Goal: Register for event/course: Sign up to attend an event or enroll in a course

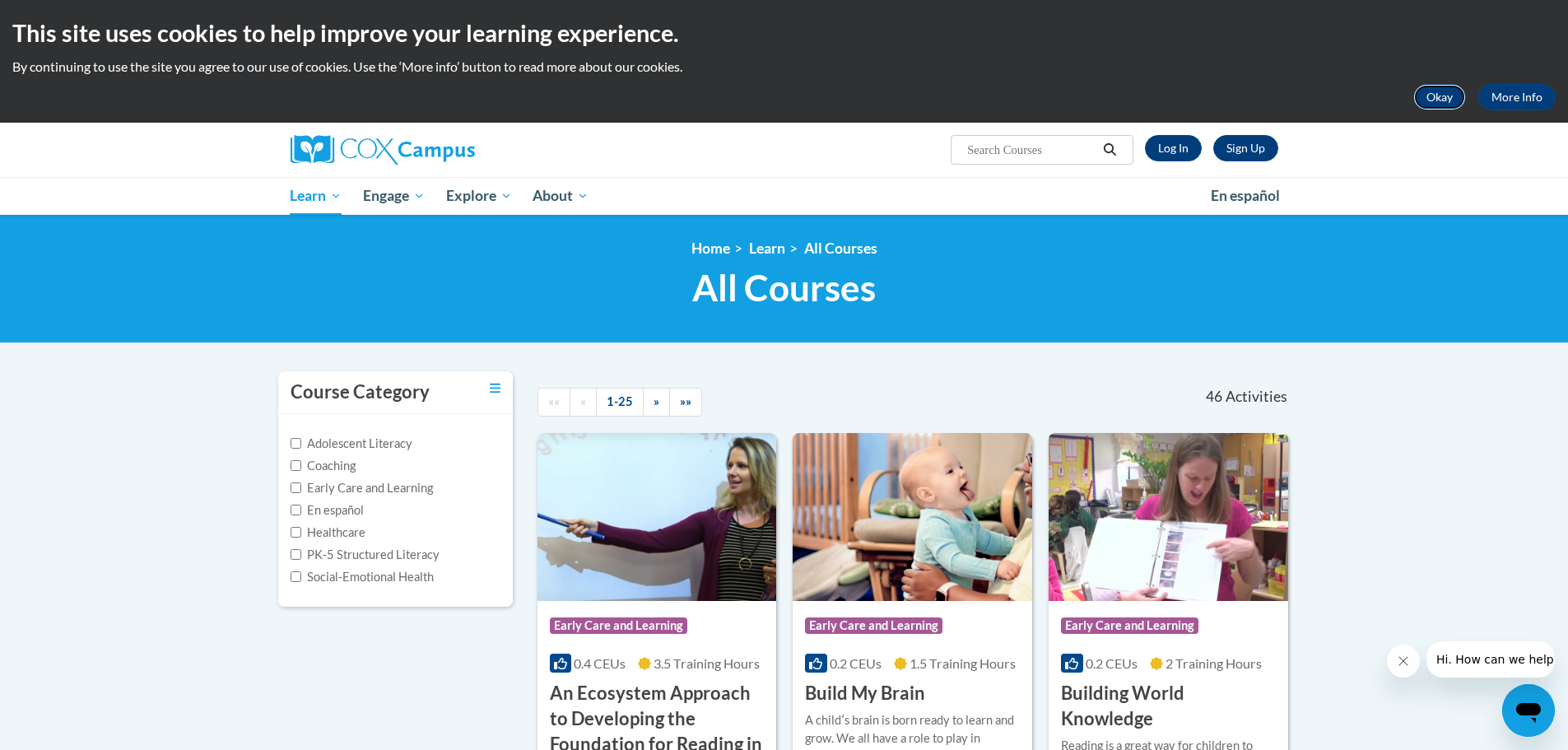
click at [1438, 95] on button "Okay" at bounding box center [1439, 97] width 53 height 26
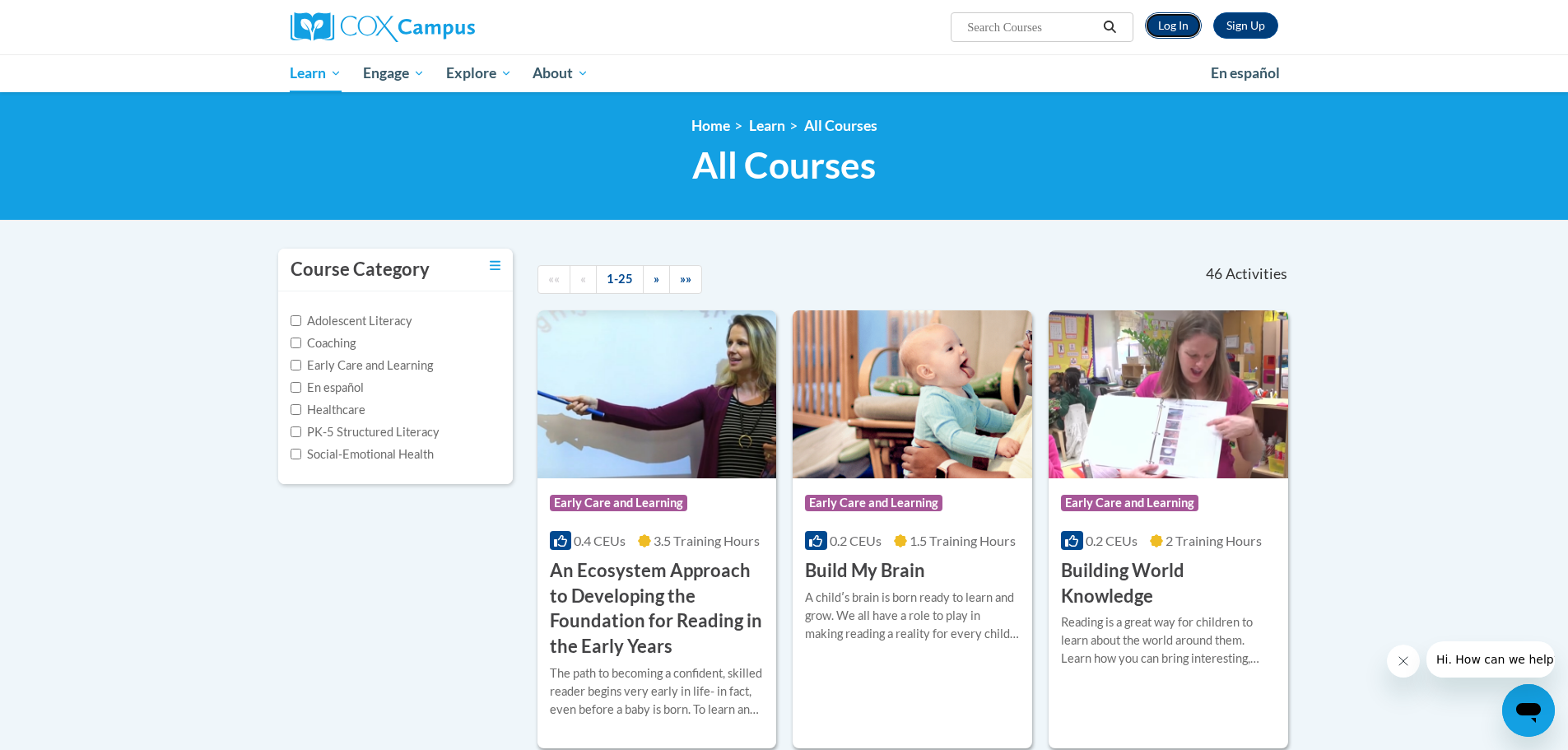
click at [1159, 26] on link "Log In" at bounding box center [1173, 25] width 57 height 26
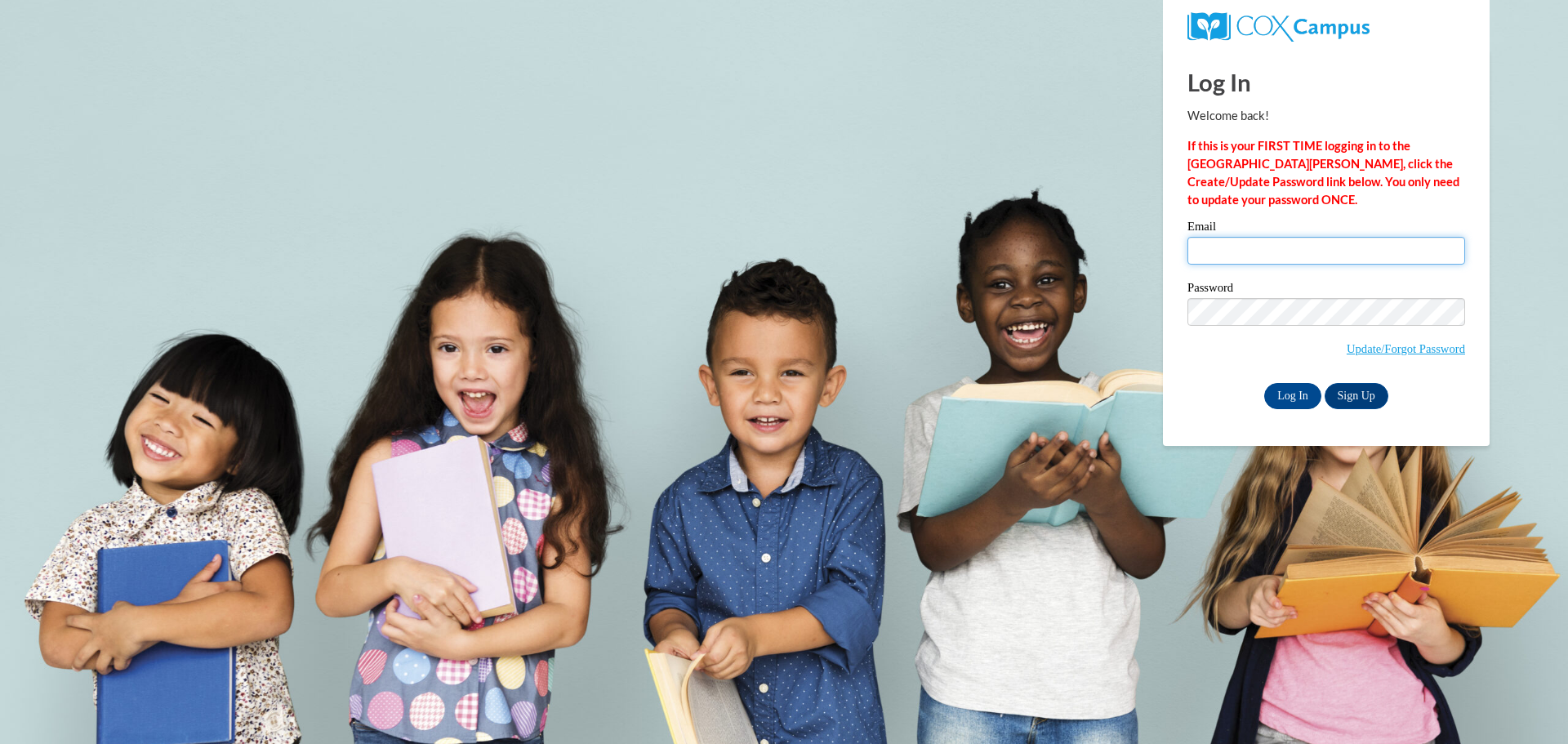
click at [1246, 246] on input "Email" at bounding box center [1325, 251] width 278 height 28
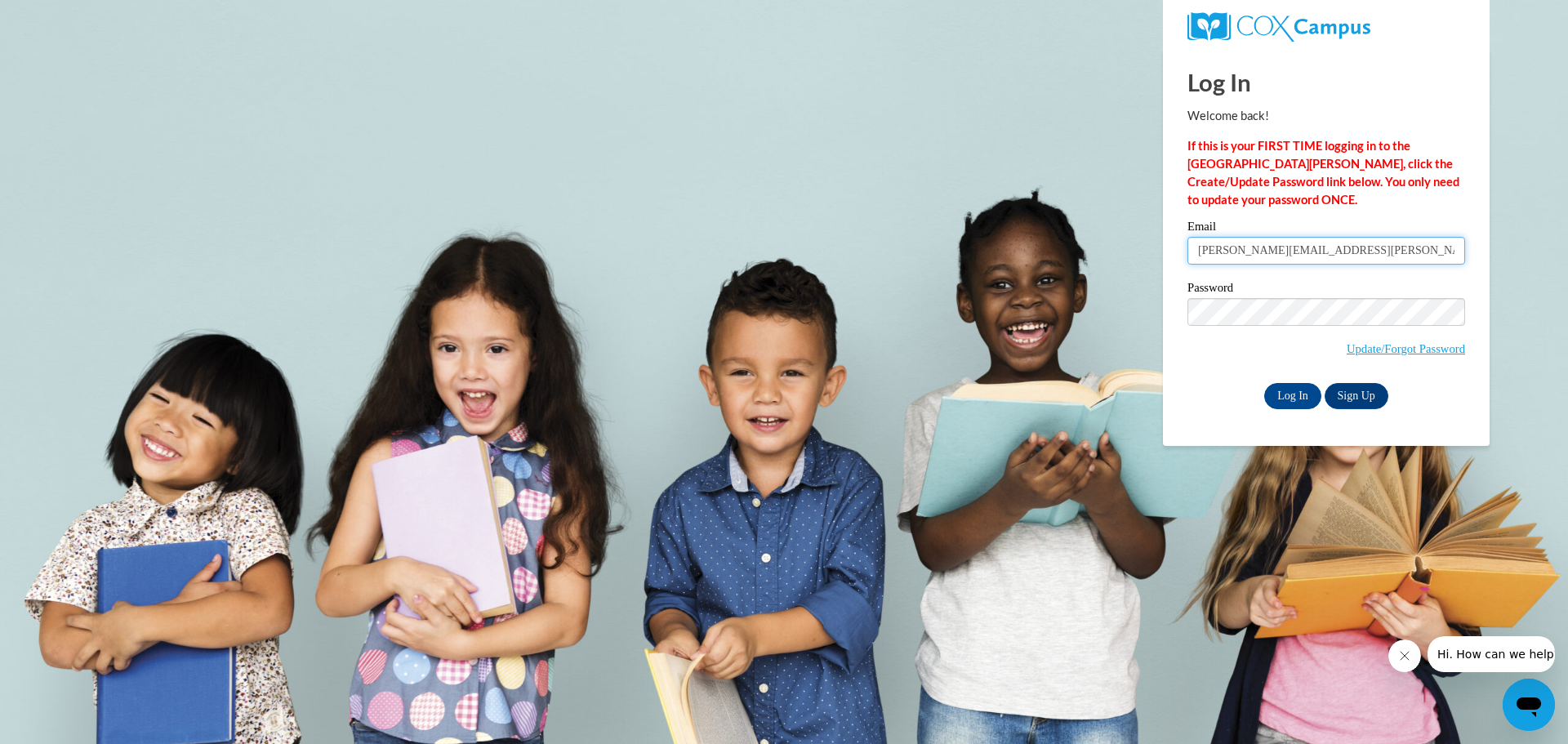
type input "vaughan.kukler@wrps.net"
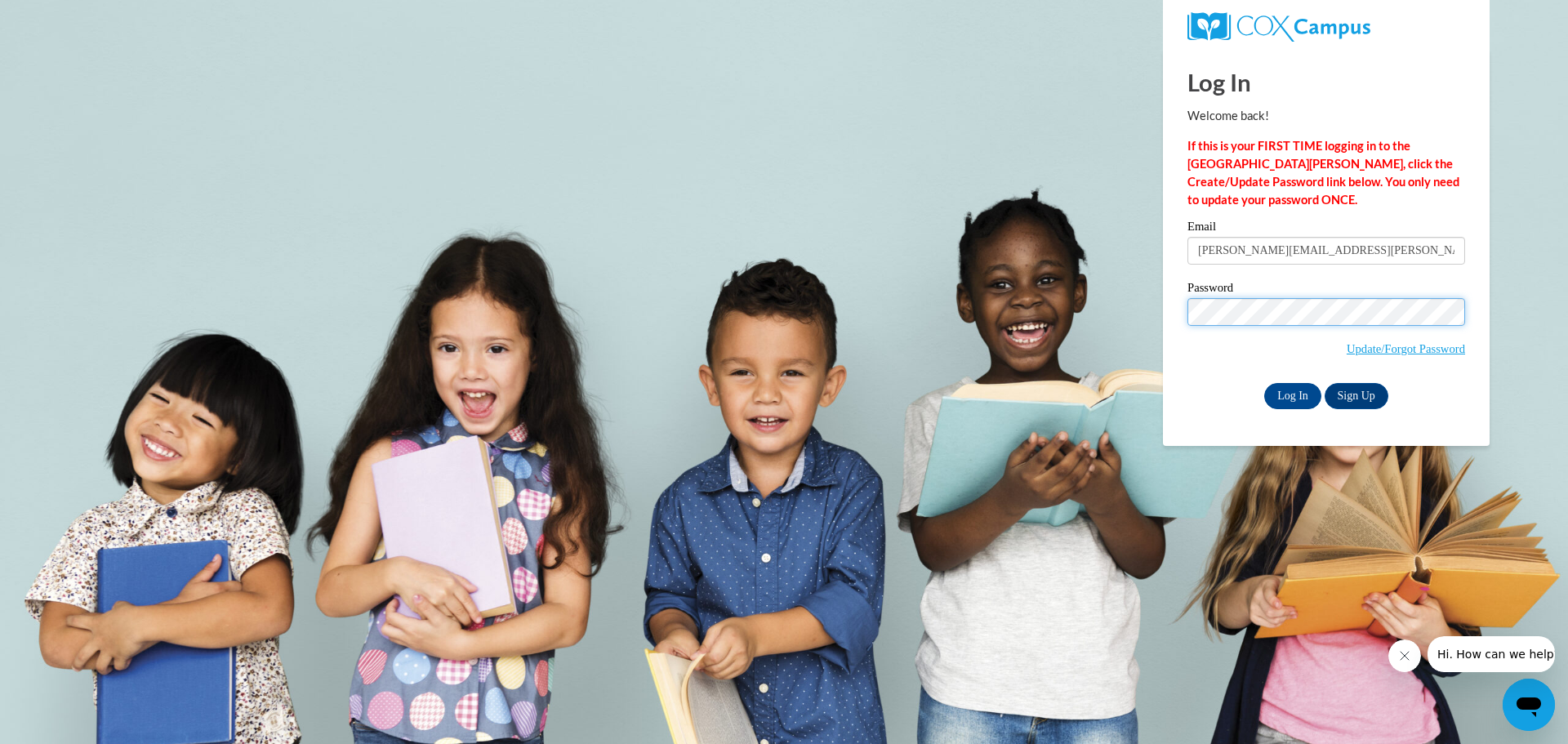
click at [1264, 383] on input "Log In" at bounding box center [1293, 395] width 58 height 26
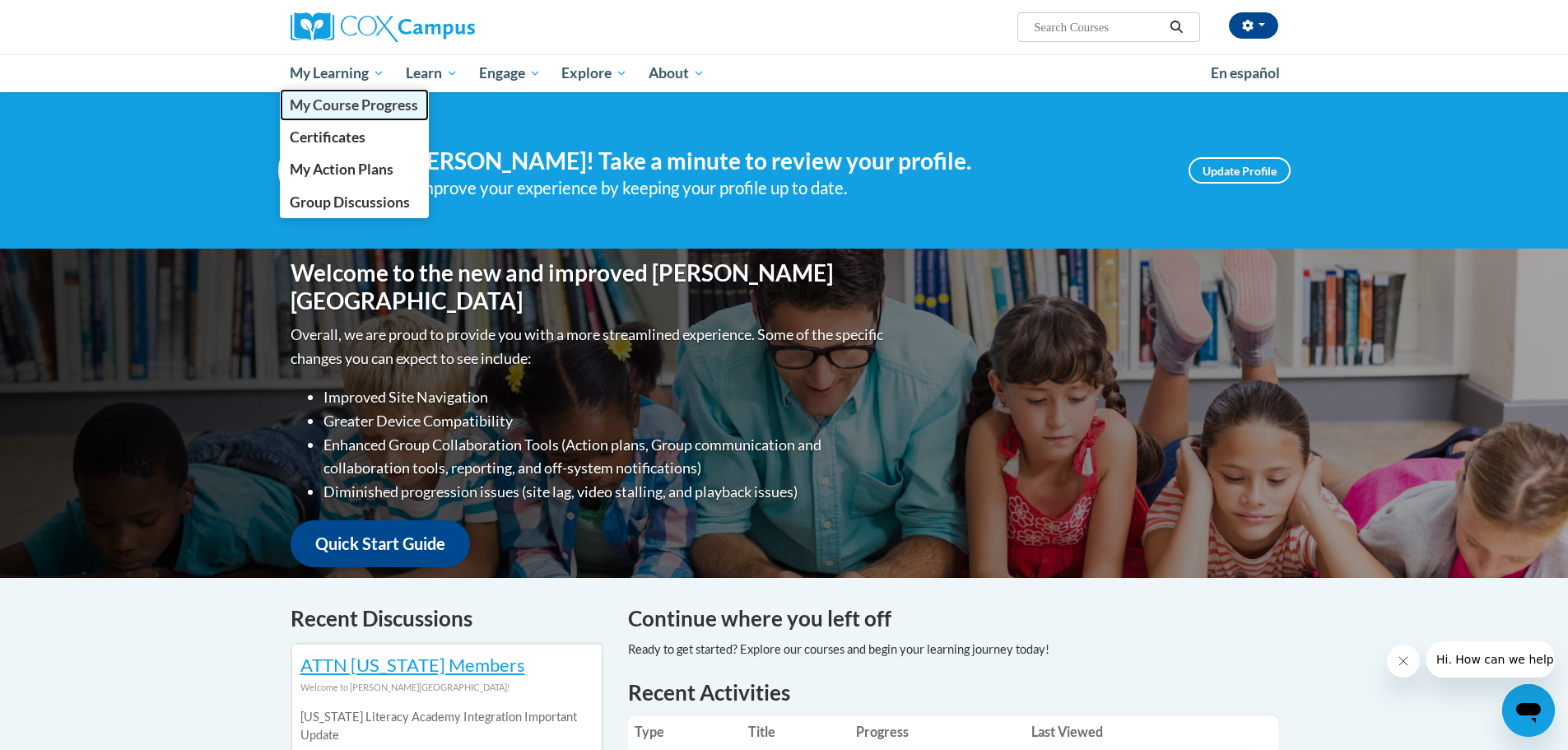
click at [345, 110] on span "My Course Progress" at bounding box center [354, 104] width 129 height 17
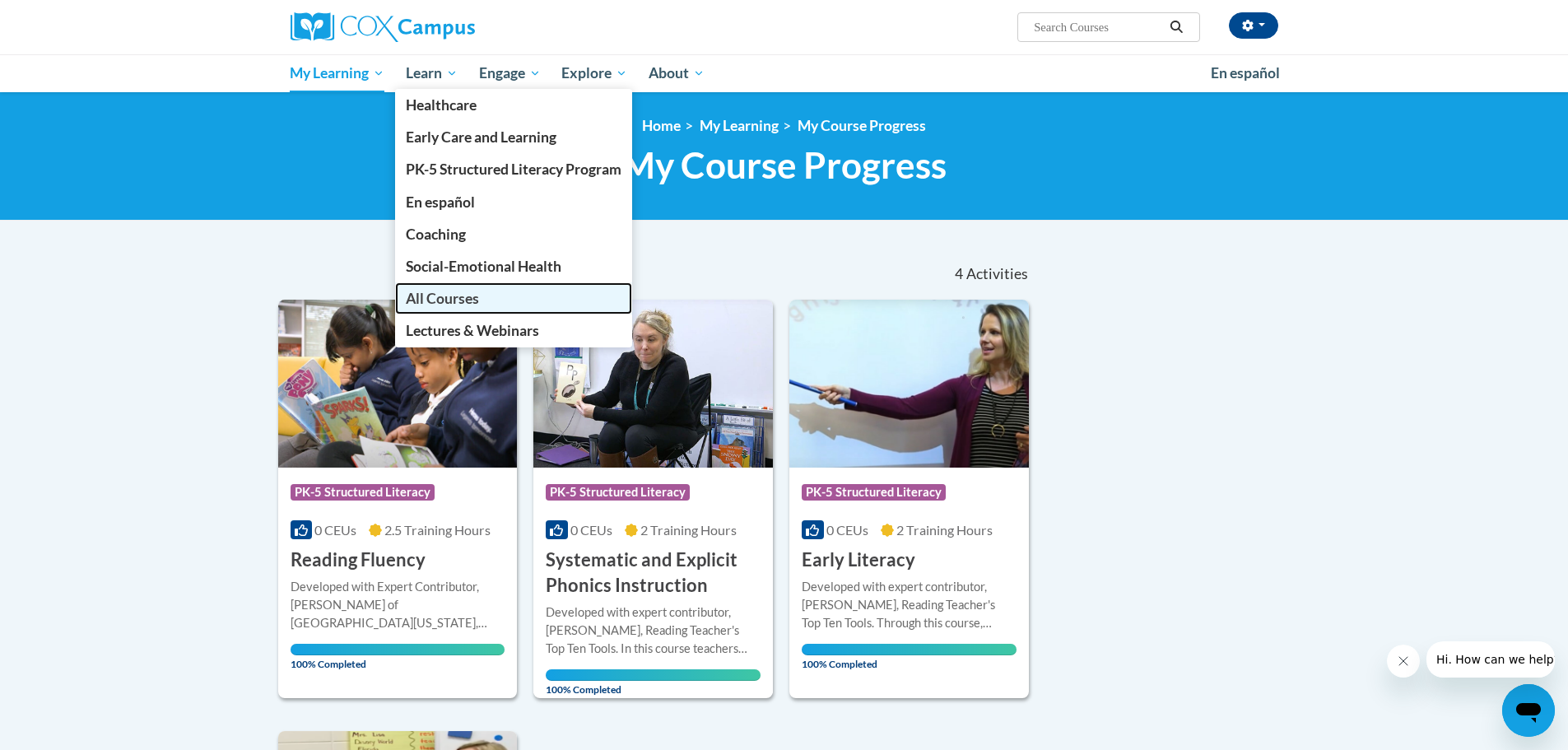
click at [439, 303] on span "All Courses" at bounding box center [442, 298] width 73 height 17
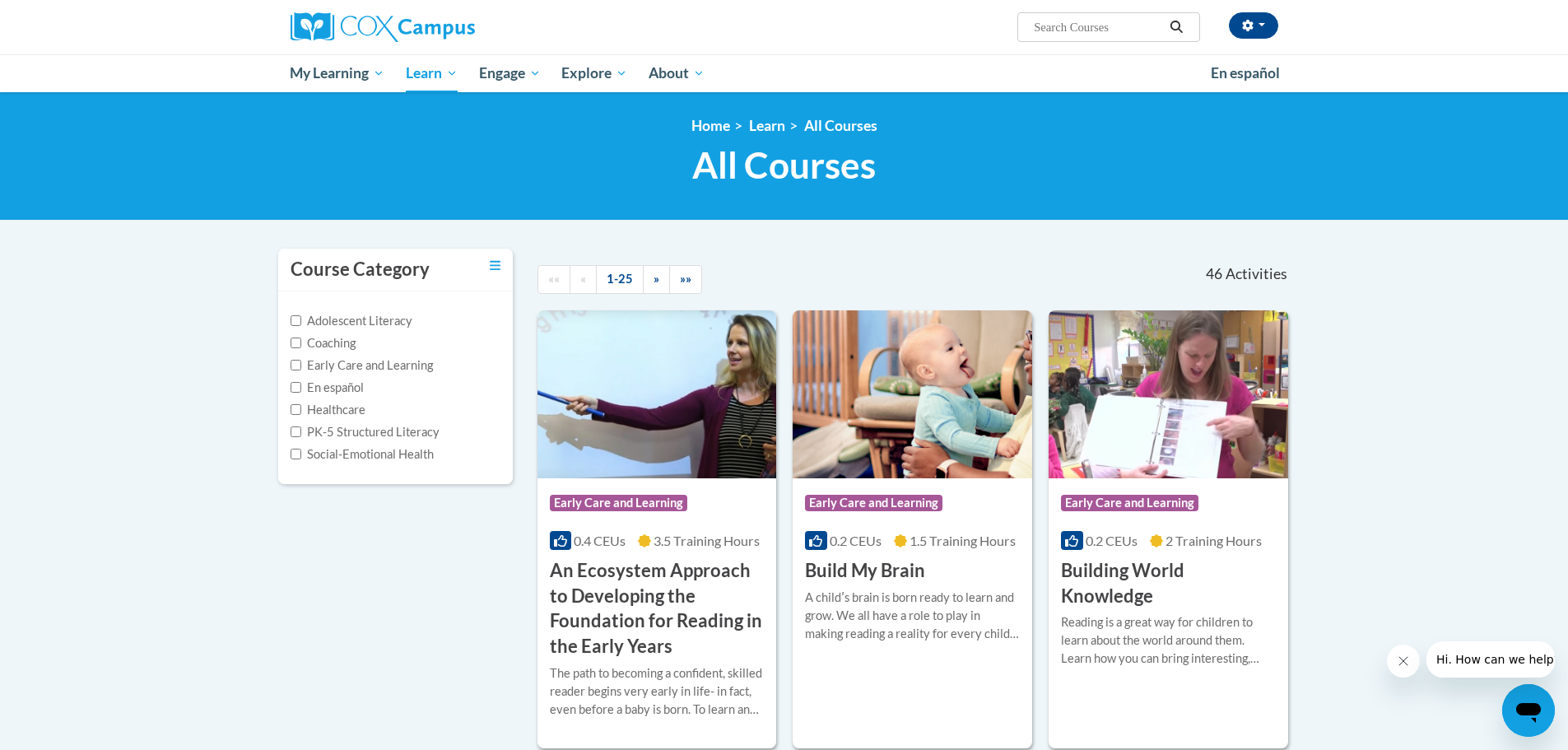
click at [1056, 24] on input "Search..." at bounding box center [1098, 27] width 131 height 20
type input "meaningful read alouds"
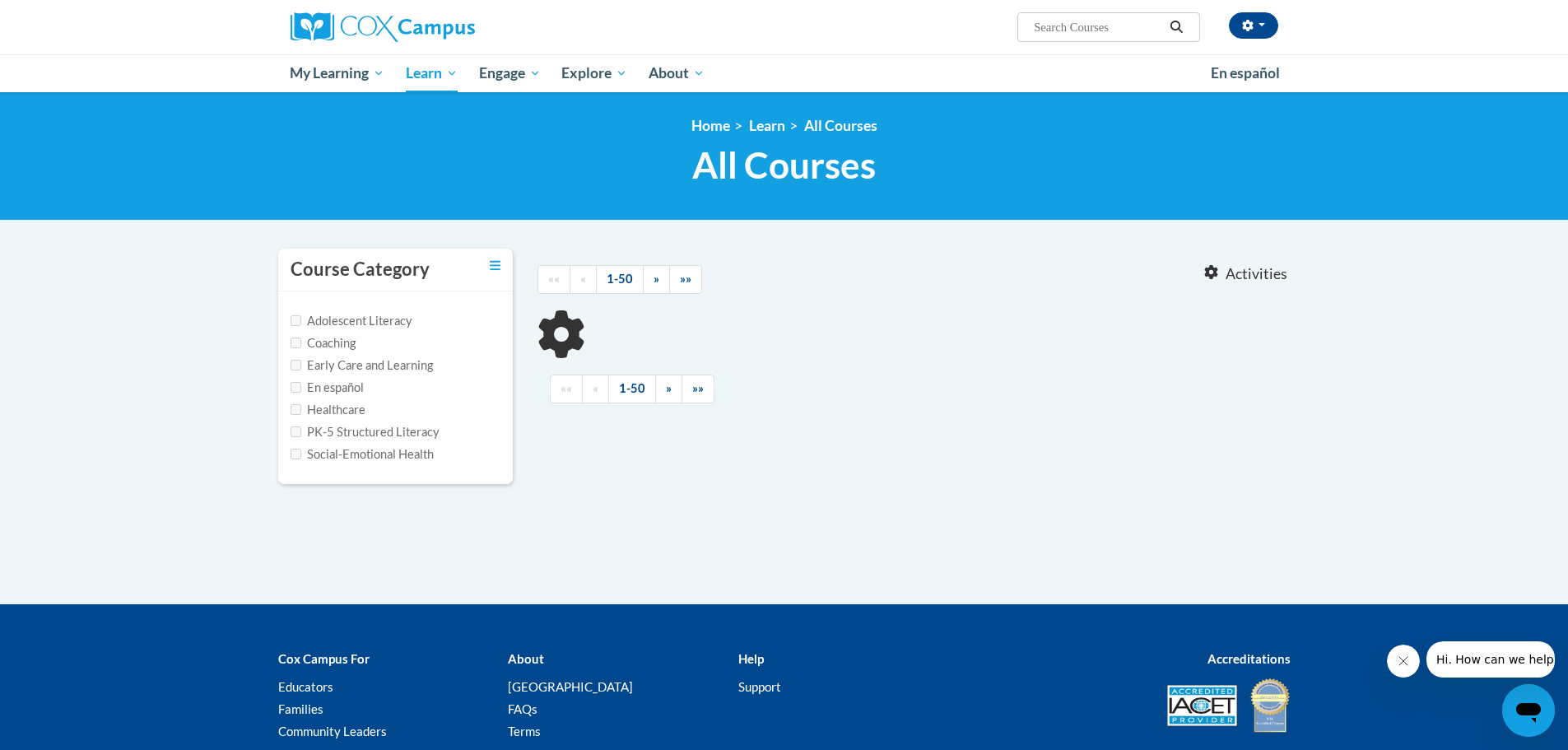
type input "meaningful read alouds"
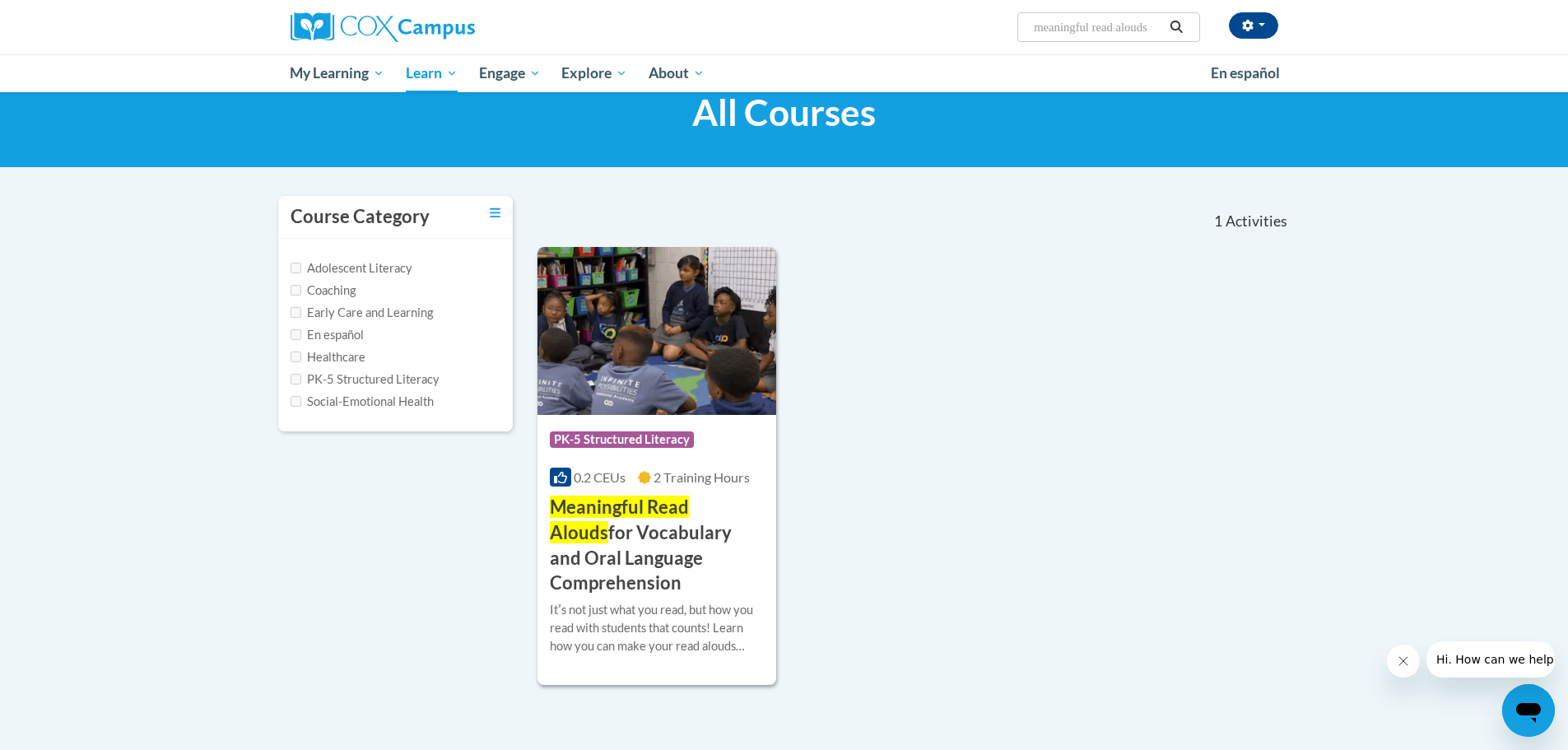
scroll to position [82, 0]
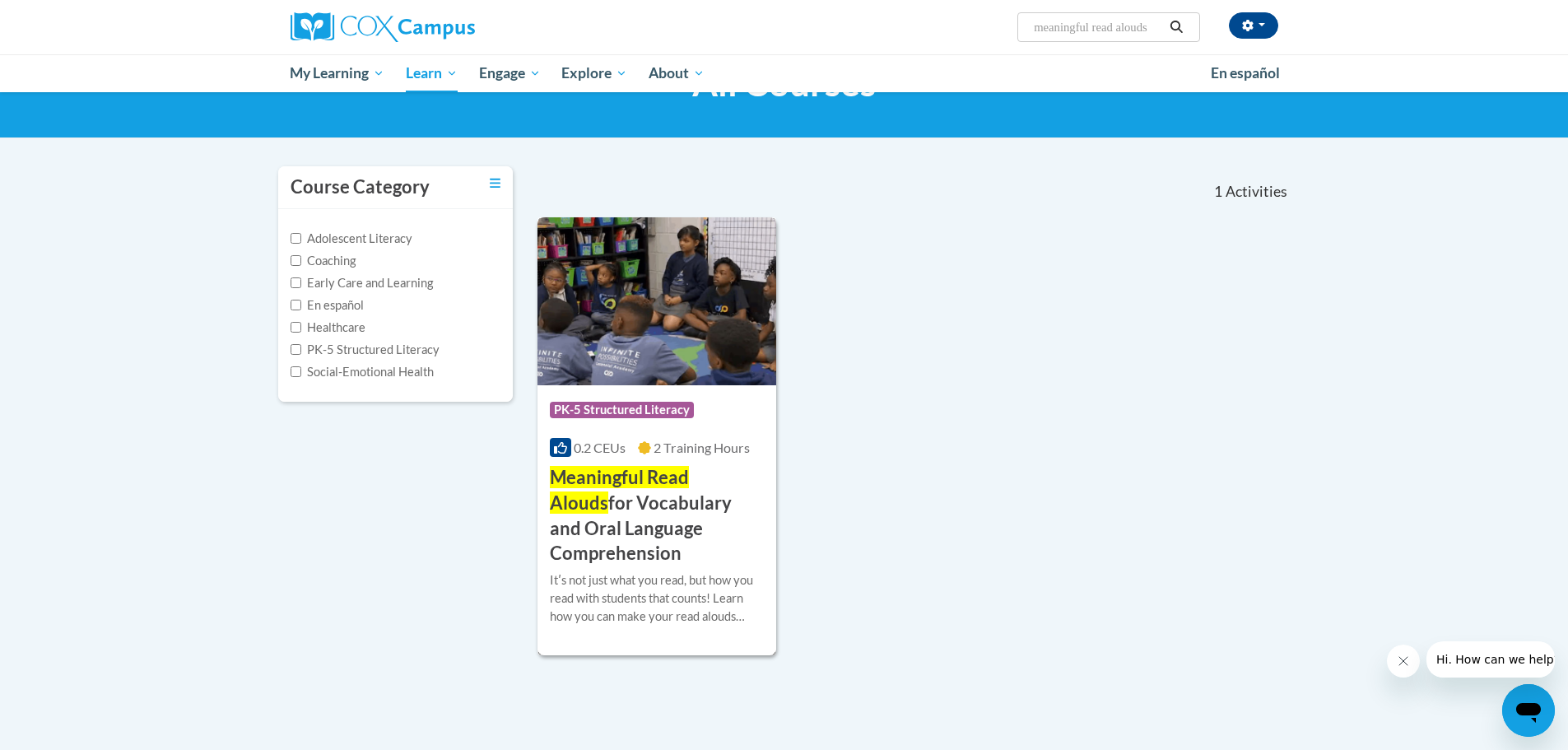
click at [630, 512] on h3 "Meaningful Read Alouds for Vocabulary and Oral Language Comprehension" at bounding box center [657, 515] width 215 height 101
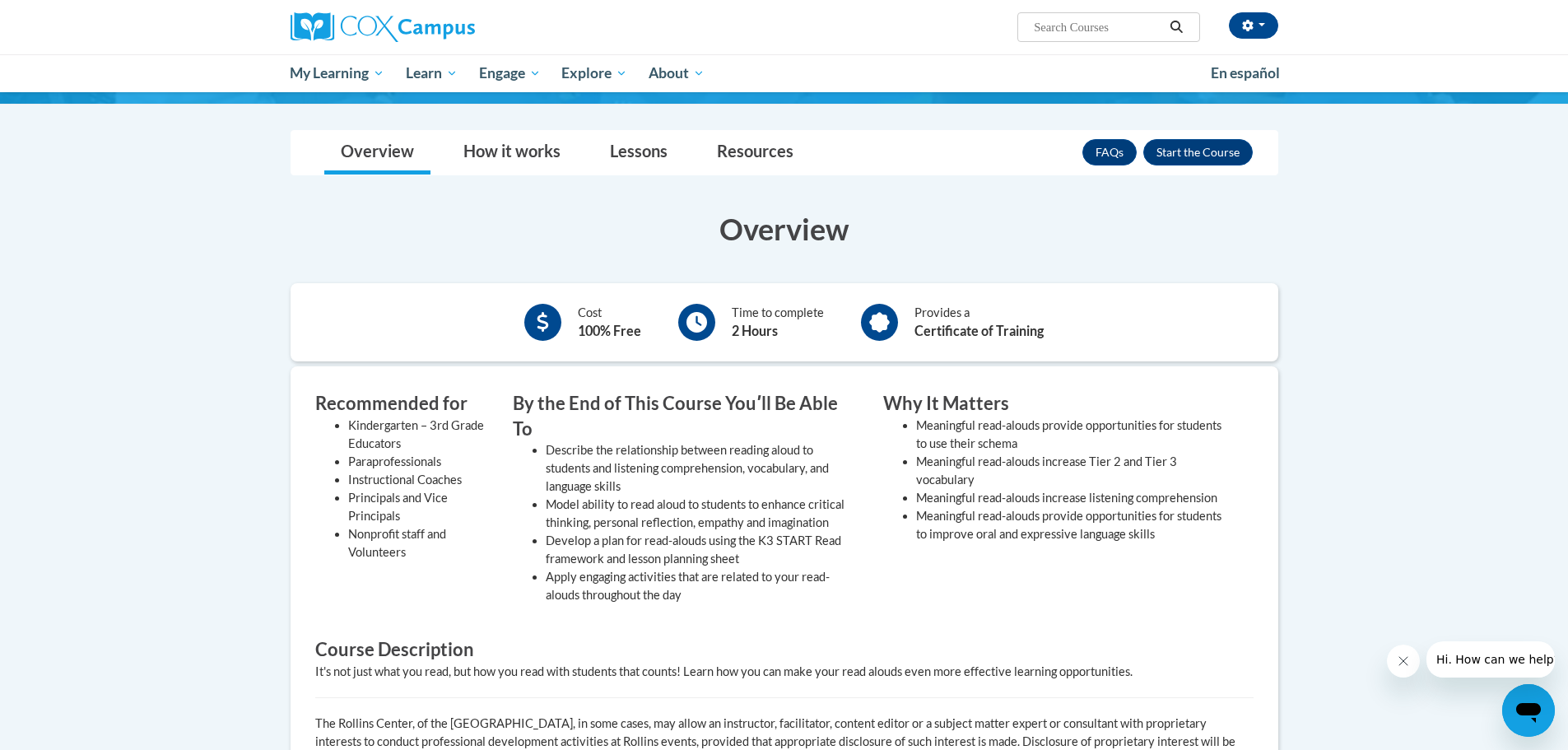
scroll to position [82, 0]
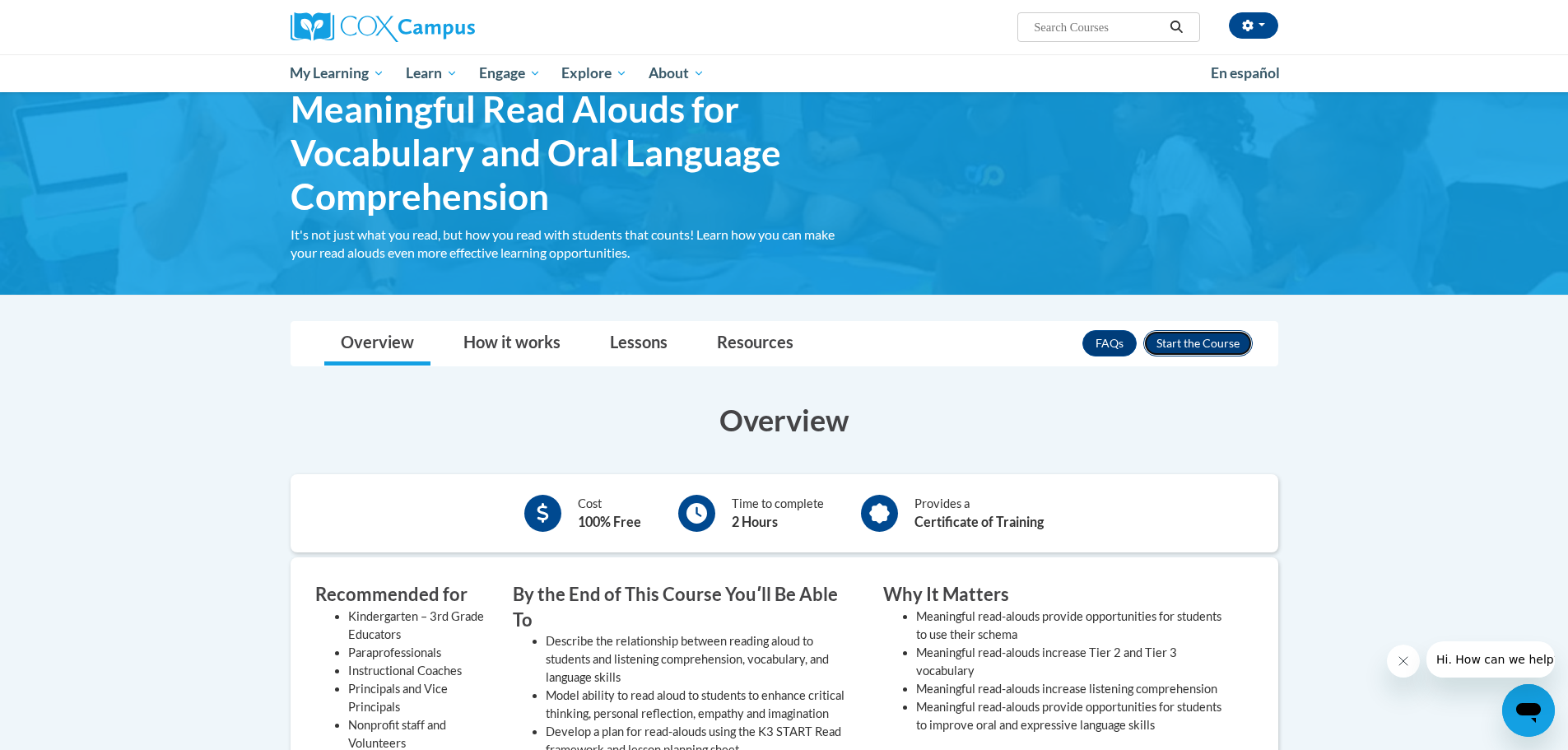
click at [1176, 332] on button "Enroll" at bounding box center [1198, 342] width 110 height 26
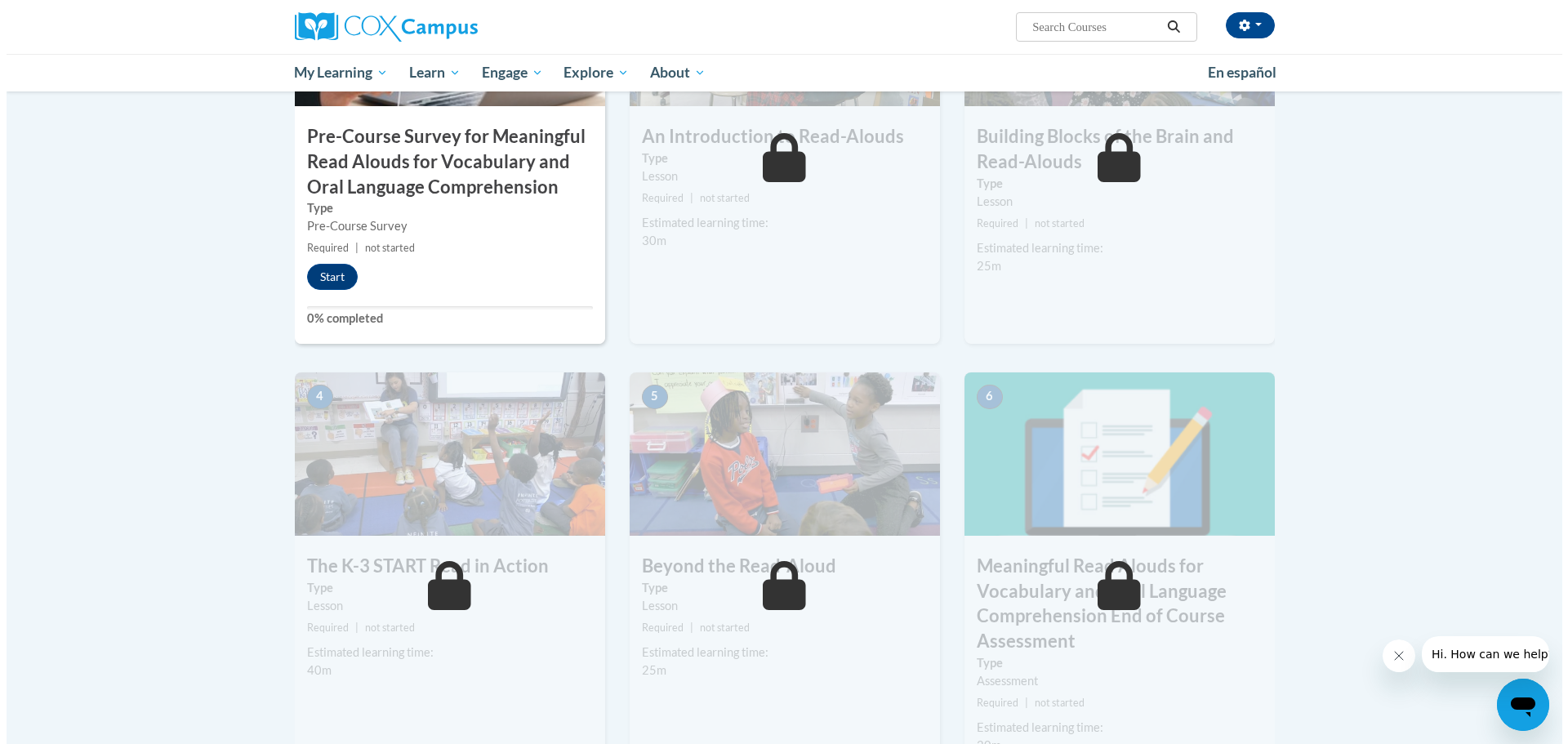
scroll to position [326, 0]
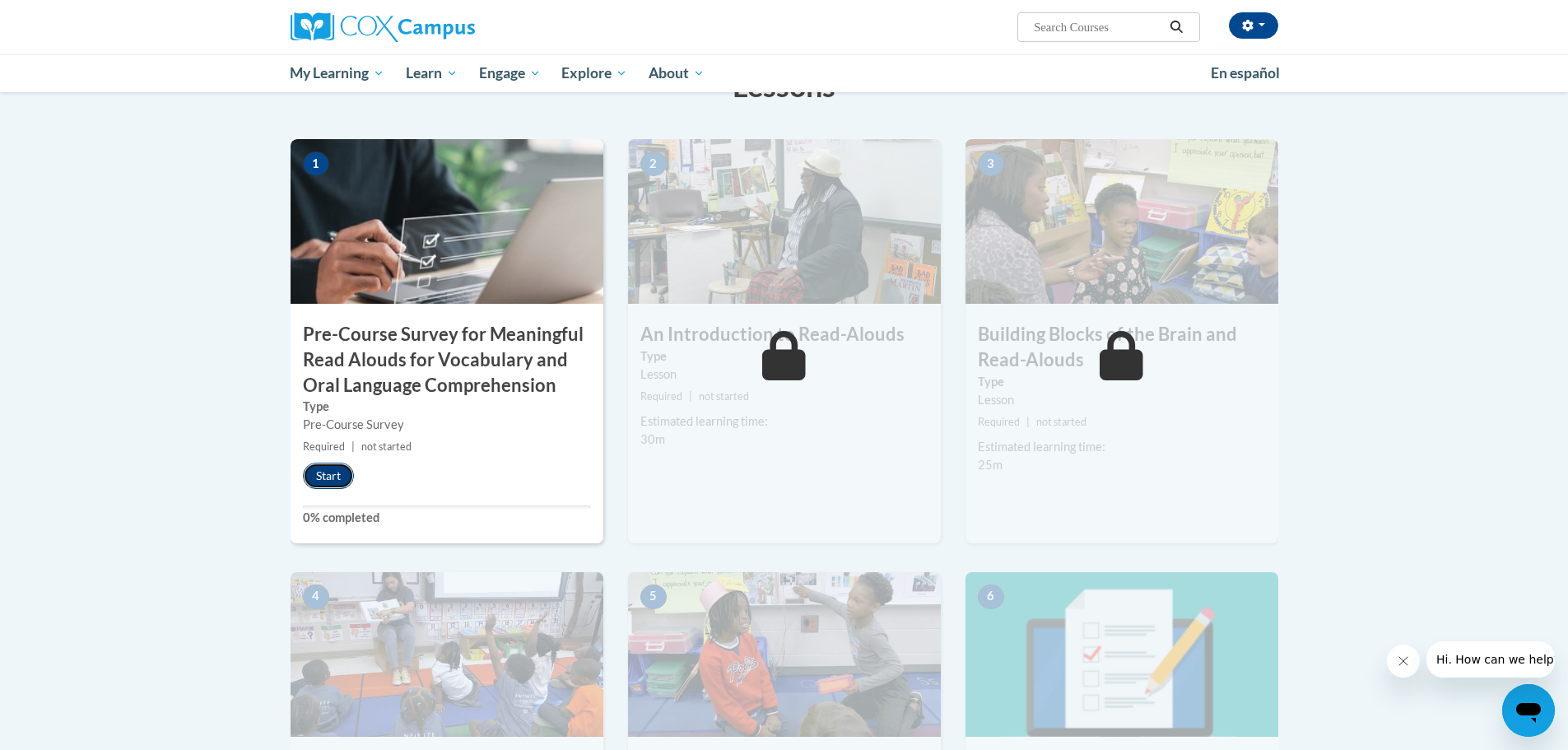
click at [334, 466] on button "Start" at bounding box center [328, 476] width 51 height 26
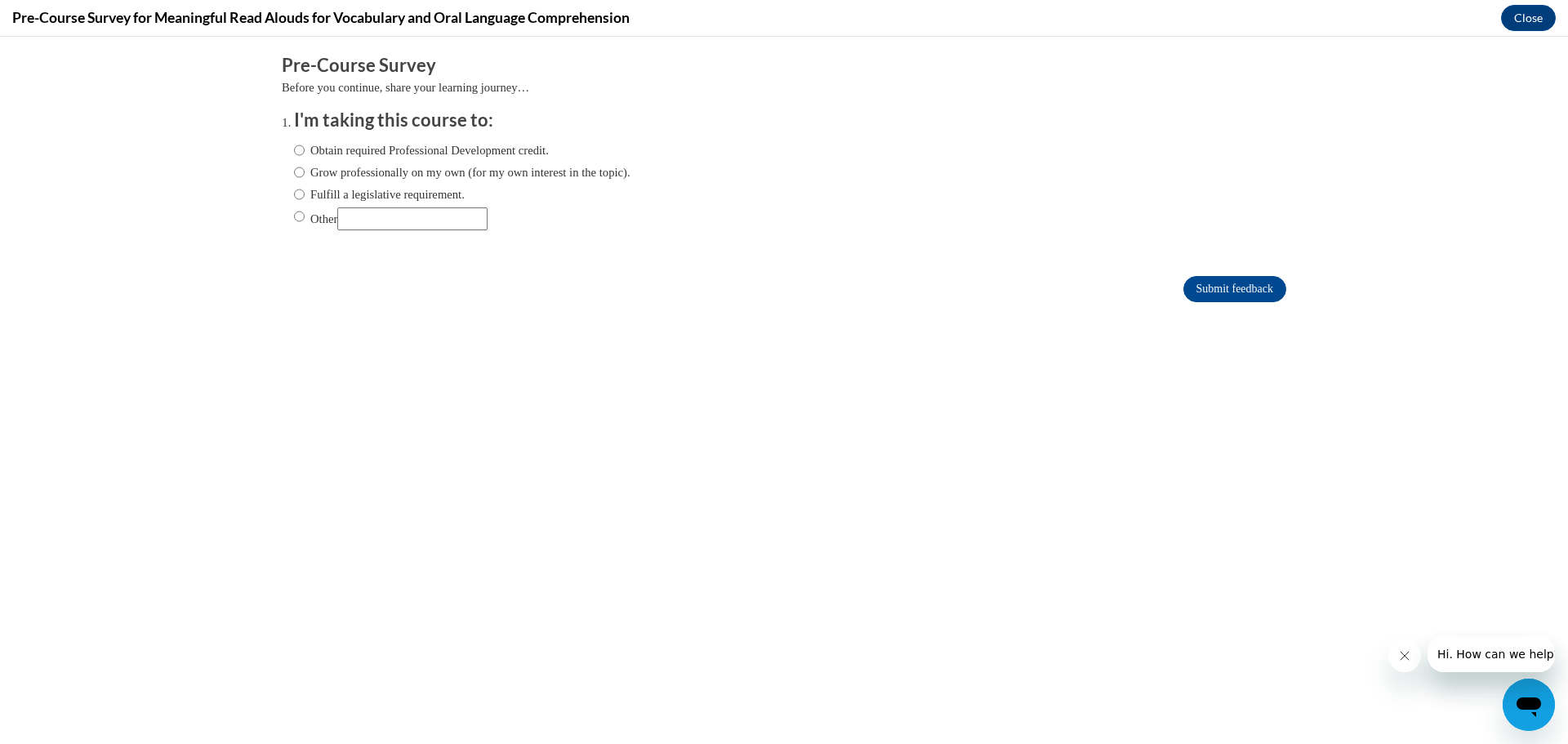
scroll to position [0, 0]
click at [294, 149] on input "Obtain required Professional Development credit." at bounding box center [299, 150] width 11 height 18
radio input "true"
click at [294, 170] on input "Grow professionally on my own (for my own interest in the topic)." at bounding box center [299, 173] width 11 height 18
radio input "true"
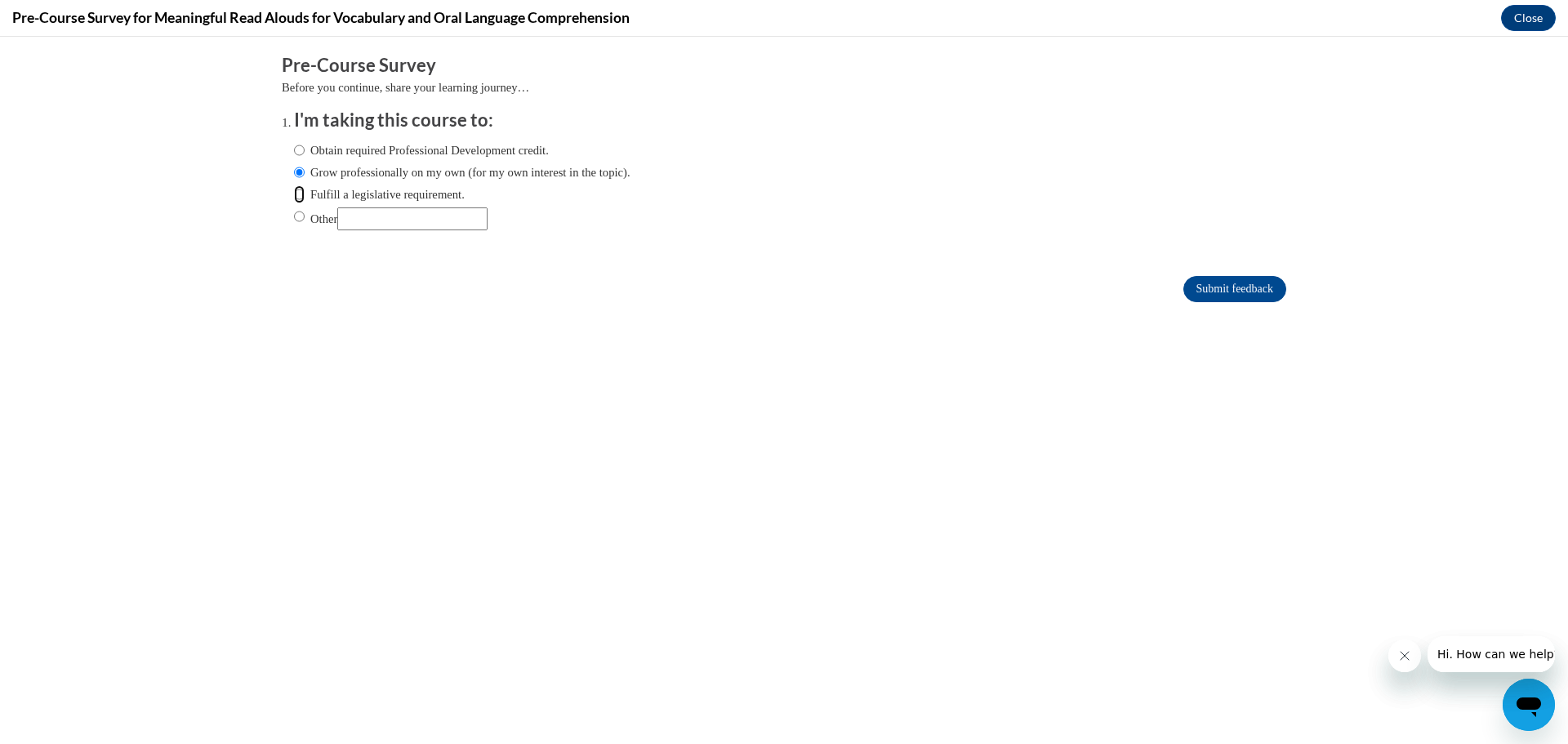
click at [294, 193] on input "Fulfill a legislative requirement." at bounding box center [299, 194] width 11 height 18
radio input "true"
click at [1183, 288] on input "Submit feedback" at bounding box center [1235, 288] width 103 height 26
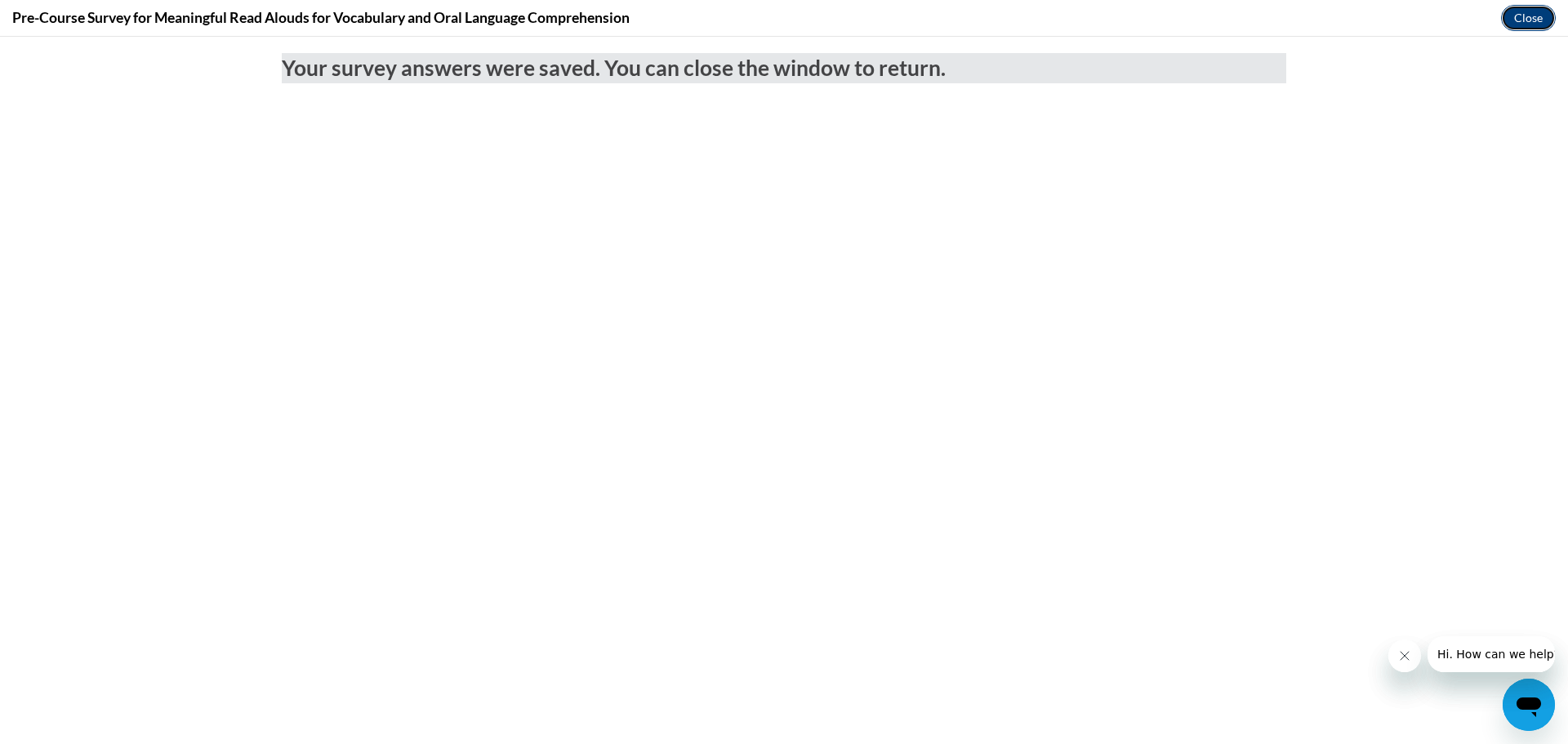
click at [1517, 24] on button "Close" at bounding box center [1528, 17] width 55 height 26
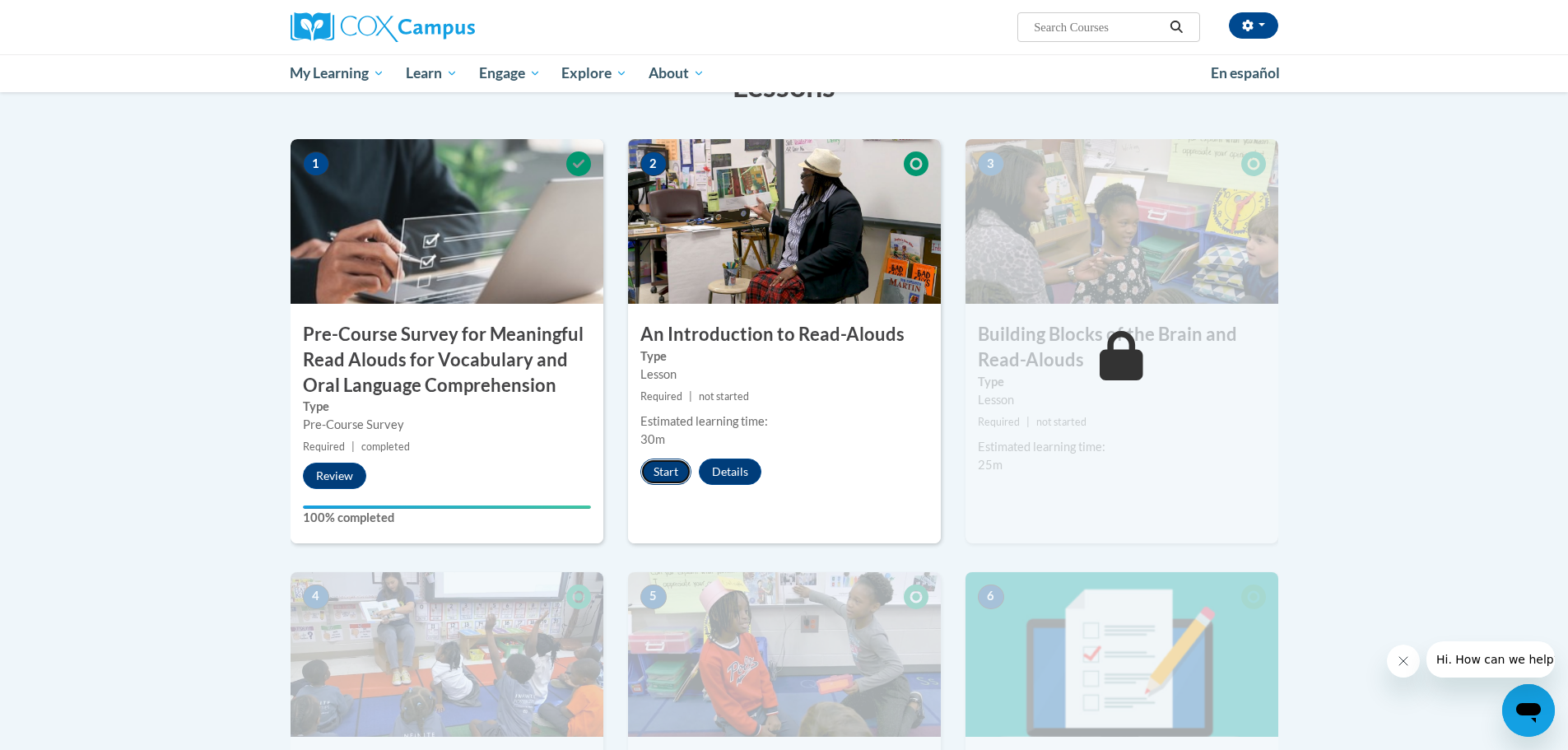
click at [675, 471] on button "Start" at bounding box center [666, 471] width 51 height 26
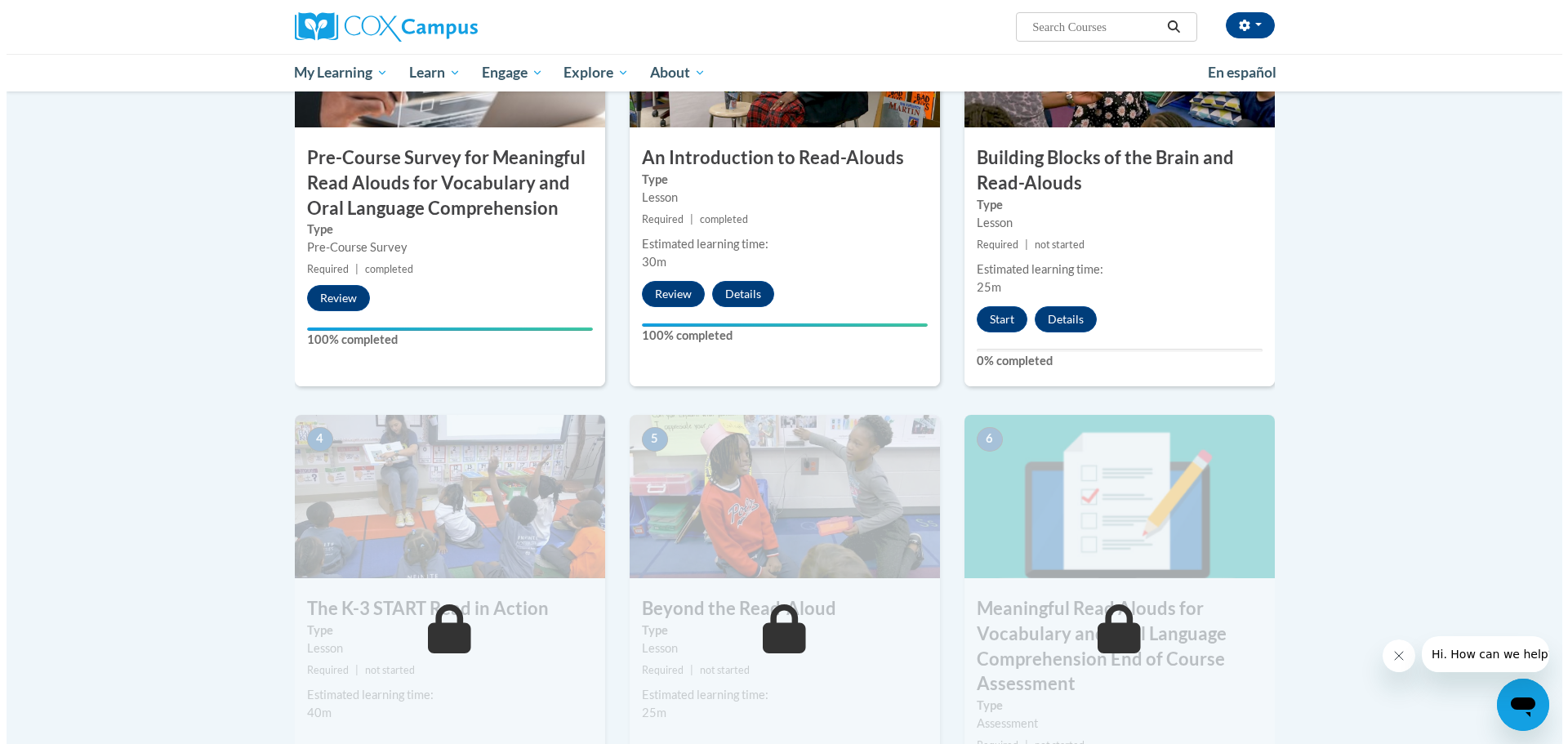
scroll to position [490, 0]
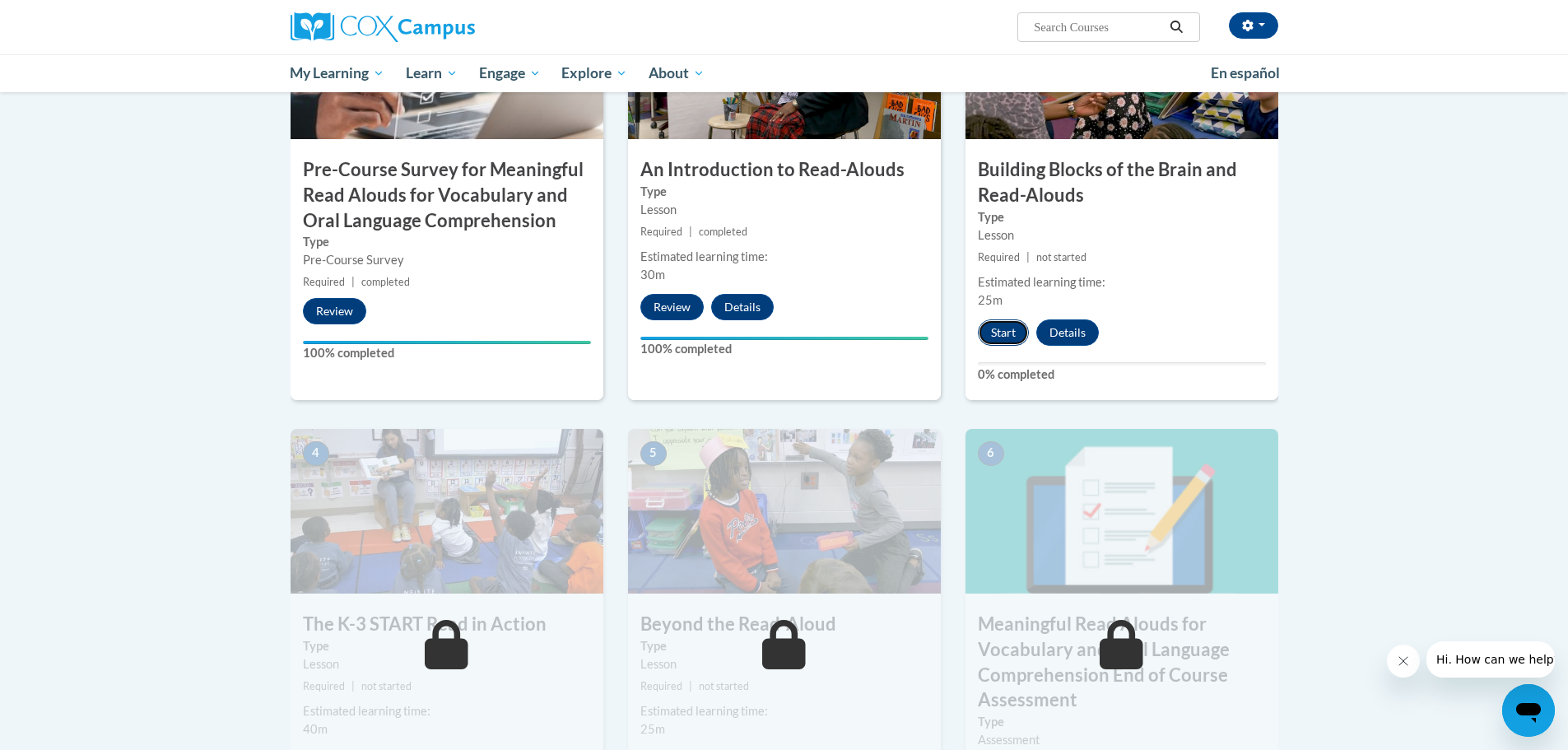
click at [996, 334] on button "Start" at bounding box center [1004, 332] width 51 height 26
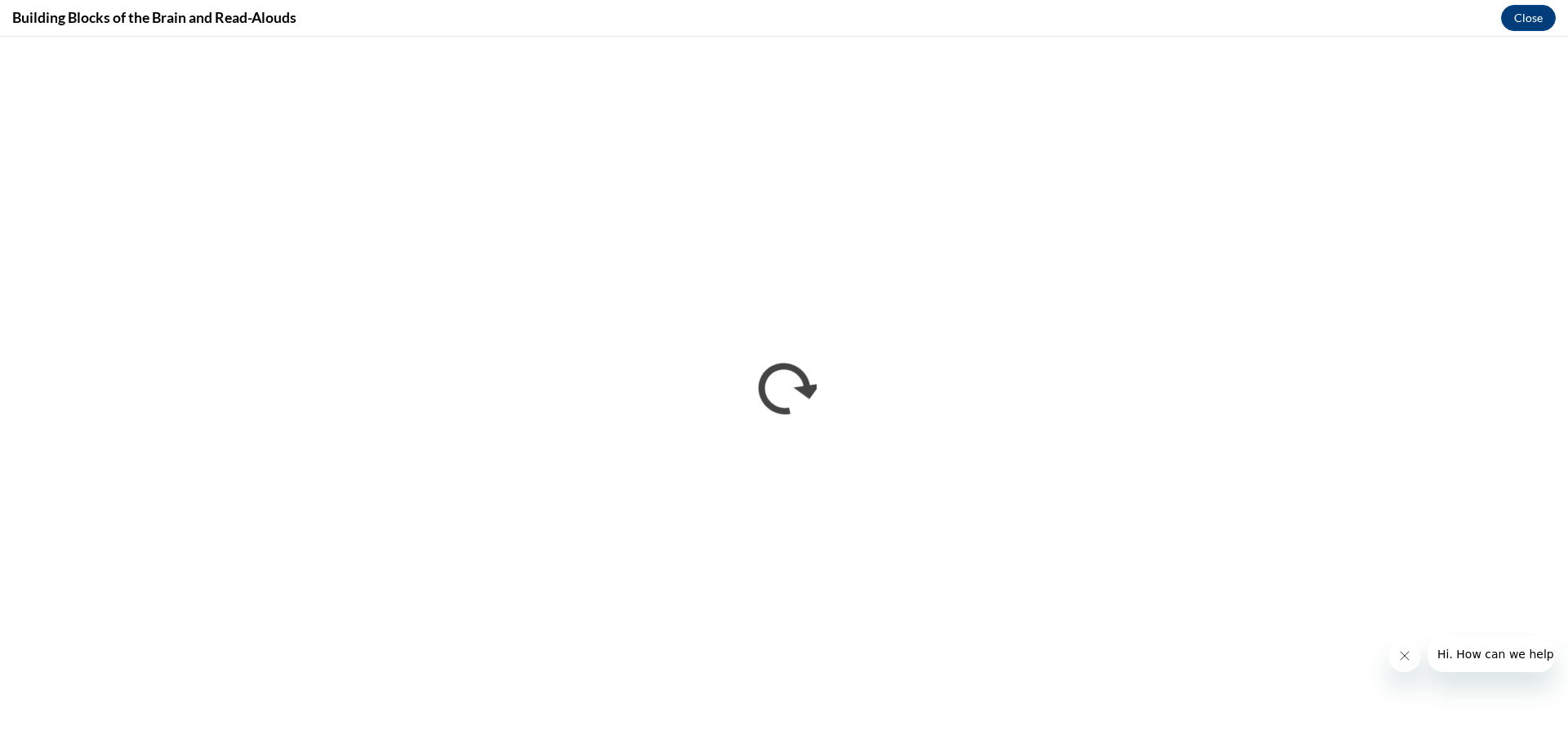
scroll to position [0, 0]
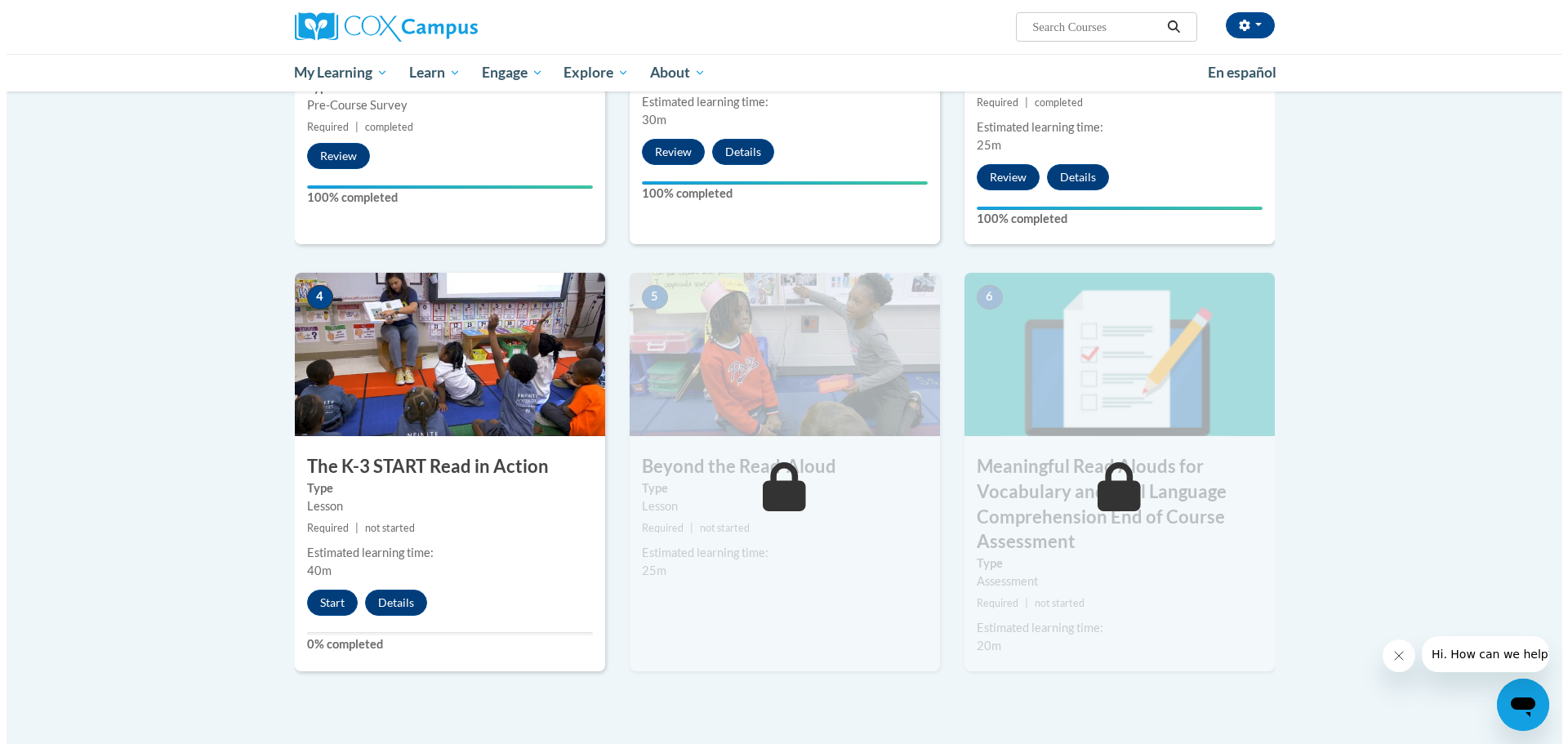
scroll to position [653, 0]
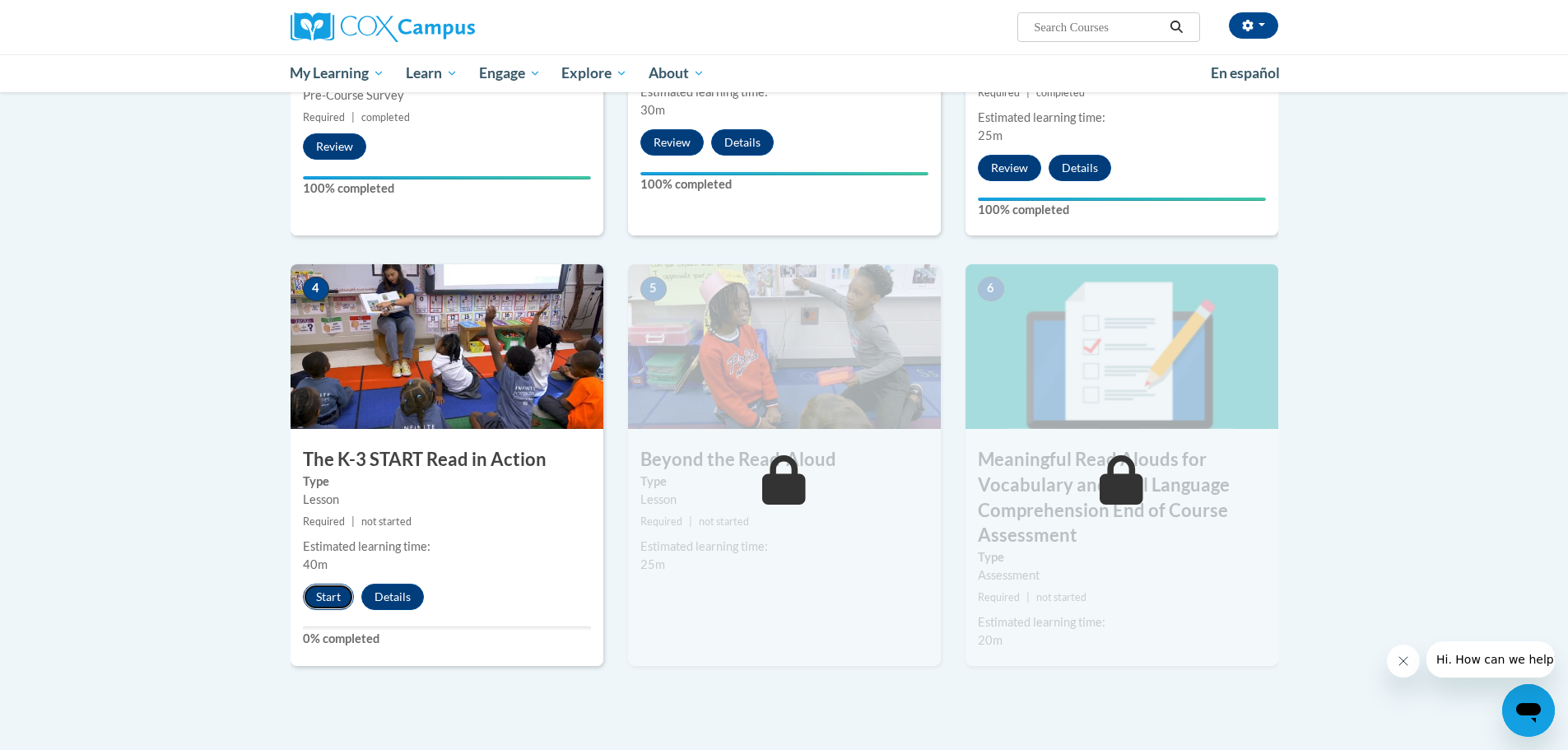
click at [321, 599] on button "Start" at bounding box center [328, 596] width 51 height 26
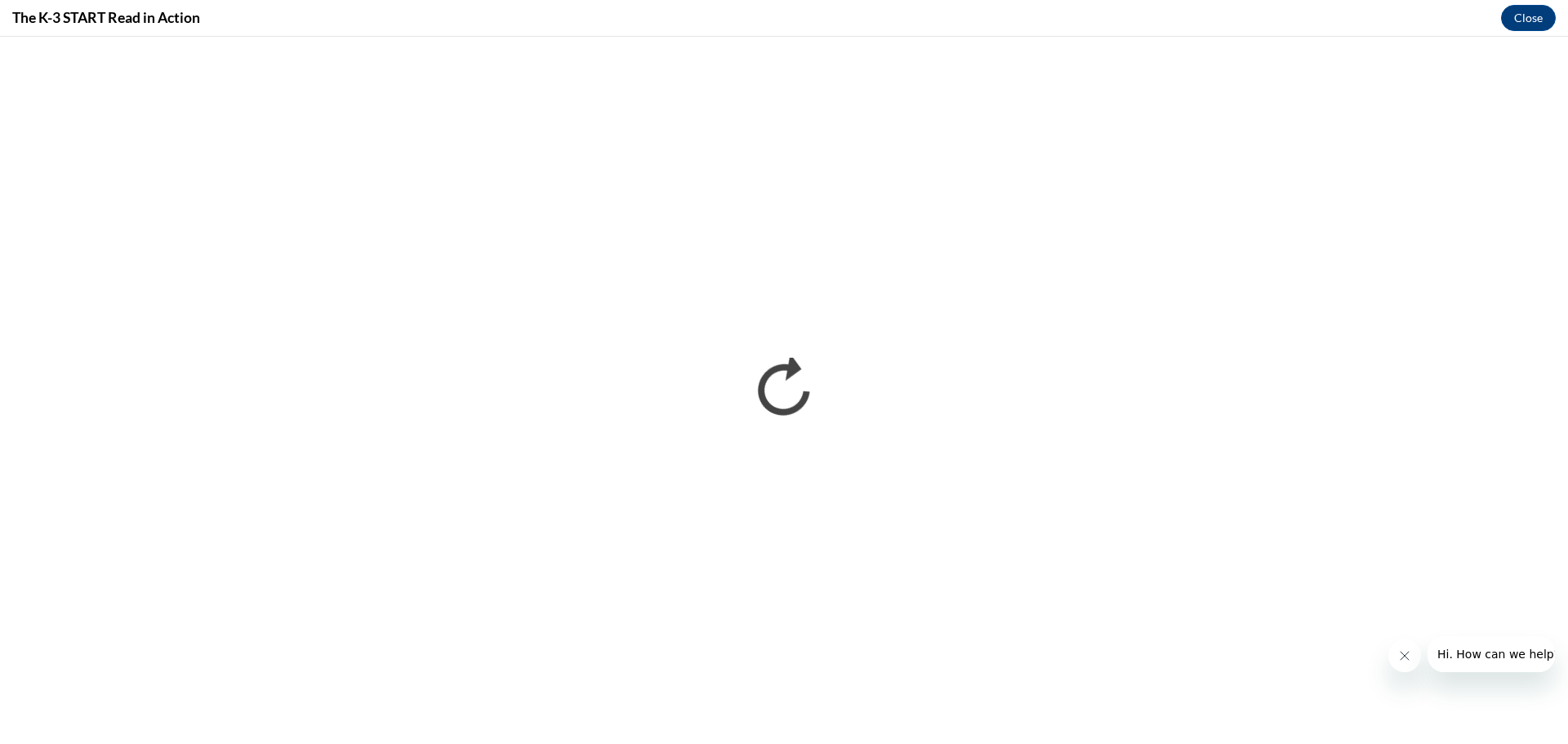
scroll to position [0, 0]
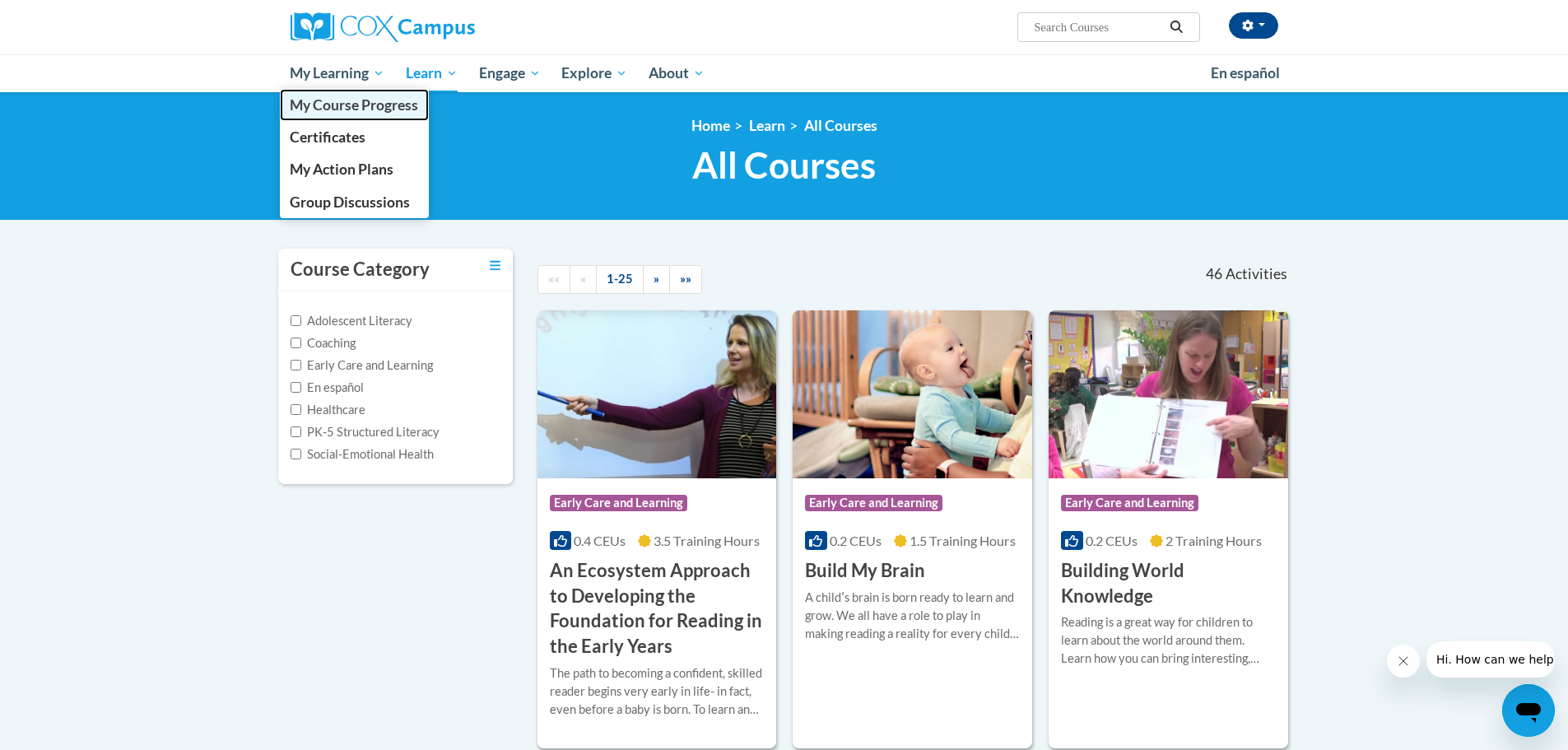
click at [351, 111] on span "My Course Progress" at bounding box center [354, 104] width 129 height 17
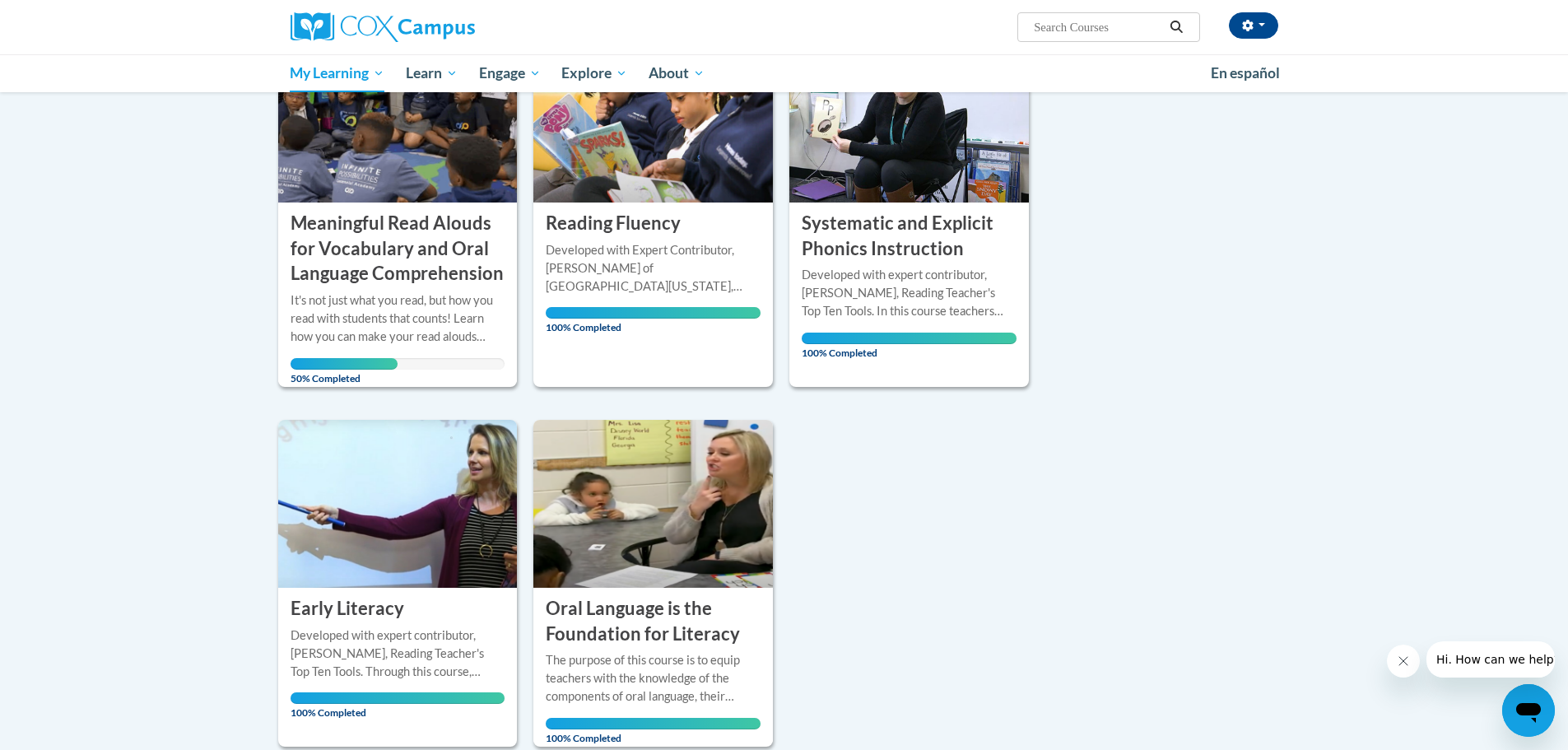
scroll to position [329, 0]
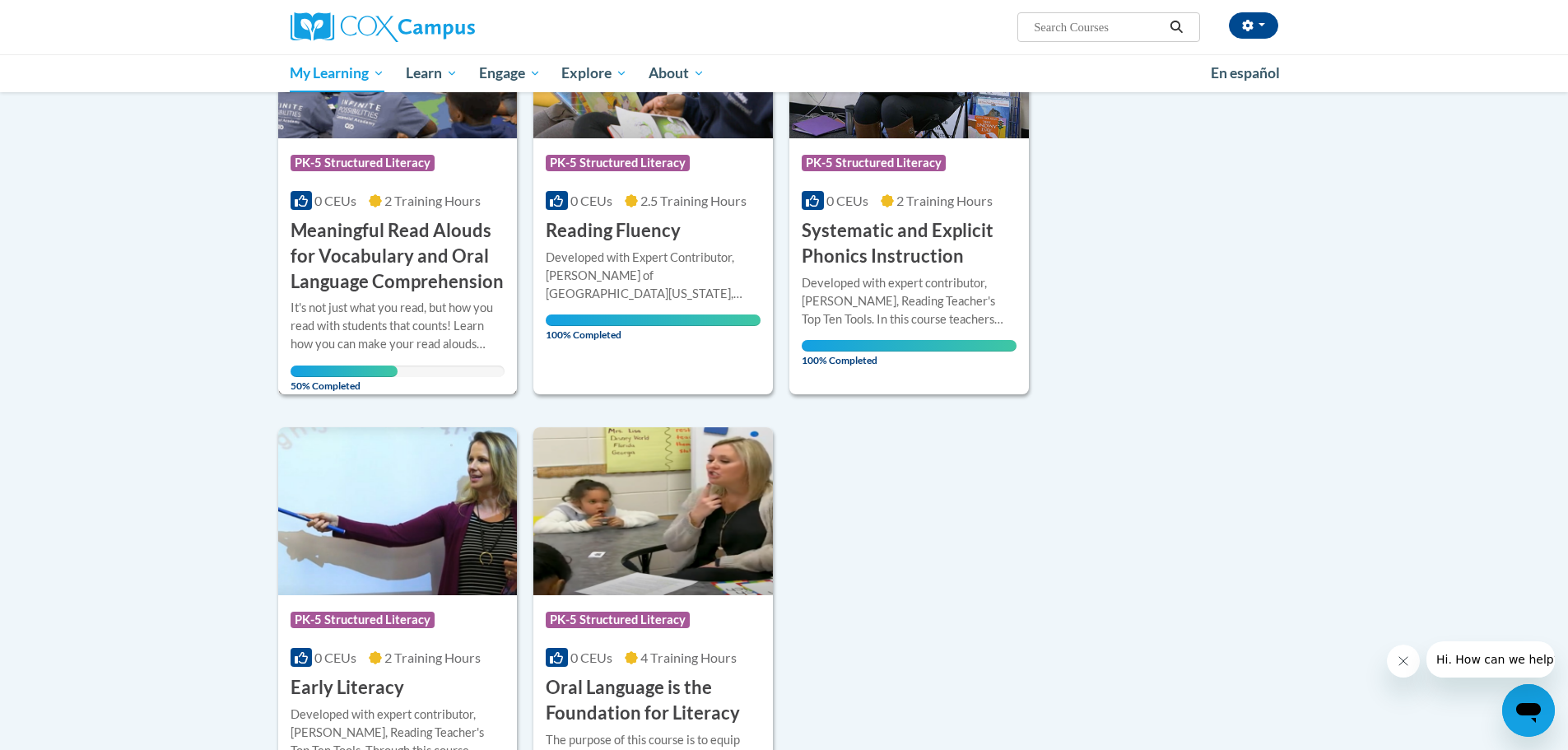
click at [349, 234] on h3 "Meaningful Read Alouds for Vocabulary and Oral Language Comprehension" at bounding box center [398, 256] width 215 height 76
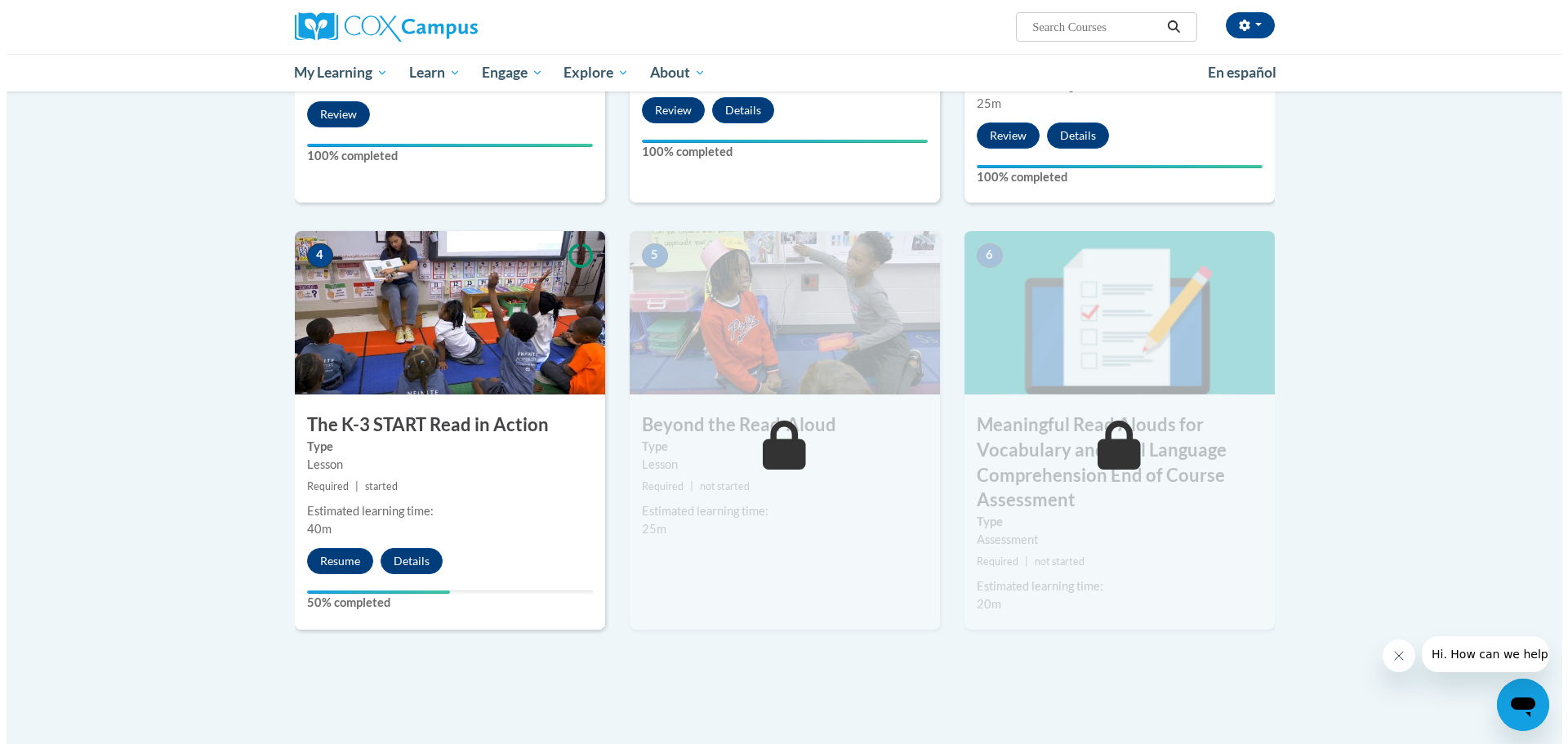
scroll to position [735, 0]
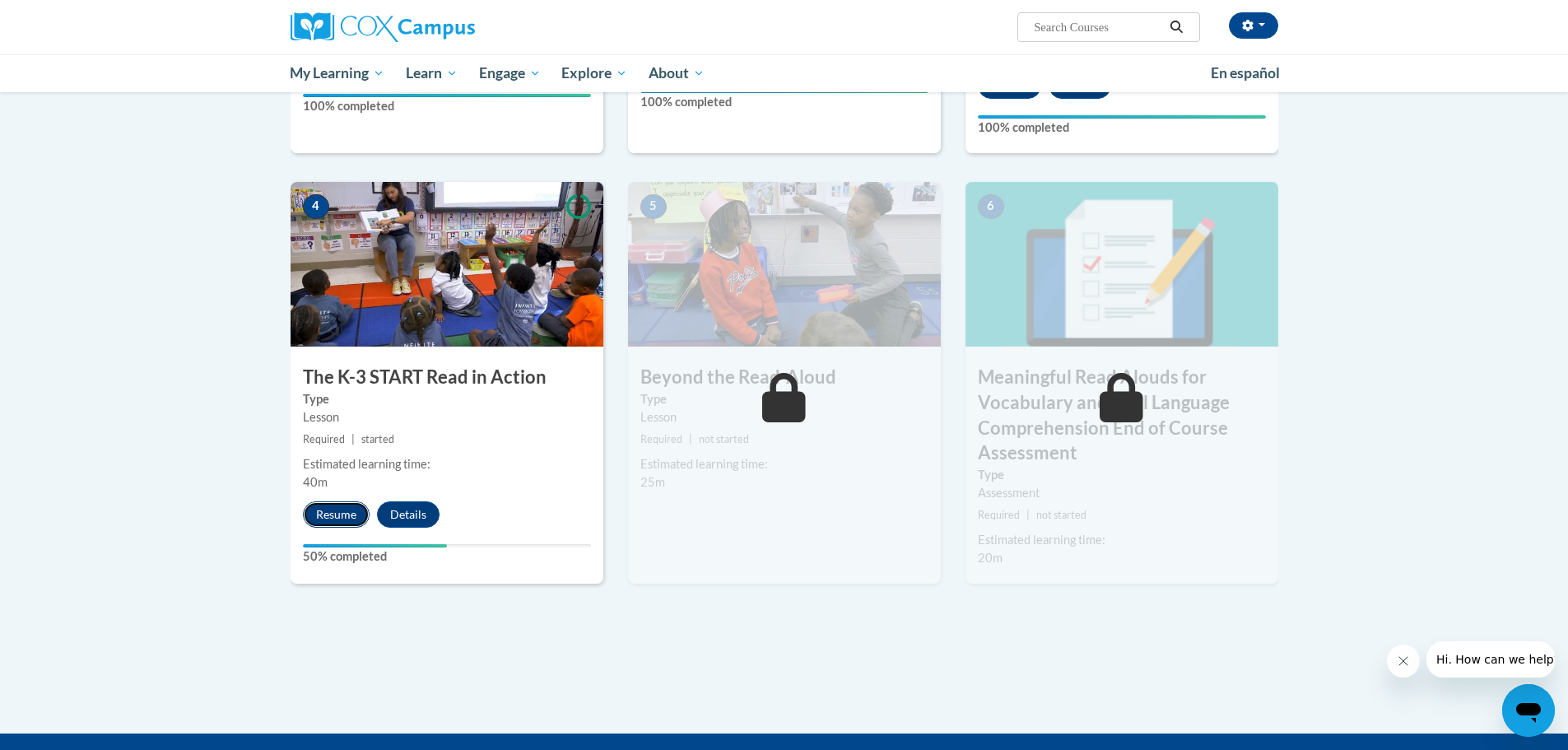
click at [337, 512] on button "Resume" at bounding box center [336, 514] width 67 height 26
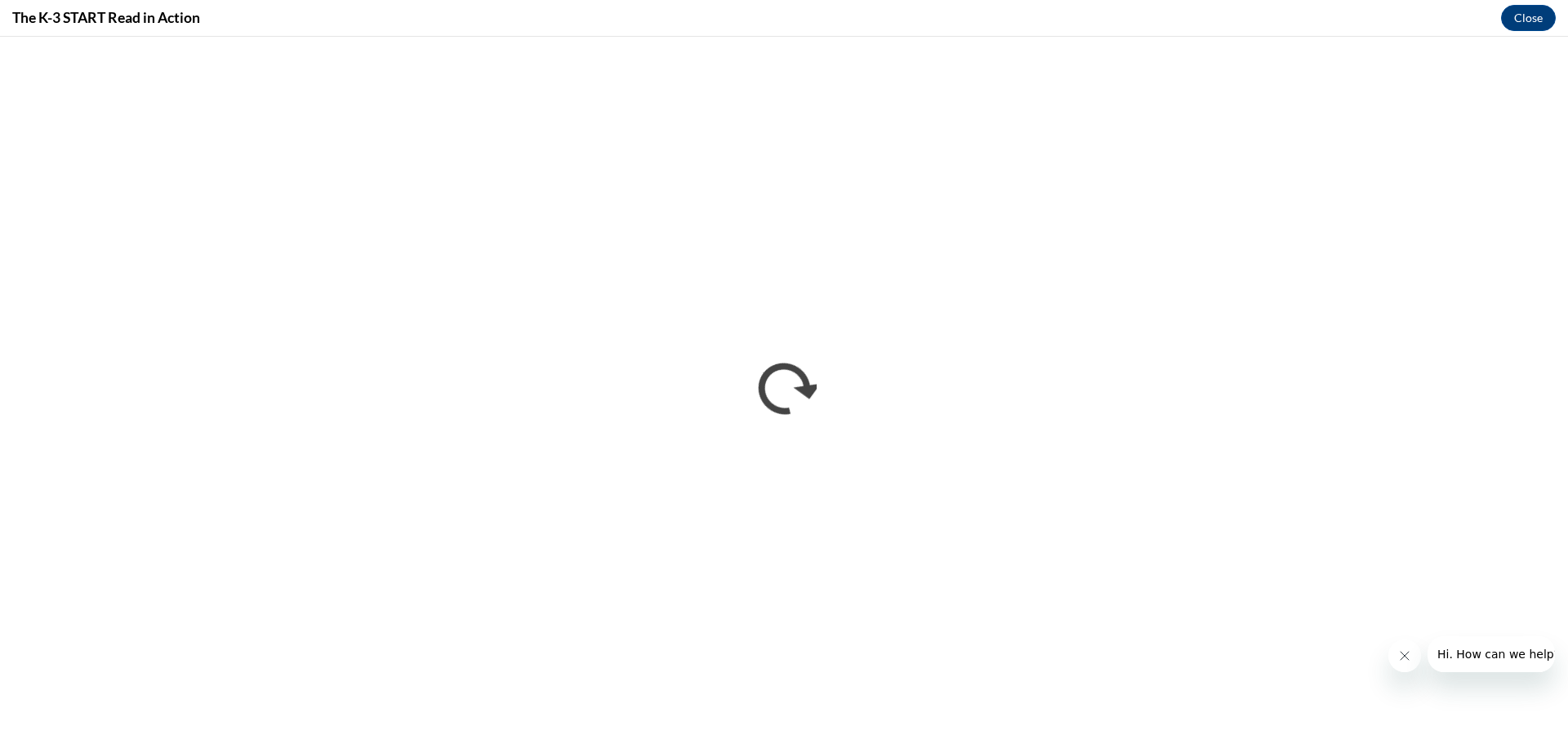
scroll to position [0, 0]
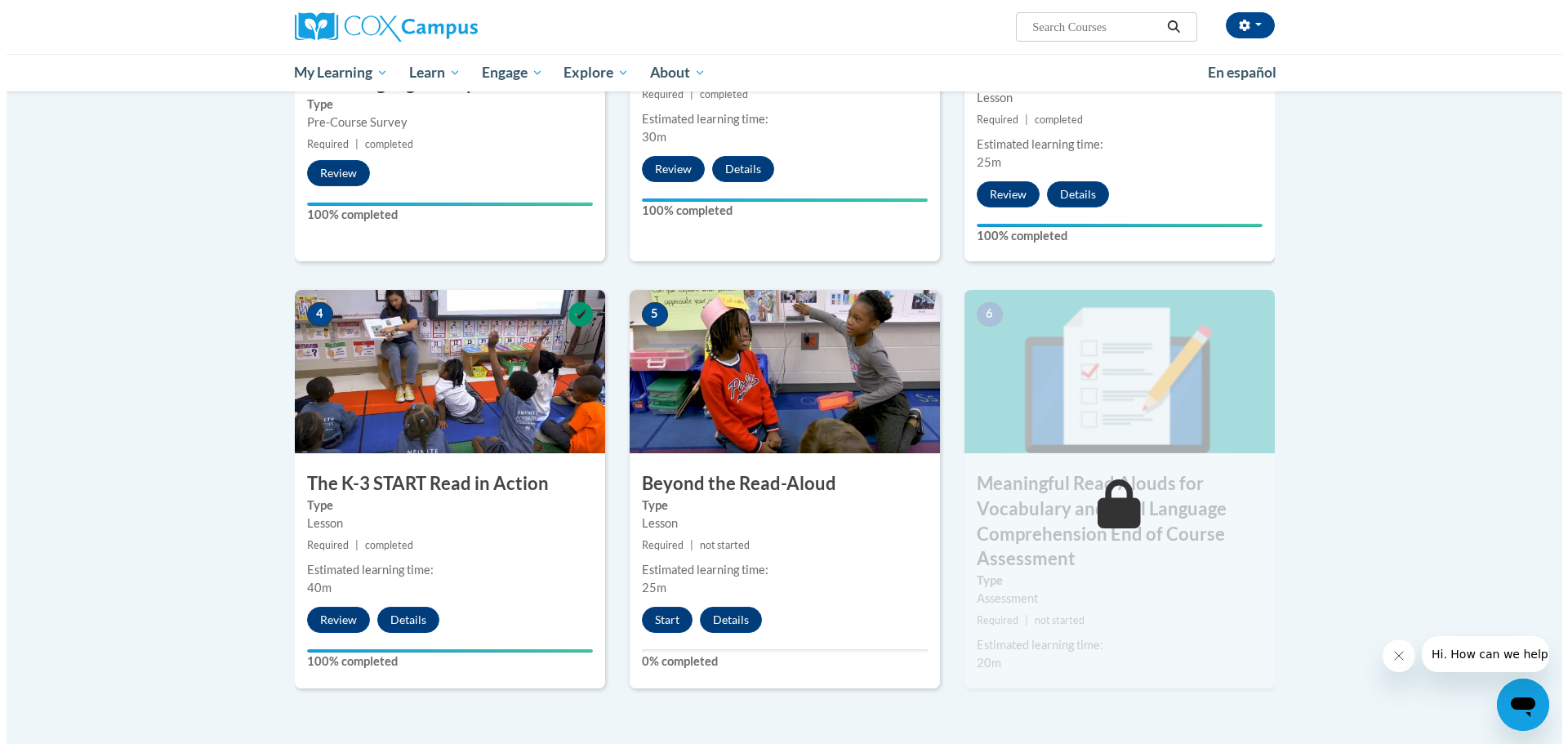
scroll to position [653, 0]
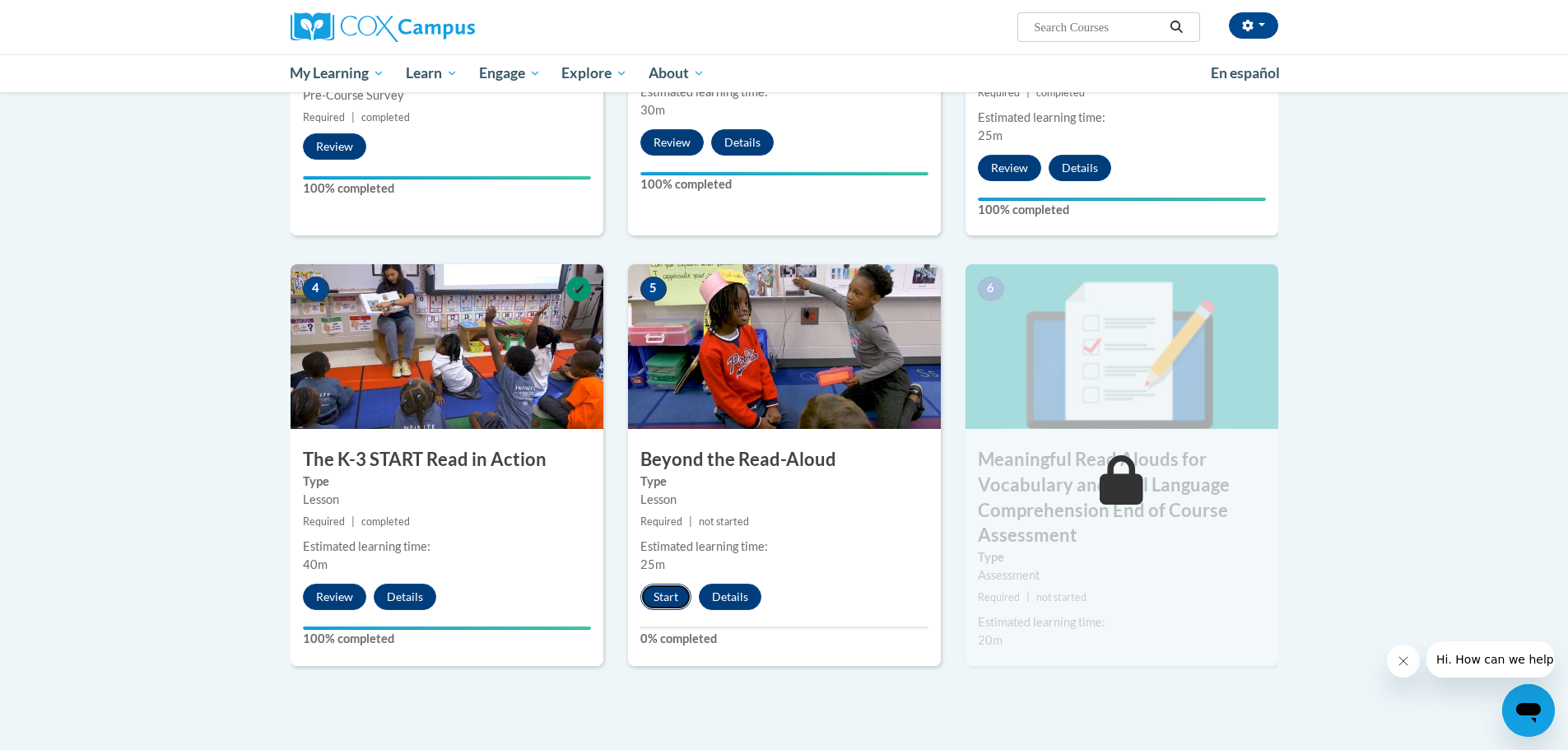
click at [667, 601] on button "Start" at bounding box center [666, 596] width 51 height 26
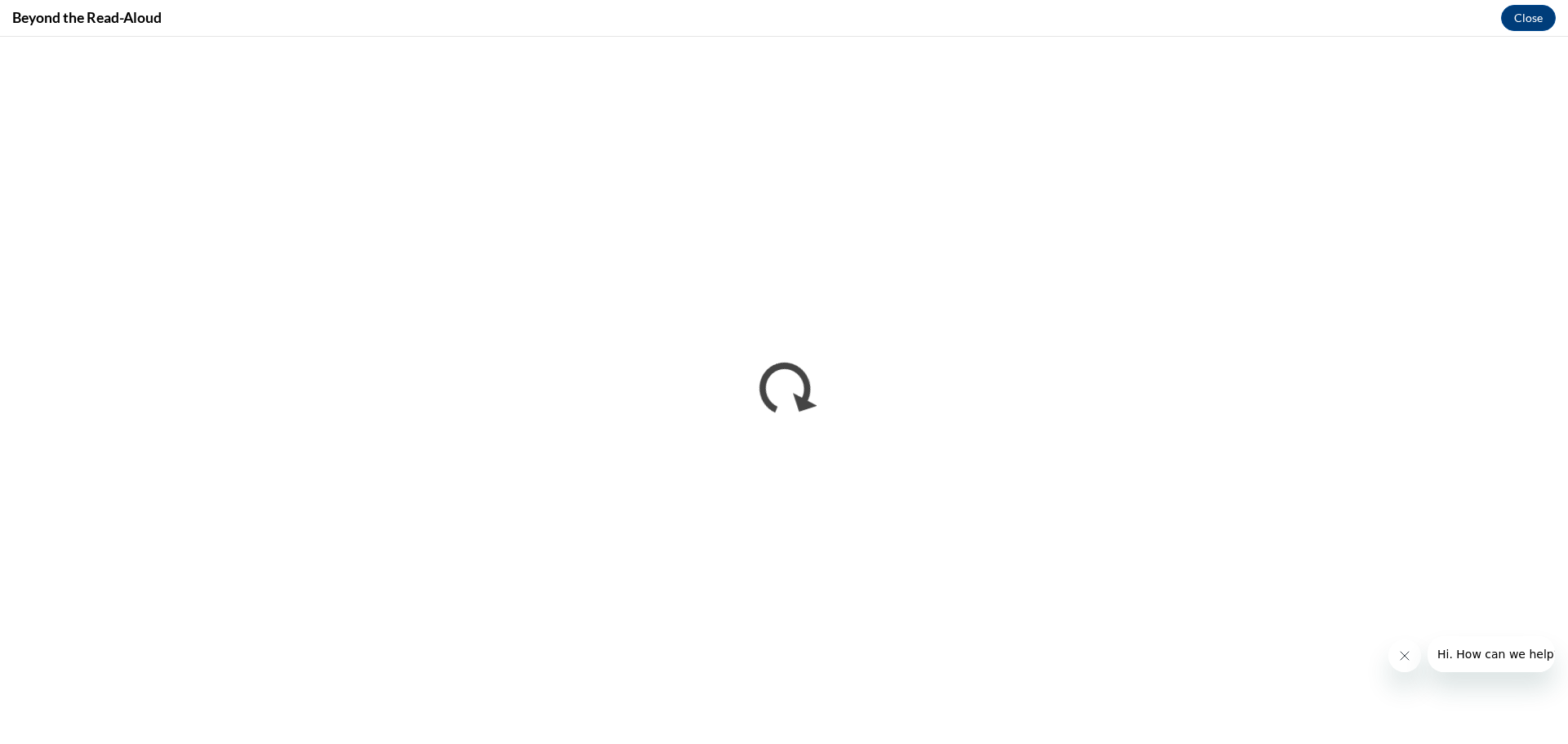
scroll to position [0, 0]
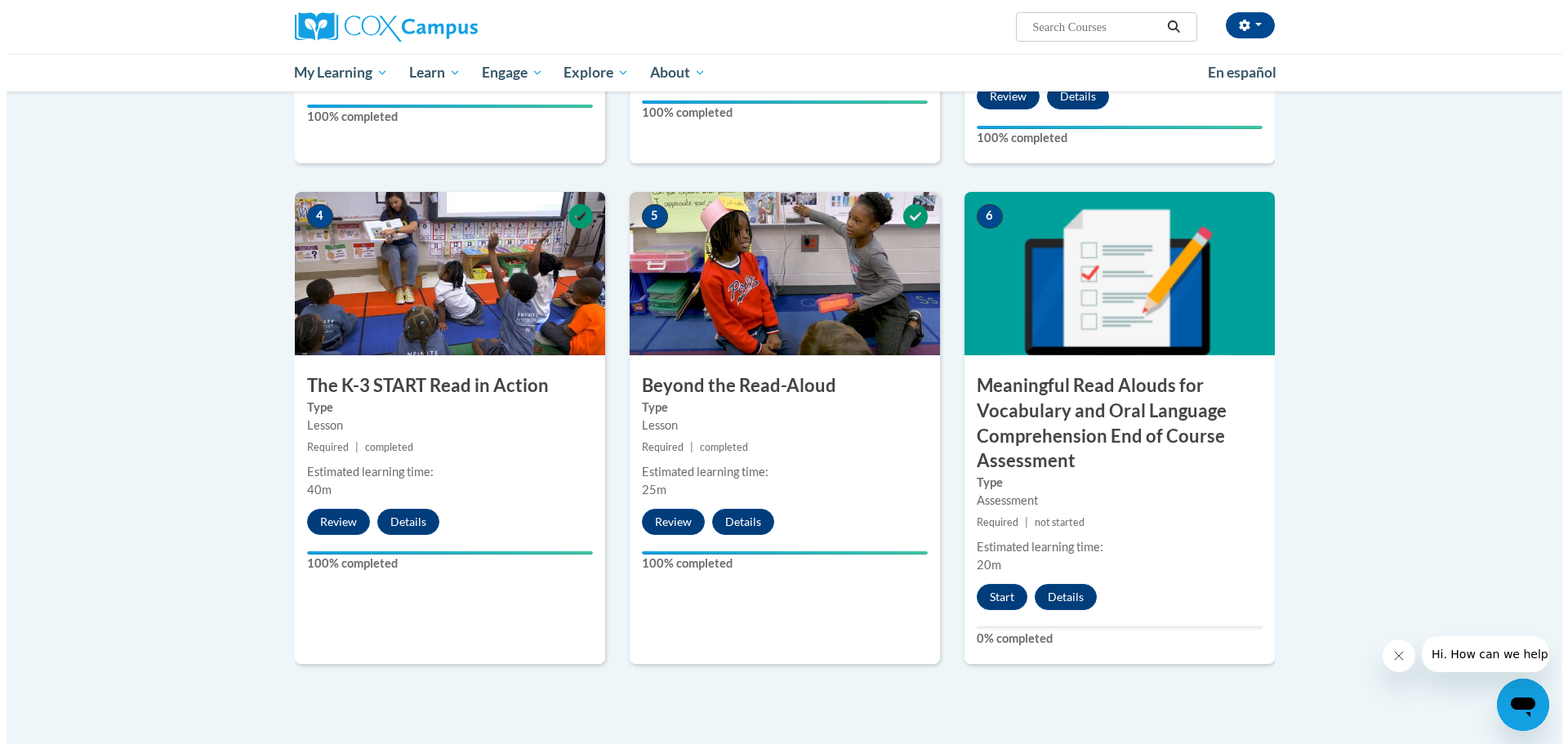
scroll to position [817, 0]
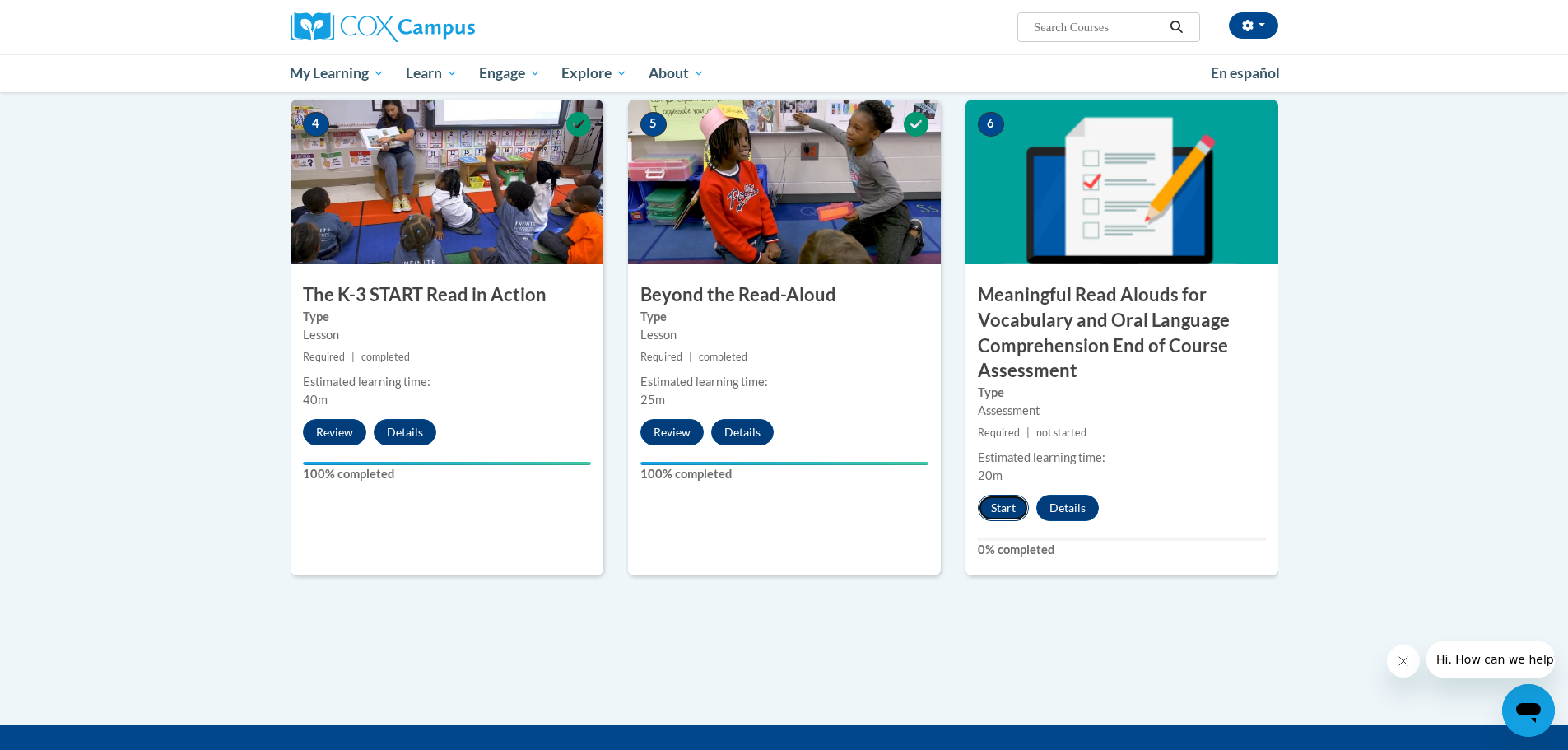
click at [1014, 512] on button "Start" at bounding box center [1004, 507] width 51 height 26
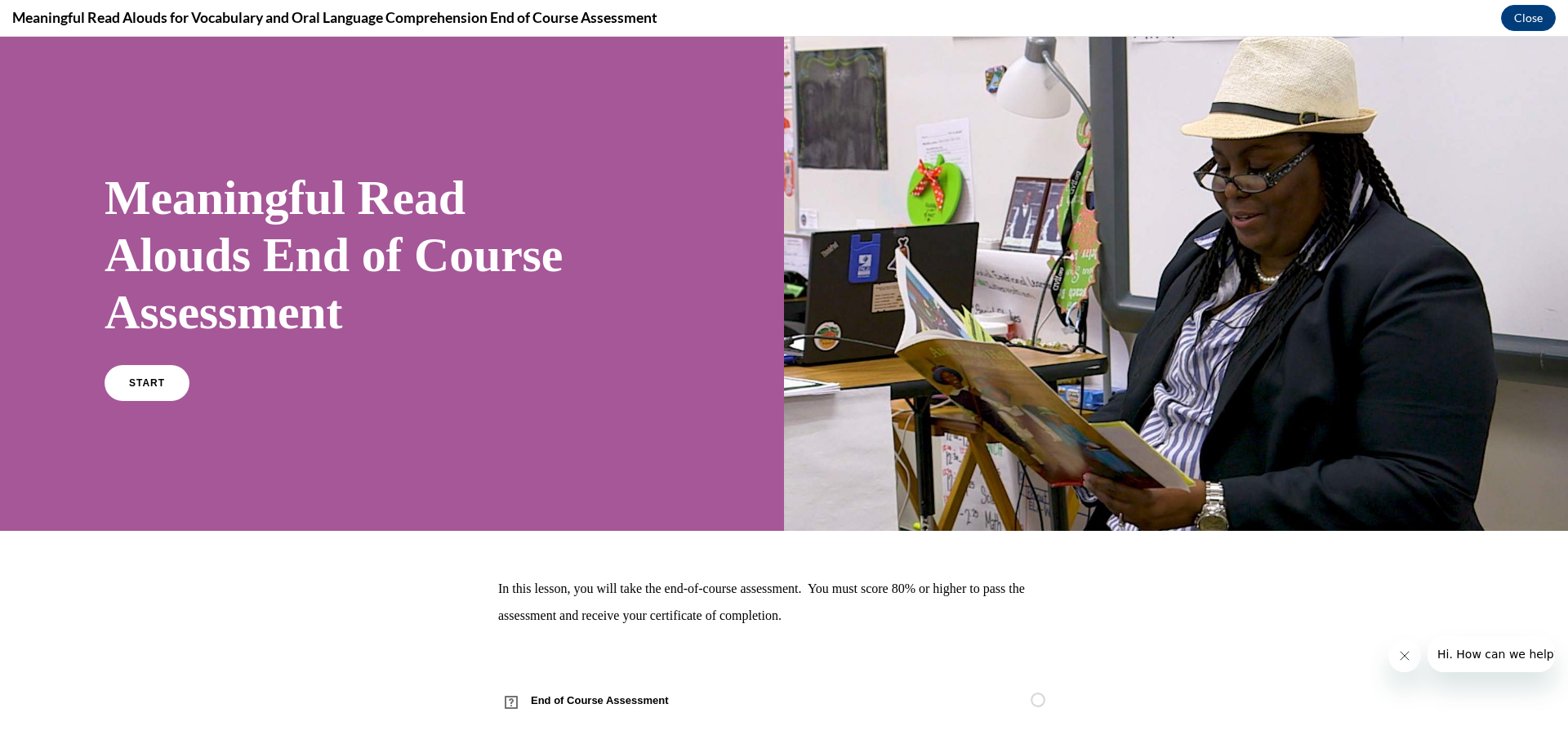
scroll to position [0, 0]
click at [174, 390] on link "START" at bounding box center [146, 383] width 89 height 38
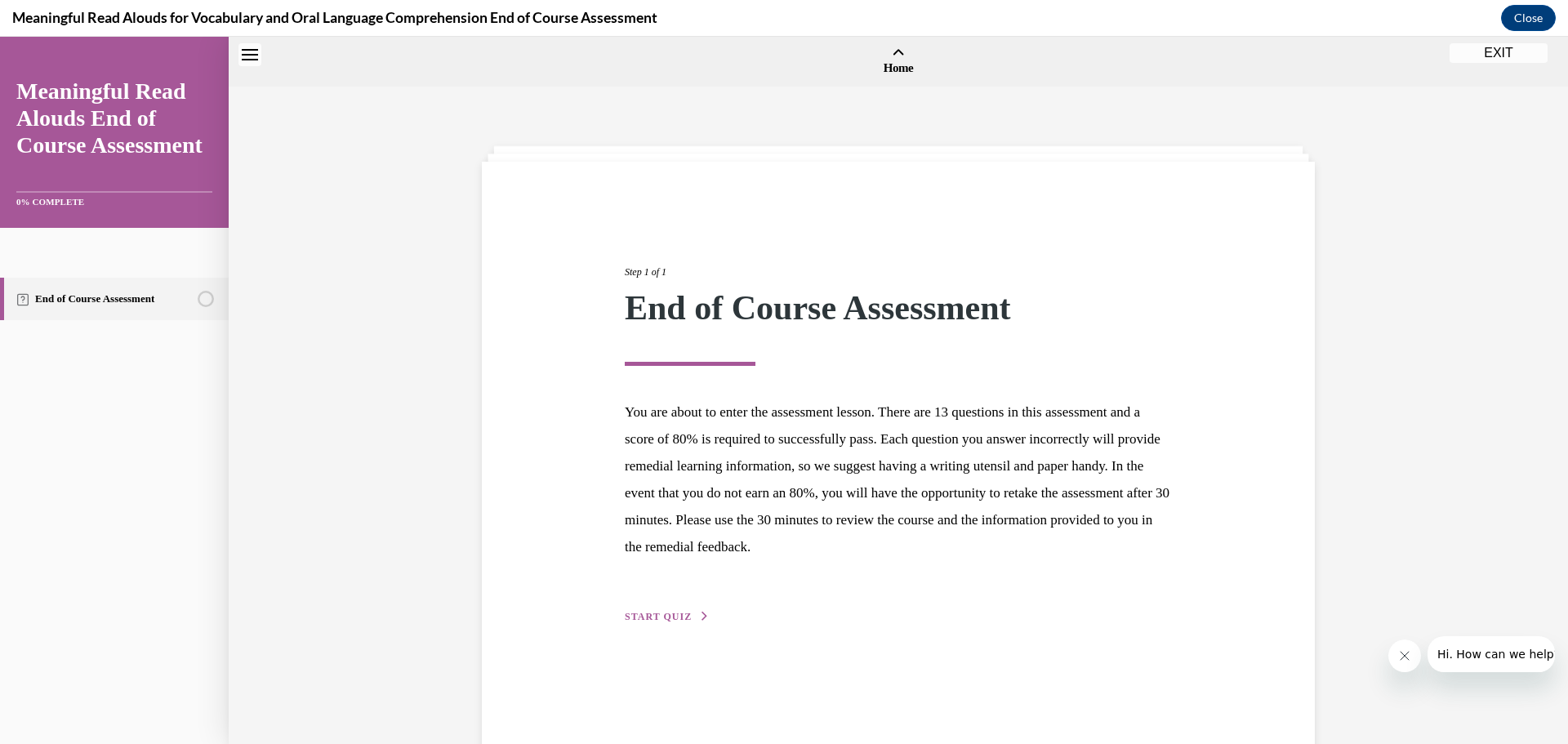
scroll to position [50, 0]
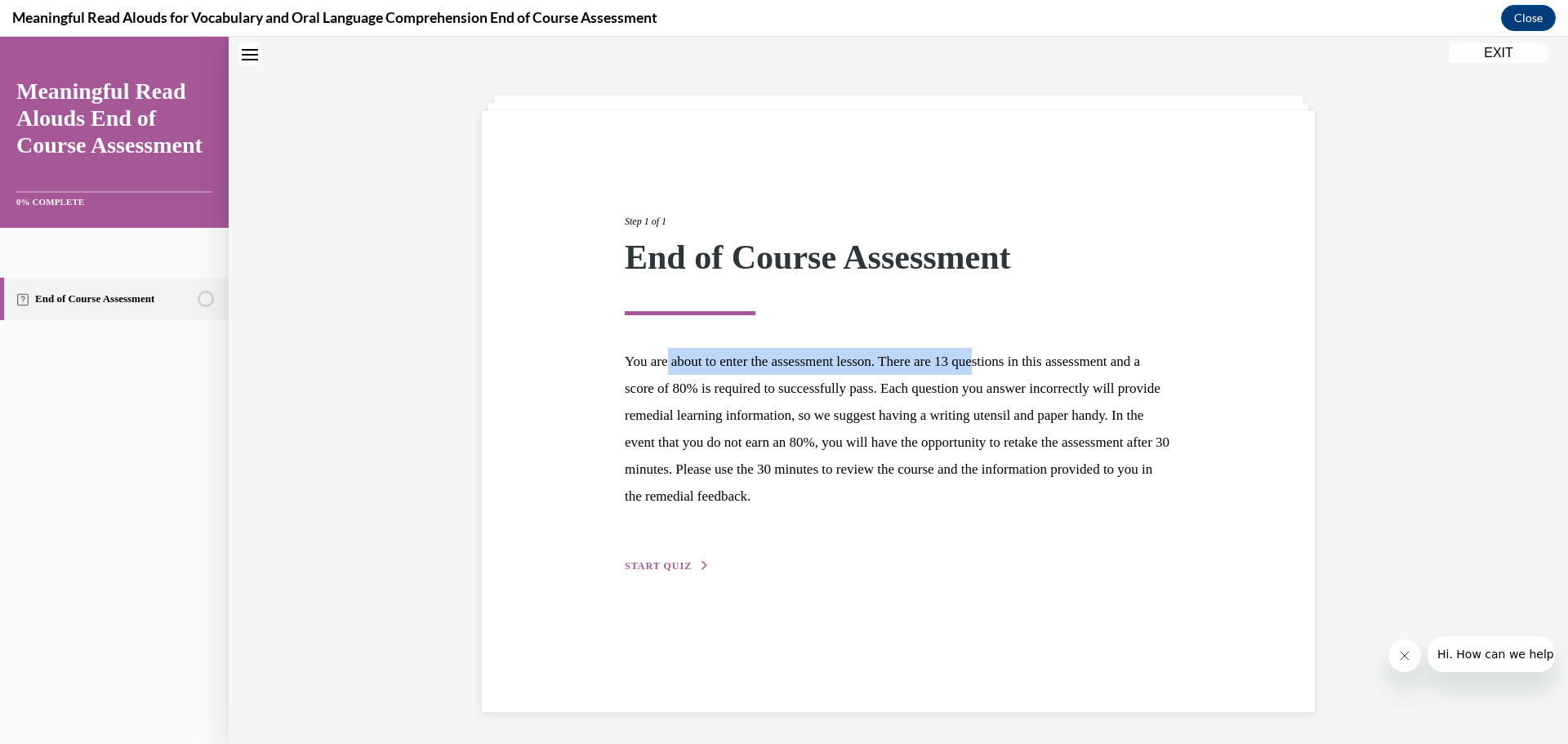
drag, startPoint x: 666, startPoint y: 363, endPoint x: 1013, endPoint y: 360, distance: 347.0
click at [1001, 362] on p "You are about to enter the assessment lesson. There are 13 questions in this as…" at bounding box center [898, 429] width 547 height 162
click at [1108, 317] on div "Step 1 of 1 End of Course Assessment You are about to enter the assessment less…" at bounding box center [899, 375] width 571 height 398
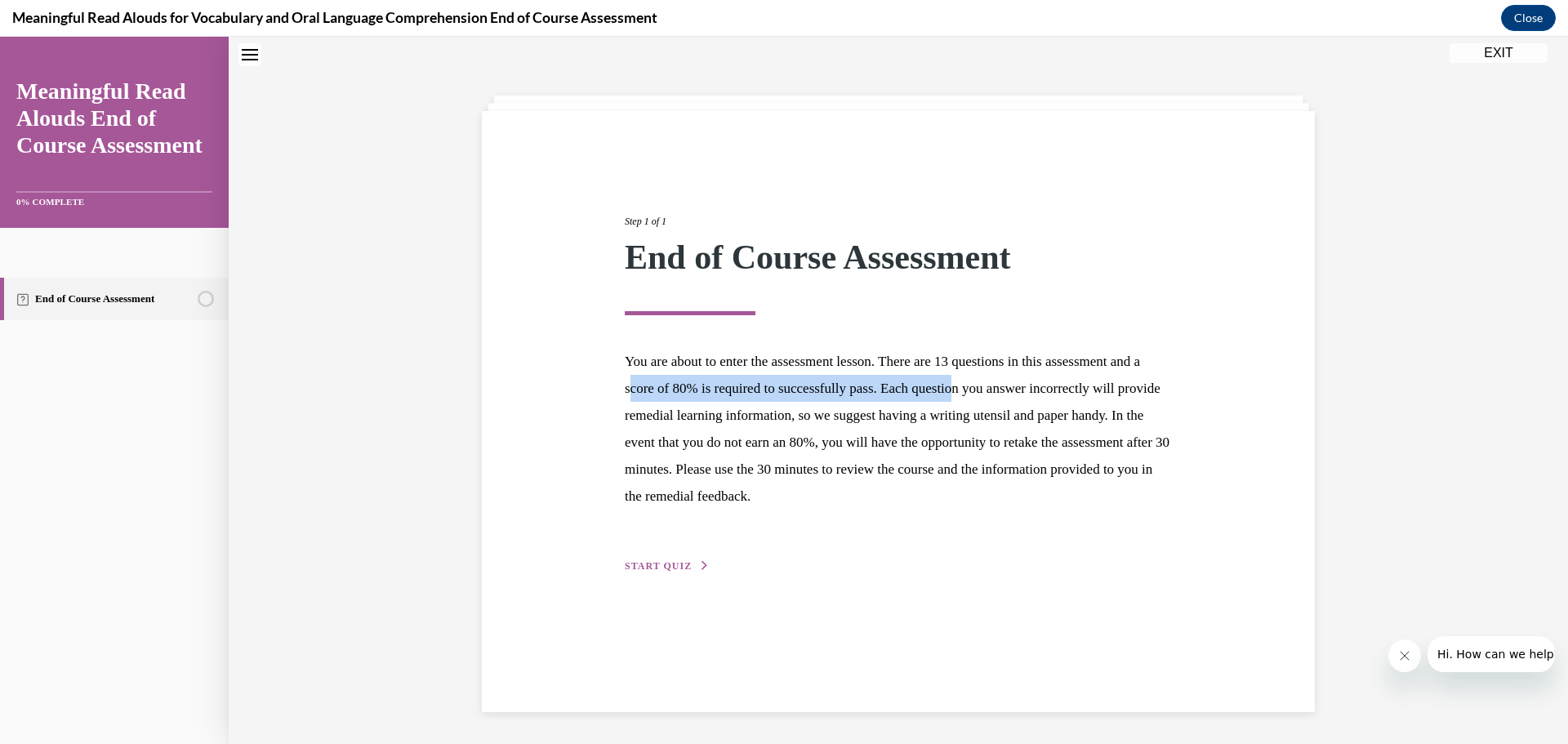
drag, startPoint x: 830, startPoint y: 392, endPoint x: 1115, endPoint y: 309, distance: 296.8
click at [1035, 378] on p "You are about to enter the assessment lesson. There are 13 questions in this as…" at bounding box center [898, 429] width 547 height 162
click at [1116, 302] on div "Step 1 of 1 End of Course Assessment" at bounding box center [898, 264] width 547 height 102
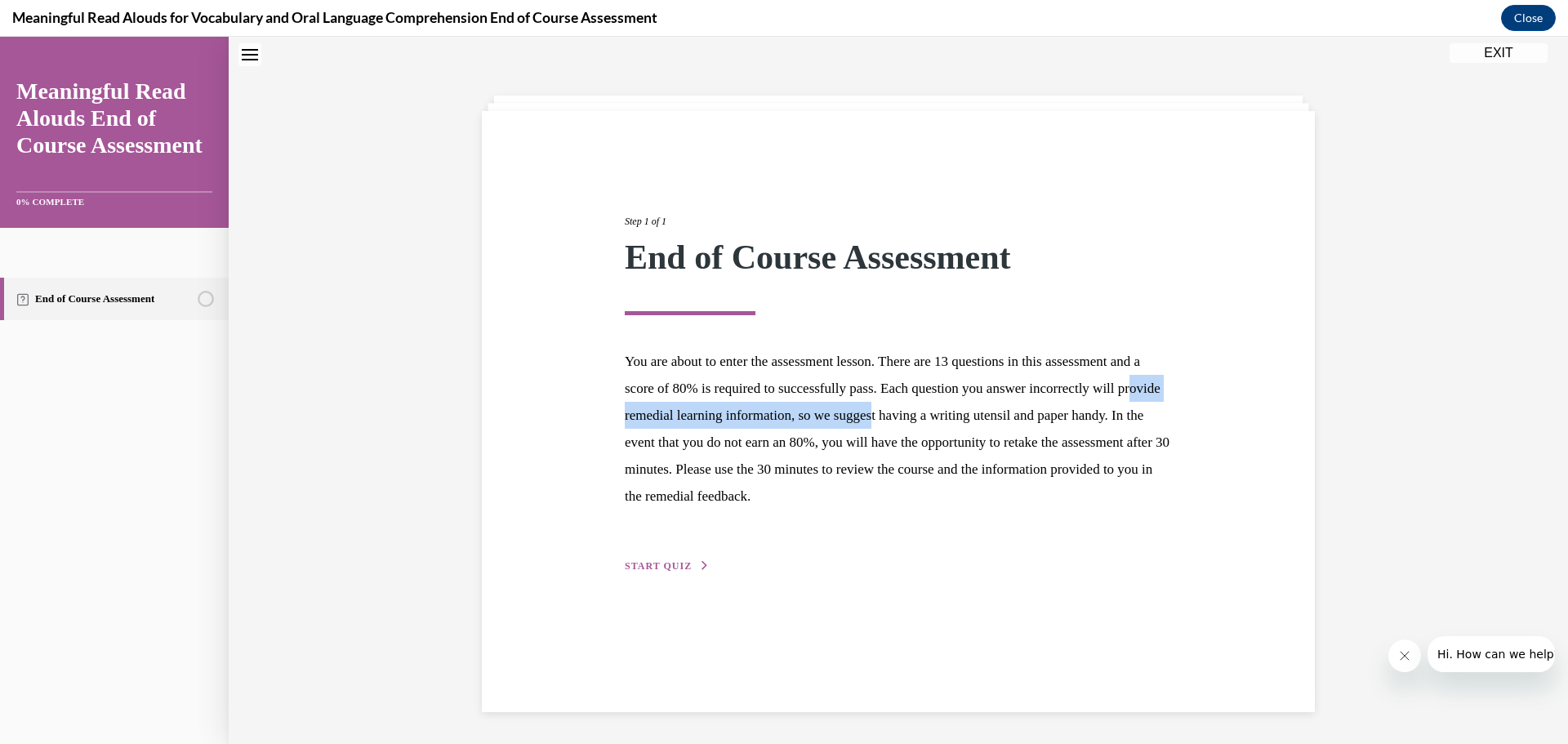
drag, startPoint x: 783, startPoint y: 419, endPoint x: 970, endPoint y: 418, distance: 187.0
click at [968, 418] on p "You are about to enter the assessment lesson. There are 13 questions in this as…" at bounding box center [898, 429] width 547 height 162
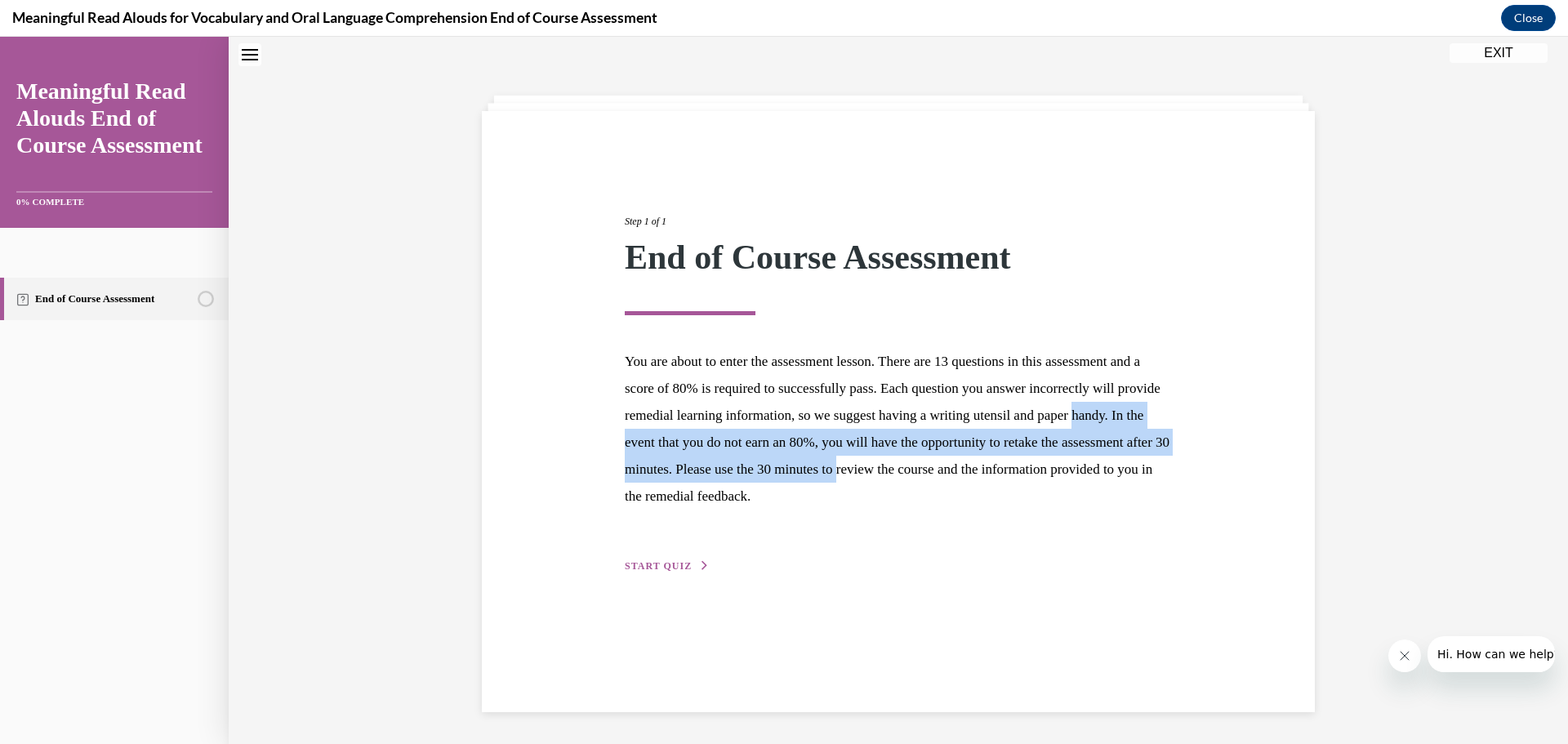
drag, startPoint x: 658, startPoint y: 446, endPoint x: 1058, endPoint y: 459, distance: 400.2
click at [1054, 459] on p "You are about to enter the assessment lesson. There are 13 questions in this as…" at bounding box center [898, 429] width 547 height 162
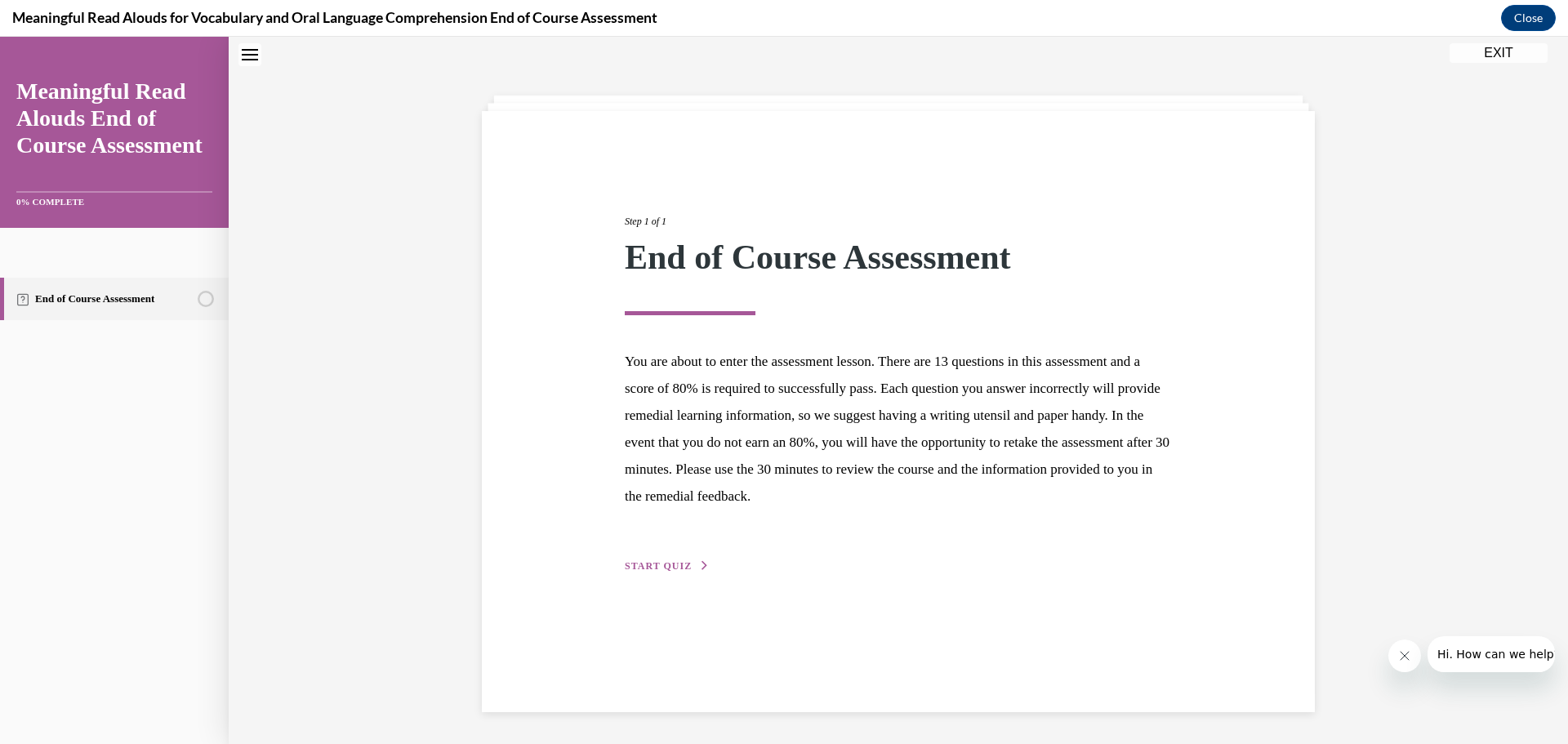
click at [1070, 492] on p "You are about to enter the assessment lesson. There are 13 questions in this as…" at bounding box center [898, 429] width 547 height 162
drag, startPoint x: 857, startPoint y: 468, endPoint x: 1077, endPoint y: 504, distance: 222.9
click at [997, 480] on p "You are about to enter the assessment lesson. There are 13 questions in this as…" at bounding box center [898, 429] width 547 height 162
click at [1112, 515] on div "Step 1 of 1 End of Course Assessment You are about to enter the assessment less…" at bounding box center [899, 375] width 571 height 398
drag, startPoint x: 804, startPoint y: 493, endPoint x: 1067, endPoint y: 508, distance: 263.4
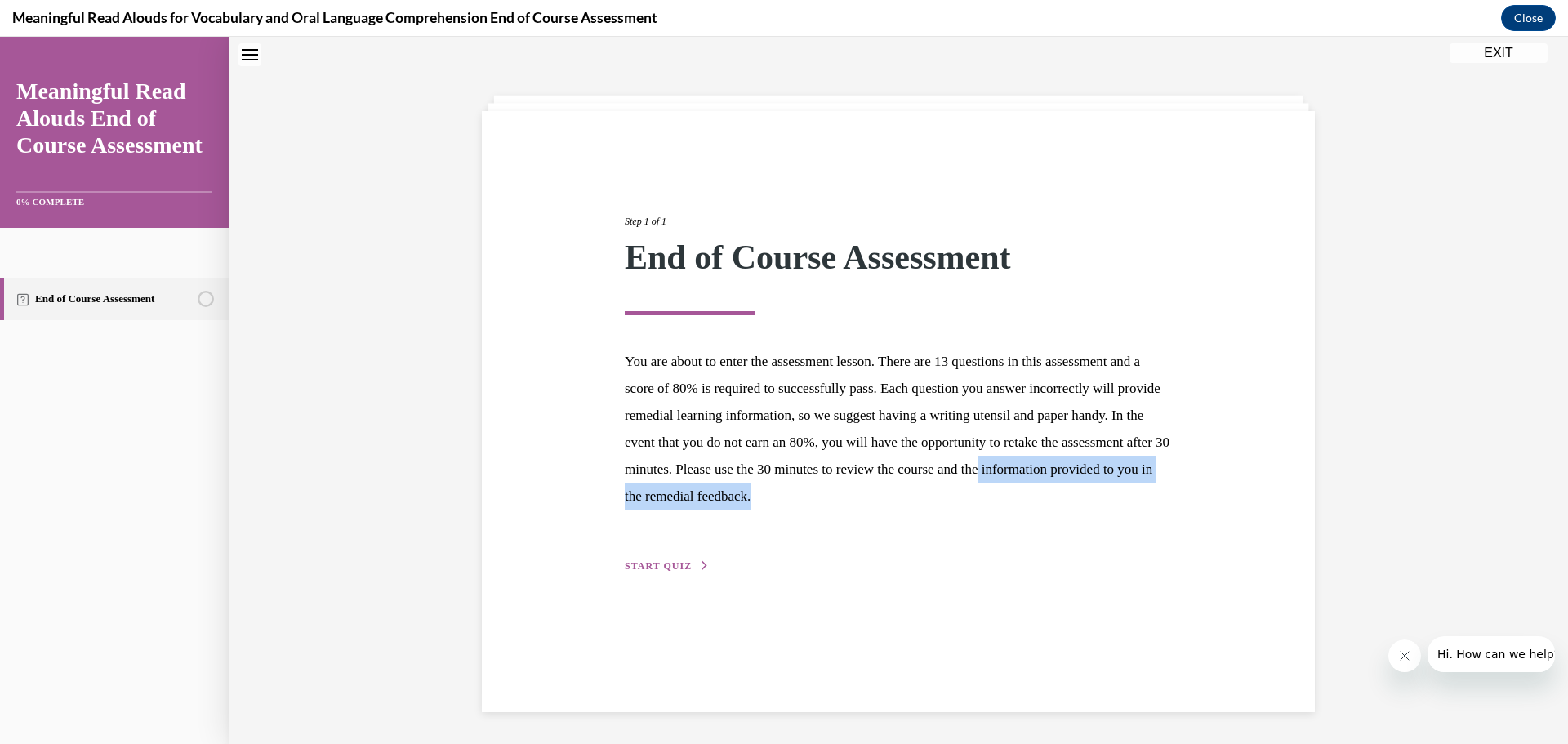
click at [1058, 508] on p "You are about to enter the assessment lesson. There are 13 questions in this as…" at bounding box center [898, 429] width 547 height 162
click at [1082, 514] on div "Step 1 of 1 End of Course Assessment You are about to enter the assessment less…" at bounding box center [899, 375] width 571 height 398
click at [660, 567] on span "START QUIZ" at bounding box center [658, 565] width 67 height 12
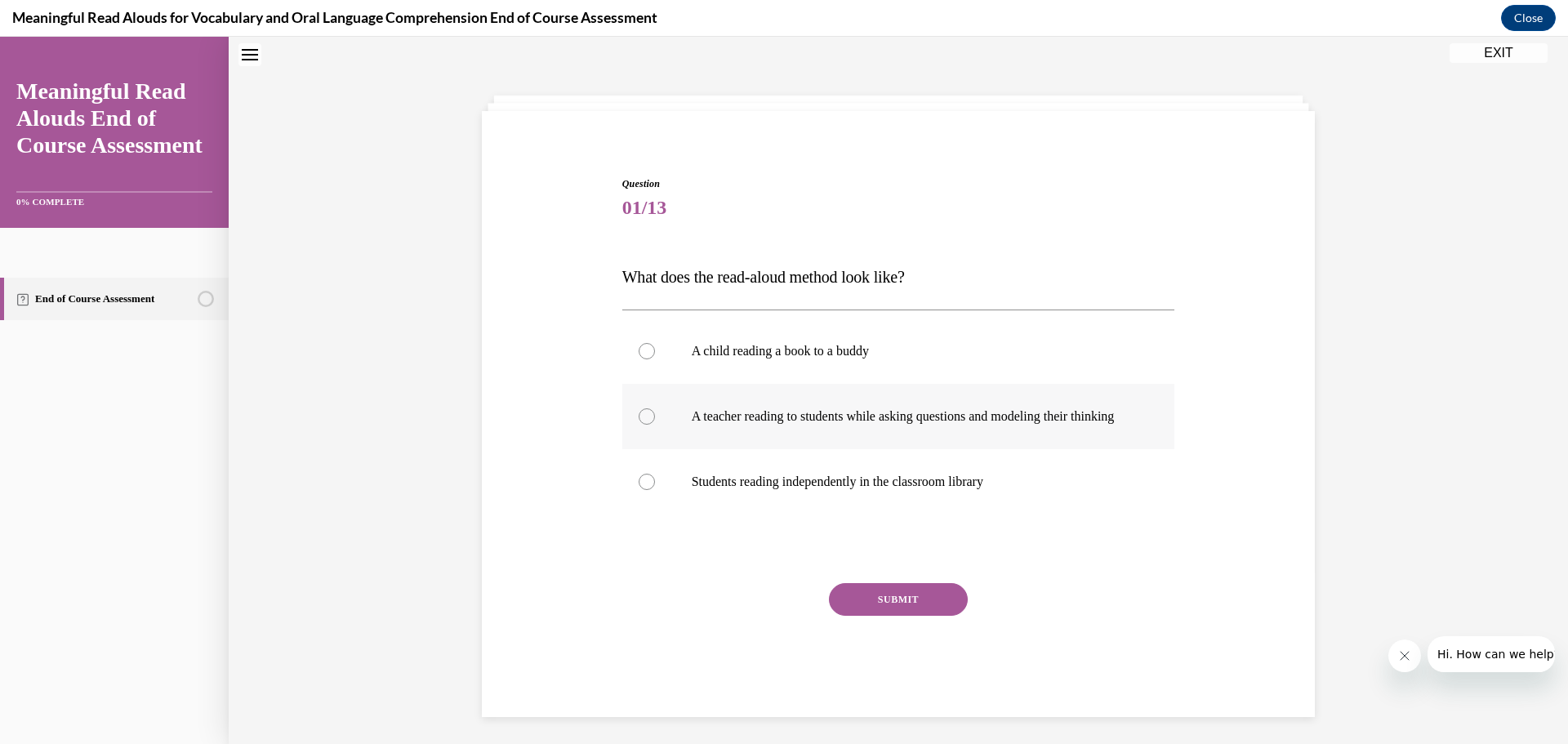
click at [640, 425] on div at bounding box center [647, 416] width 16 height 16
click at [640, 425] on input "A teacher reading to students while asking questions and modeling their thinking" at bounding box center [647, 416] width 16 height 16
radio input "true"
click at [846, 610] on button "SUBMIT" at bounding box center [898, 599] width 138 height 32
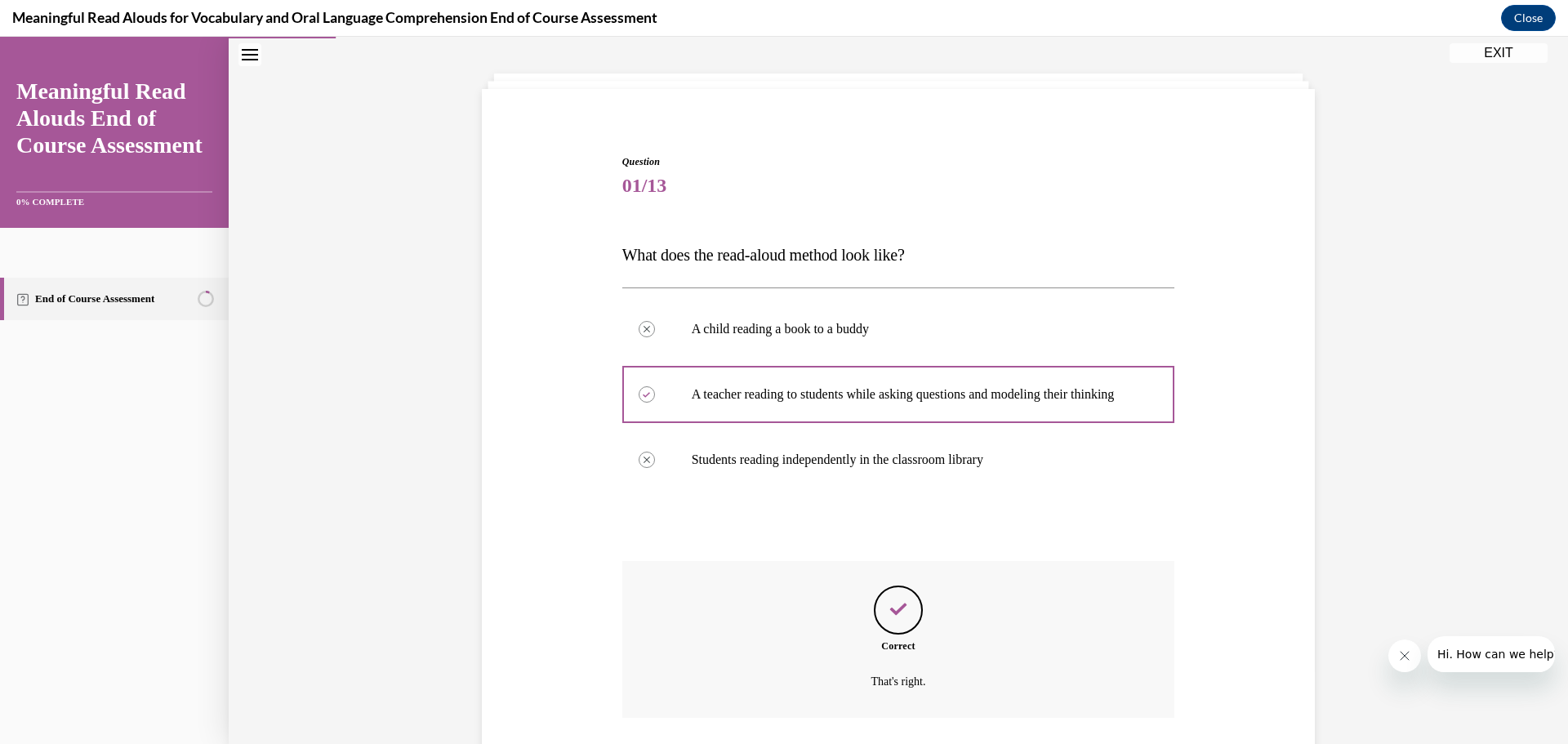
scroll to position [205, 0]
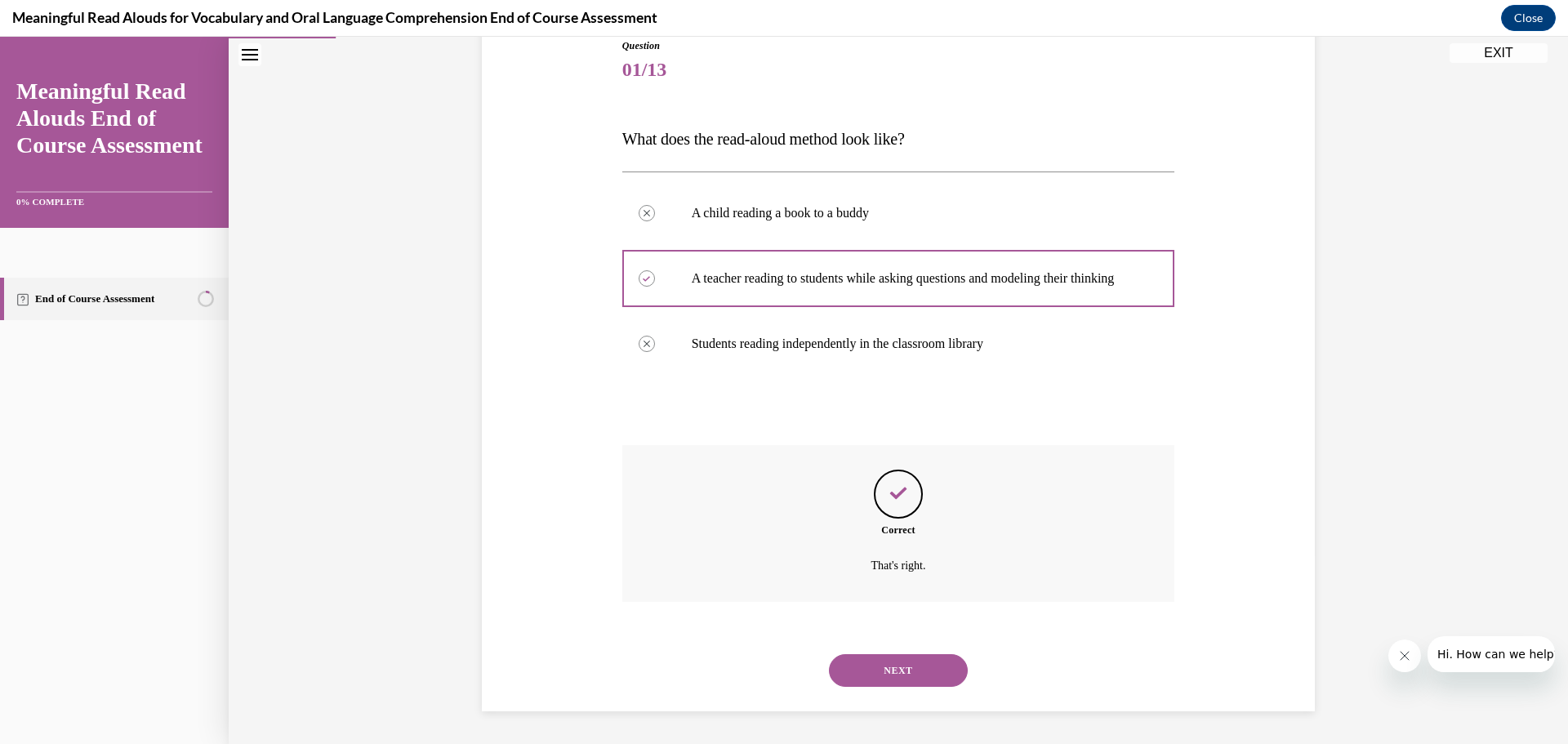
click at [890, 672] on button "NEXT" at bounding box center [898, 670] width 138 height 32
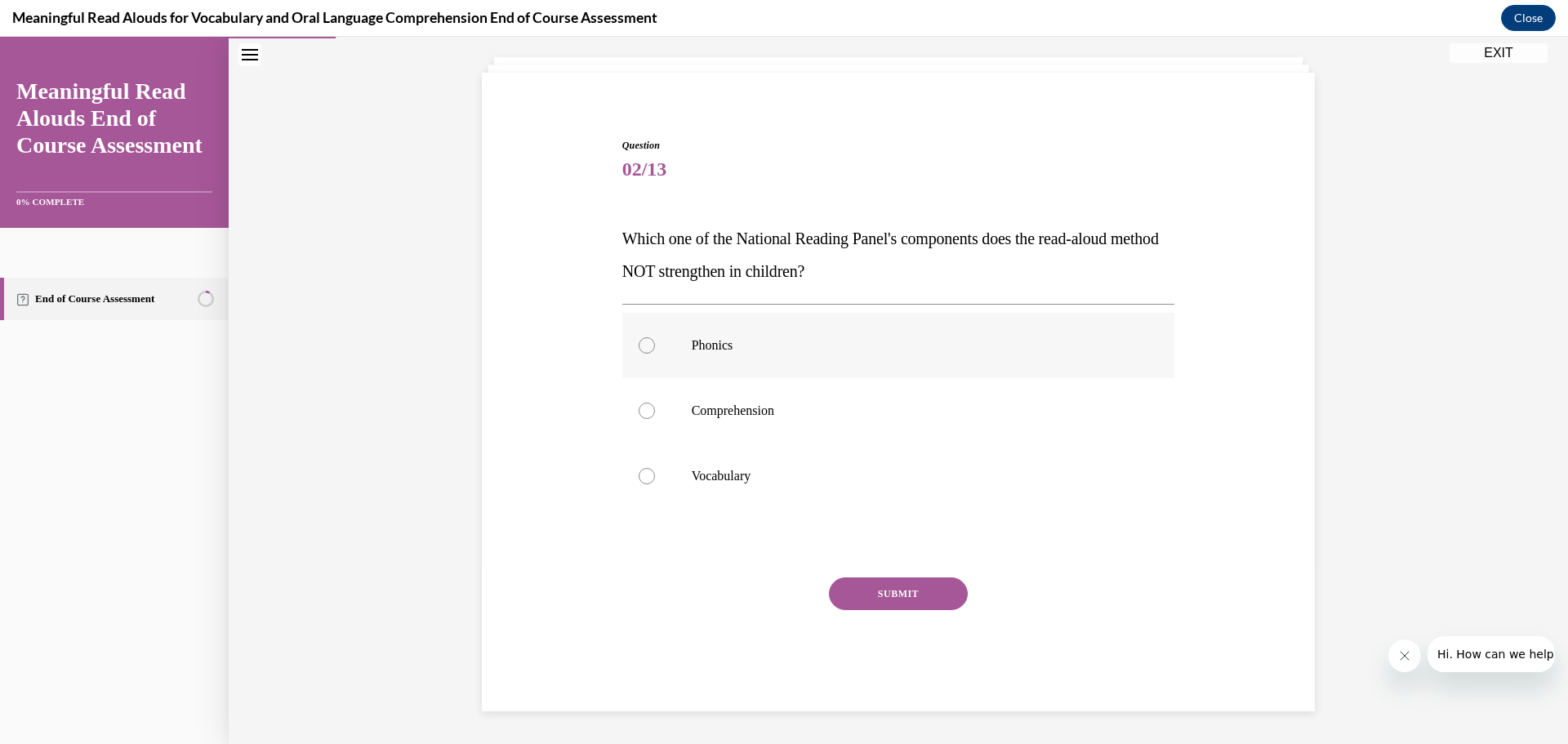
click at [642, 346] on div at bounding box center [647, 345] width 16 height 16
click at [642, 346] on input "Phonics" at bounding box center [647, 345] width 16 height 16
radio input "true"
click at [857, 588] on button "SUBMIT" at bounding box center [898, 593] width 138 height 32
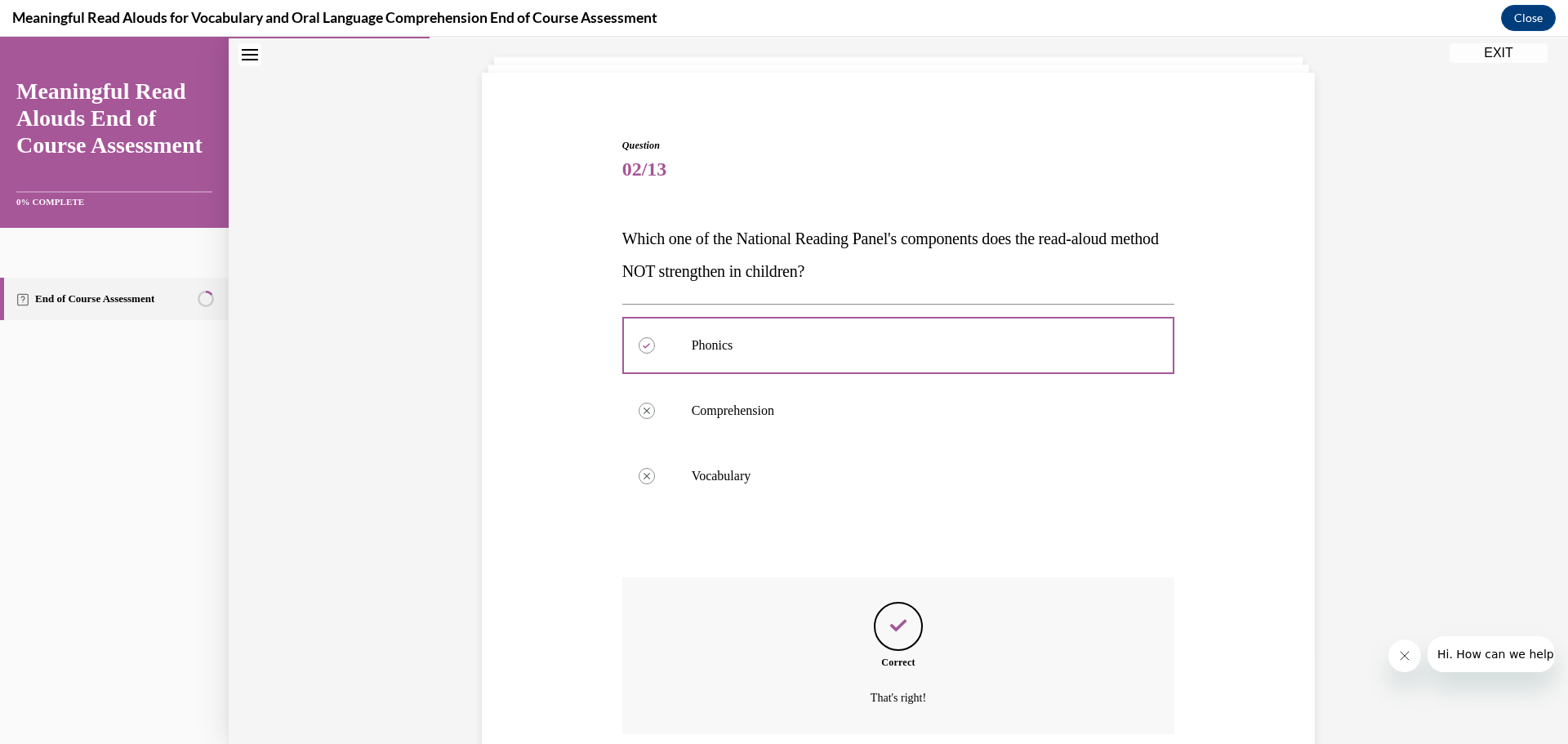
scroll to position [221, 0]
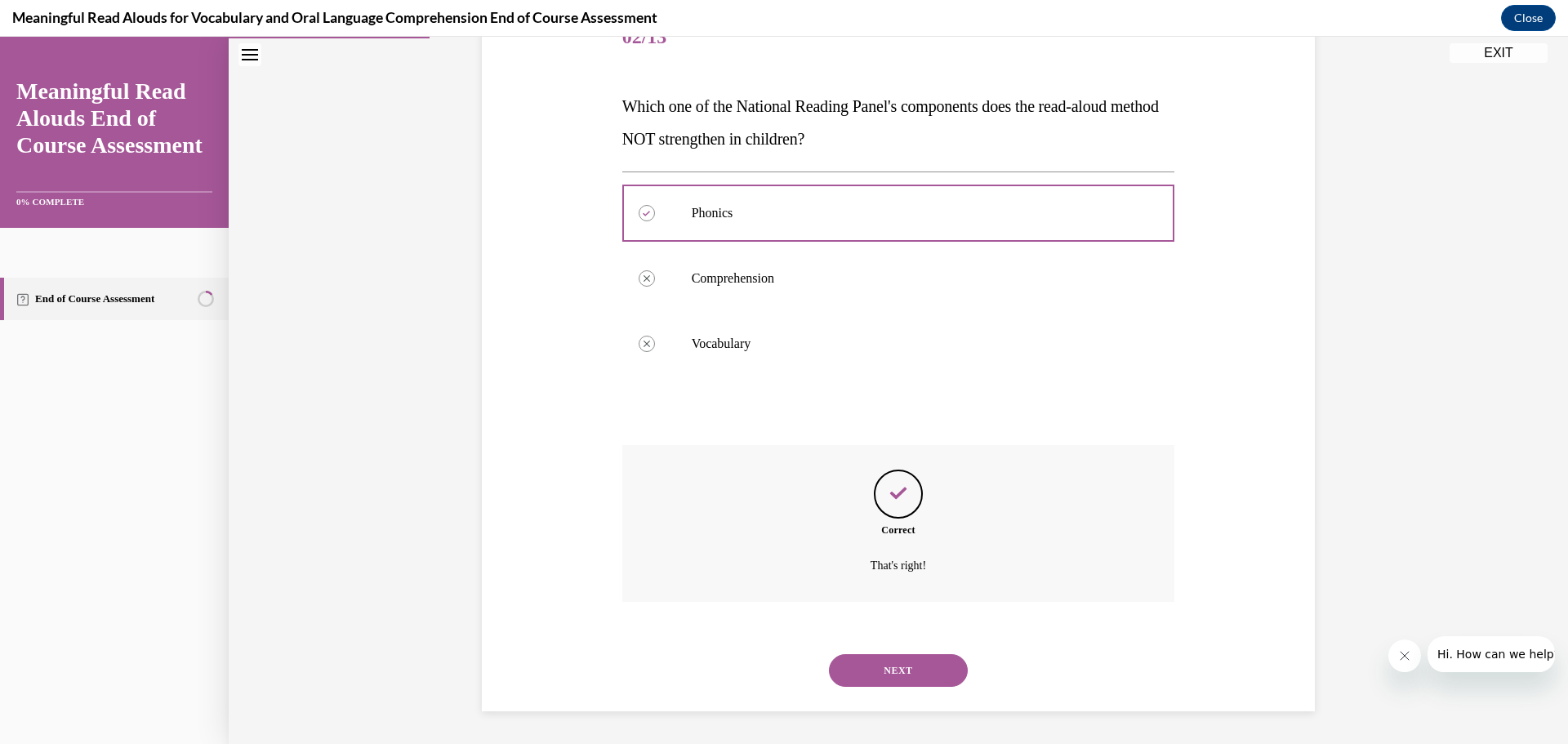
click at [883, 663] on button "NEXT" at bounding box center [898, 670] width 138 height 32
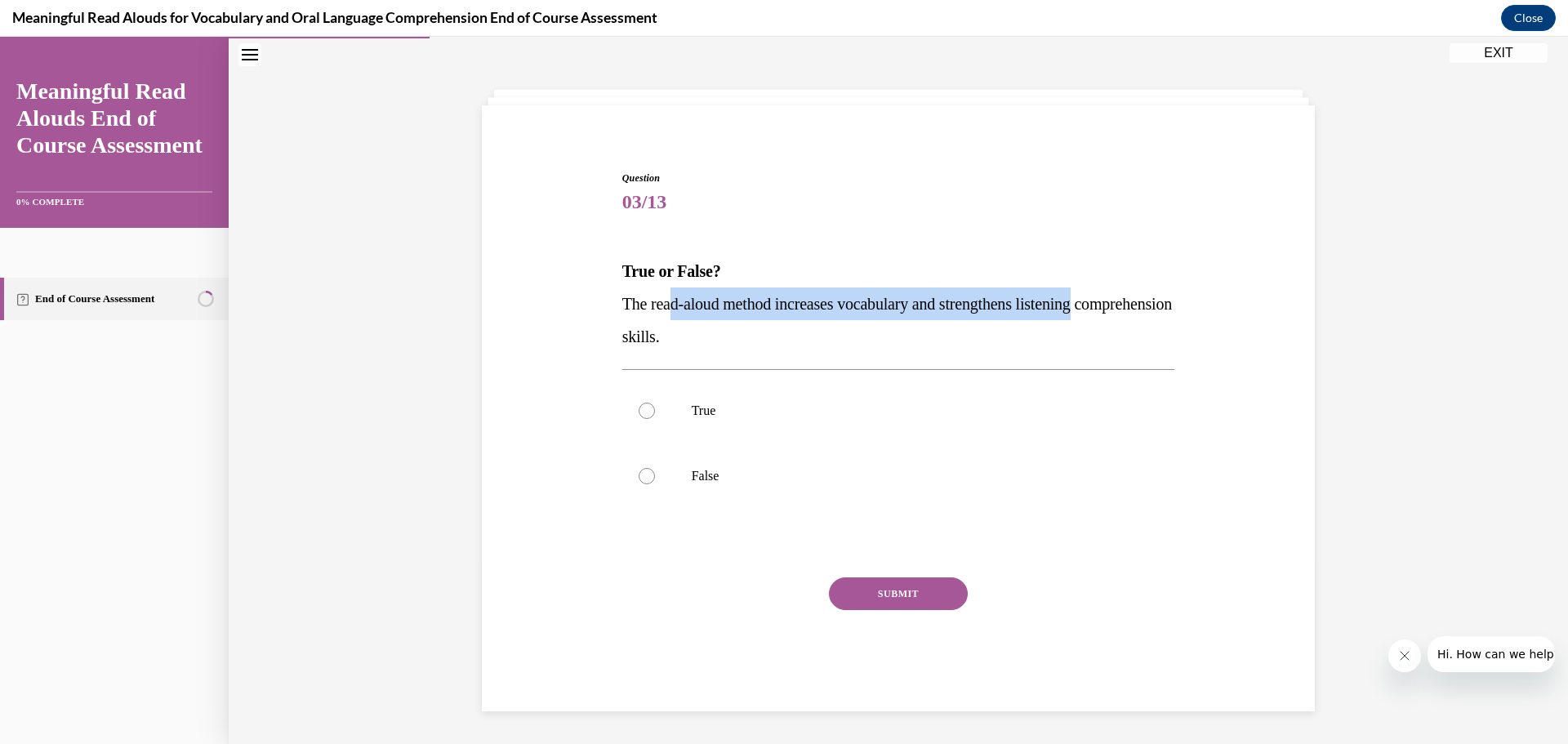
drag, startPoint x: 665, startPoint y: 306, endPoint x: 1110, endPoint y: 309, distance: 445.0
click at [1110, 309] on p "The read-aloud method increases vocabulary and strengthens listening comprehens…" at bounding box center [898, 320] width 553 height 66
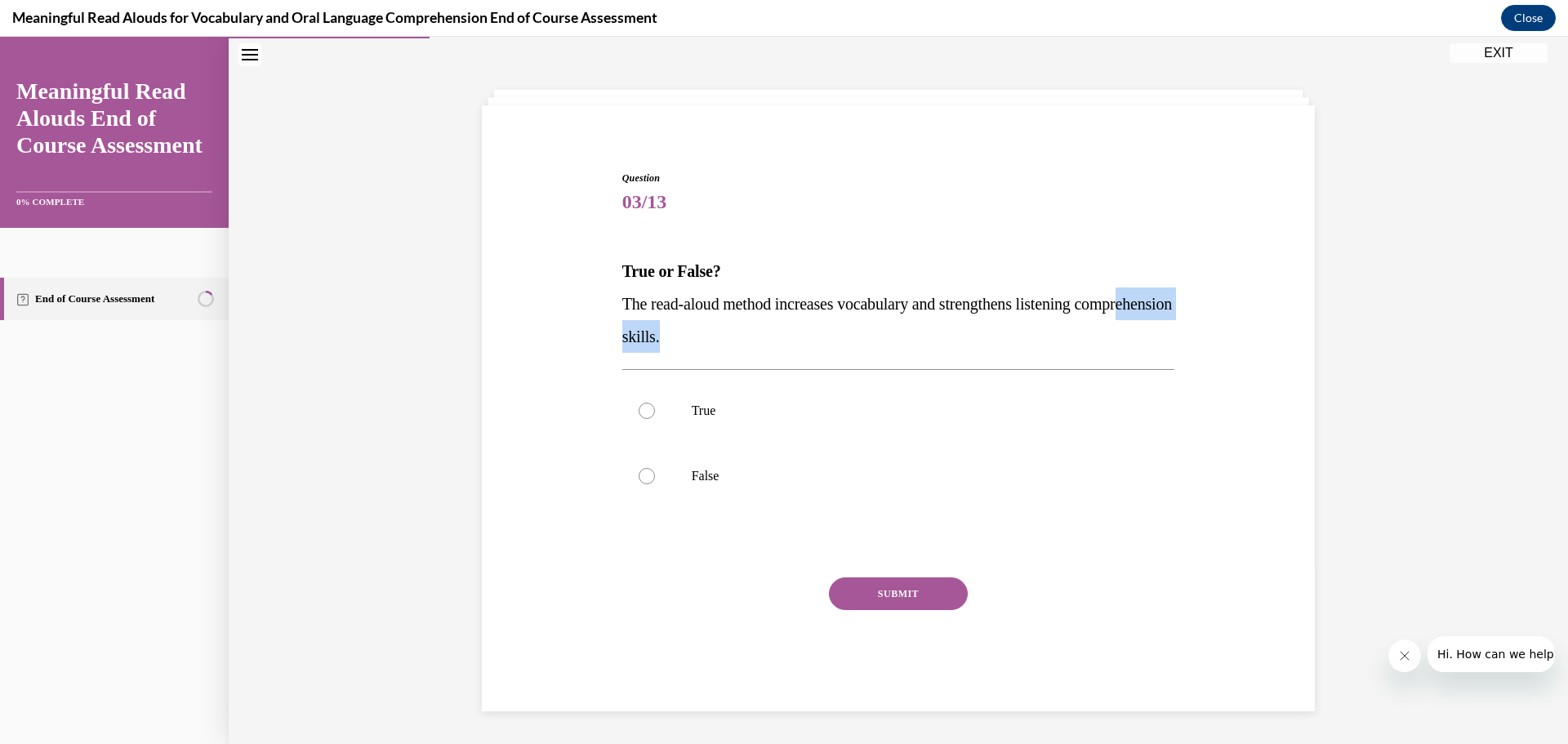
drag, startPoint x: 660, startPoint y: 329, endPoint x: 820, endPoint y: 327, distance: 160.0
click at [811, 329] on p "The read-aloud method increases vocabulary and strengthens listening comprehens…" at bounding box center [898, 320] width 553 height 66
click at [639, 411] on div at bounding box center [647, 411] width 16 height 16
click at [639, 411] on input "True" at bounding box center [647, 411] width 16 height 16
radio input "true"
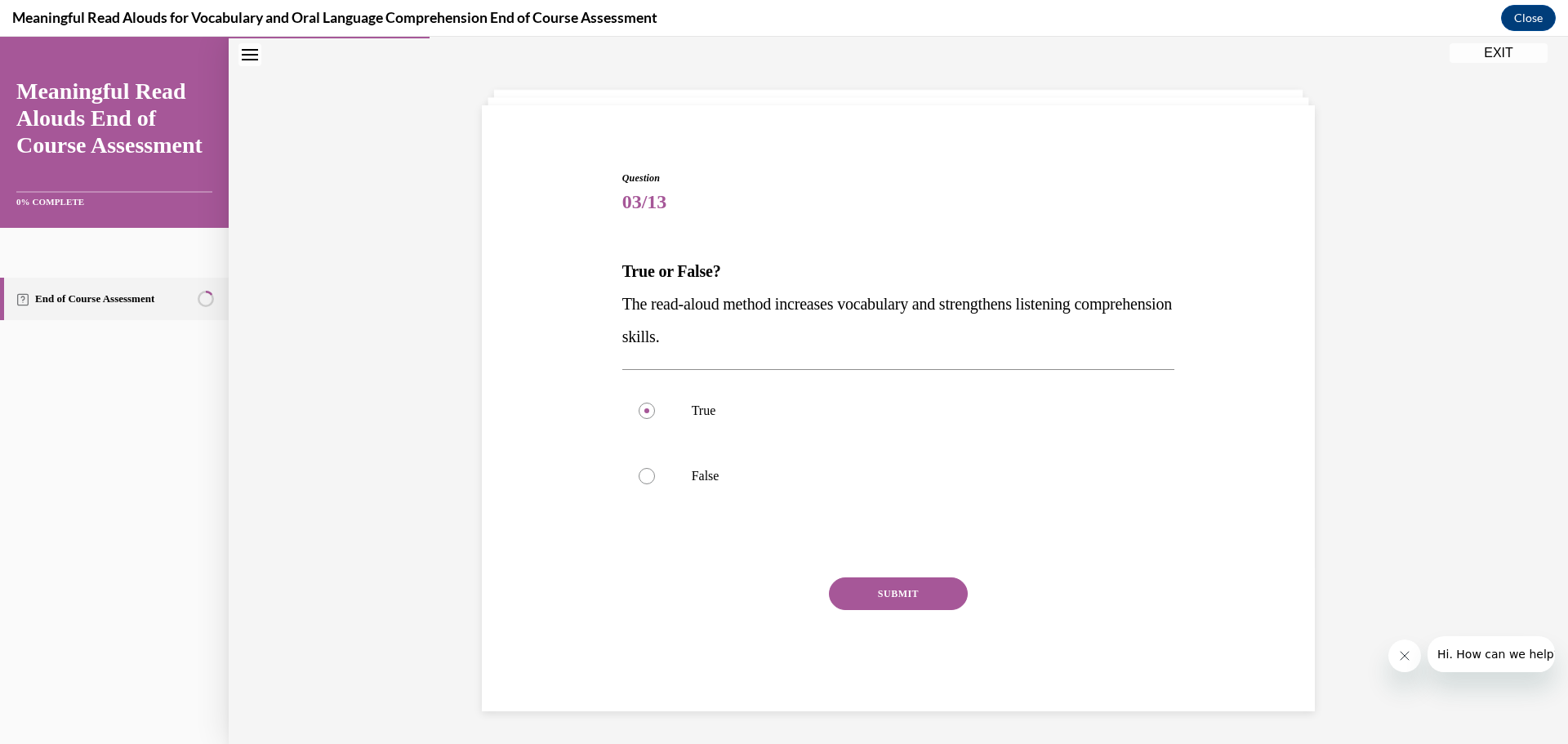
click at [913, 610] on div "SUBMIT" at bounding box center [898, 617] width 553 height 82
click at [917, 600] on button "SUBMIT" at bounding box center [898, 593] width 138 height 32
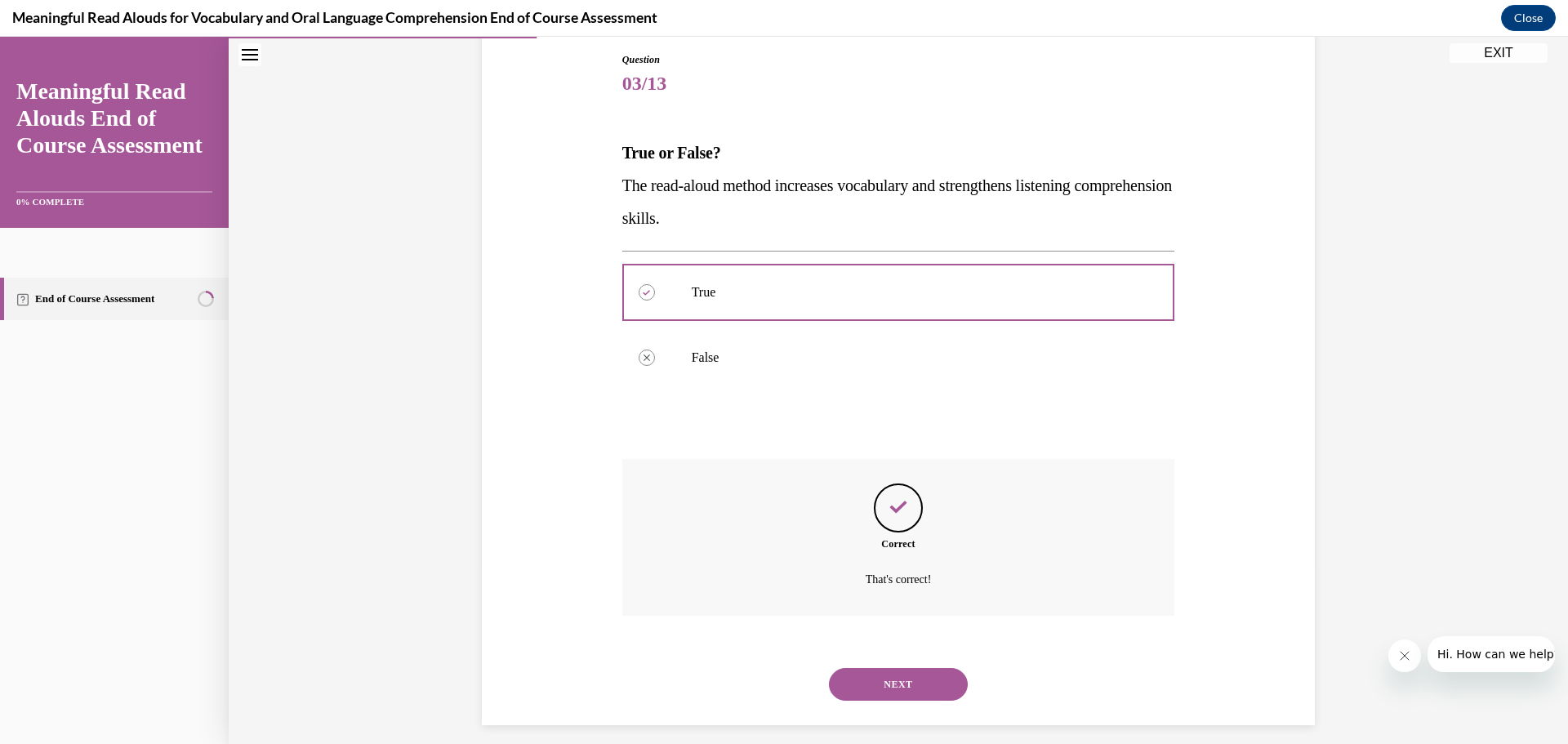
scroll to position [189, 0]
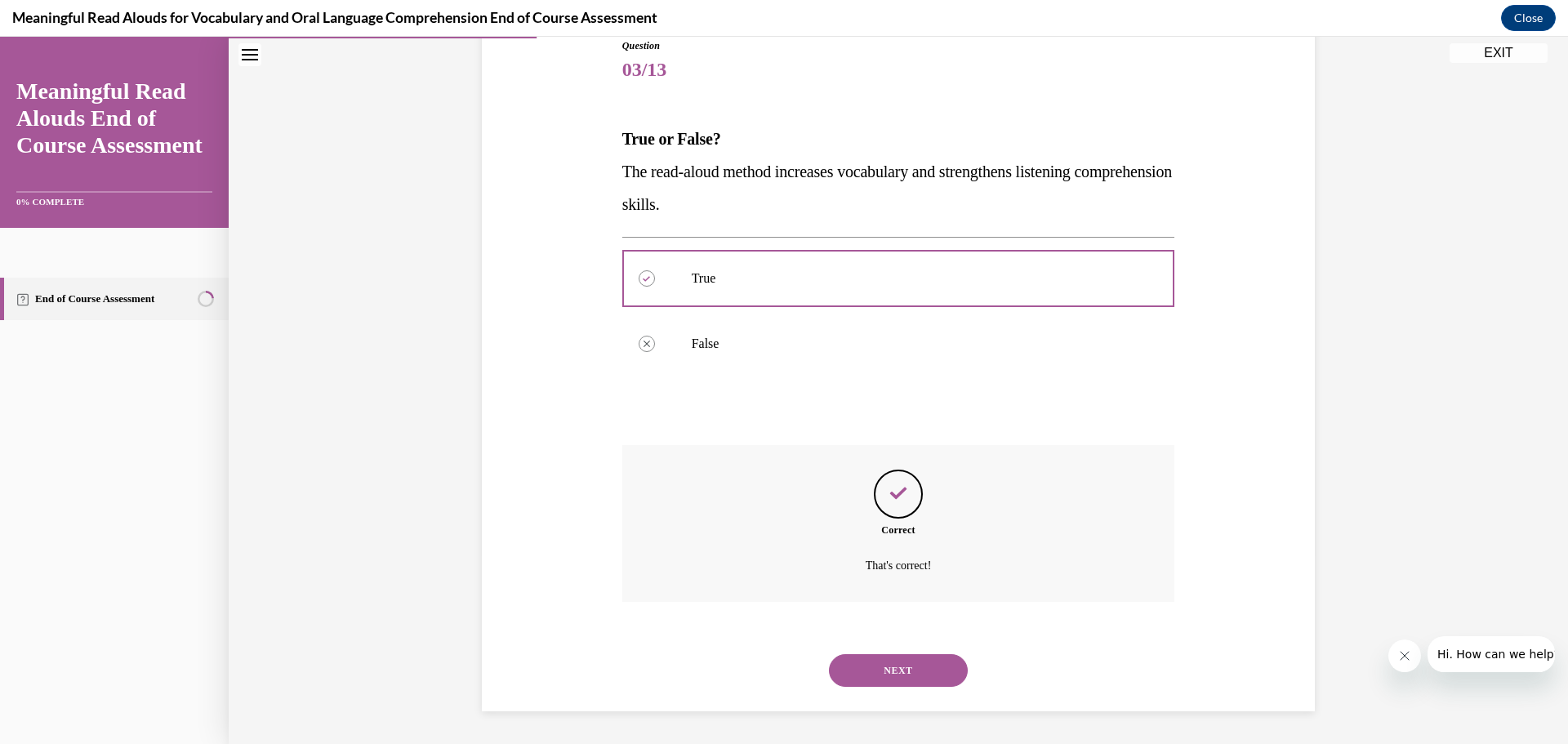
click at [890, 663] on button "NEXT" at bounding box center [898, 670] width 138 height 32
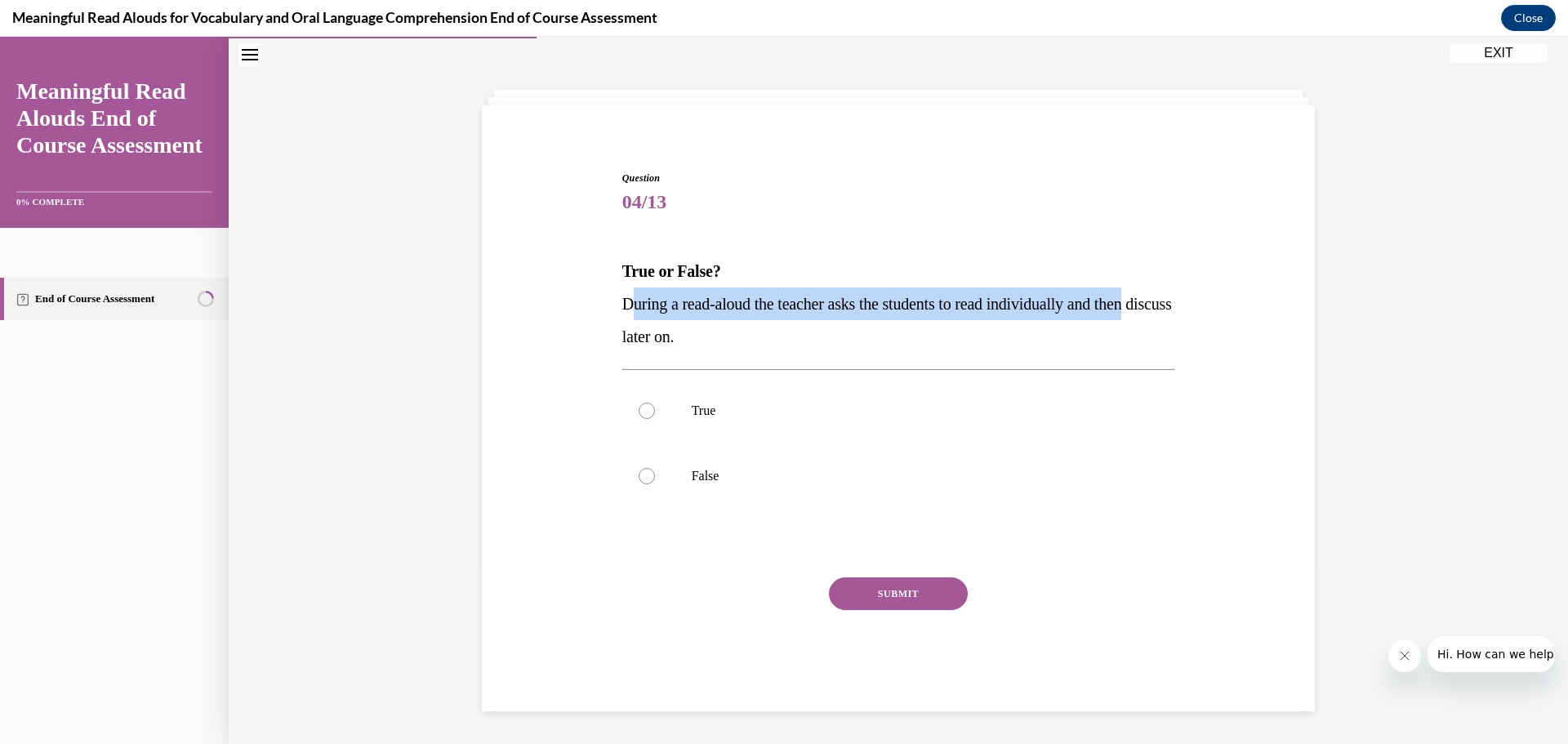
drag, startPoint x: 625, startPoint y: 300, endPoint x: 1166, endPoint y: 307, distance: 541.0
click at [1166, 307] on span "During a read-aloud the teacher asks the students to read individually and then…" at bounding box center [897, 320] width 550 height 50
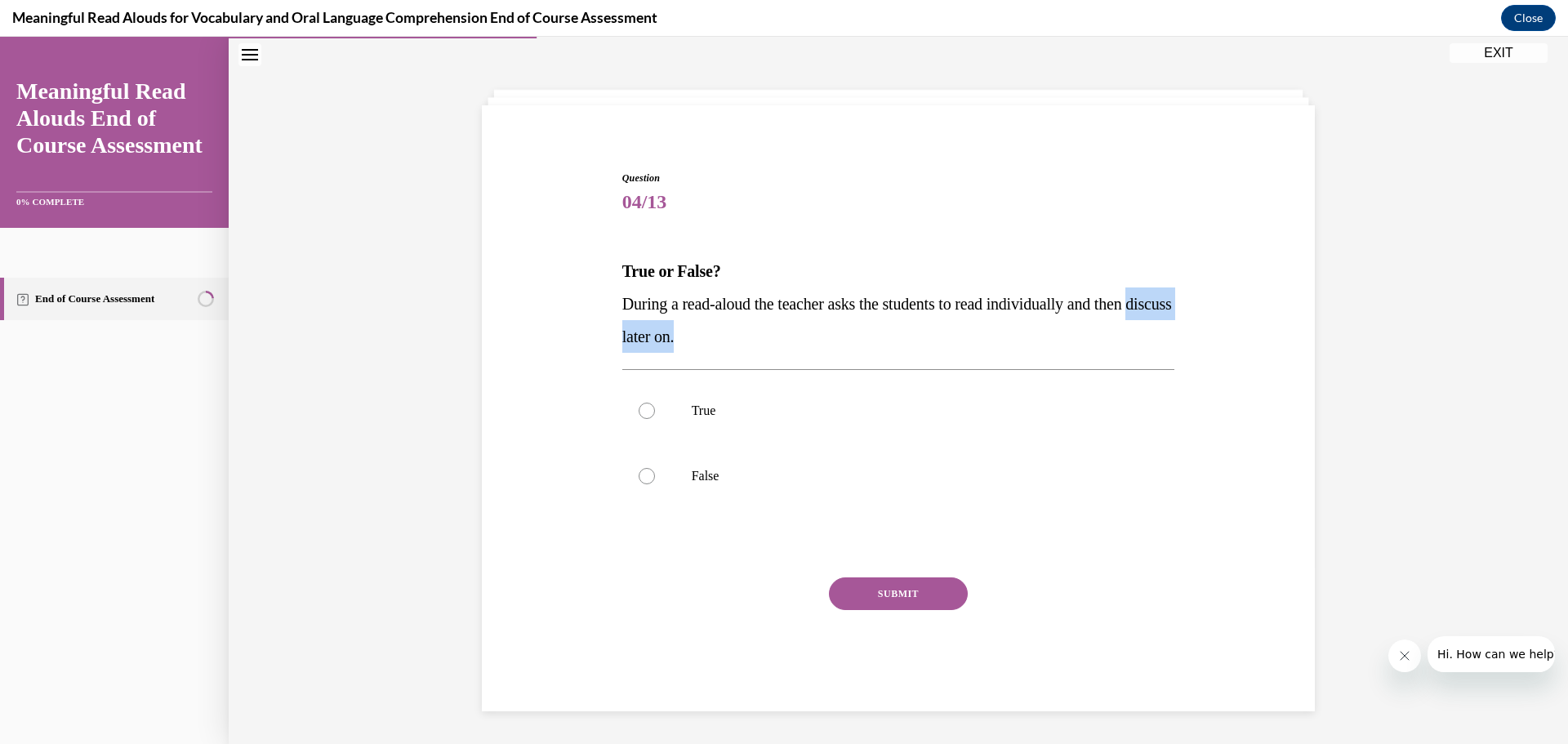
drag, startPoint x: 616, startPoint y: 339, endPoint x: 755, endPoint y: 334, distance: 139.1
click at [746, 338] on p "During a read-aloud the teacher asks the students to read individually and then…" at bounding box center [898, 320] width 553 height 66
click at [783, 331] on p "During a read-aloud the teacher asks the students to read individually and then…" at bounding box center [898, 320] width 553 height 66
click at [639, 473] on div at bounding box center [647, 476] width 16 height 16
click at [639, 473] on input "False" at bounding box center [647, 476] width 16 height 16
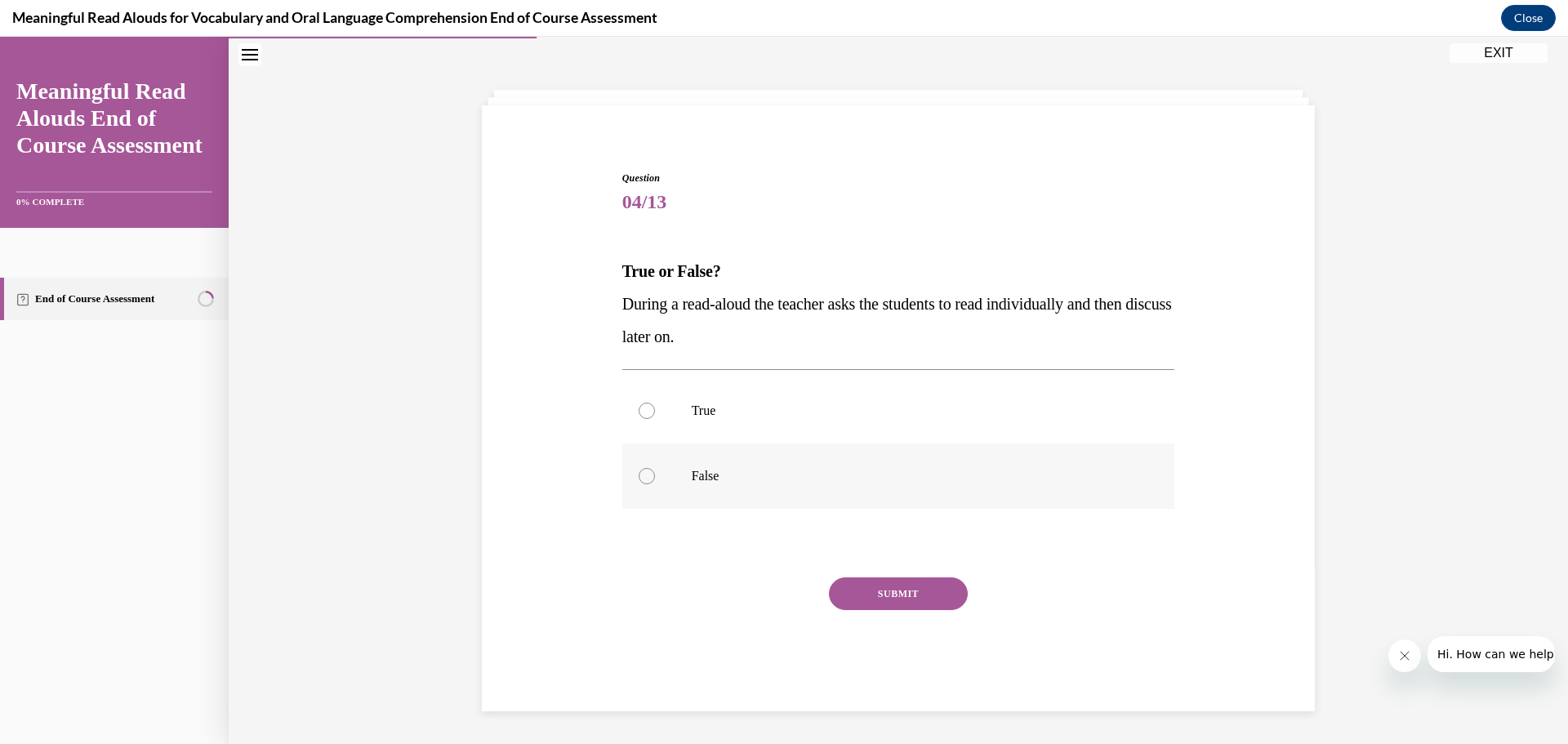
radio input "true"
click at [870, 600] on button "SUBMIT" at bounding box center [898, 593] width 138 height 32
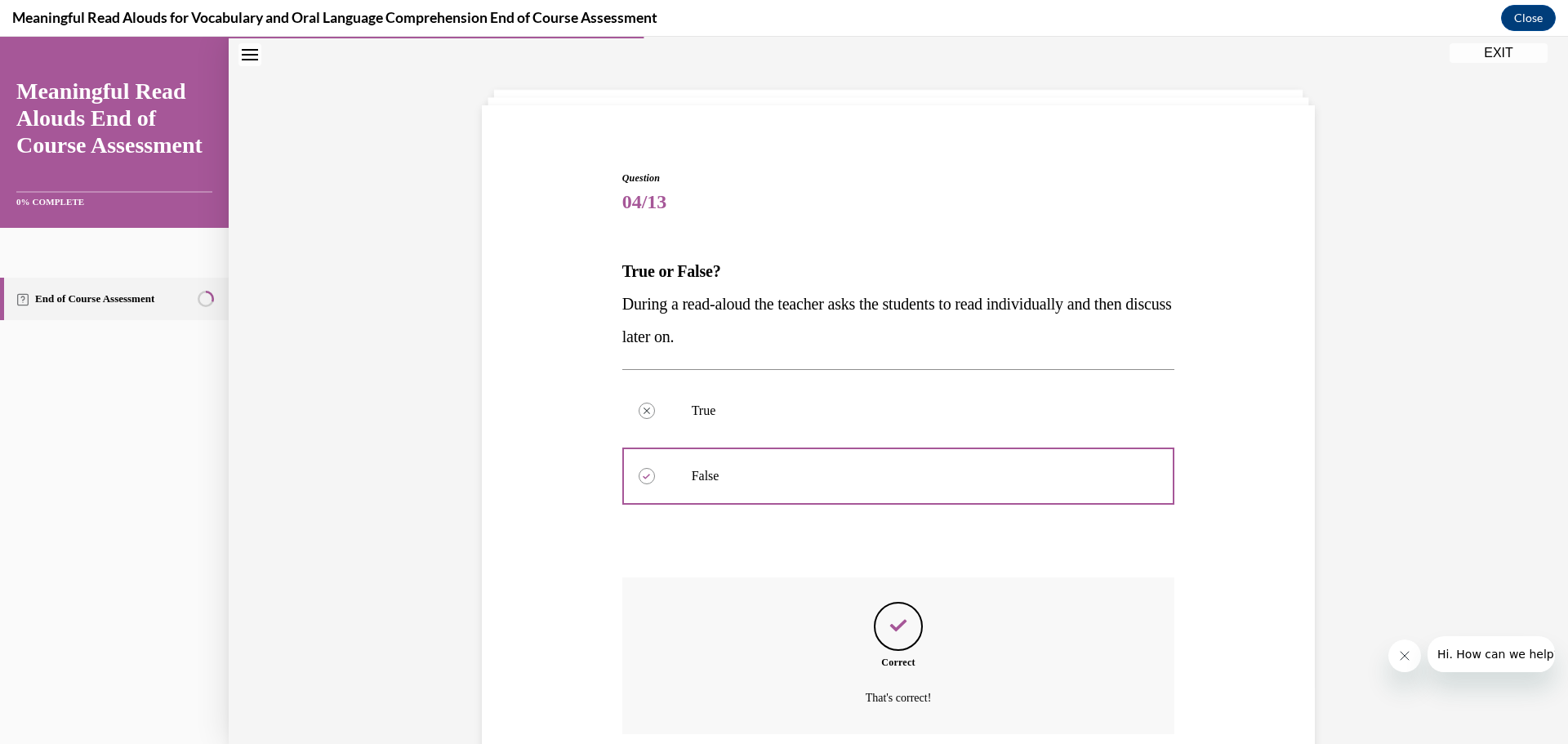
scroll to position [189, 0]
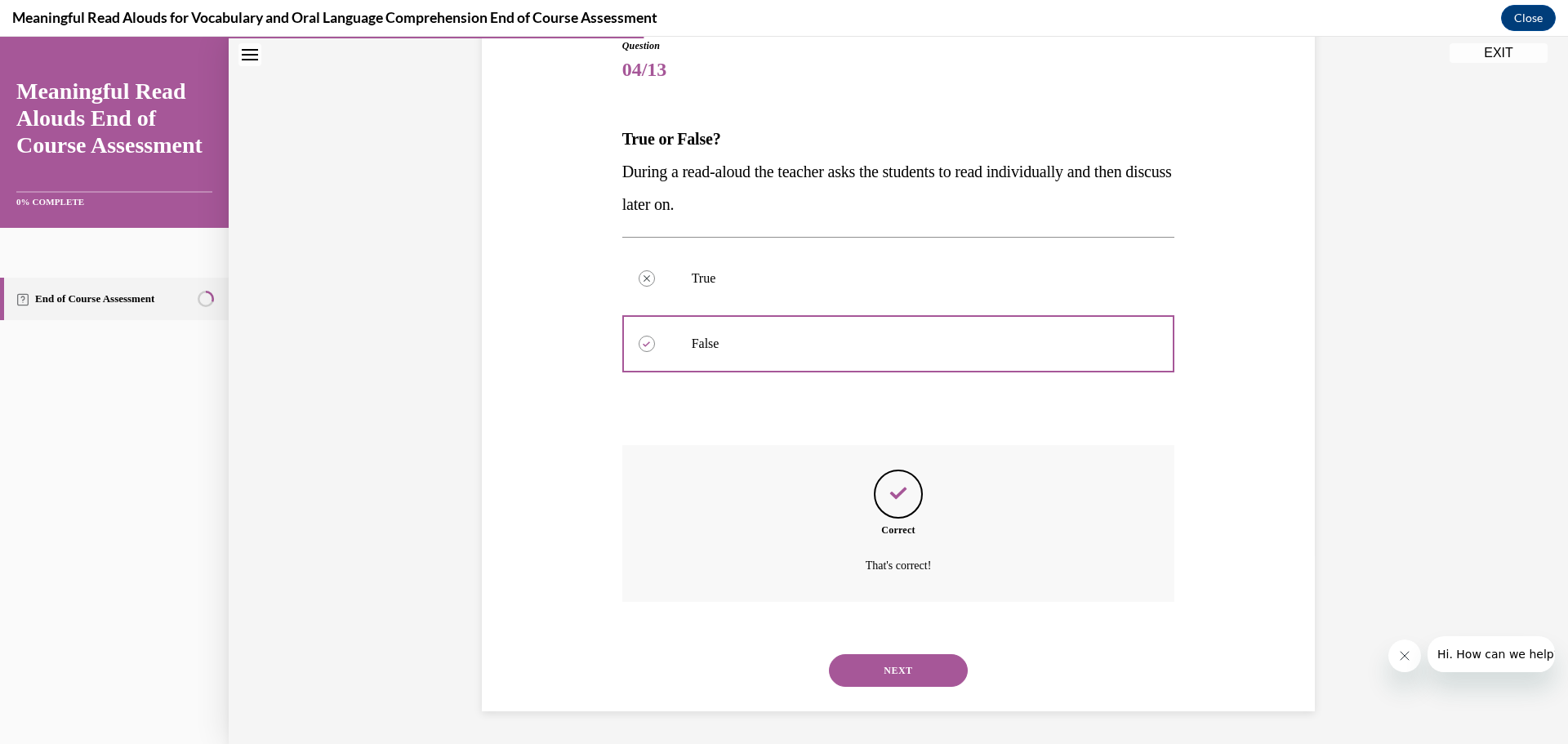
click at [894, 670] on button "NEXT" at bounding box center [898, 670] width 138 height 32
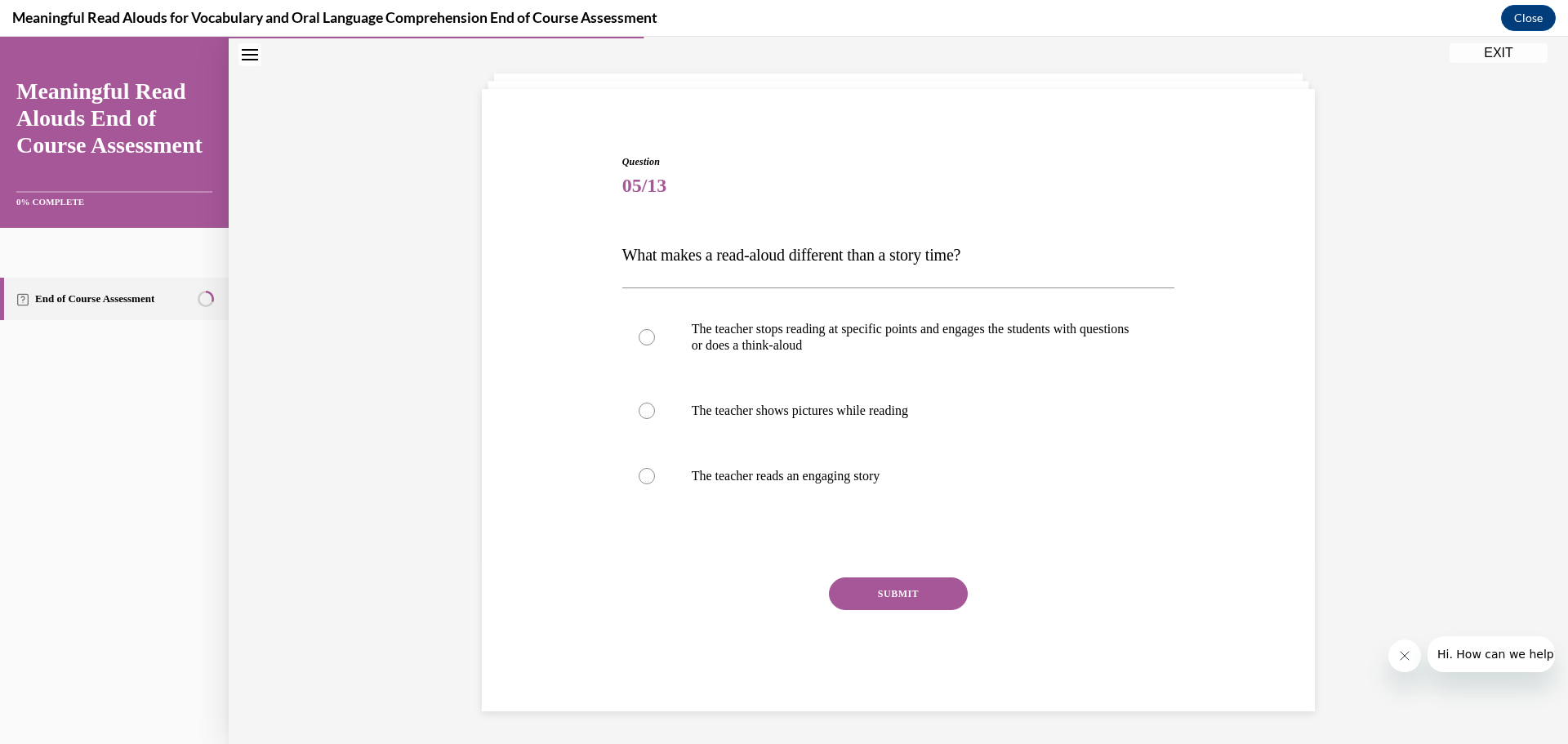
scroll to position [73, 0]
click at [641, 338] on div at bounding box center [647, 337] width 16 height 16
click at [641, 338] on input "The teacher stops reading at specific points and engages the students with ques…" at bounding box center [647, 337] width 16 height 16
radio input "true"
click at [870, 584] on button "SUBMIT" at bounding box center [898, 593] width 138 height 32
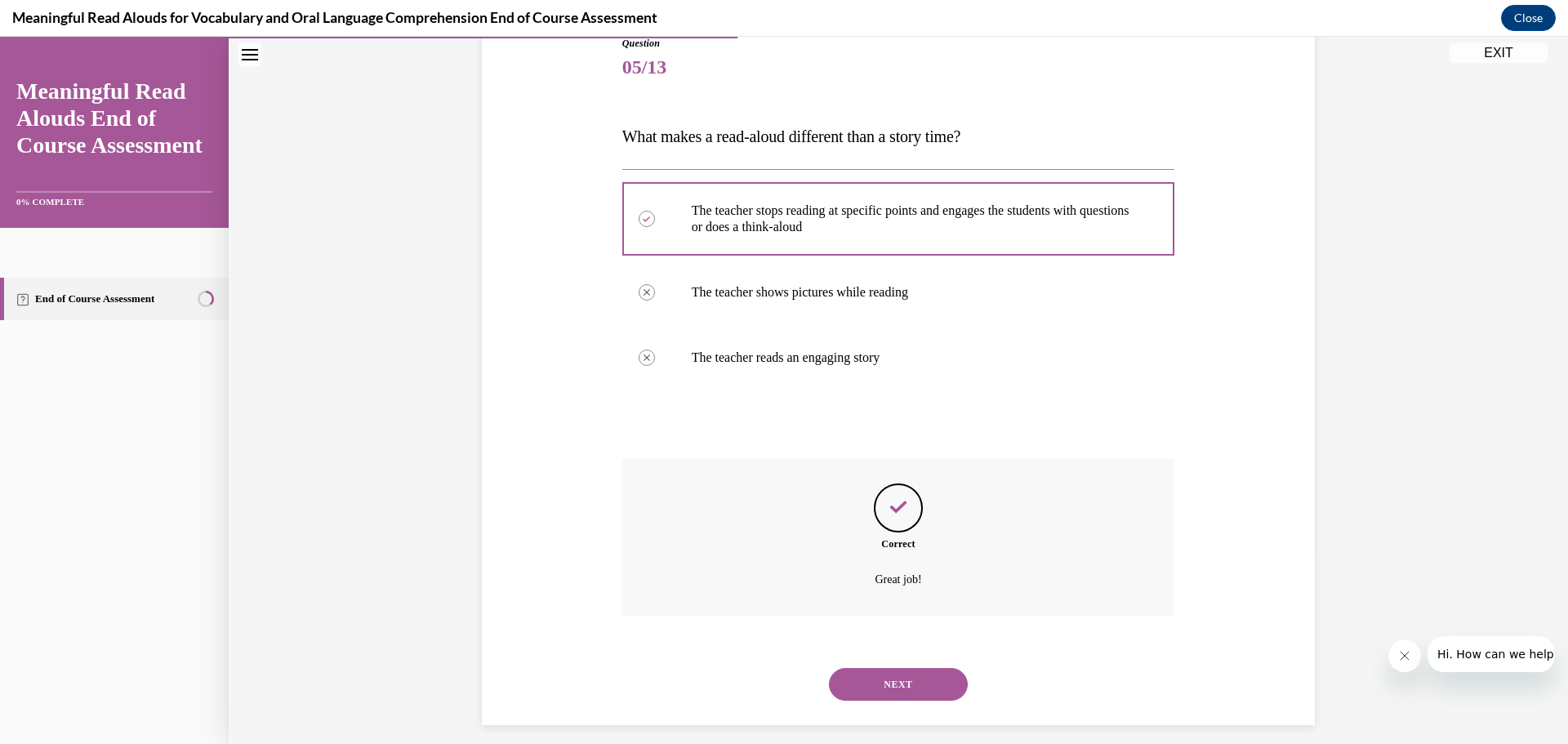
scroll to position [205, 0]
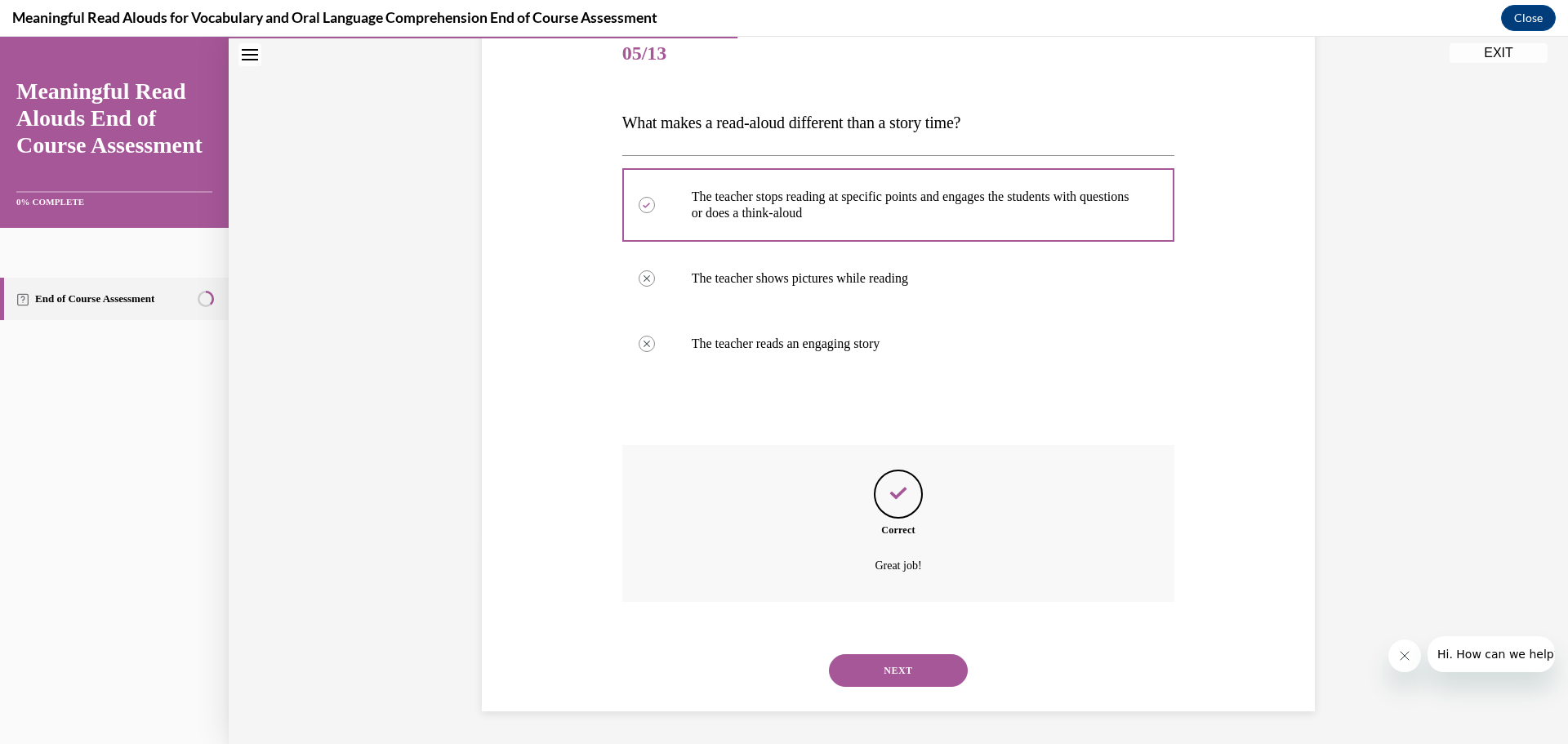
drag, startPoint x: 914, startPoint y: 666, endPoint x: 900, endPoint y: 666, distance: 14.0
click at [915, 667] on button "NEXT" at bounding box center [898, 670] width 138 height 32
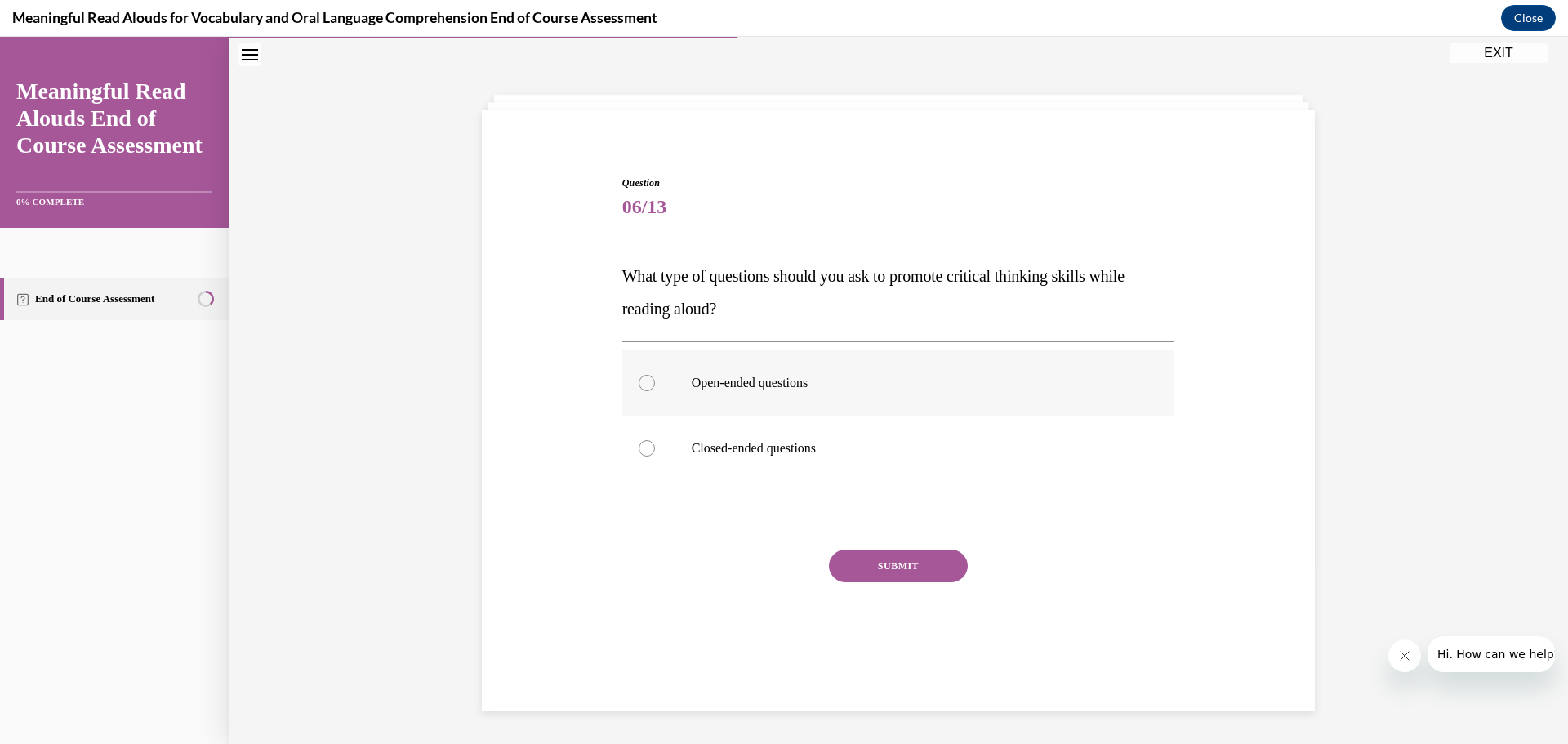
click at [646, 386] on div at bounding box center [647, 383] width 16 height 16
click at [646, 386] on input "Open-ended questions" at bounding box center [647, 383] width 16 height 16
radio input "true"
click at [877, 562] on button "SUBMIT" at bounding box center [898, 566] width 138 height 32
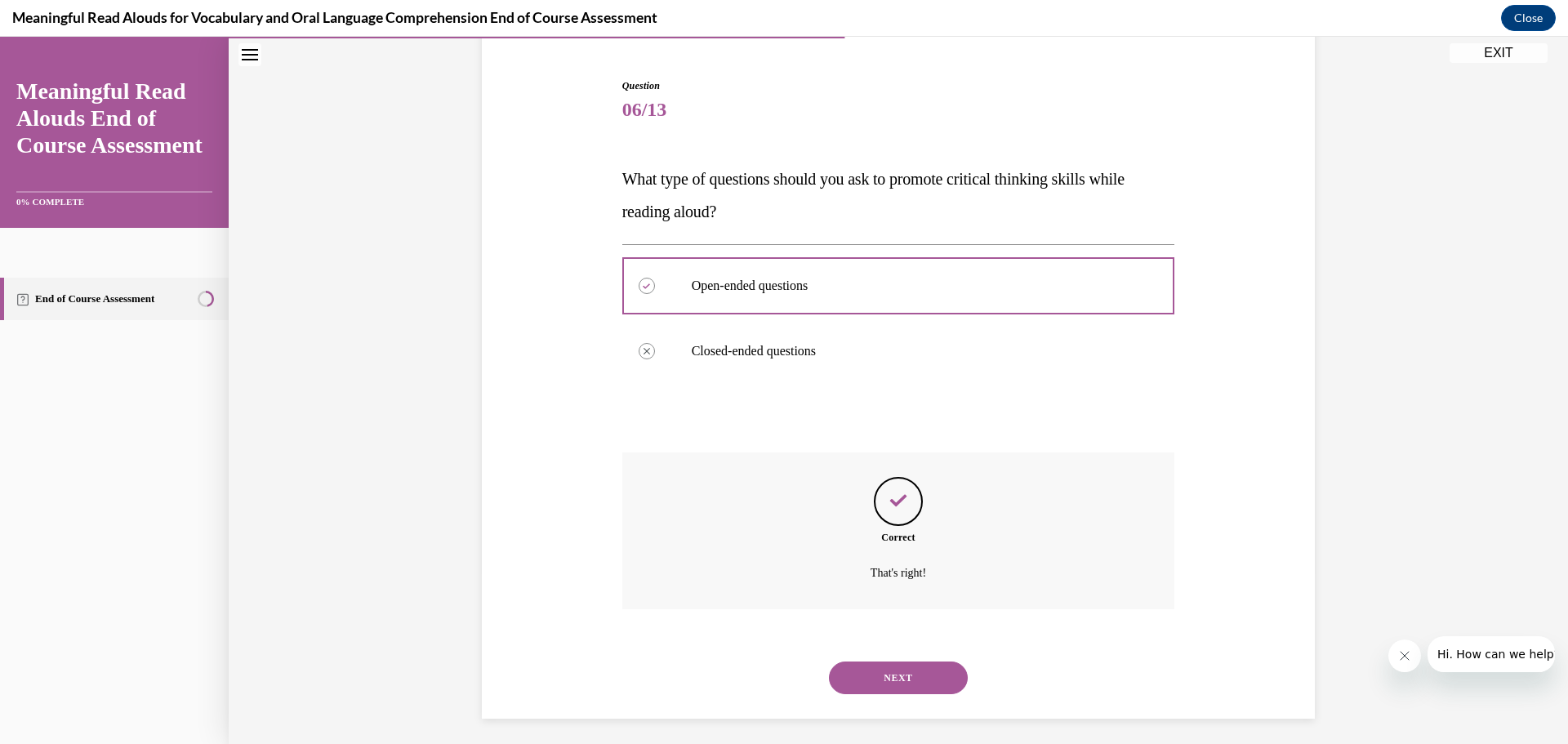
scroll to position [156, 0]
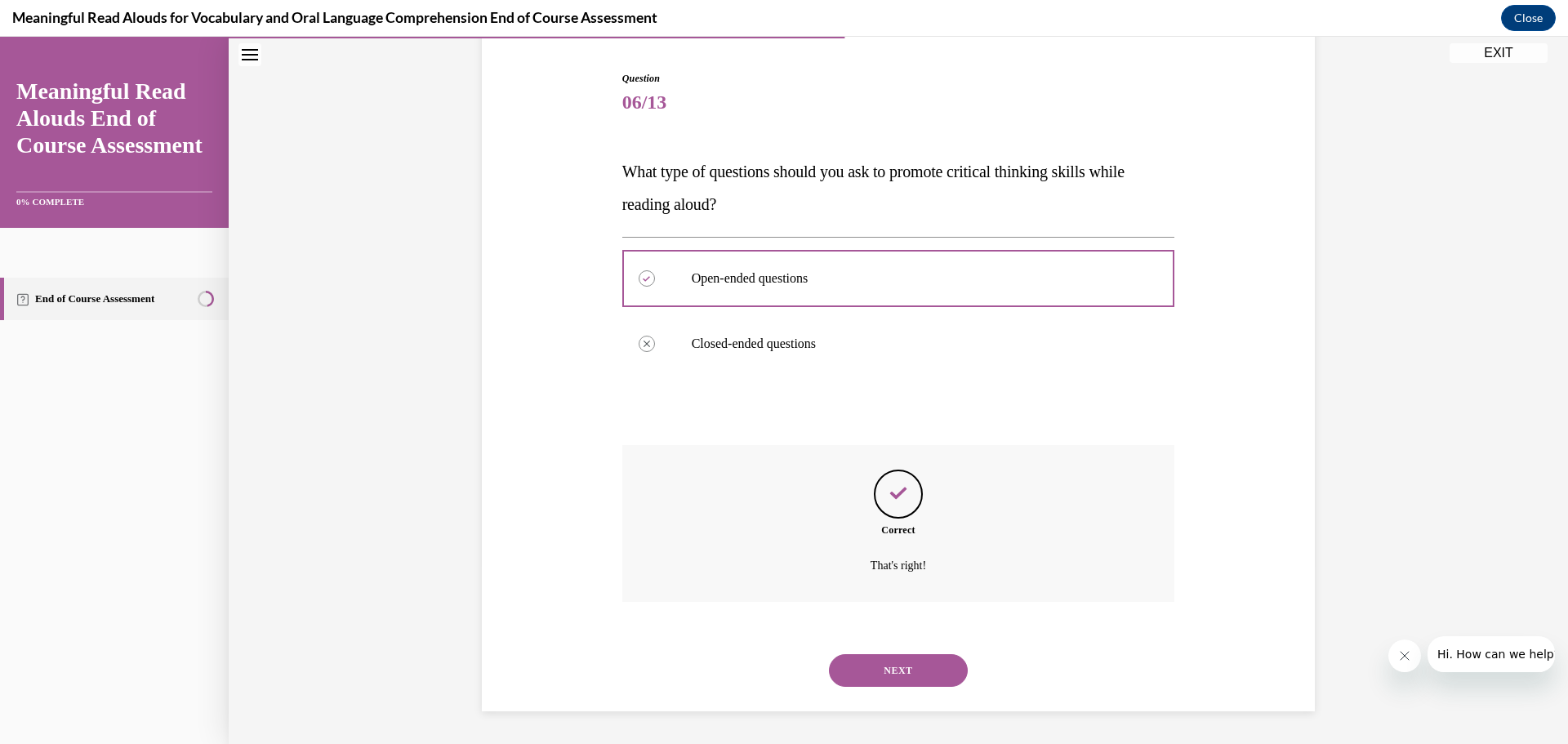
click at [889, 669] on button "NEXT" at bounding box center [898, 670] width 138 height 32
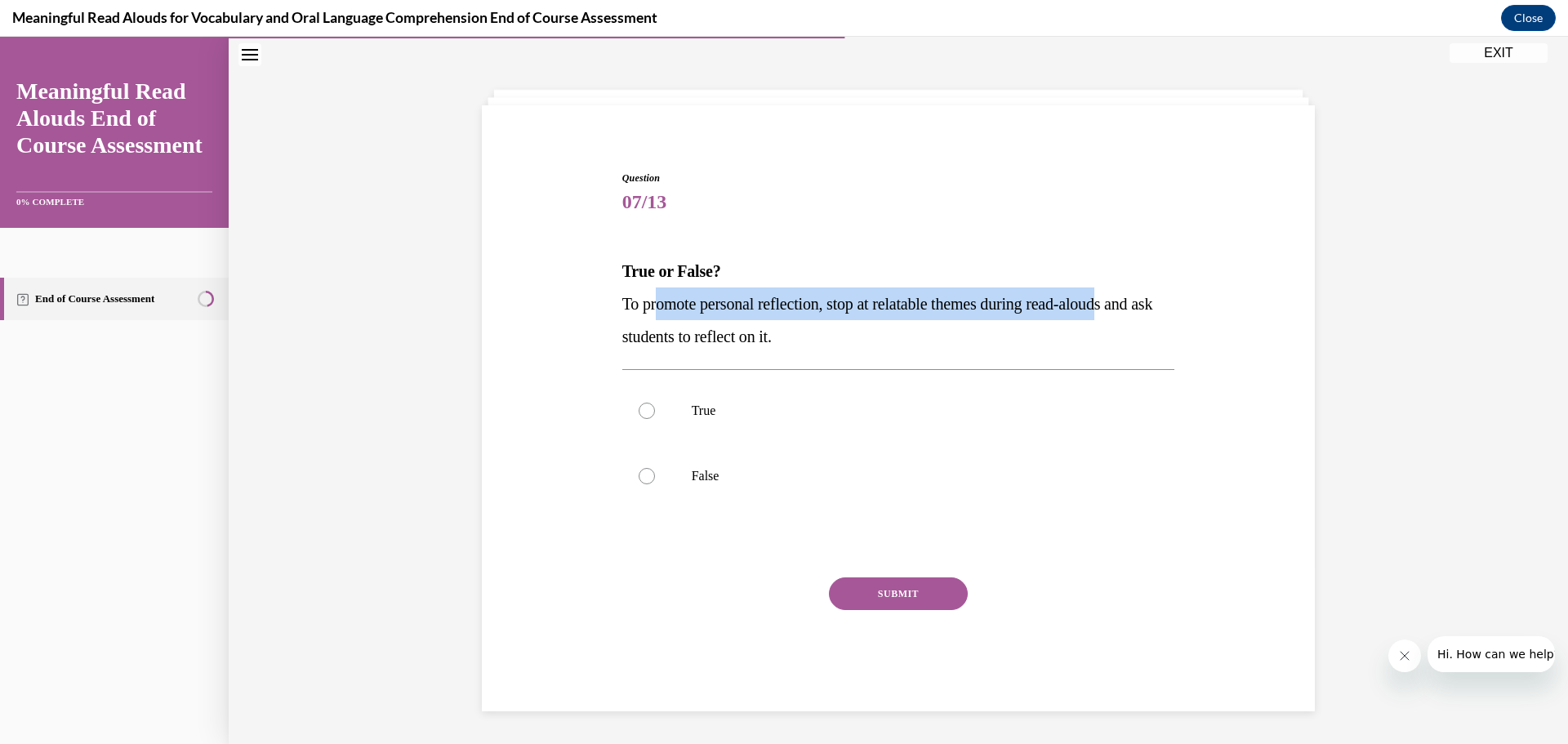
drag, startPoint x: 711, startPoint y: 301, endPoint x: 1131, endPoint y: 302, distance: 420.0
click at [1131, 302] on span "To promote personal reflection, stop at relatable themes during read-alouds and…" at bounding box center [887, 320] width 531 height 50
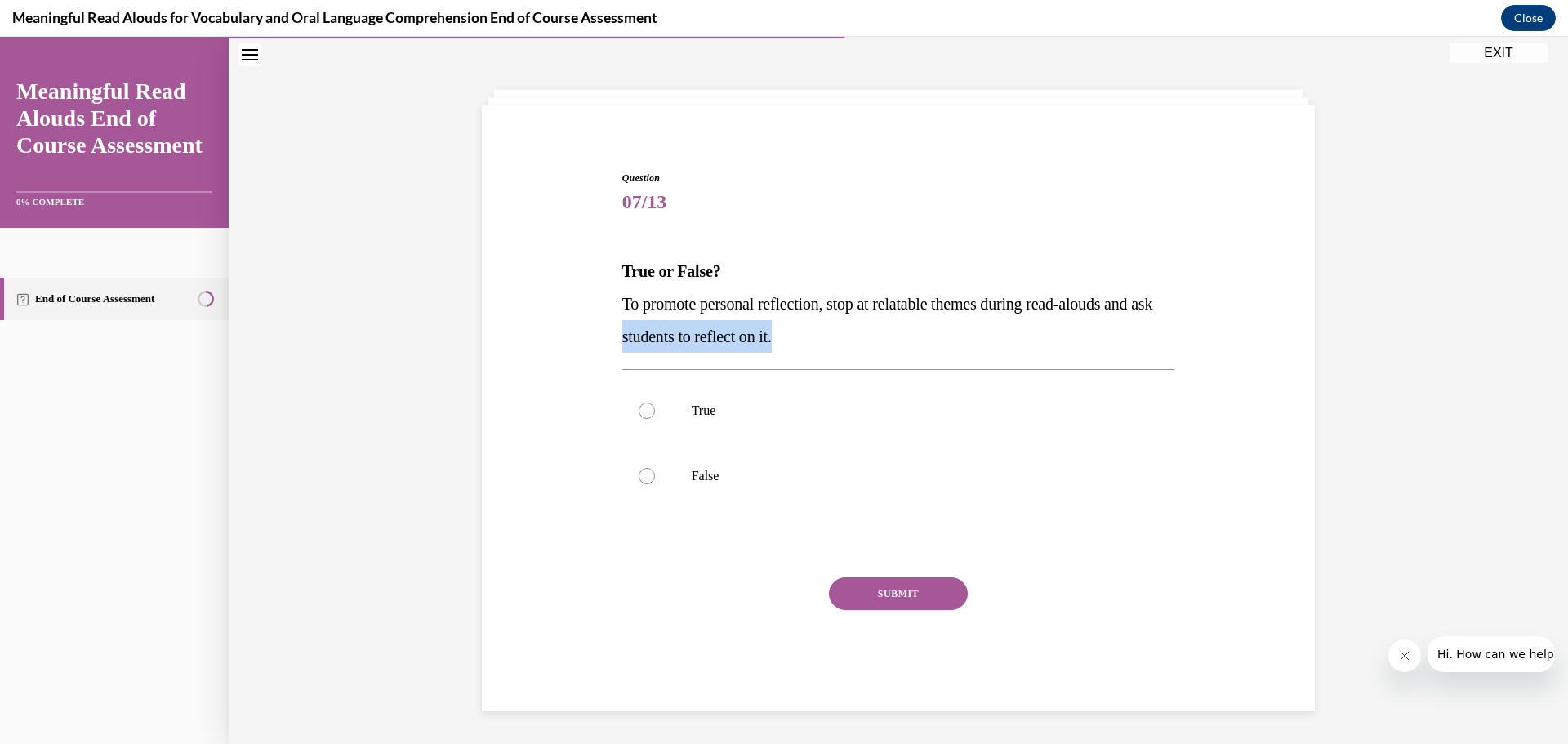
drag, startPoint x: 704, startPoint y: 335, endPoint x: 859, endPoint y: 338, distance: 155.0
click at [858, 338] on p "To promote personal reflection, stop at relatable themes during read-alouds and…" at bounding box center [898, 320] width 553 height 66
click at [867, 338] on p "To promote personal reflection, stop at relatable themes during read-alouds and…" at bounding box center [898, 320] width 553 height 66
click at [641, 412] on div at bounding box center [647, 411] width 16 height 16
click at [641, 412] on input "True" at bounding box center [647, 411] width 16 height 16
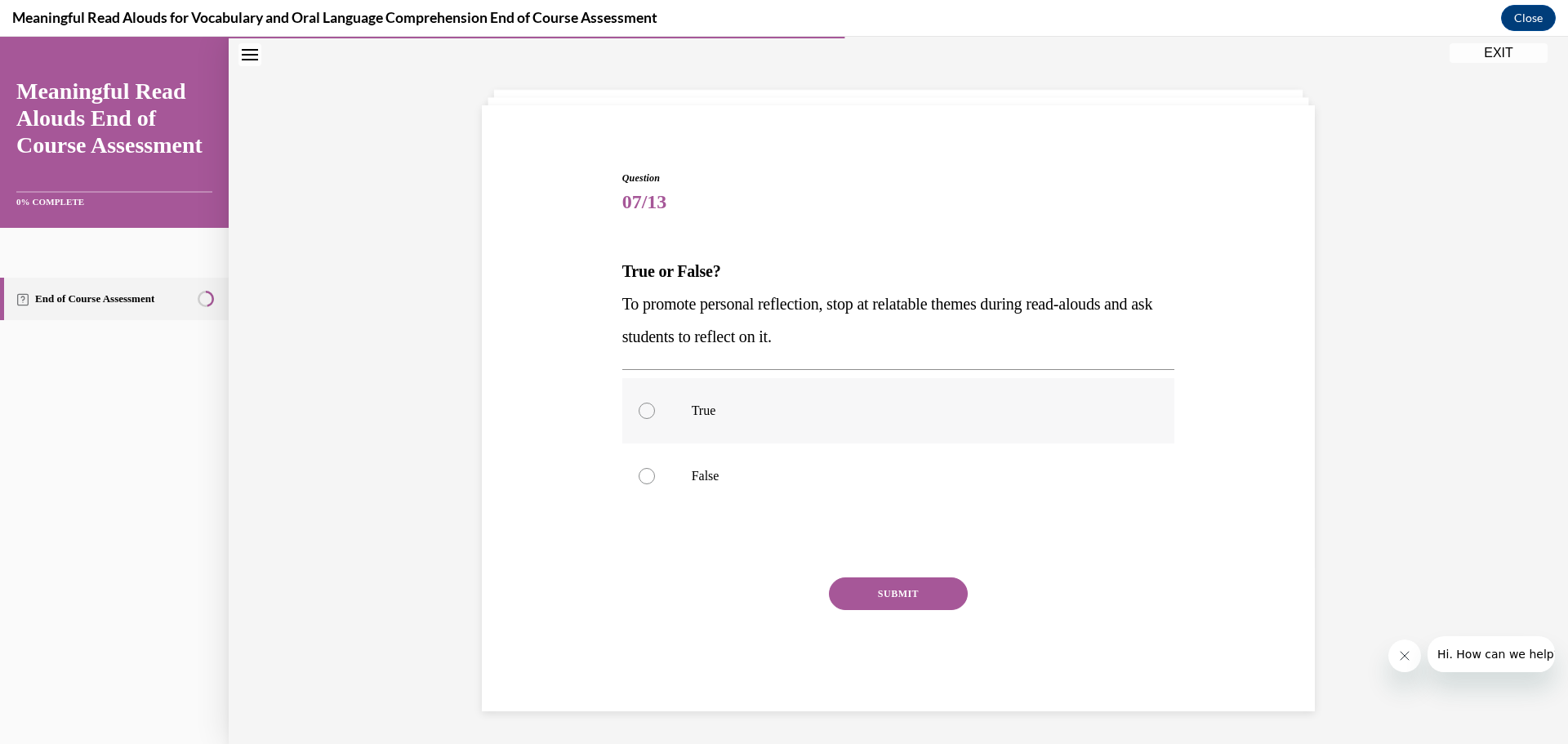
radio input "true"
click at [882, 600] on button "SUBMIT" at bounding box center [898, 593] width 138 height 32
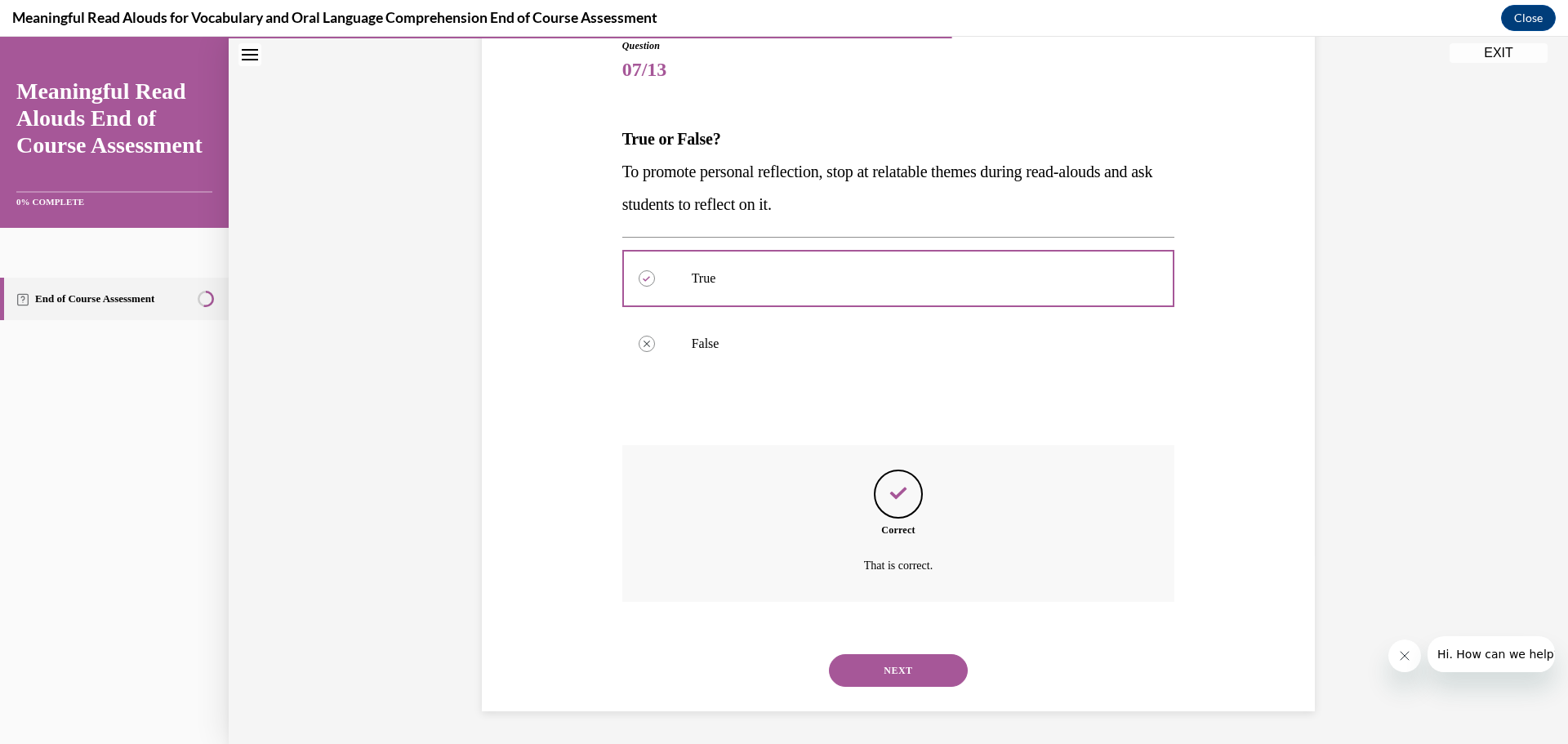
click at [869, 669] on button "NEXT" at bounding box center [898, 670] width 138 height 32
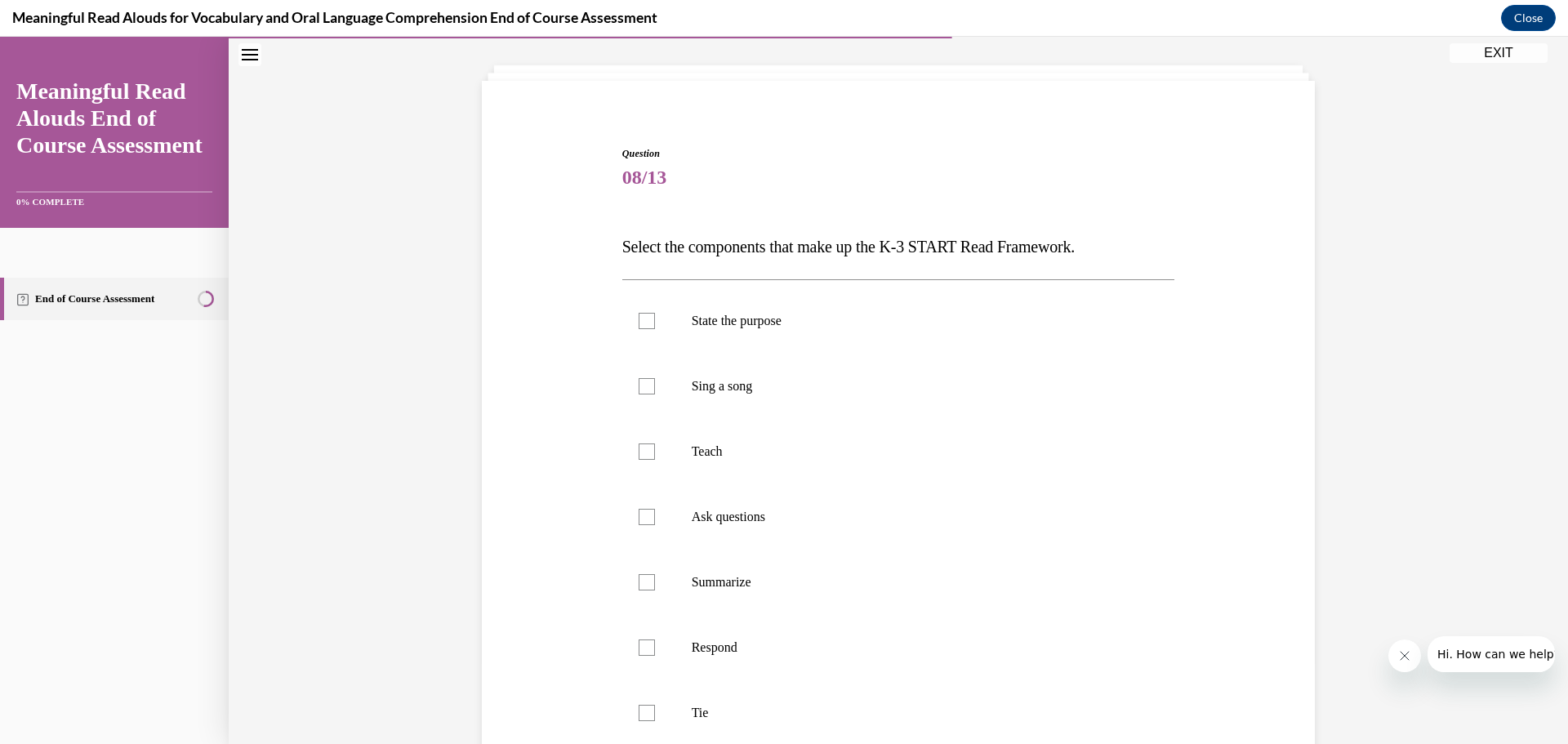
scroll to position [85, 0]
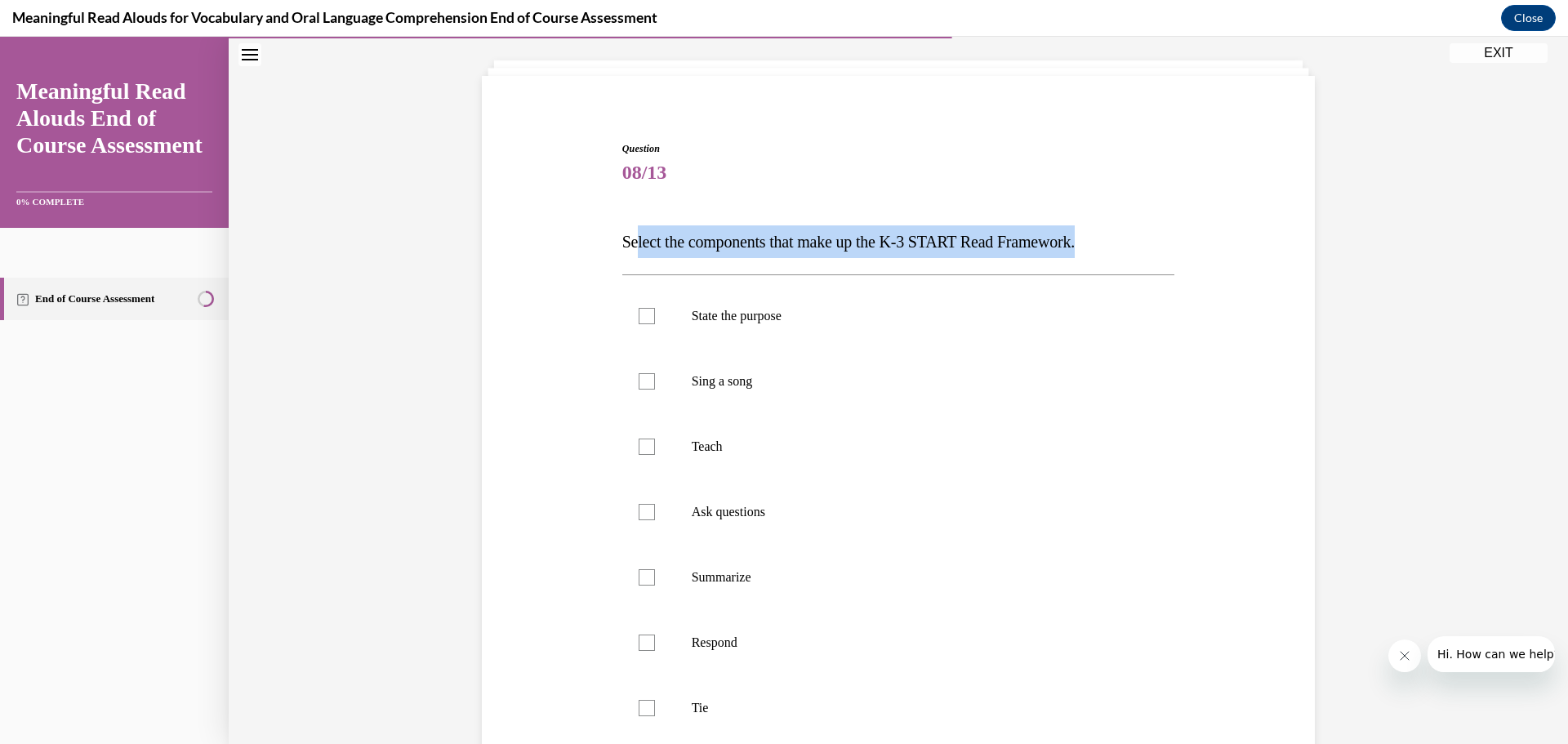
drag, startPoint x: 632, startPoint y: 241, endPoint x: 1120, endPoint y: 250, distance: 488.1
click at [1119, 246] on p "Select the components that make up the K-3 START Read Framework." at bounding box center [898, 242] width 553 height 32
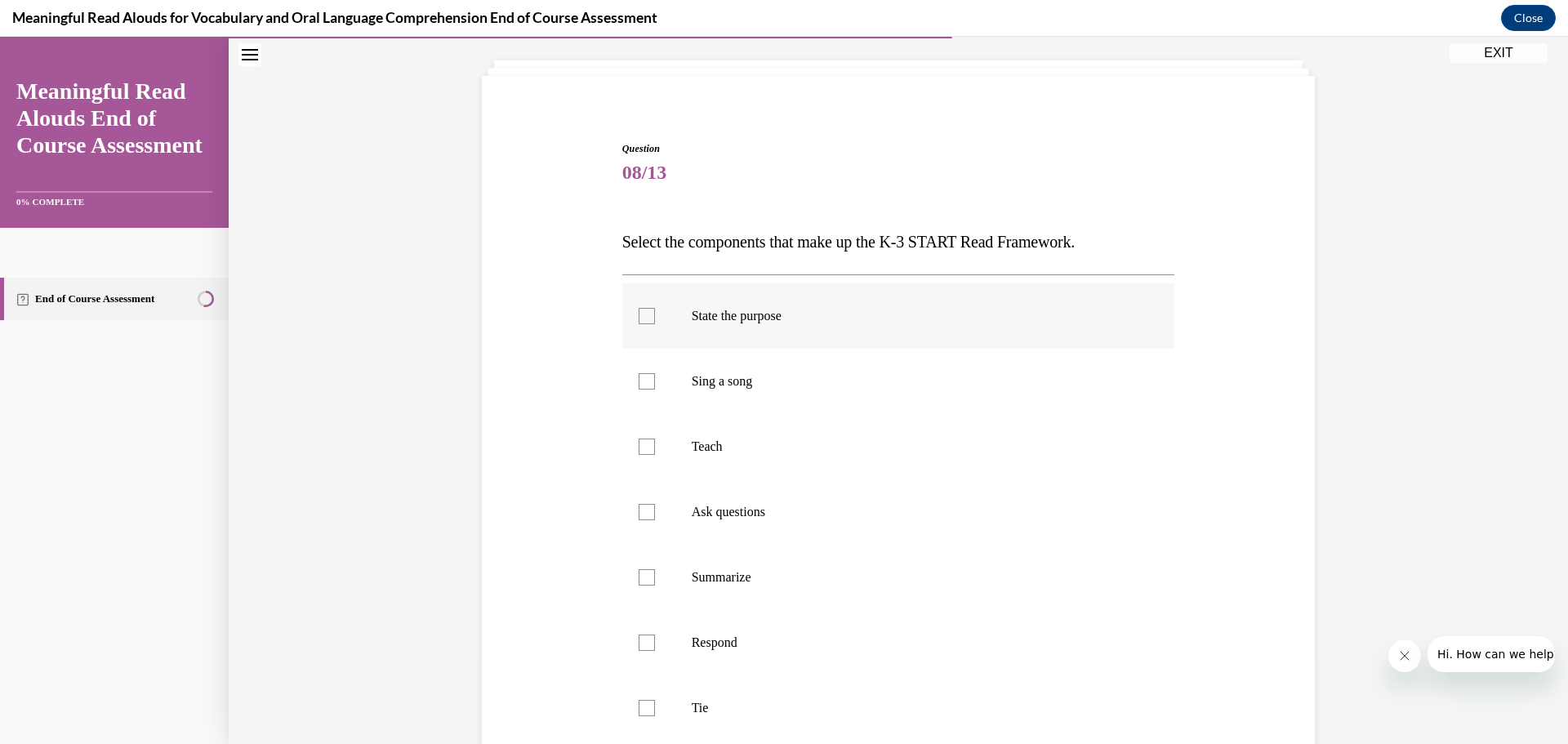
click at [643, 315] on div at bounding box center [647, 316] width 16 height 16
click at [643, 315] on input "State the purpose" at bounding box center [647, 316] width 16 height 16
checkbox input "true"
click at [641, 451] on div at bounding box center [647, 447] width 16 height 16
click at [641, 451] on input "Teach" at bounding box center [647, 447] width 16 height 16
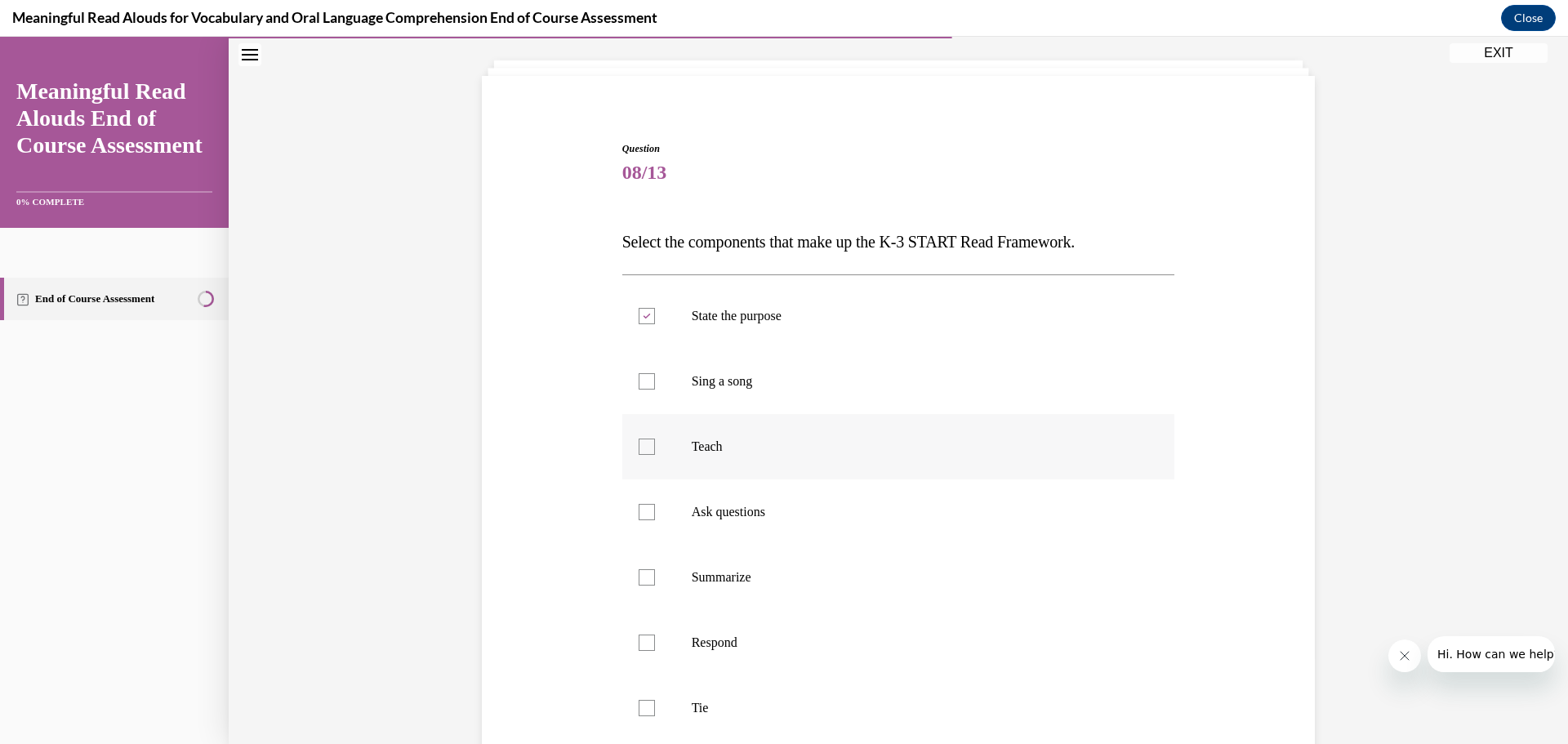
checkbox input "true"
click at [639, 515] on div at bounding box center [647, 512] width 16 height 16
click at [639, 515] on input "Ask questions" at bounding box center [647, 512] width 16 height 16
checkbox input "true"
click at [639, 644] on div at bounding box center [647, 642] width 16 height 16
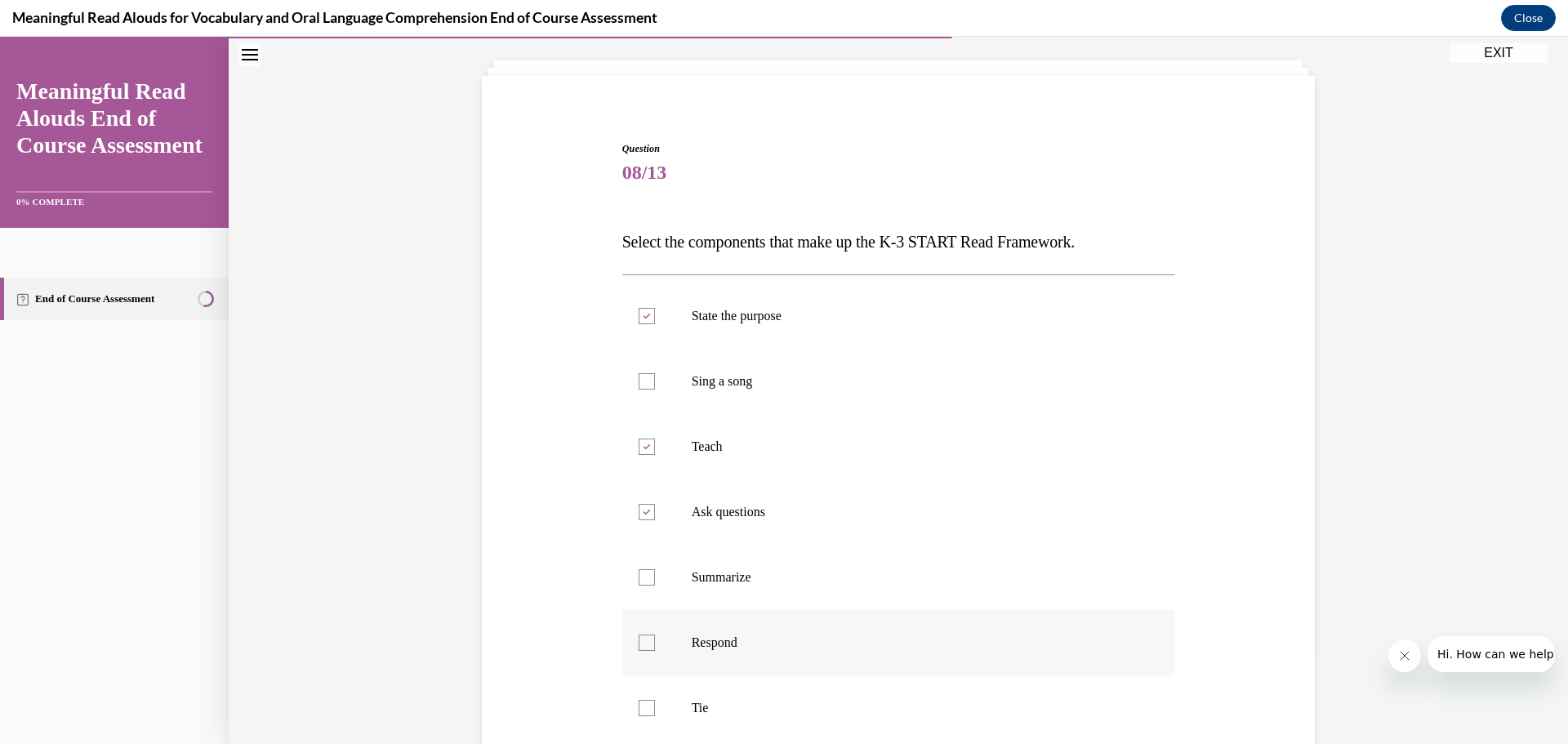
click at [639, 644] on input "Respond" at bounding box center [647, 642] width 16 height 16
checkbox input "true"
click at [639, 704] on div at bounding box center [647, 708] width 16 height 16
click at [639, 704] on input "Tie" at bounding box center [647, 708] width 16 height 16
checkbox input "true"
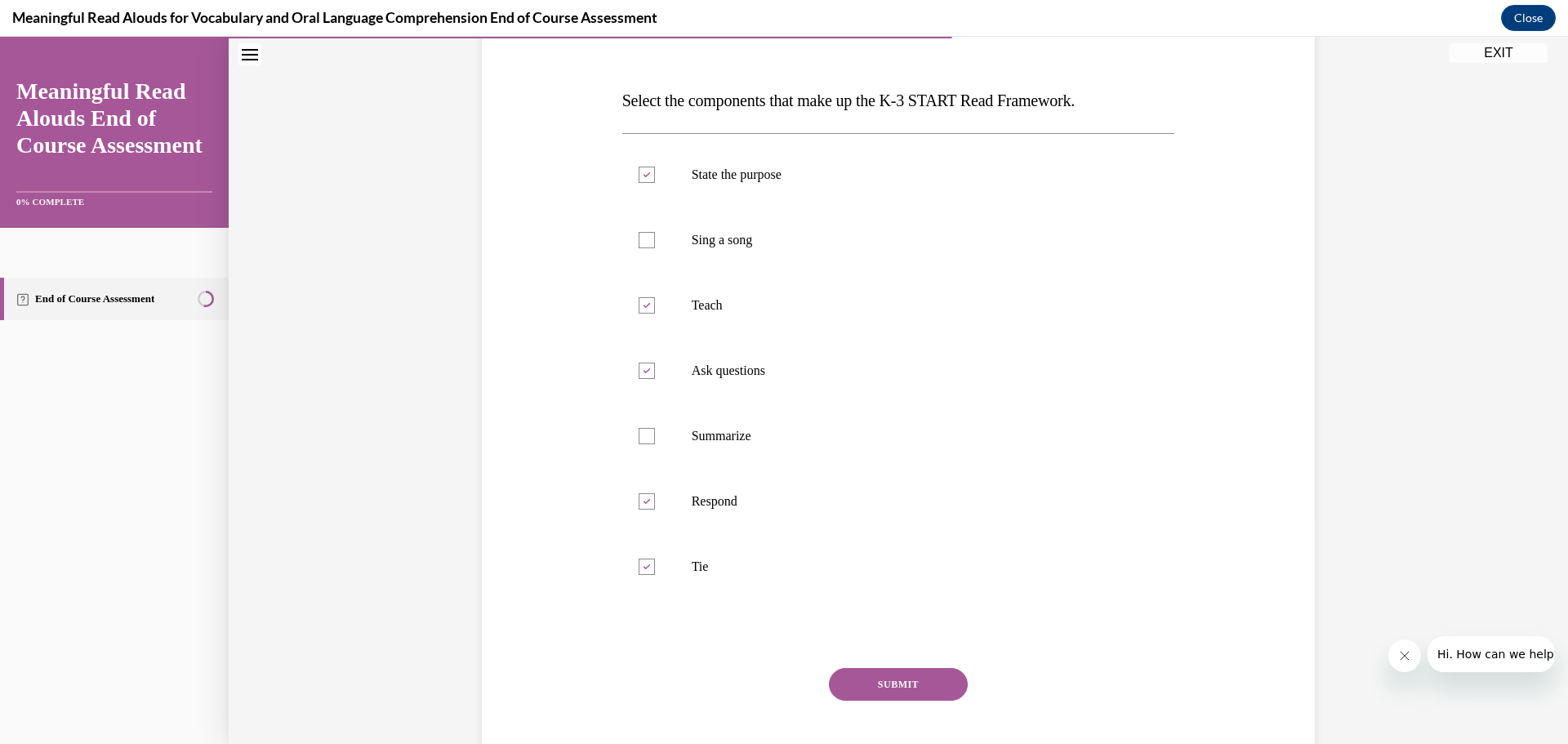
scroll to position [249, 0]
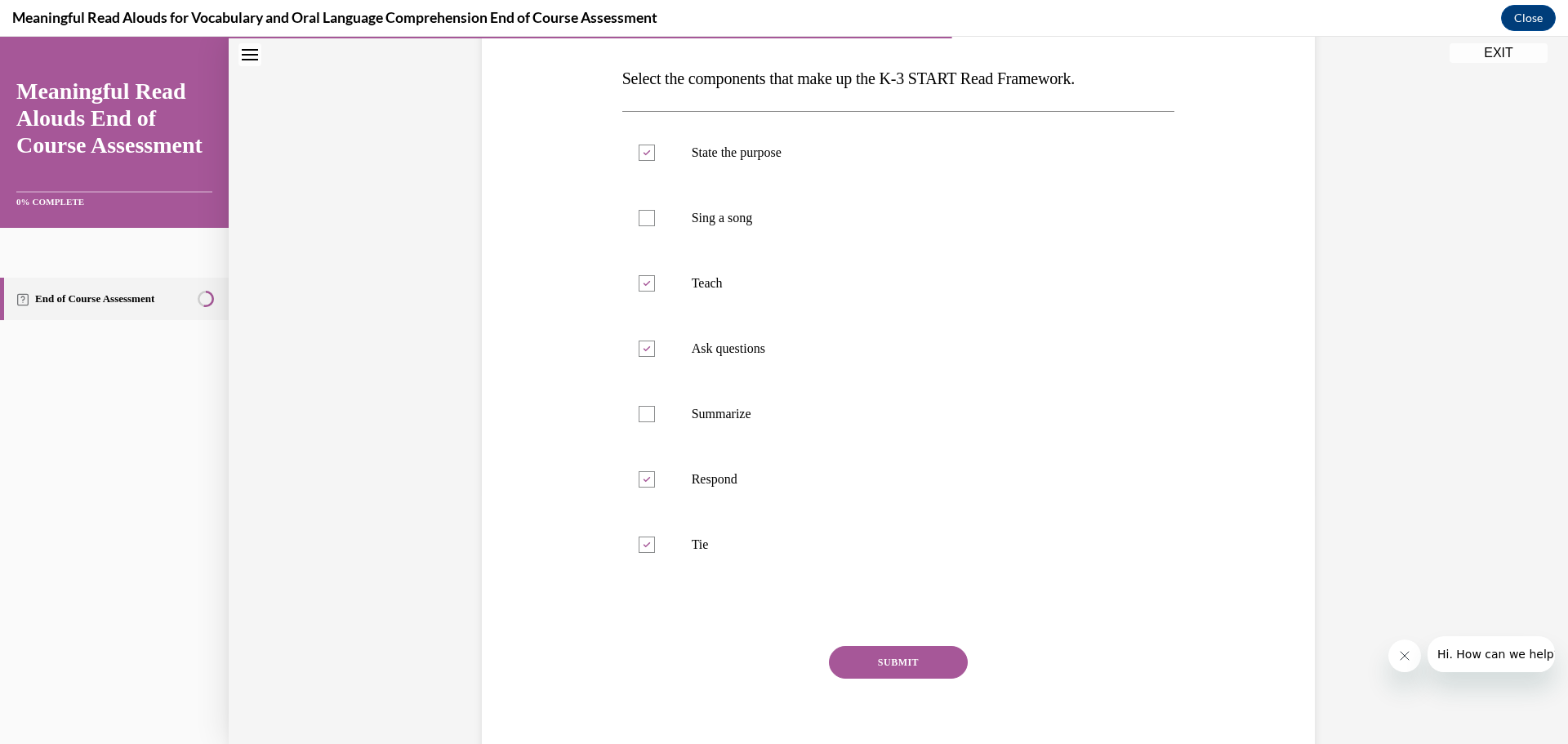
click at [883, 660] on button "SUBMIT" at bounding box center [898, 662] width 138 height 32
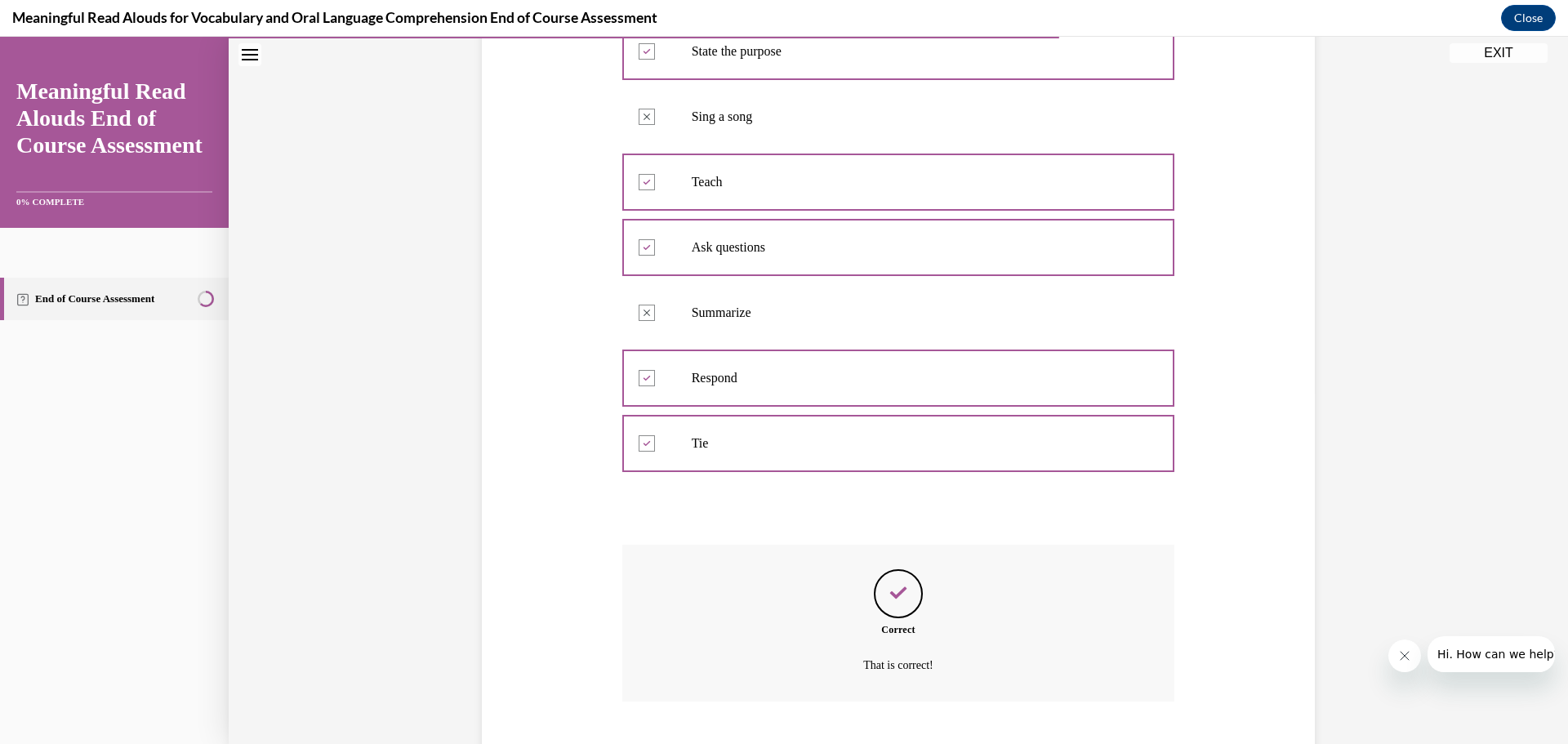
scroll to position [450, 0]
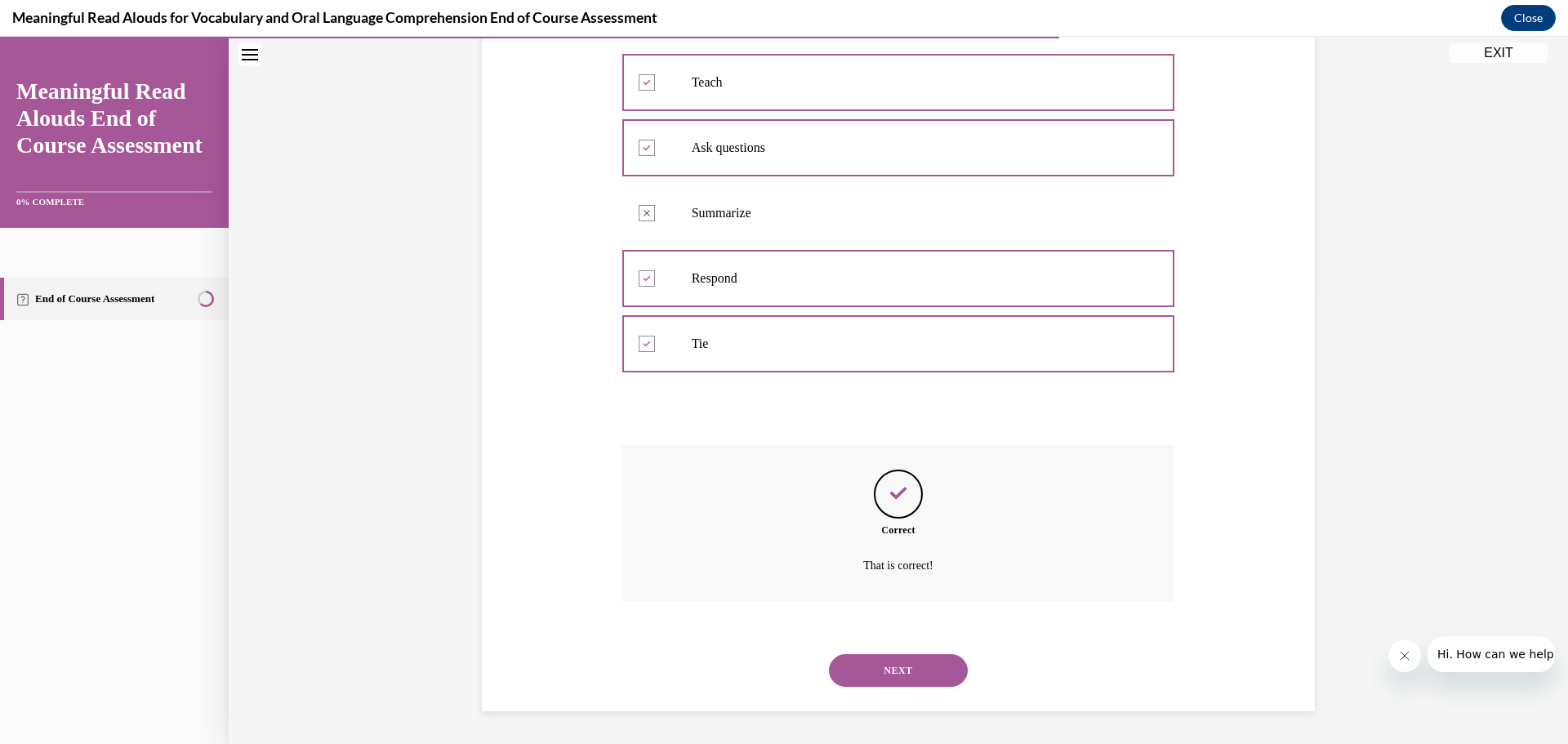
click at [882, 676] on button "NEXT" at bounding box center [898, 670] width 138 height 32
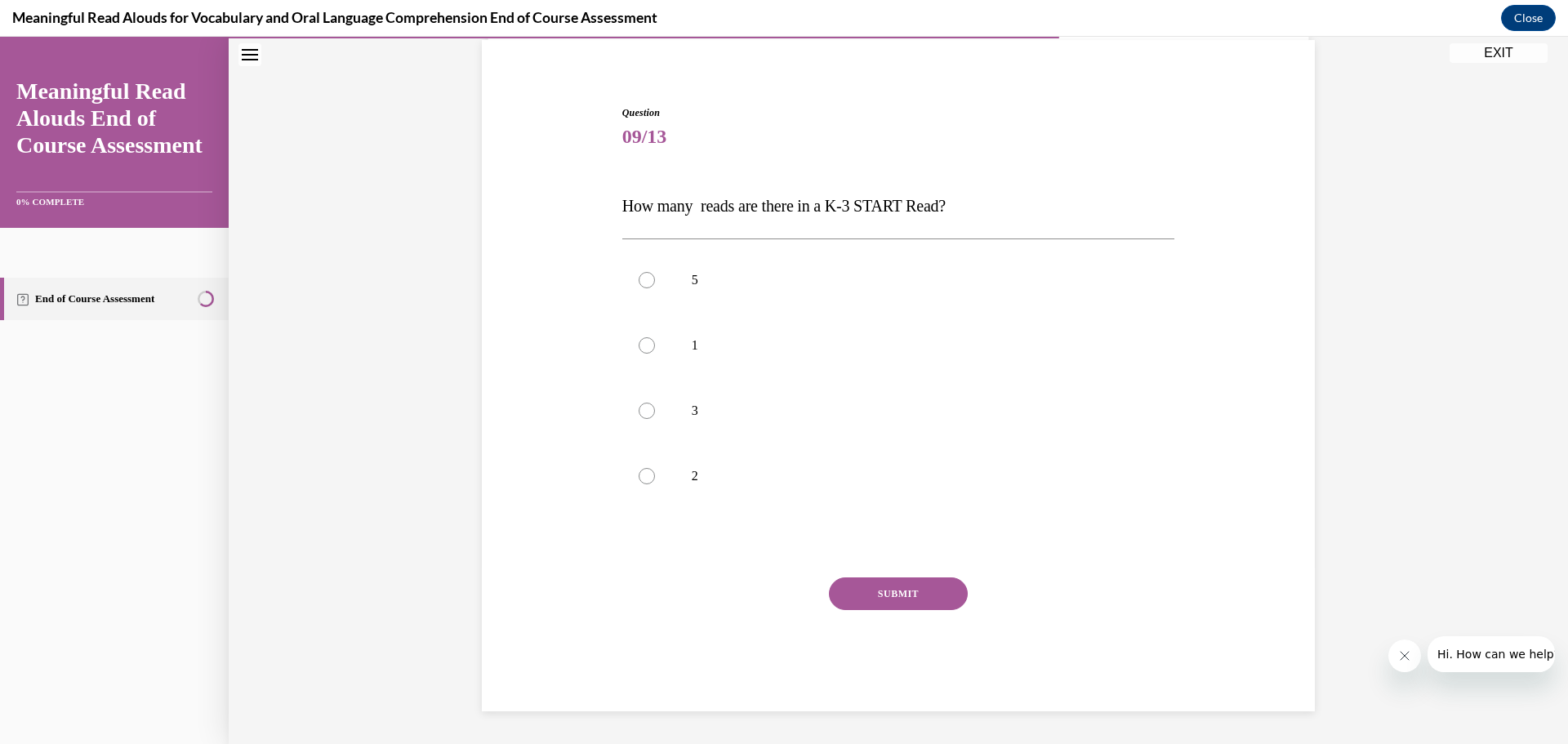
scroll to position [121, 0]
drag, startPoint x: 783, startPoint y: 205, endPoint x: 974, endPoint y: 204, distance: 191.0
click at [969, 205] on p "How many reads are there in a K-3 START Read?" at bounding box center [898, 206] width 553 height 32
click at [631, 408] on label "3" at bounding box center [898, 411] width 553 height 66
click at [639, 408] on input "3" at bounding box center [647, 411] width 16 height 16
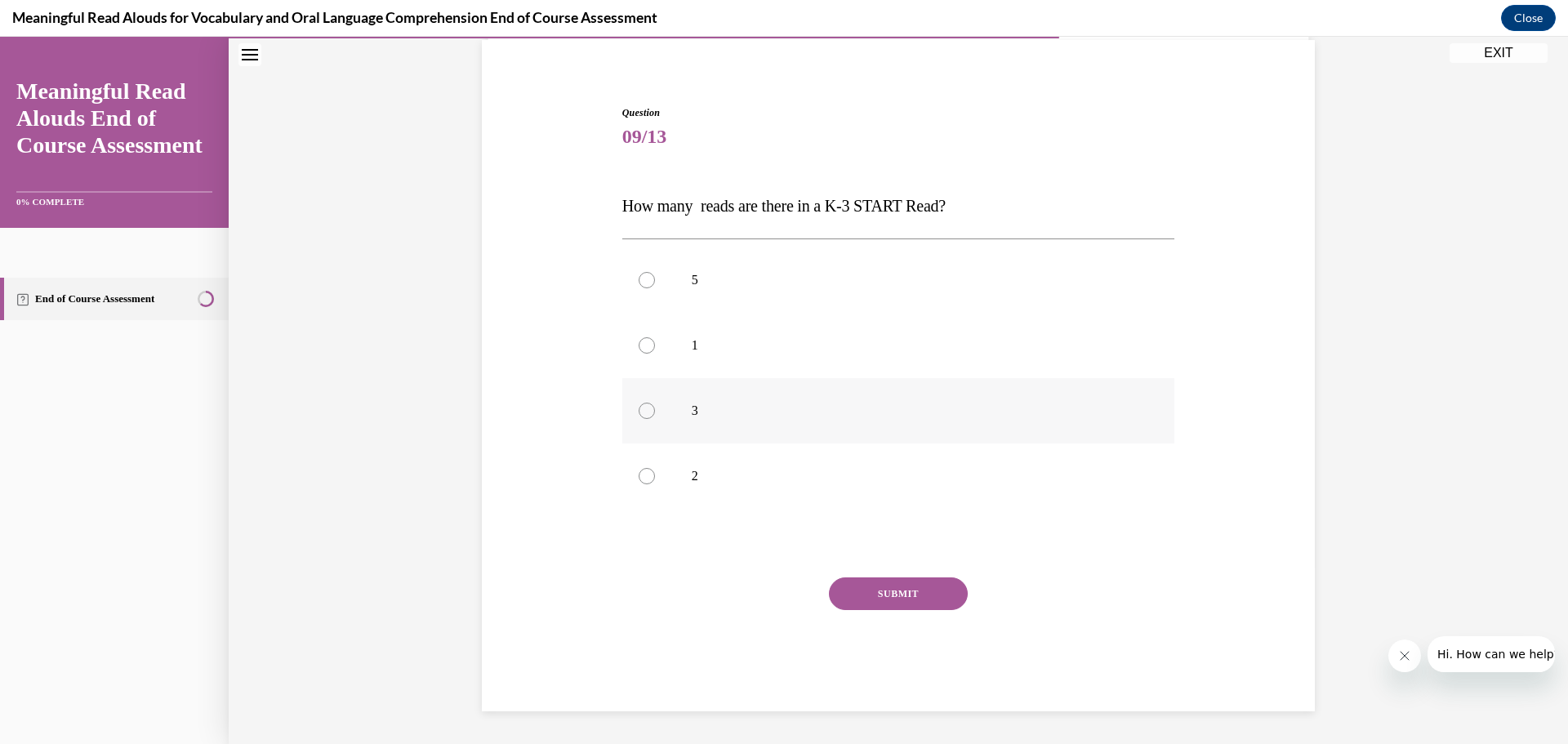
radio input "true"
click at [882, 599] on button "SUBMIT" at bounding box center [898, 593] width 138 height 32
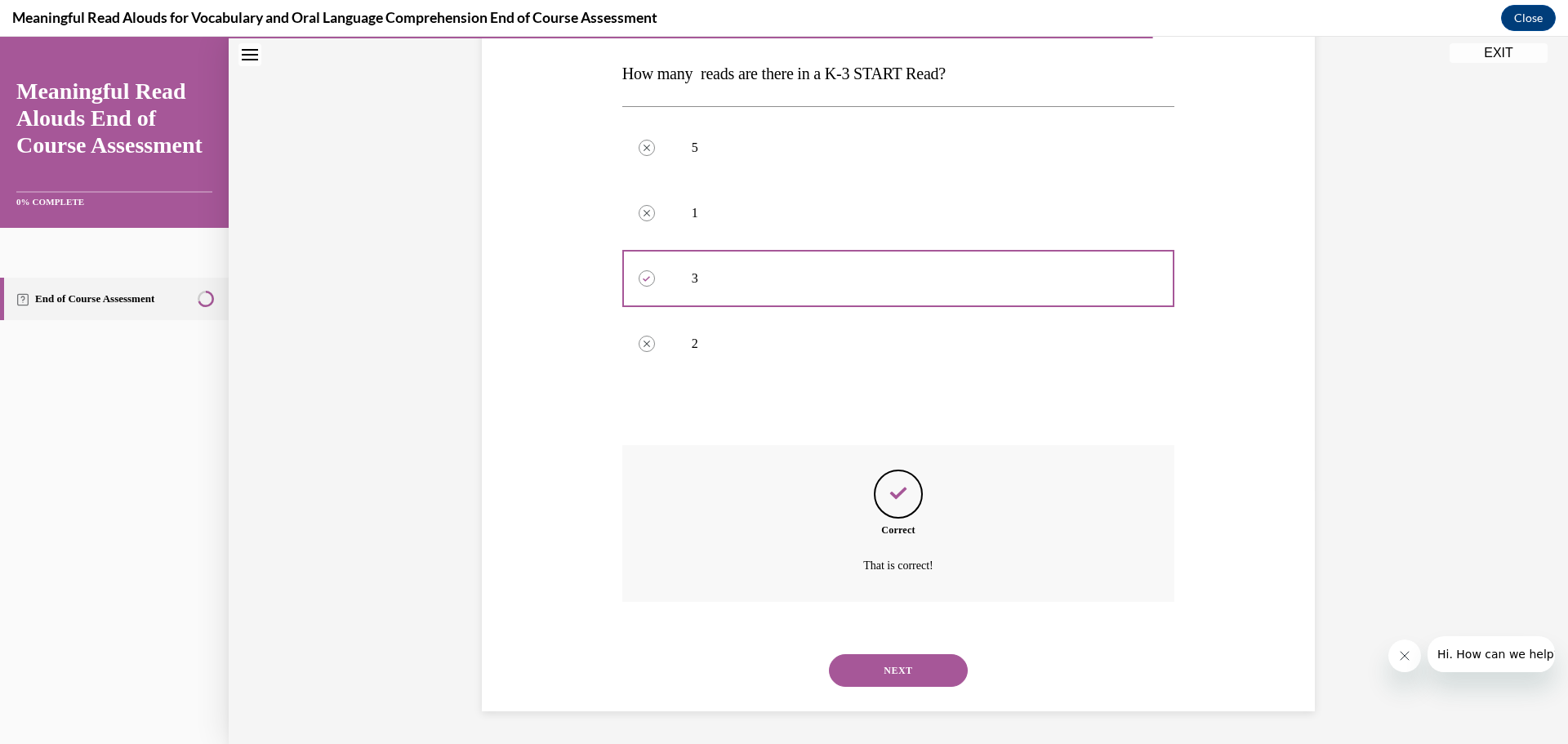
click at [917, 684] on button "NEXT" at bounding box center [898, 670] width 138 height 32
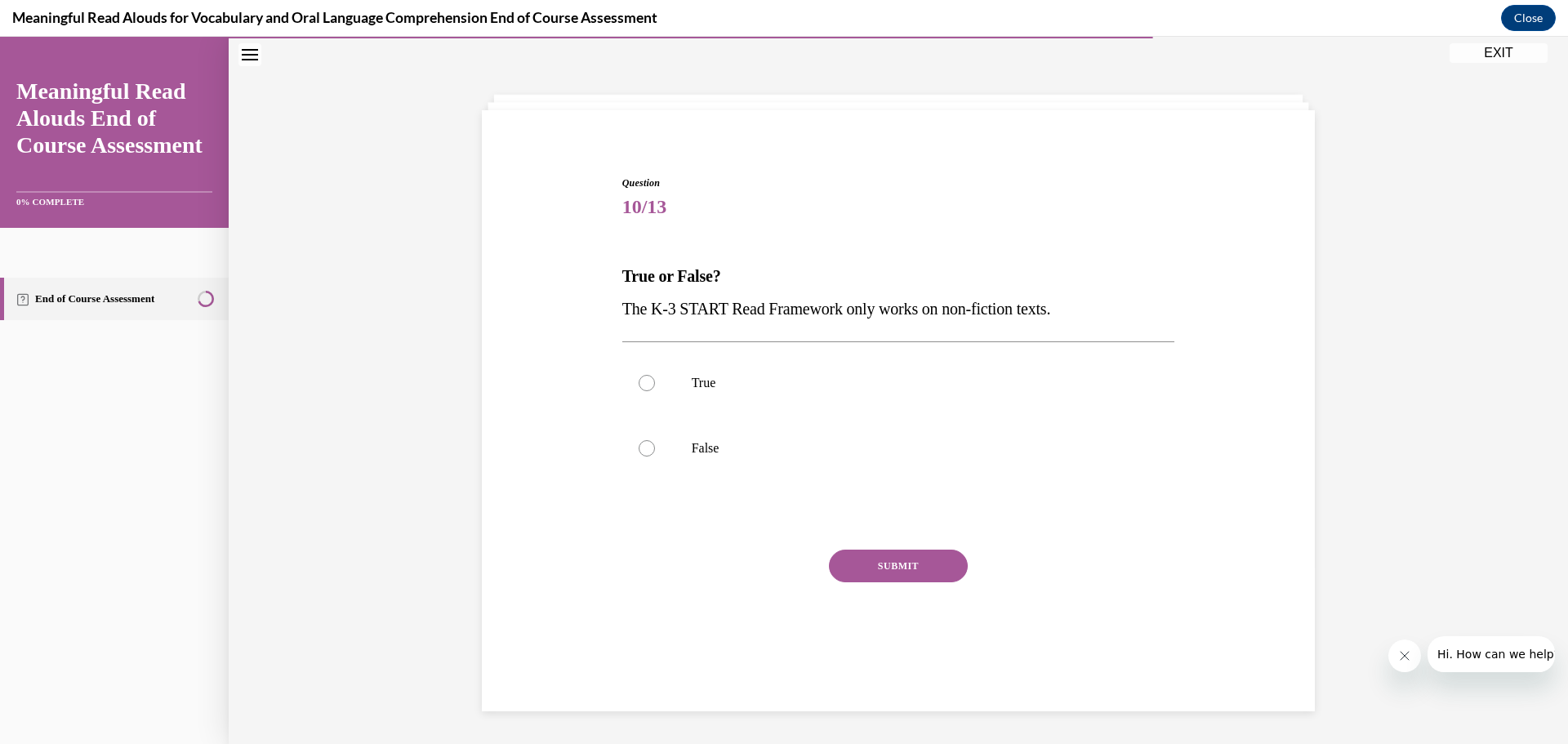
scroll to position [51, 0]
drag, startPoint x: 895, startPoint y: 309, endPoint x: 1101, endPoint y: 323, distance: 206.5
click at [1106, 322] on p "The K-3 START Read Framework only works on non-fiction texts." at bounding box center [898, 308] width 553 height 32
click at [647, 450] on div at bounding box center [647, 448] width 16 height 16
click at [647, 450] on input "False" at bounding box center [647, 448] width 16 height 16
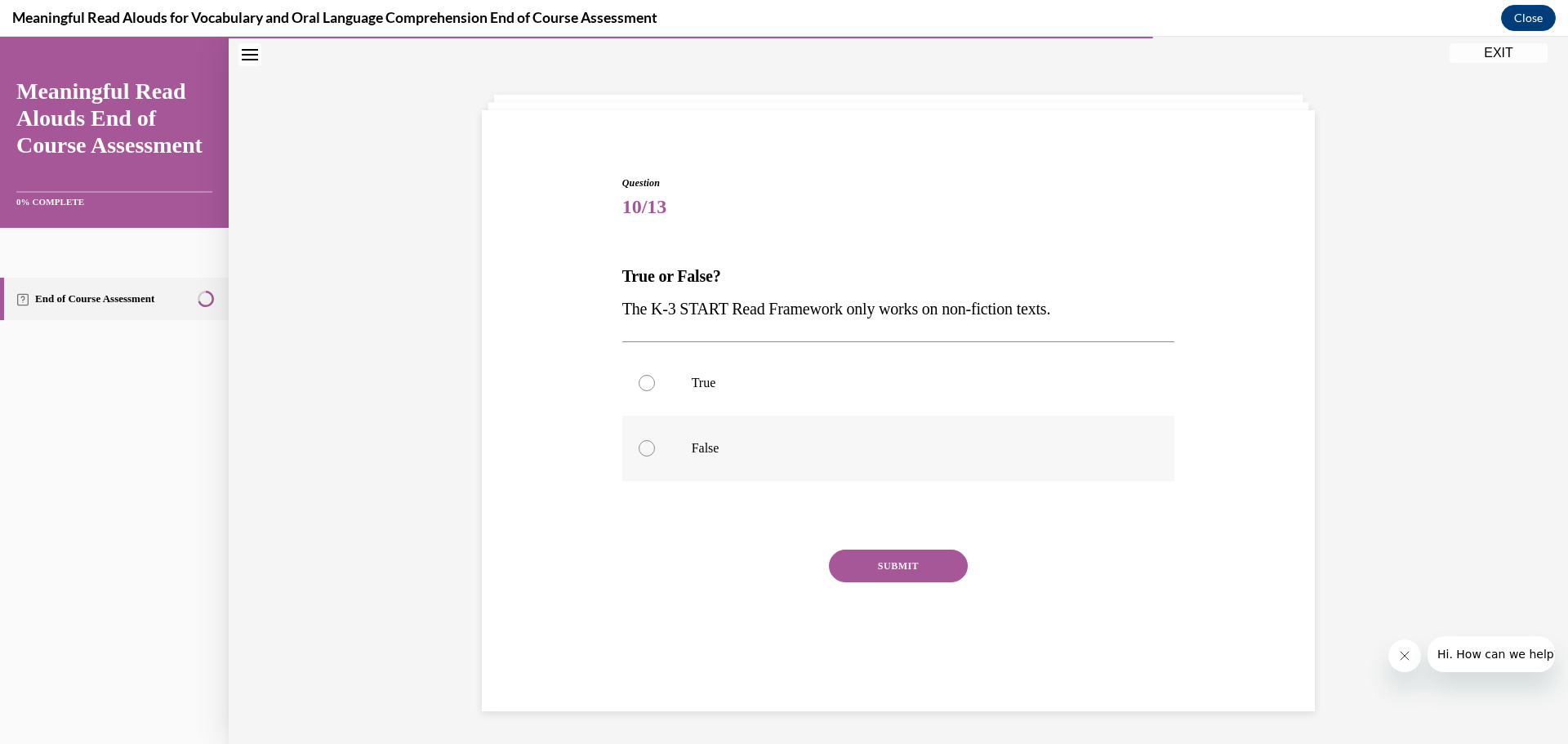
radio input "true"
click at [859, 554] on button "SUBMIT" at bounding box center [898, 566] width 138 height 32
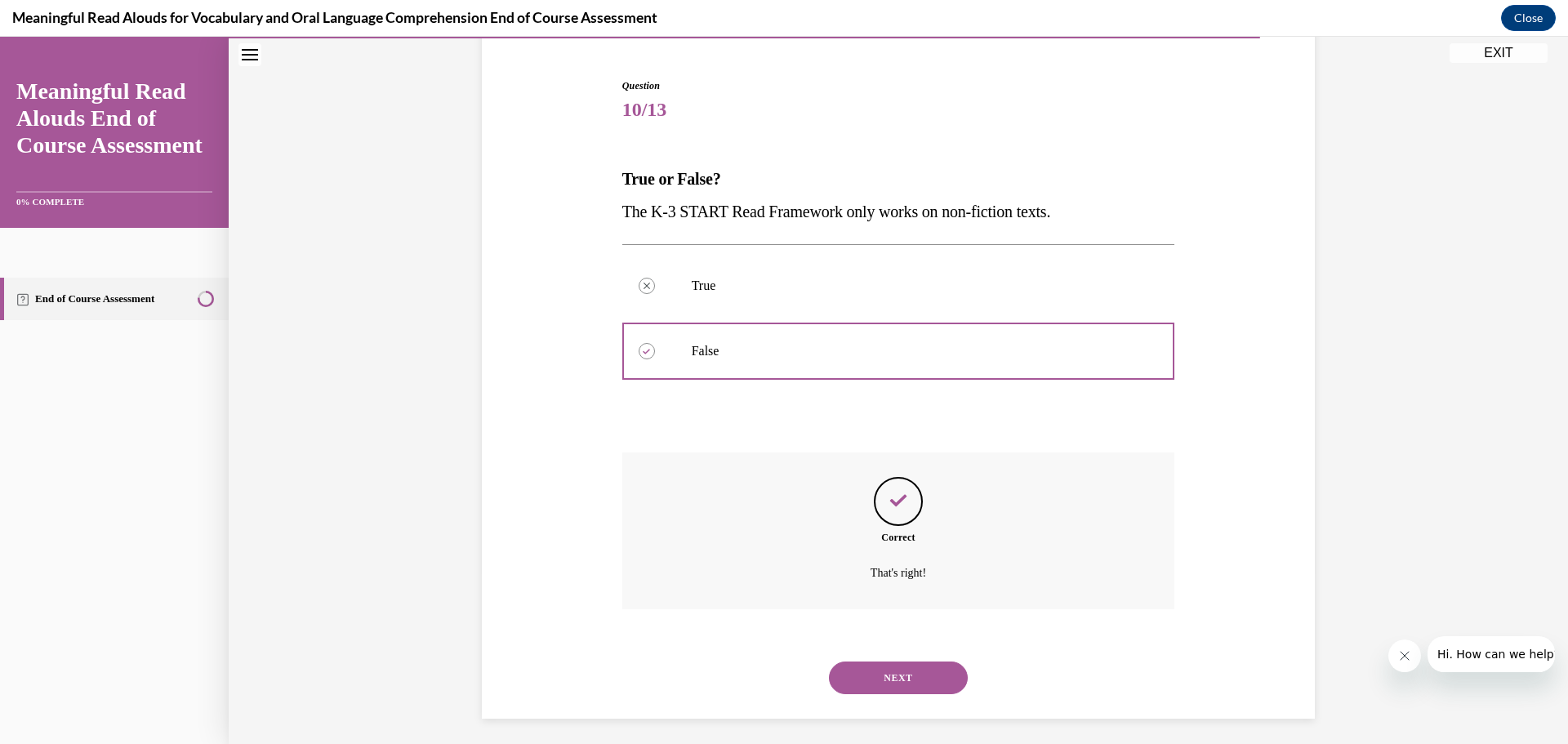
scroll to position [156, 0]
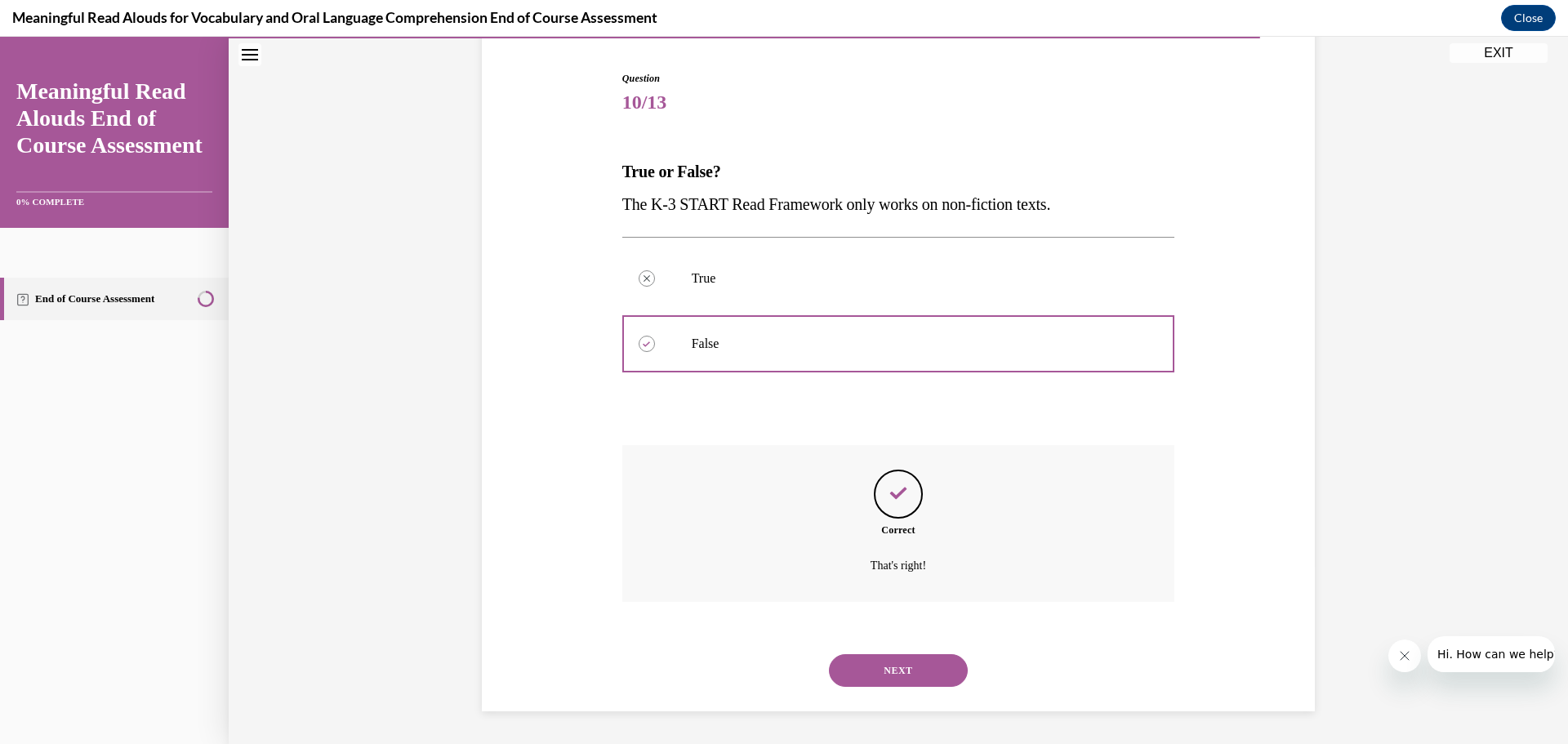
drag, startPoint x: 899, startPoint y: 675, endPoint x: 908, endPoint y: 669, distance: 10.8
click at [899, 670] on button "NEXT" at bounding box center [898, 670] width 138 height 32
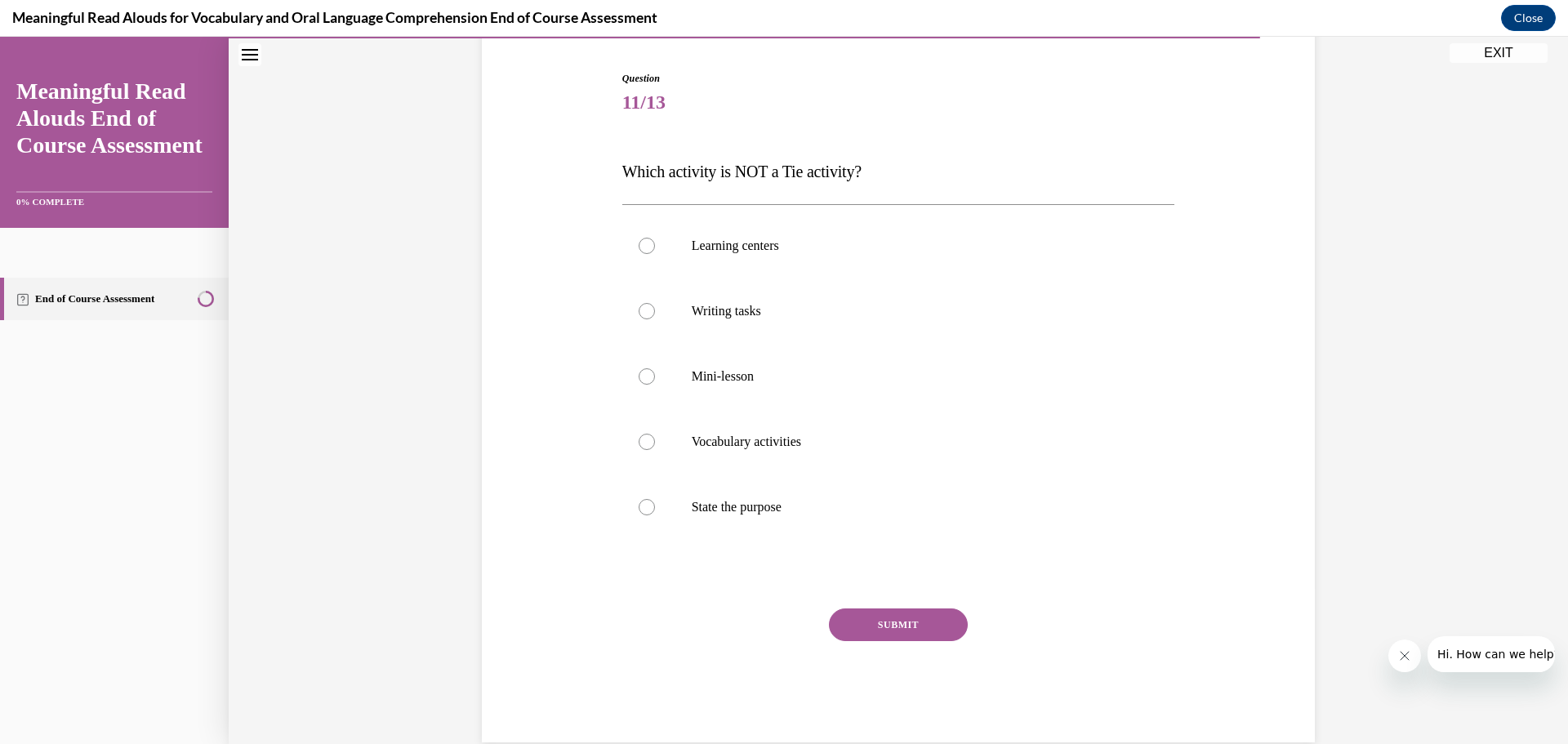
scroll to position [85, 0]
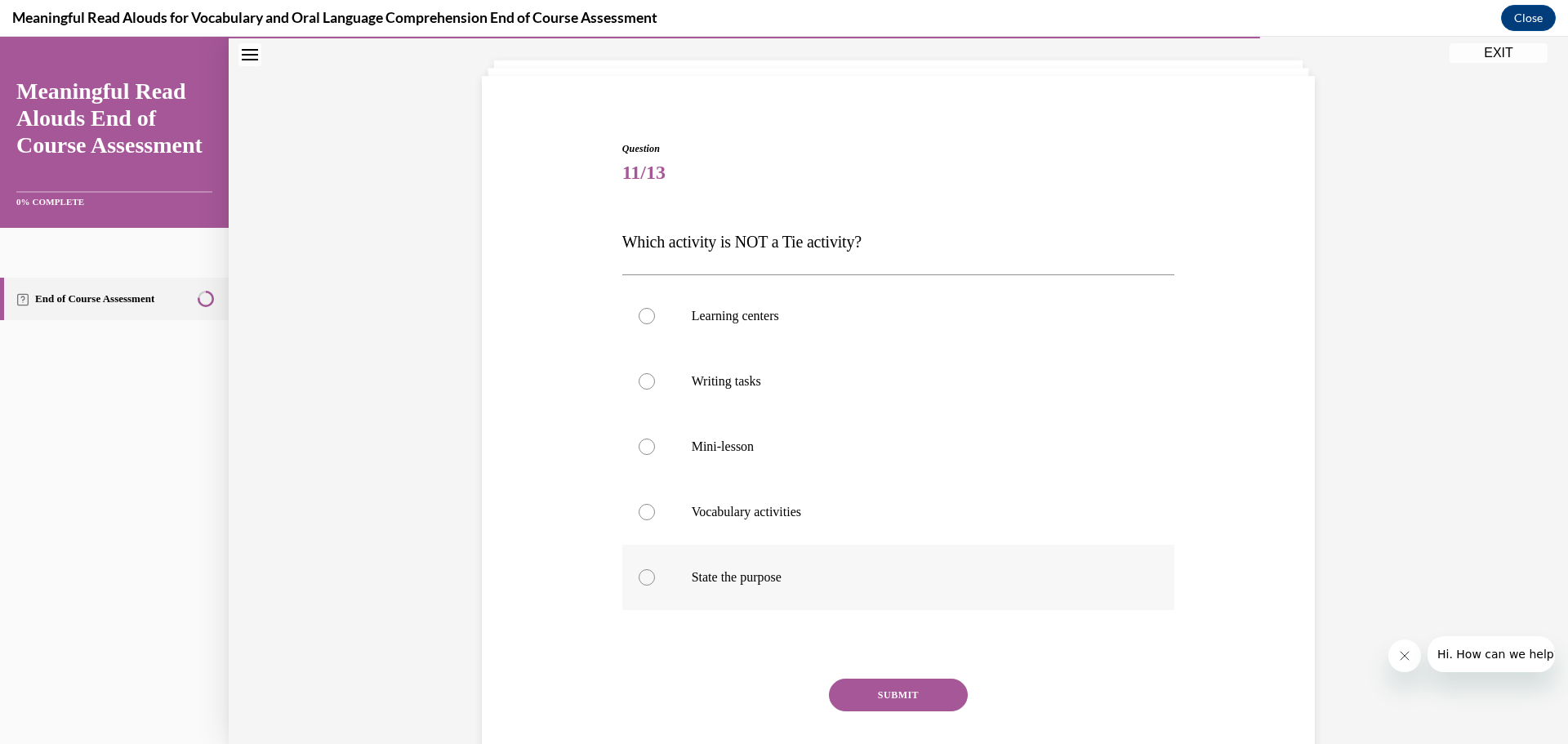
click at [640, 577] on div at bounding box center [647, 577] width 16 height 16
click at [640, 577] on input "State the purpose" at bounding box center [647, 577] width 16 height 16
radio input "true"
click at [893, 697] on button "SUBMIT" at bounding box center [898, 695] width 138 height 32
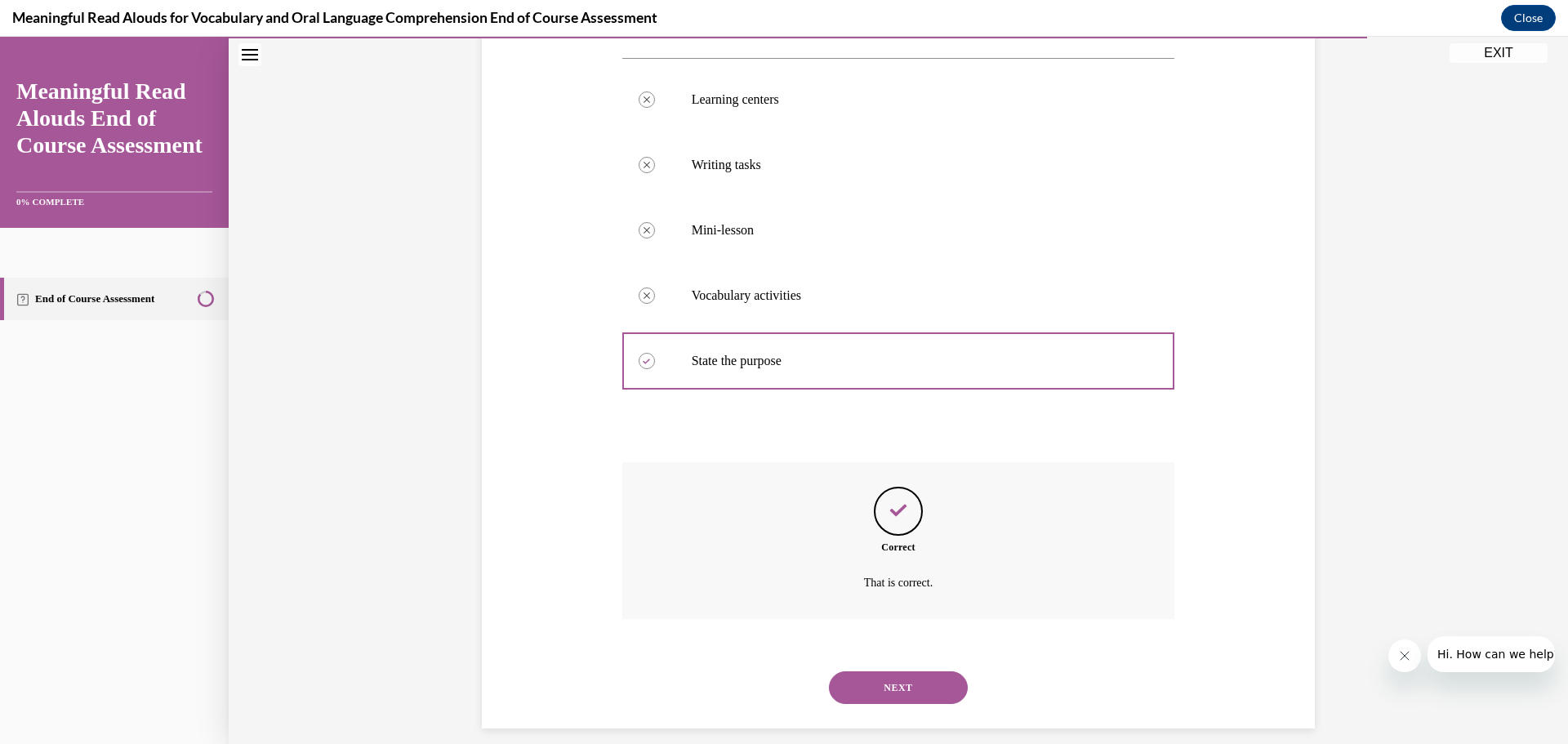
scroll to position [319, 0]
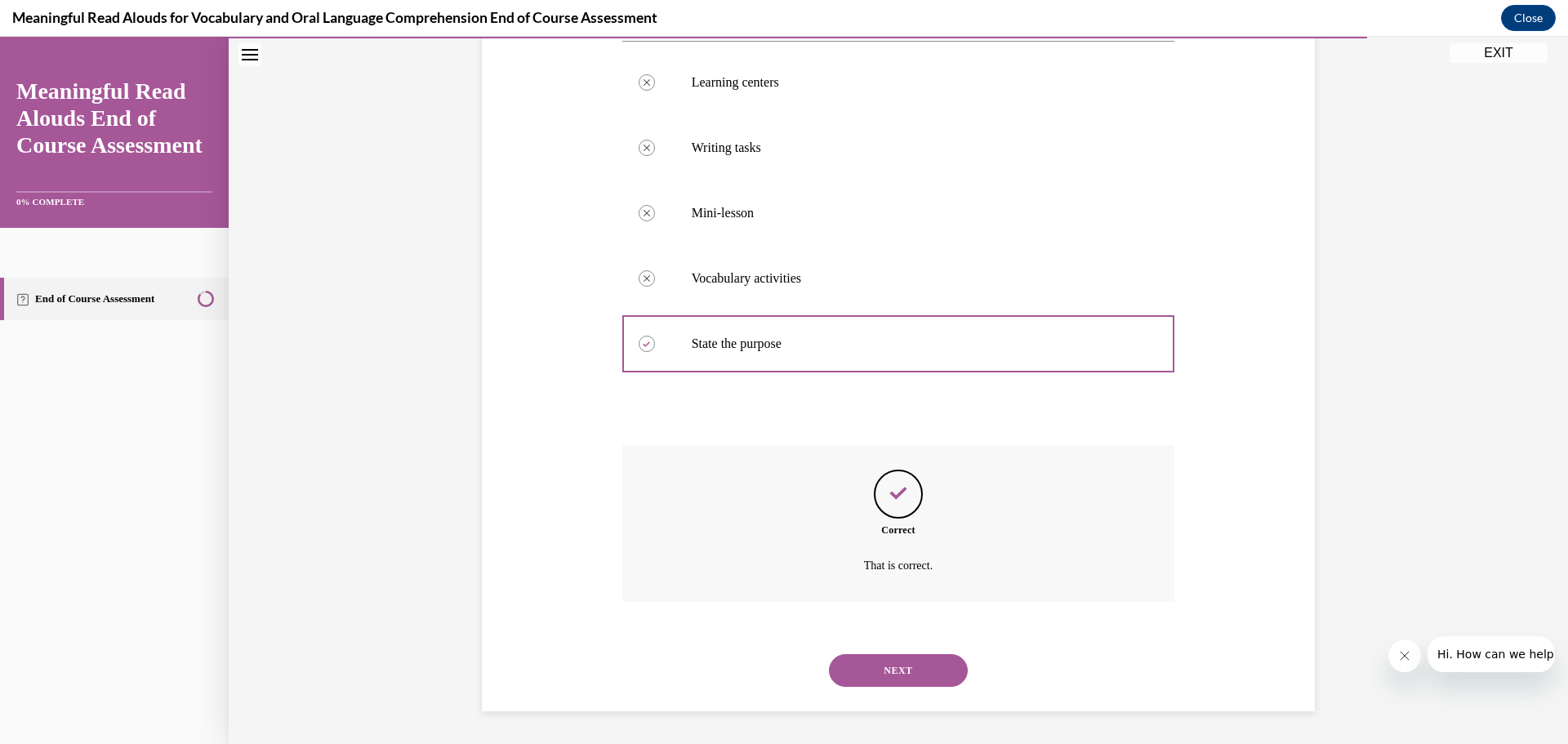
click at [883, 674] on button "NEXT" at bounding box center [898, 670] width 138 height 32
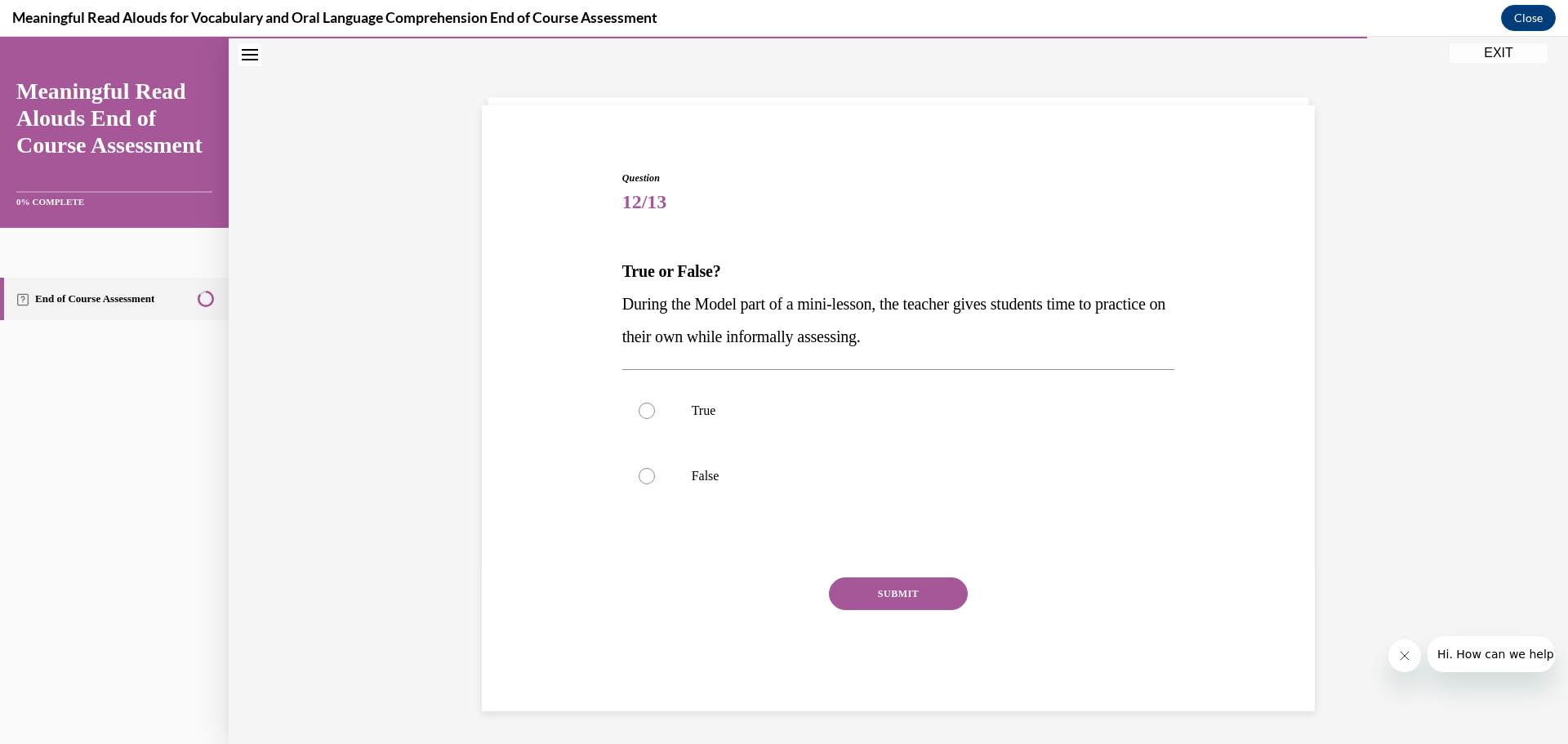
scroll to position [57, 0]
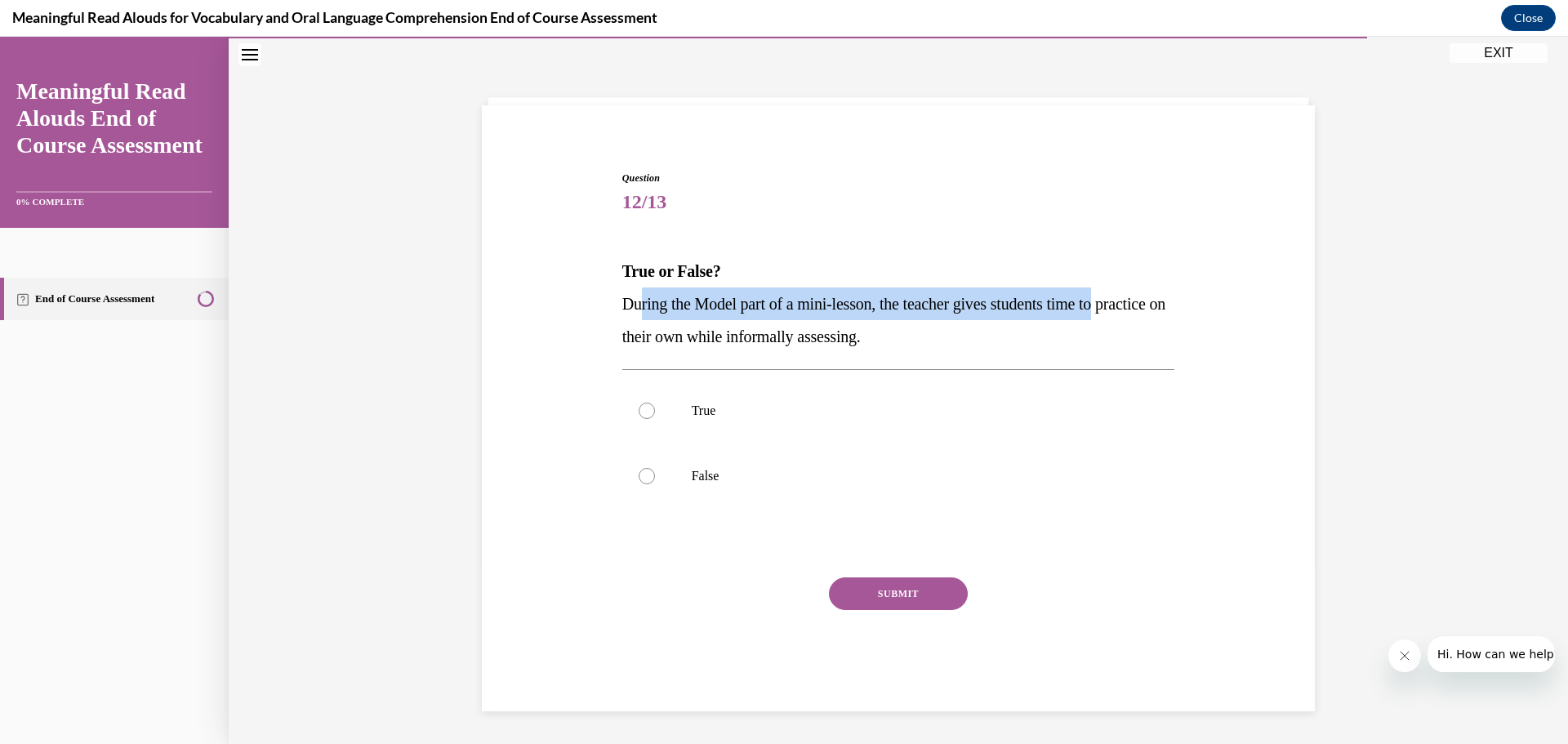
drag, startPoint x: 633, startPoint y: 299, endPoint x: 1029, endPoint y: 329, distance: 397.1
click at [1129, 309] on span "During the Model part of a mini-lesson, the teacher gives students time to prac…" at bounding box center [893, 320] width 543 height 50
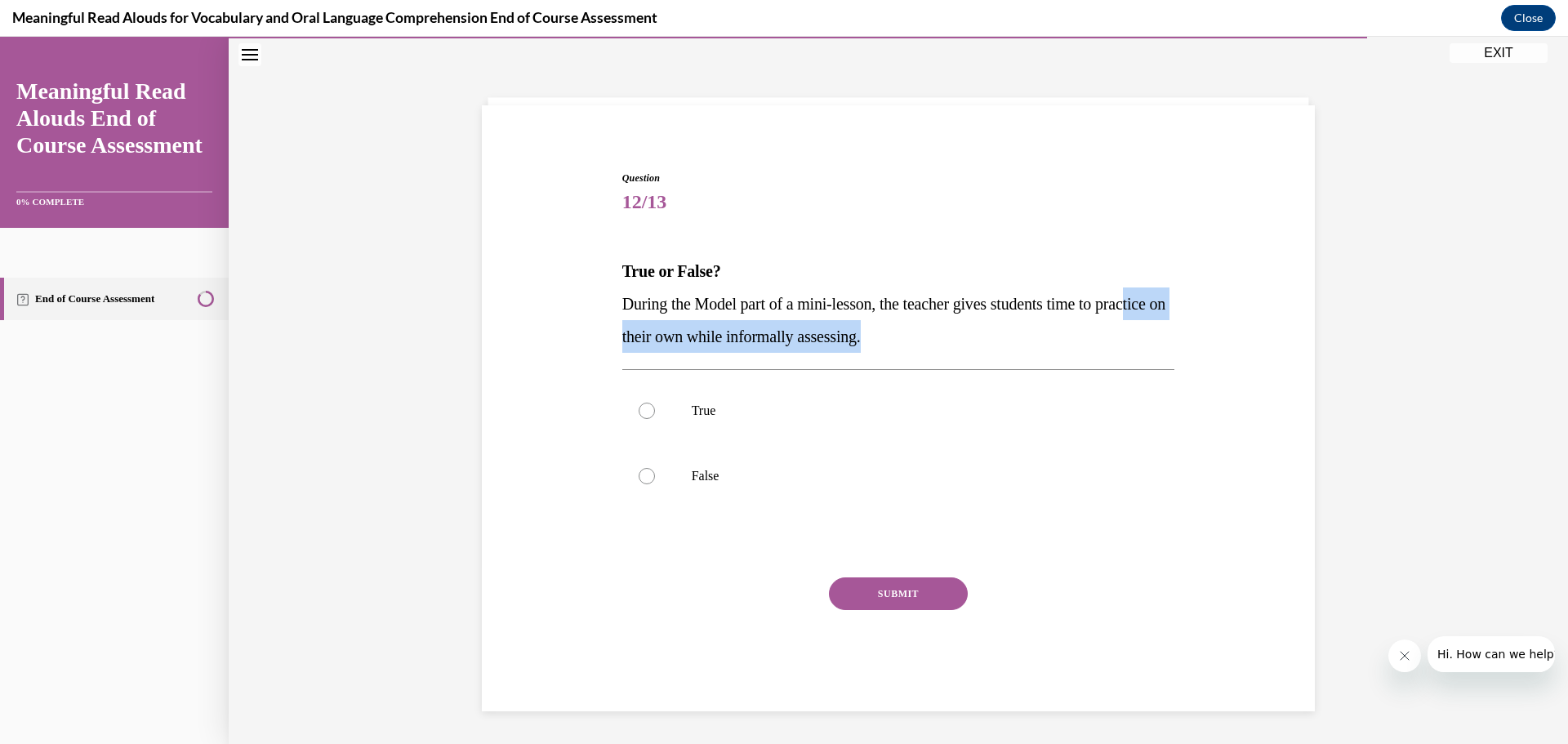
drag, startPoint x: 766, startPoint y: 336, endPoint x: 981, endPoint y: 336, distance: 215.0
click at [980, 336] on p "During the Model part of a mini-lesson, the teacher gives students time to prac…" at bounding box center [898, 320] width 553 height 66
click at [985, 337] on p "During the Model part of a mini-lesson, the teacher gives students time to prac…" at bounding box center [898, 320] width 553 height 66
click at [639, 476] on div at bounding box center [647, 476] width 16 height 16
click at [639, 476] on input "False" at bounding box center [647, 476] width 16 height 16
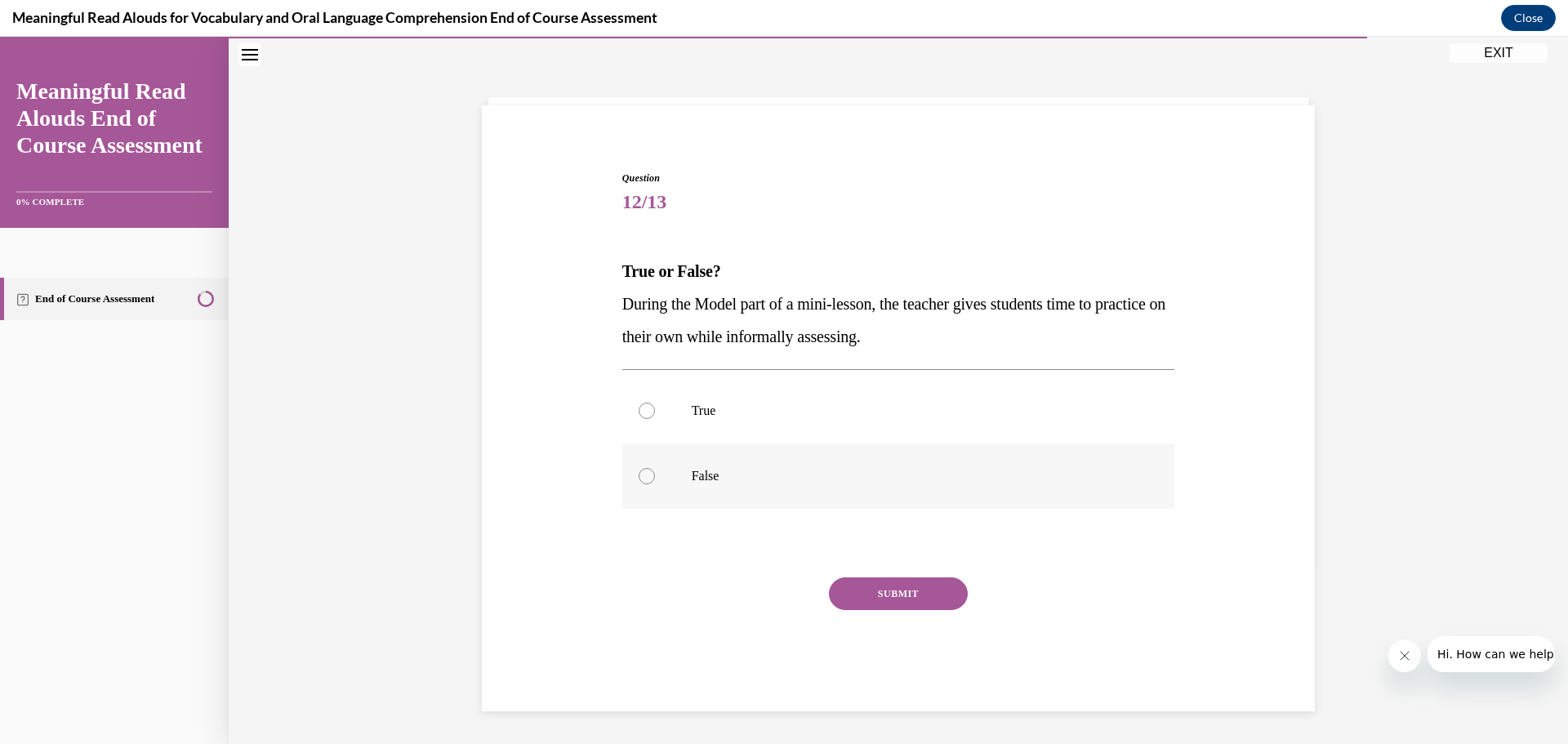
radio input "true"
click at [889, 591] on button "SUBMIT" at bounding box center [898, 593] width 138 height 32
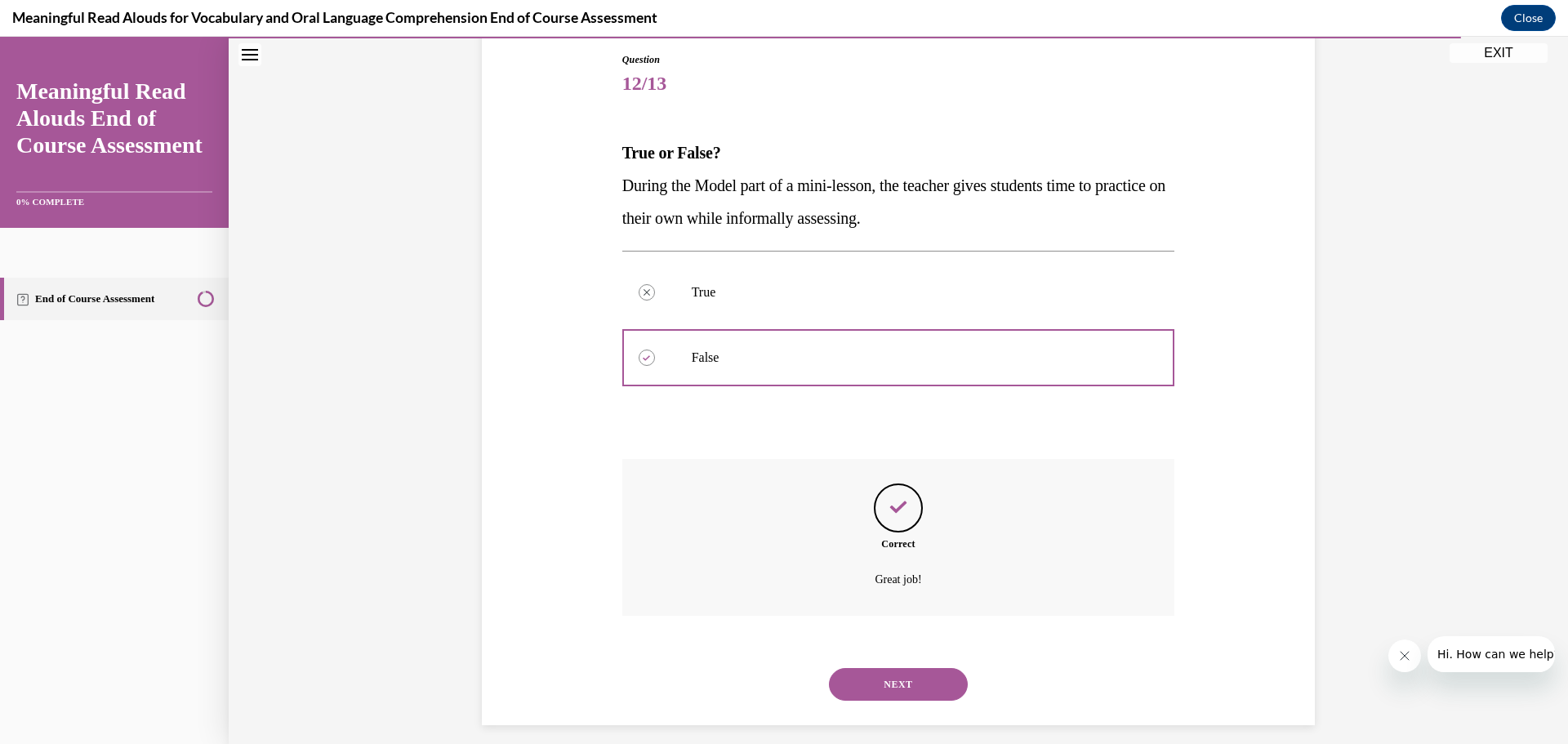
scroll to position [189, 0]
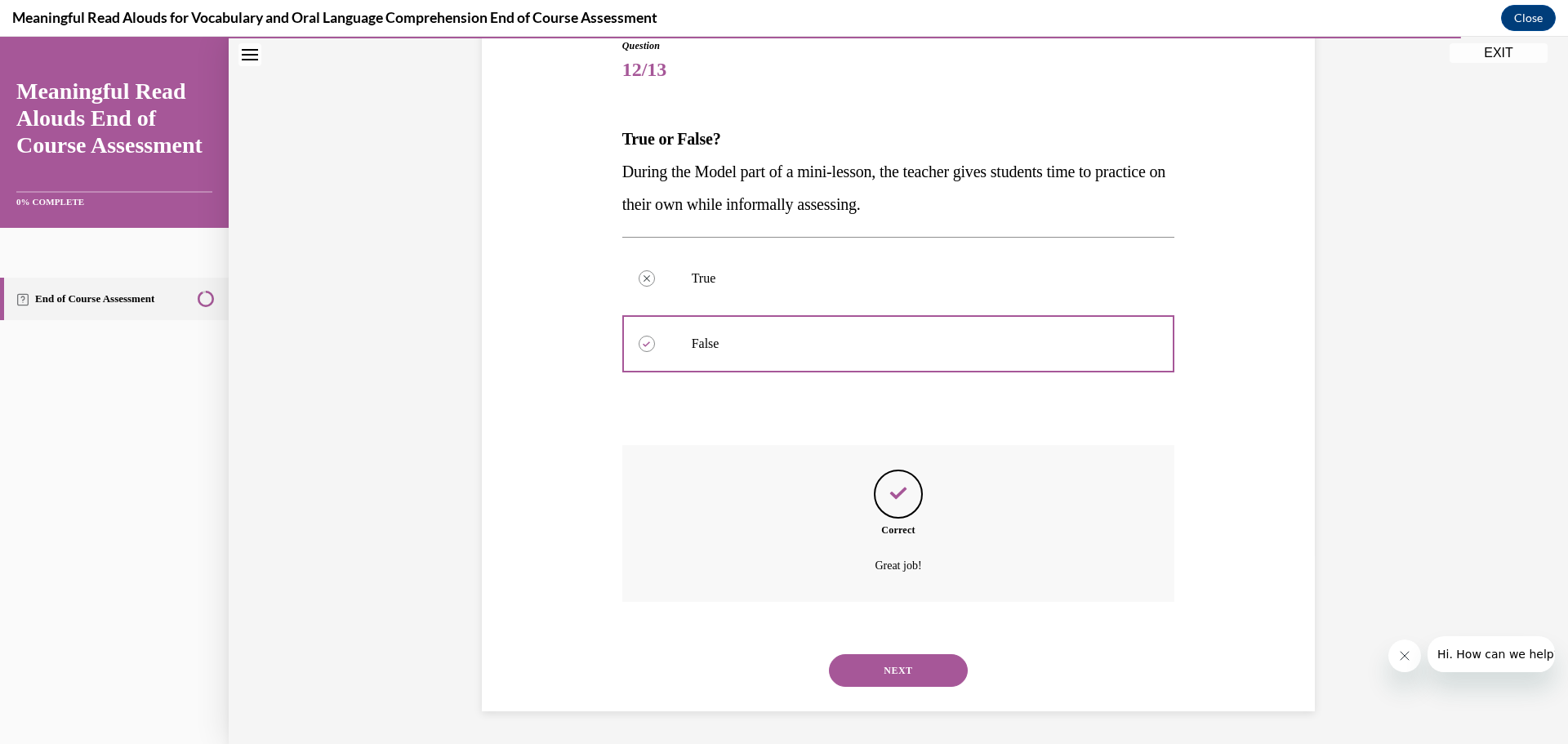
click at [884, 664] on button "NEXT" at bounding box center [898, 670] width 138 height 32
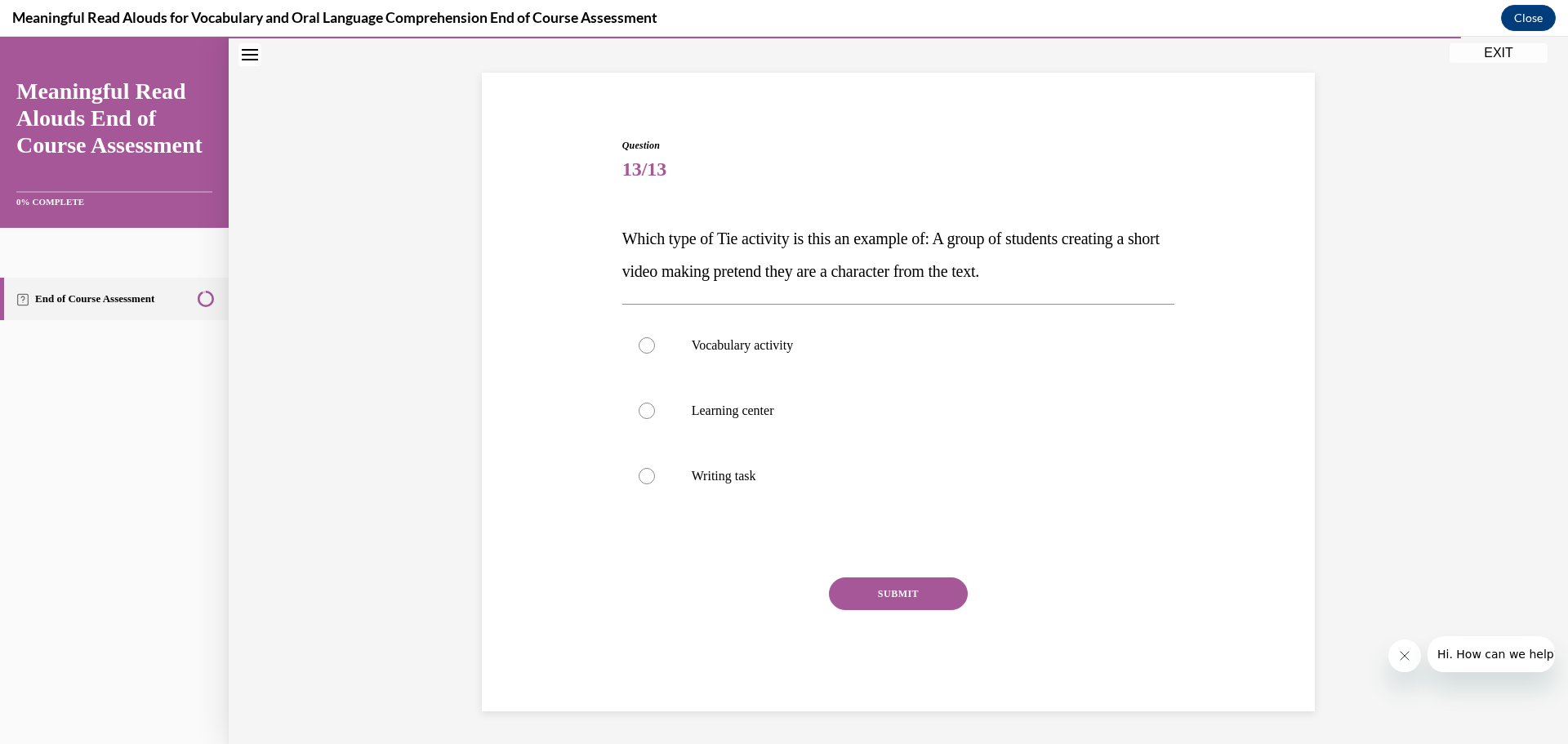
scroll to position [89, 0]
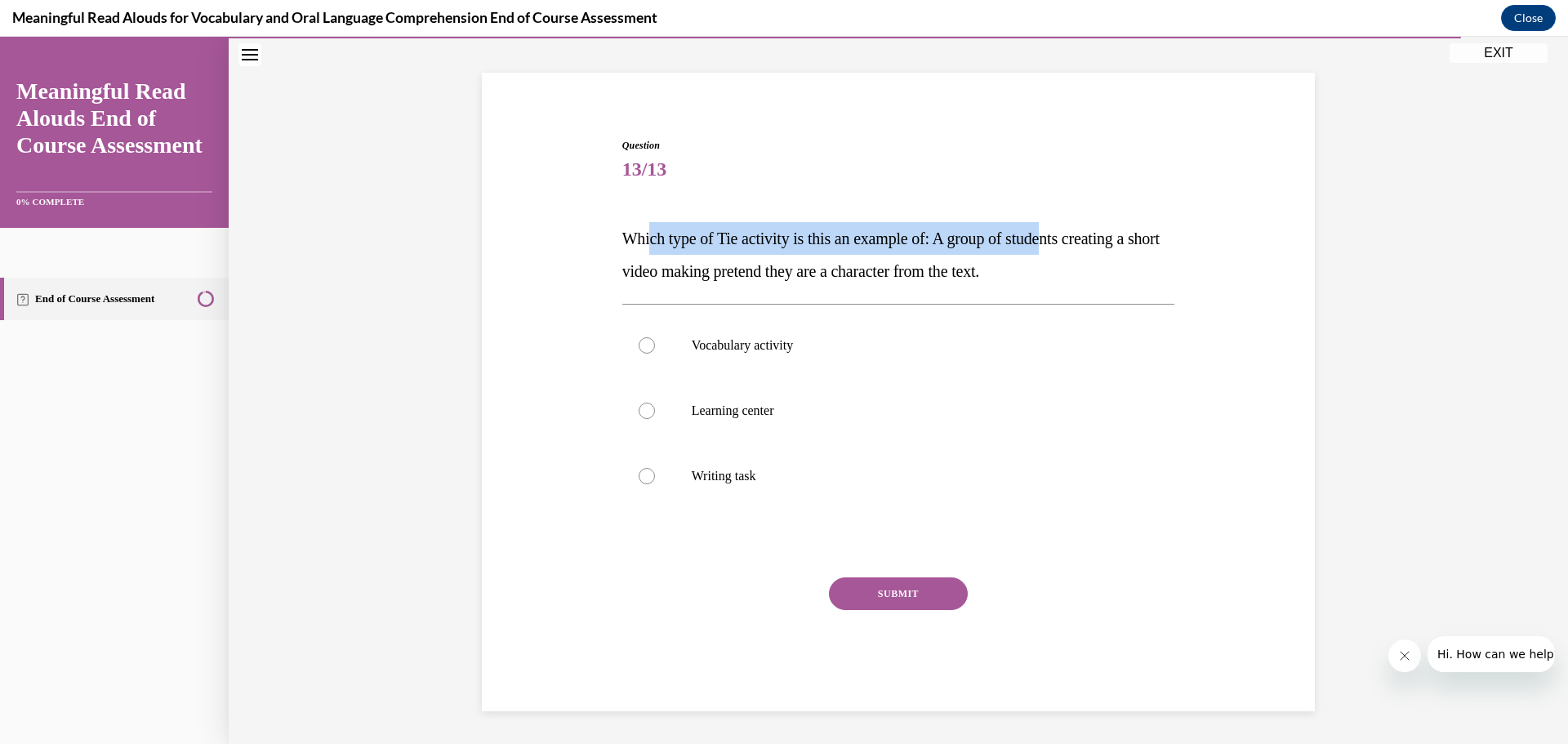
drag, startPoint x: 731, startPoint y: 241, endPoint x: 1076, endPoint y: 224, distance: 345.4
click at [1071, 226] on p "Which type of Tie activity is this an example of: A group of students creating …" at bounding box center [898, 254] width 553 height 66
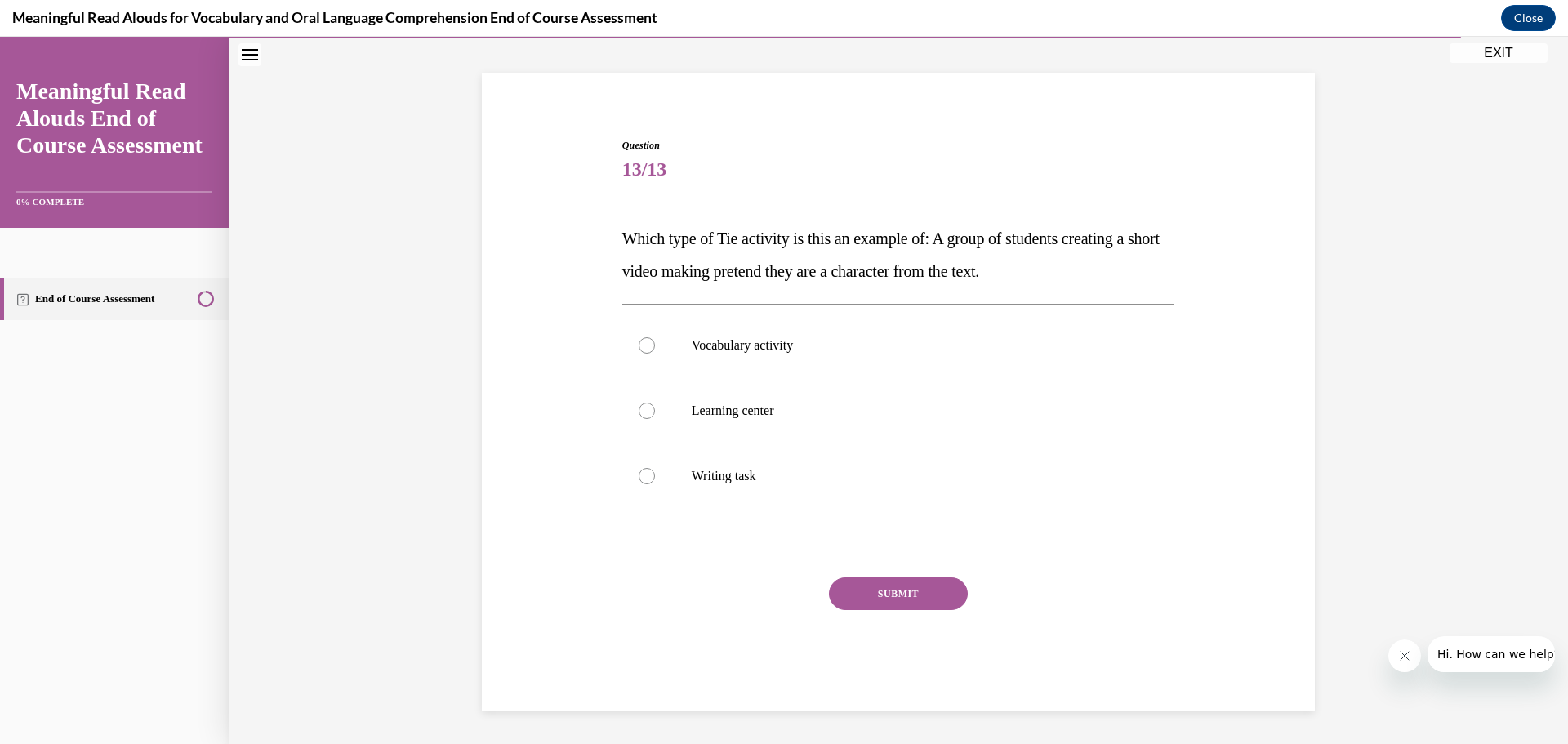
click at [1109, 250] on p "Which type of Tie activity is this an example of: A group of students creating …" at bounding box center [898, 254] width 553 height 66
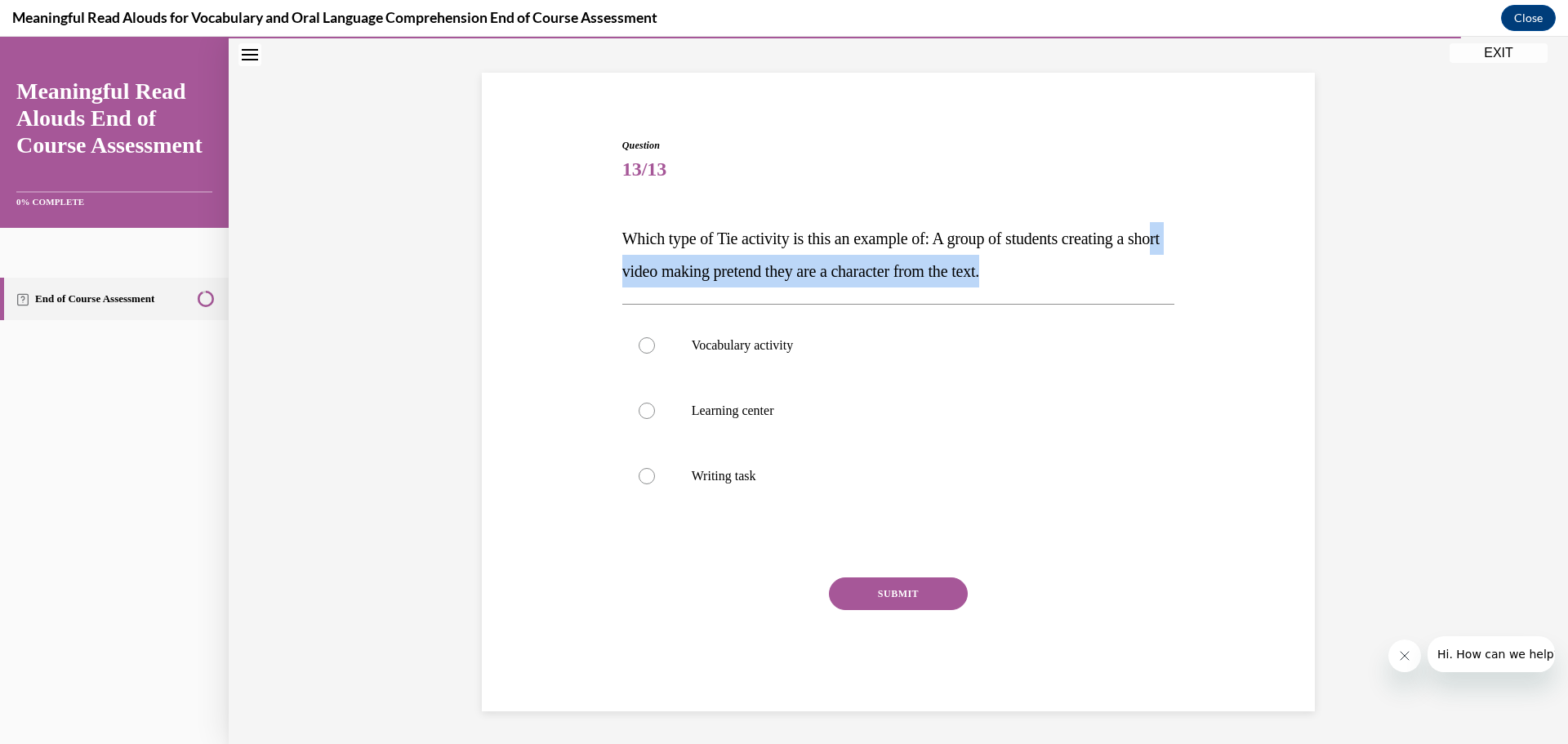
drag, startPoint x: 642, startPoint y: 272, endPoint x: 1064, endPoint y: 270, distance: 422.0
click at [1063, 270] on p "Which type of Tie activity is this an example of: A group of students creating …" at bounding box center [898, 254] width 553 height 66
click at [1072, 270] on p "Which type of Tie activity is this an example of: A group of students creating …" at bounding box center [898, 254] width 553 height 66
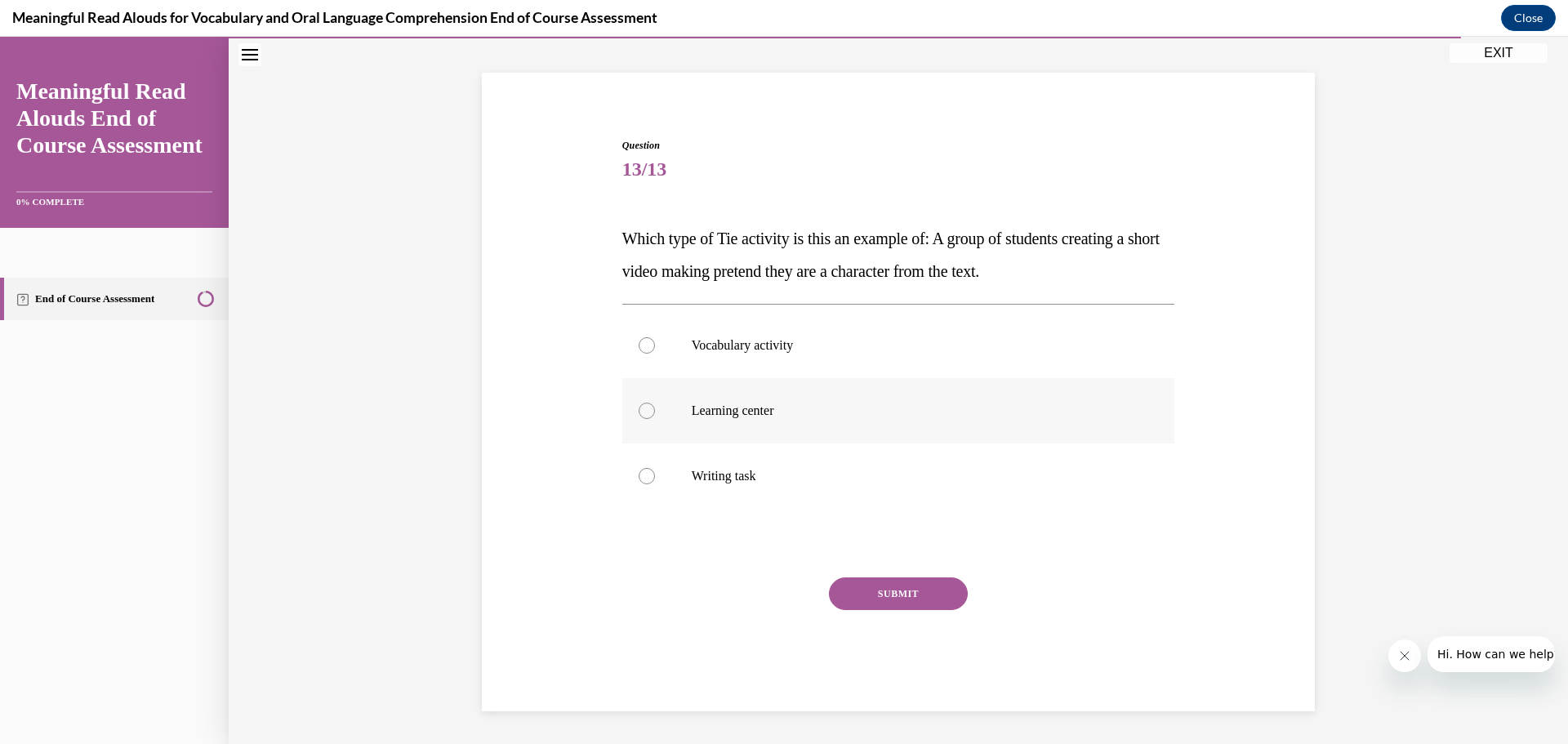
click at [668, 411] on label "Learning center" at bounding box center [898, 411] width 553 height 66
click at [655, 411] on input "Learning center" at bounding box center [647, 411] width 16 height 16
radio input "true"
click at [901, 596] on button "SUBMIT" at bounding box center [898, 593] width 138 height 32
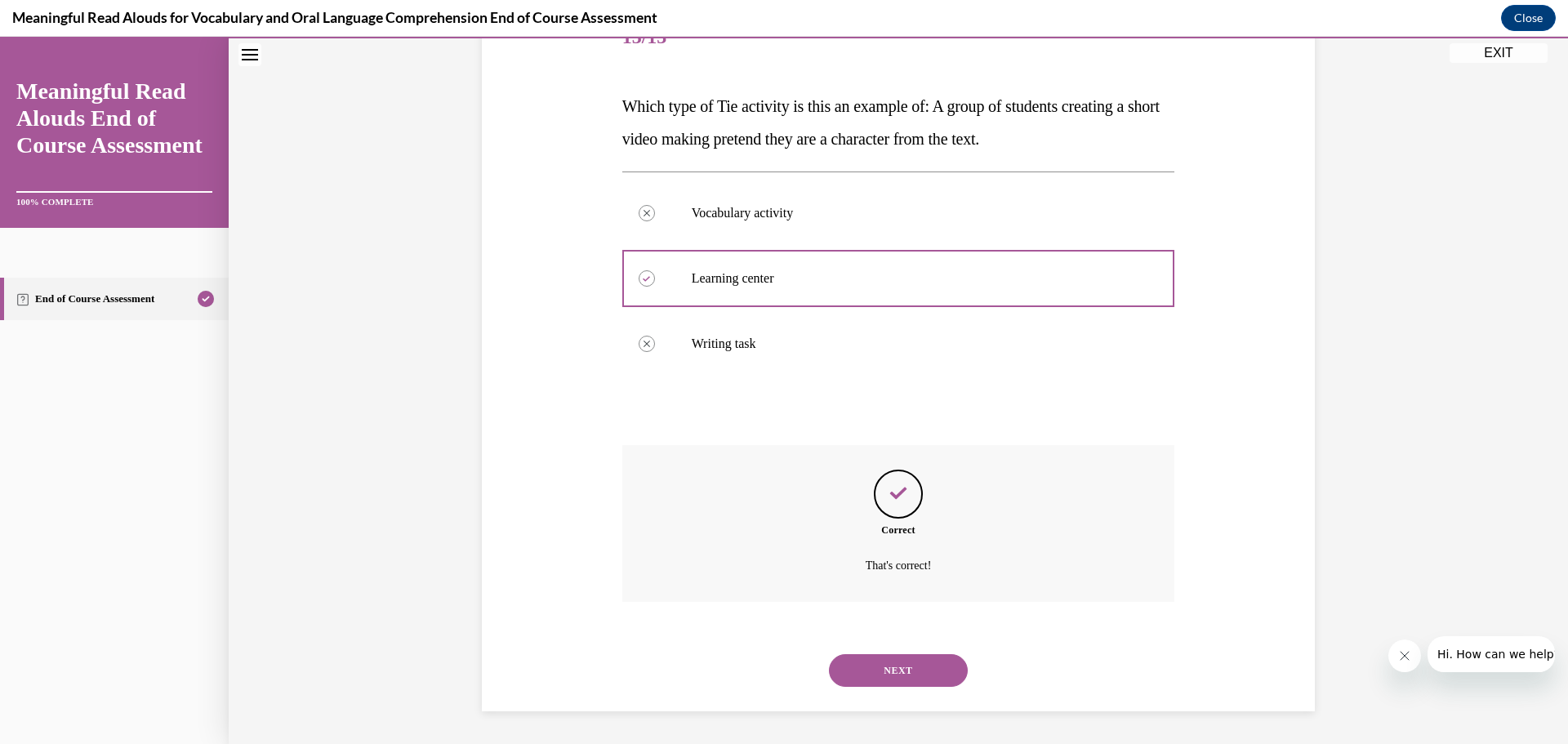
click at [899, 667] on button "NEXT" at bounding box center [898, 670] width 138 height 32
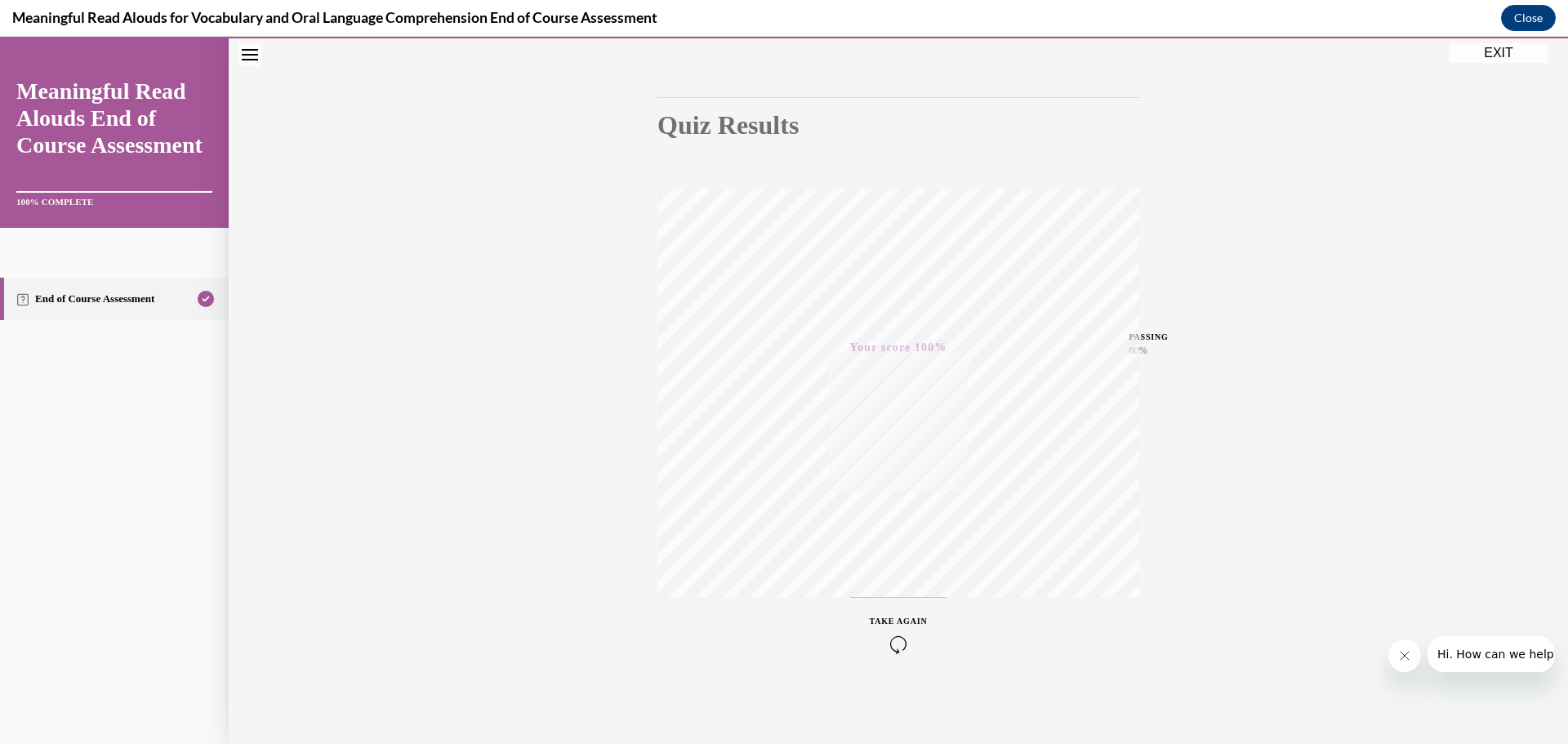
click at [1484, 57] on button "EXIT" at bounding box center [1498, 53] width 98 height 20
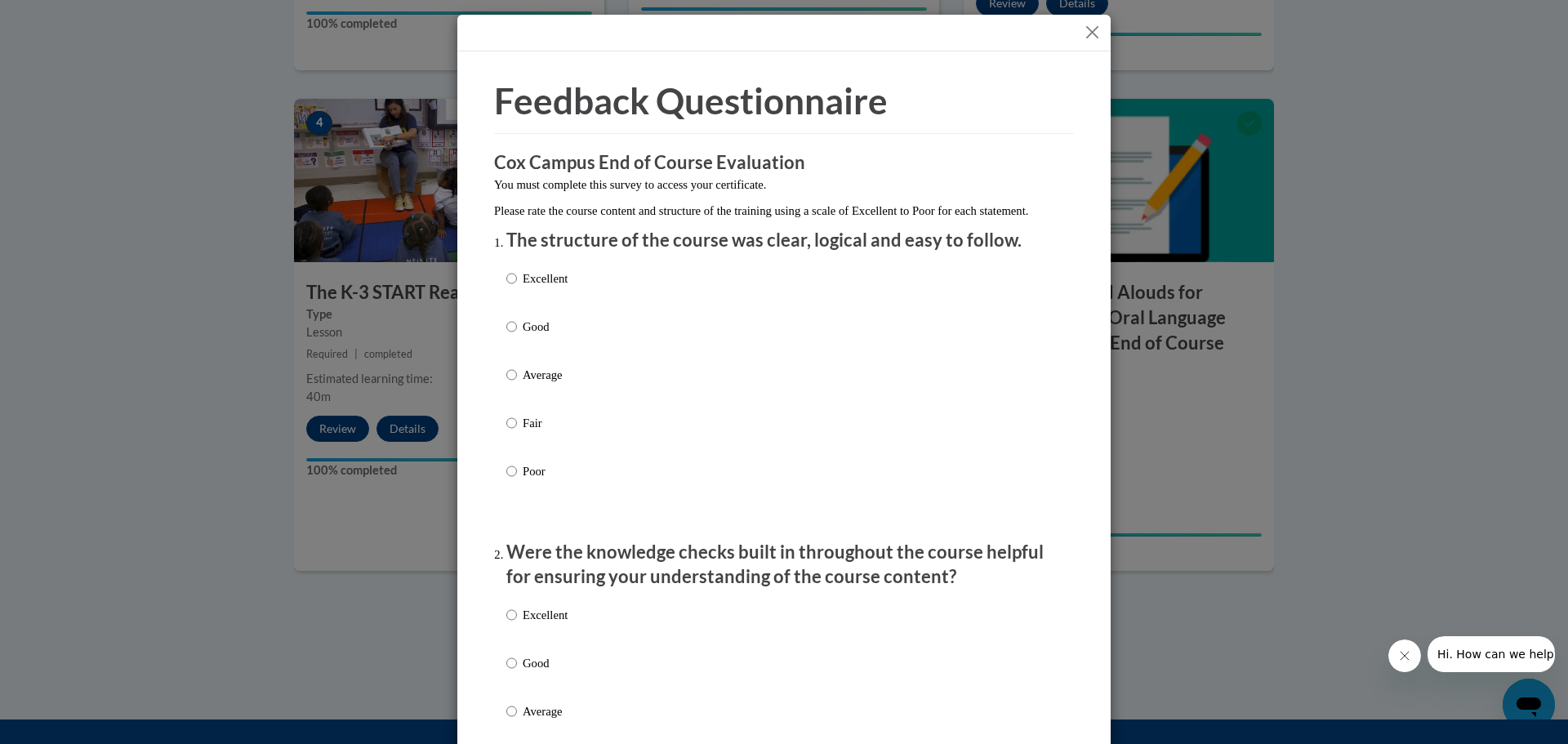
click at [922, 590] on p "Were the knowledge checks built in throughout the course helpful for ensuring y…" at bounding box center [784, 565] width 555 height 50
click at [506, 335] on input "Good" at bounding box center [511, 326] width 11 height 18
radio input "true"
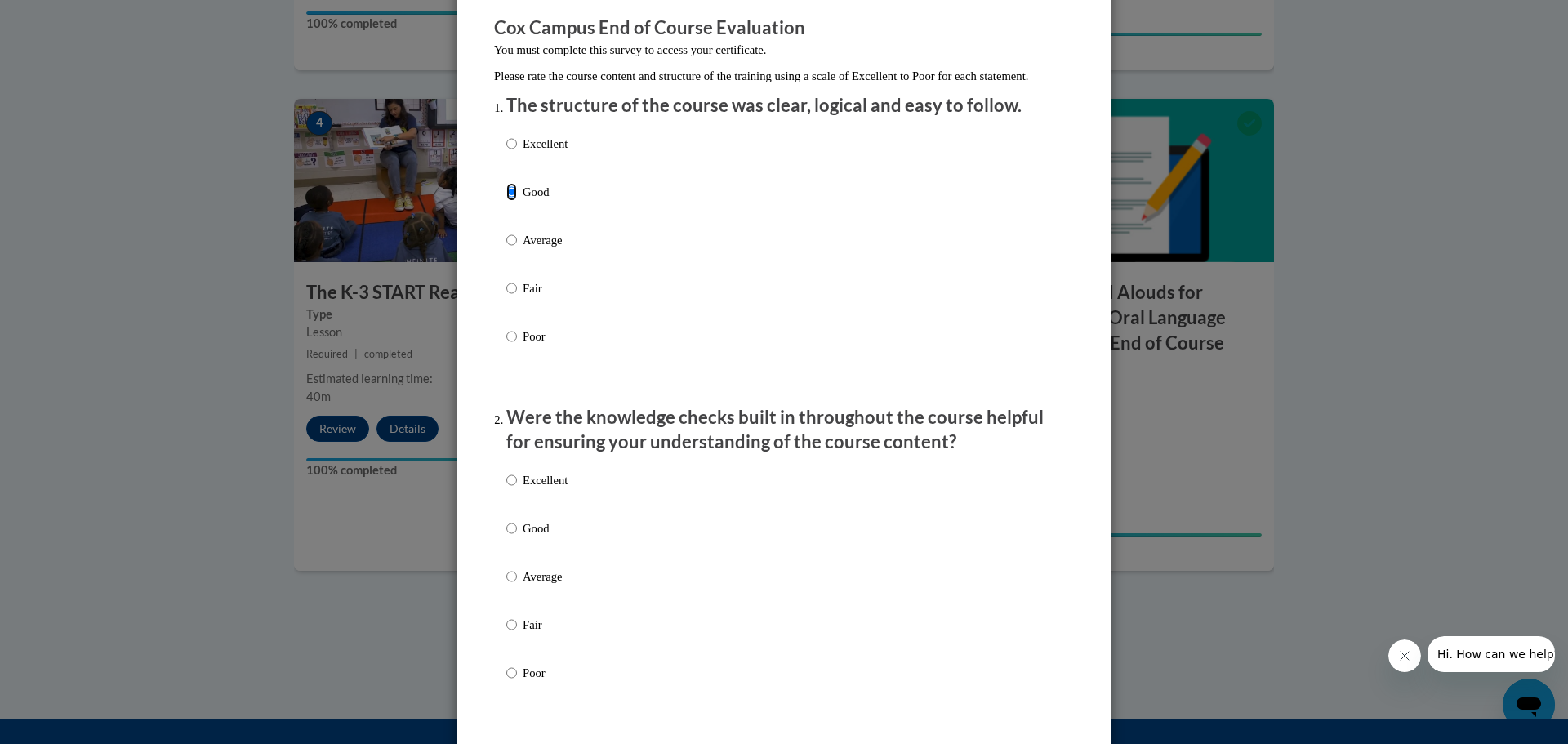
scroll to position [164, 0]
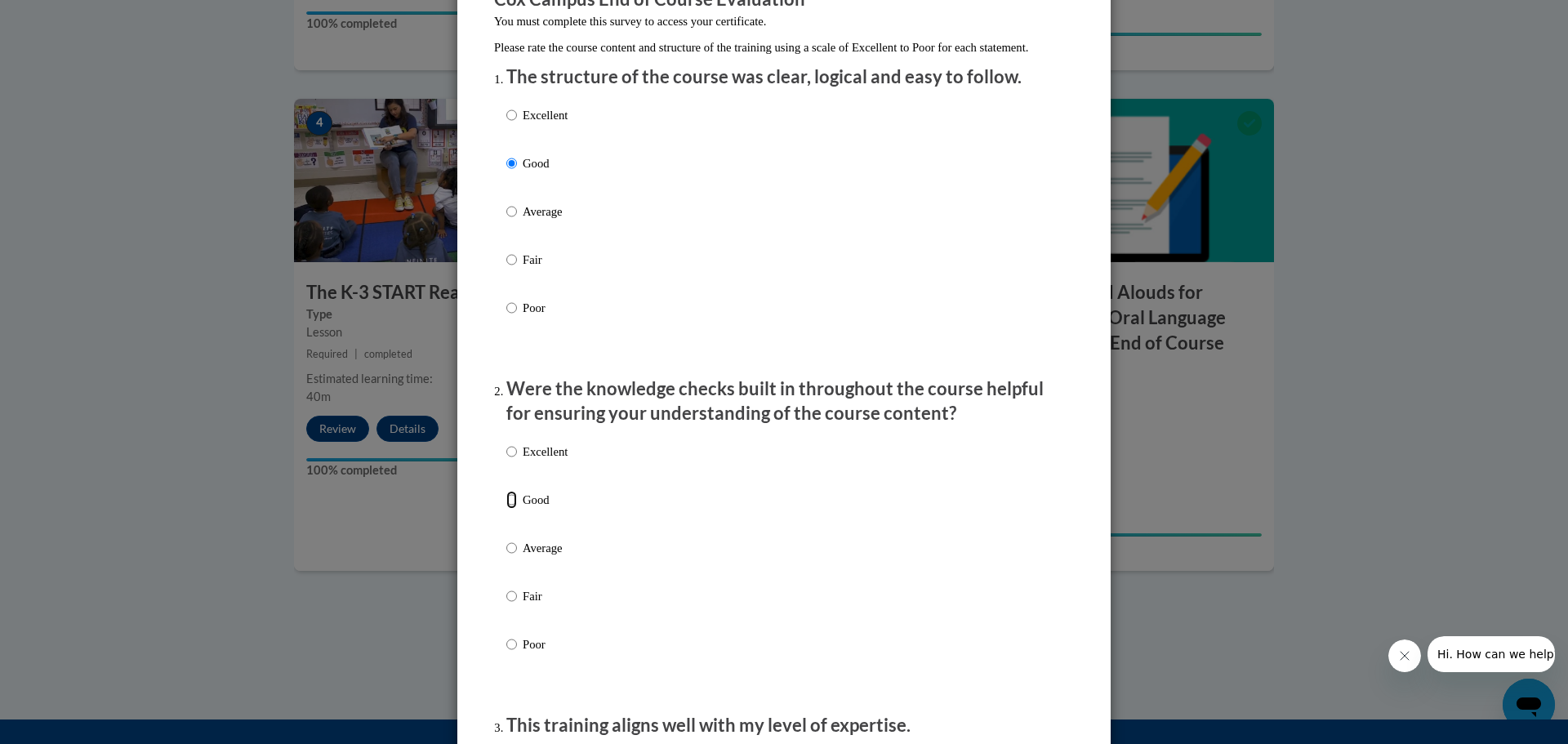
click at [506, 509] on input "Good" at bounding box center [511, 500] width 11 height 18
radio input "true"
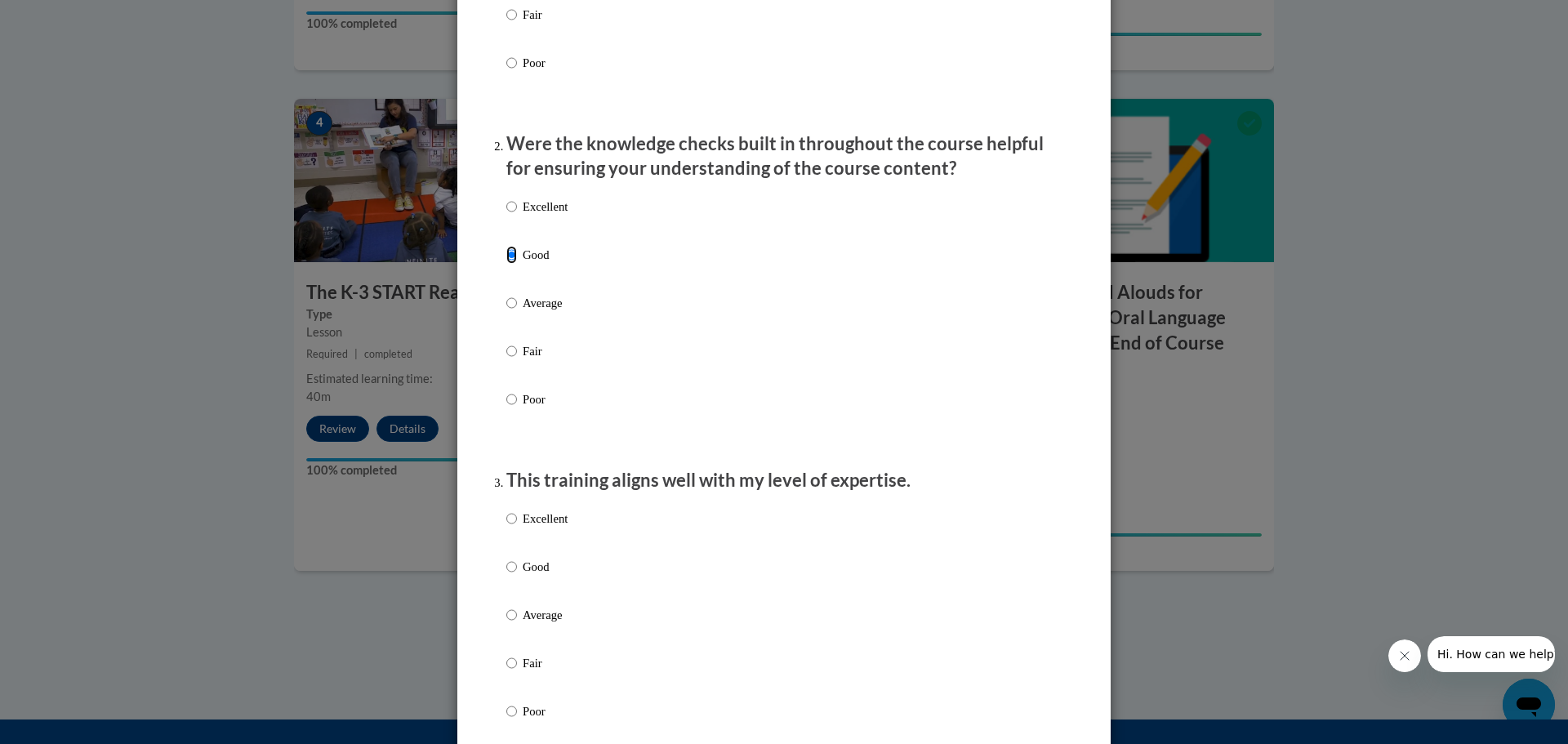
scroll to position [490, 0]
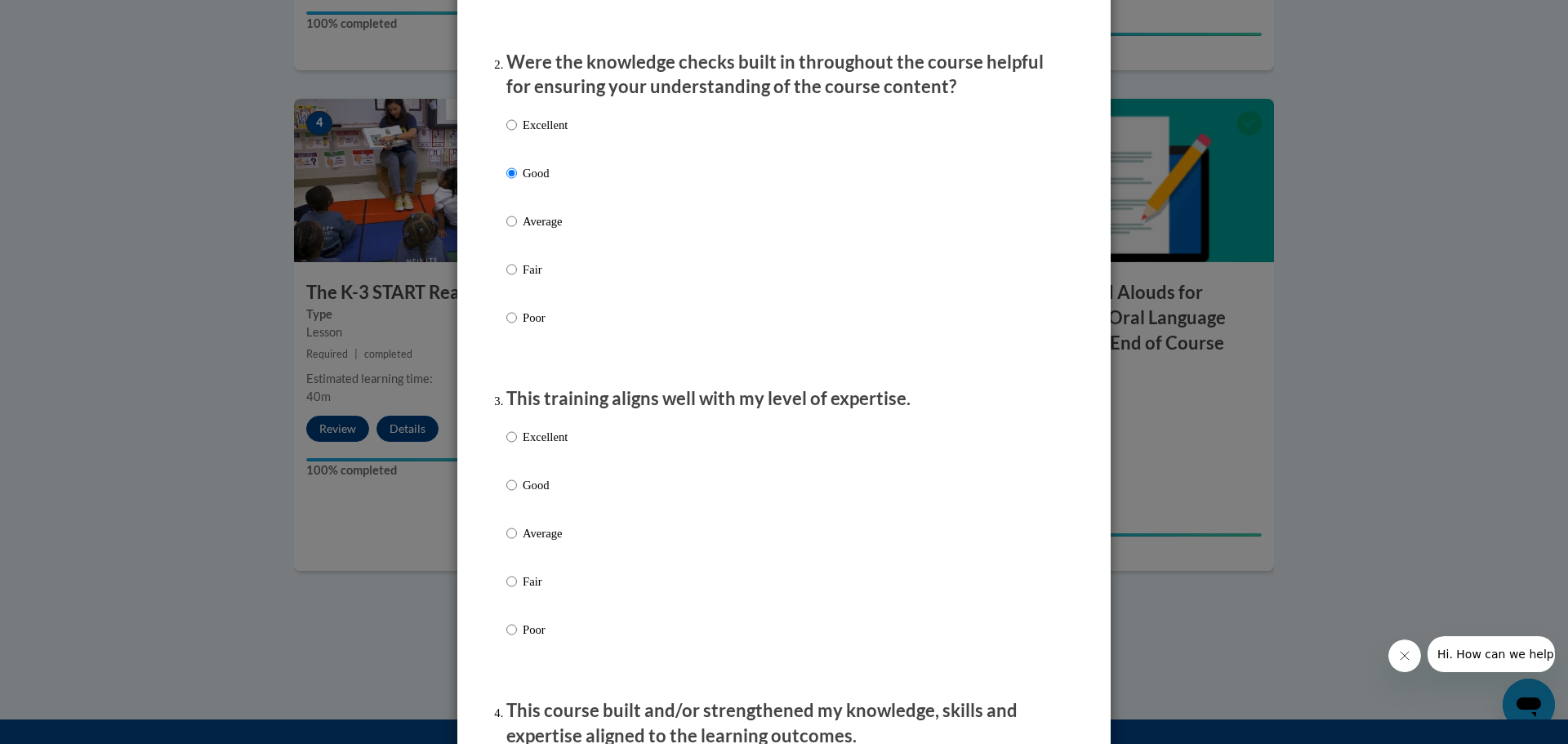
click at [506, 489] on div "Excellent Good Average Fair Poor" at bounding box center [536, 546] width 61 height 253
click at [506, 494] on input "Good" at bounding box center [511, 485] width 11 height 18
radio input "true"
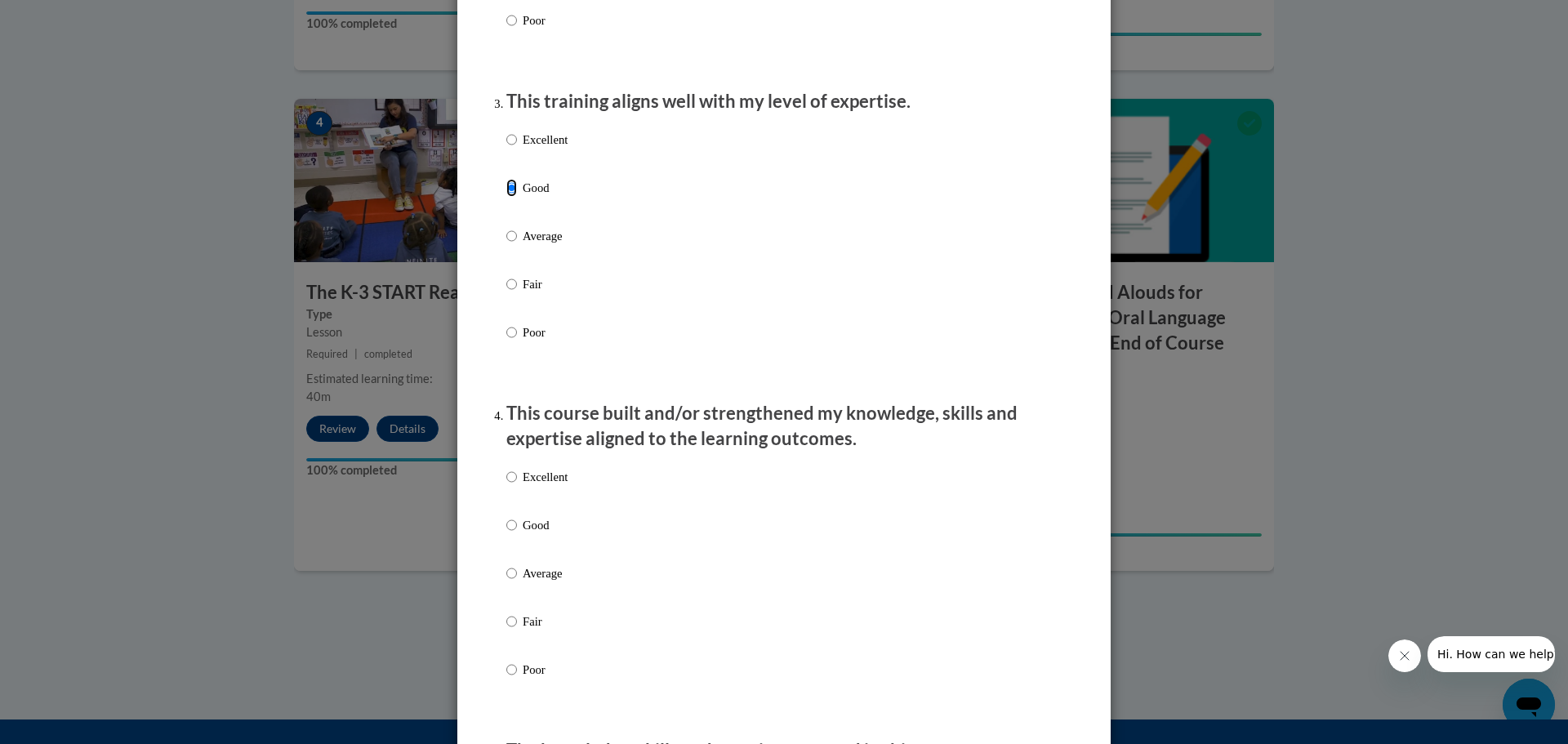
scroll to position [817, 0]
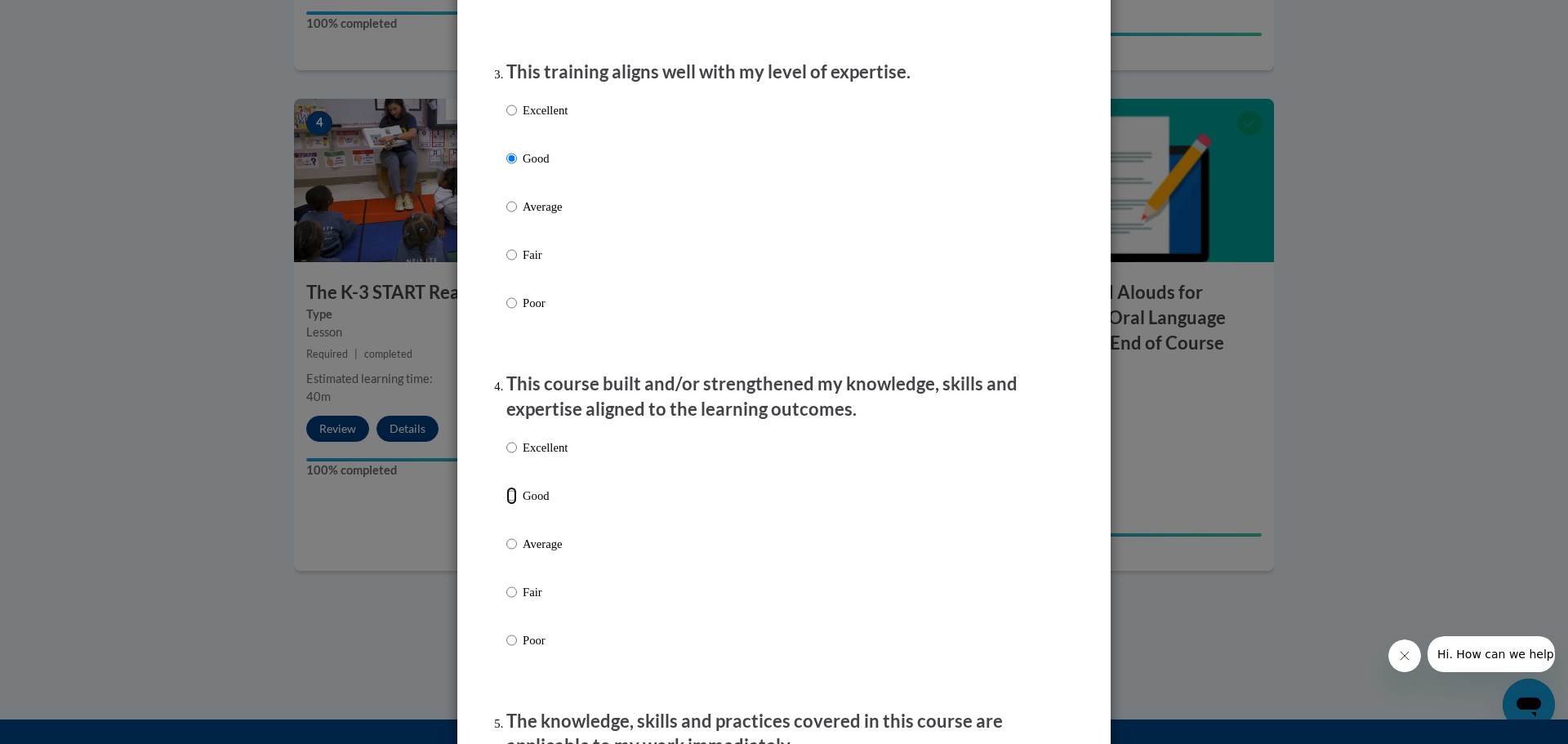
click at [506, 505] on input "Good" at bounding box center [511, 496] width 11 height 18
radio input "true"
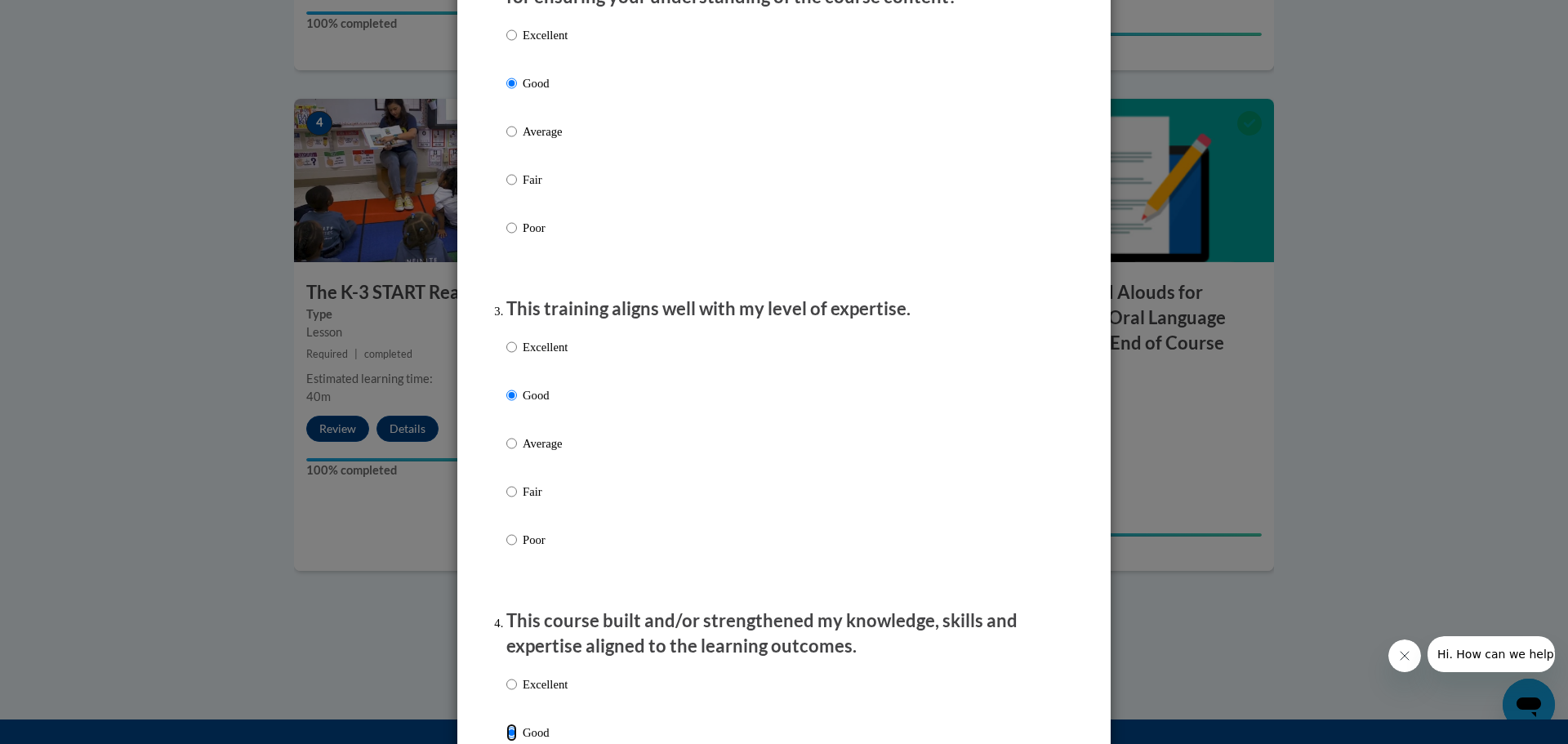
scroll to position [408, 0]
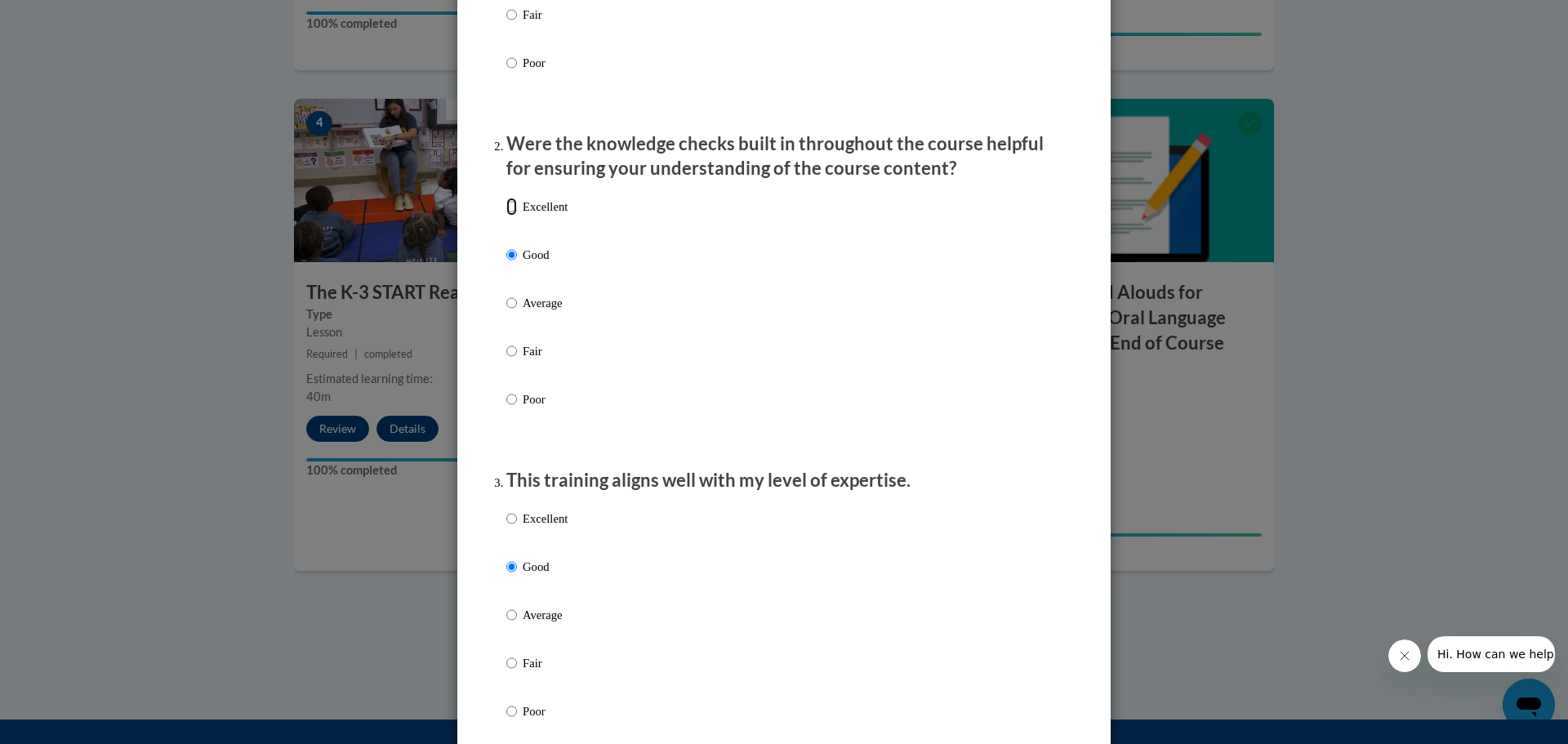
click at [506, 216] on input "Excellent" at bounding box center [511, 207] width 11 height 18
radio input "true"
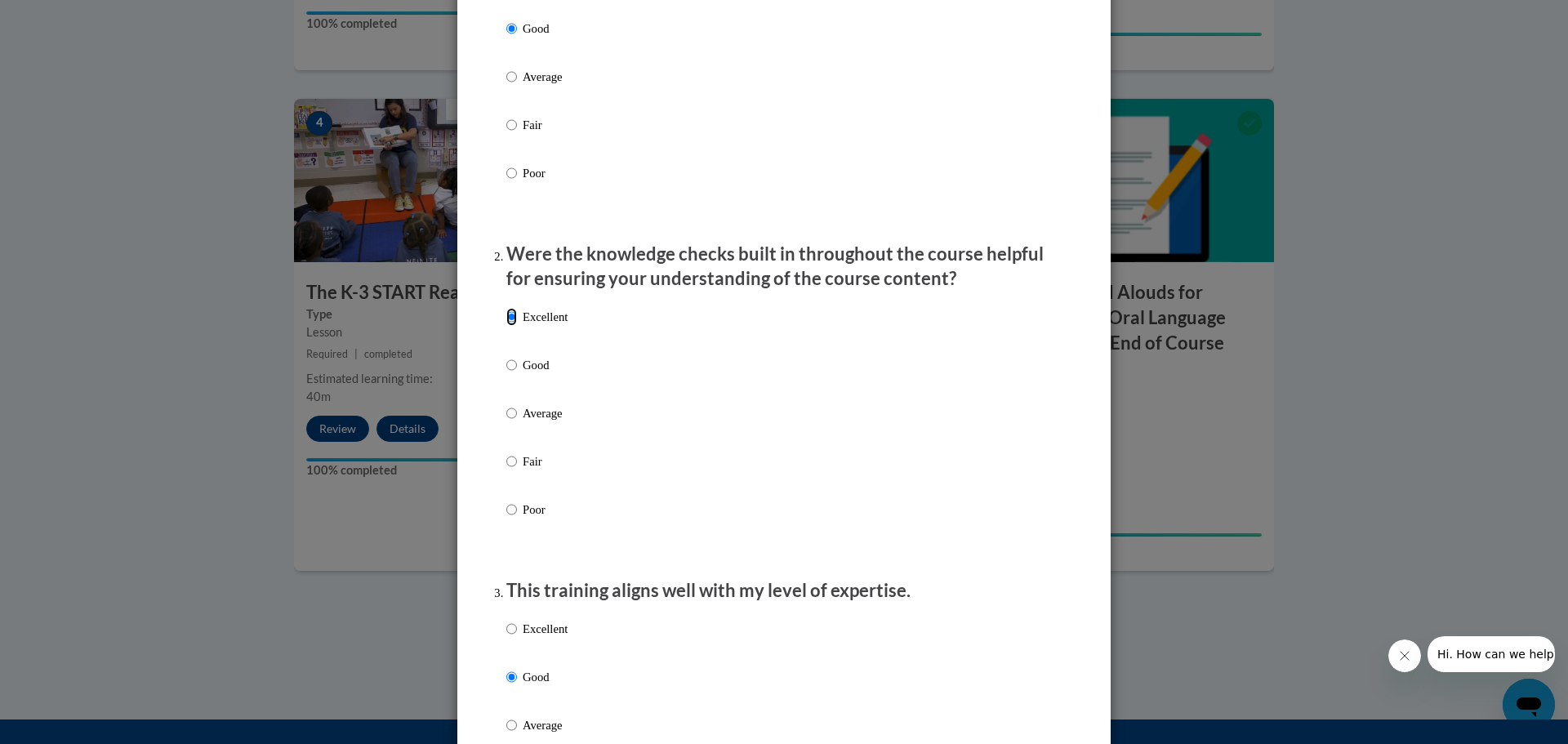
scroll to position [82, 0]
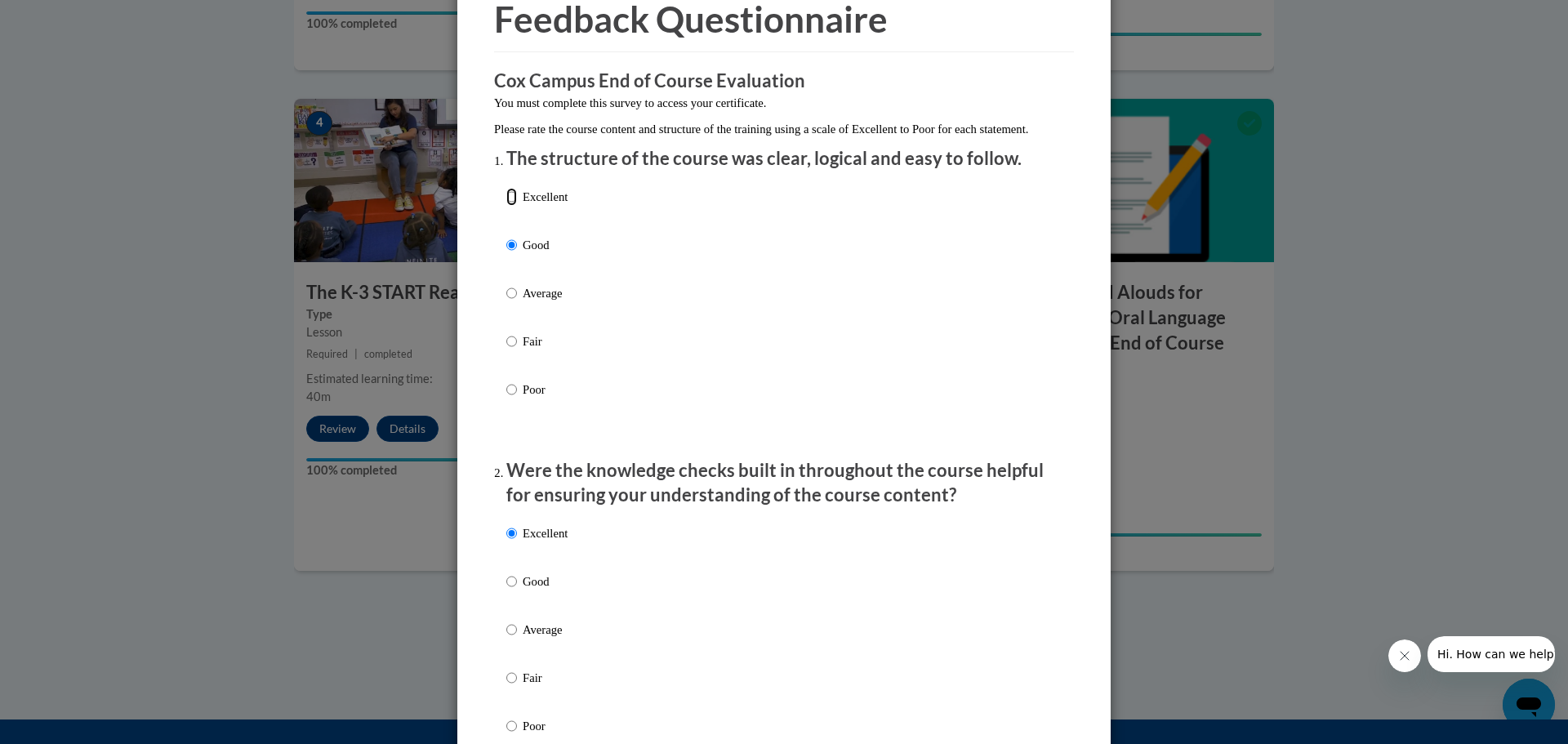
click at [507, 206] on input "Excellent" at bounding box center [511, 197] width 11 height 18
radio input "true"
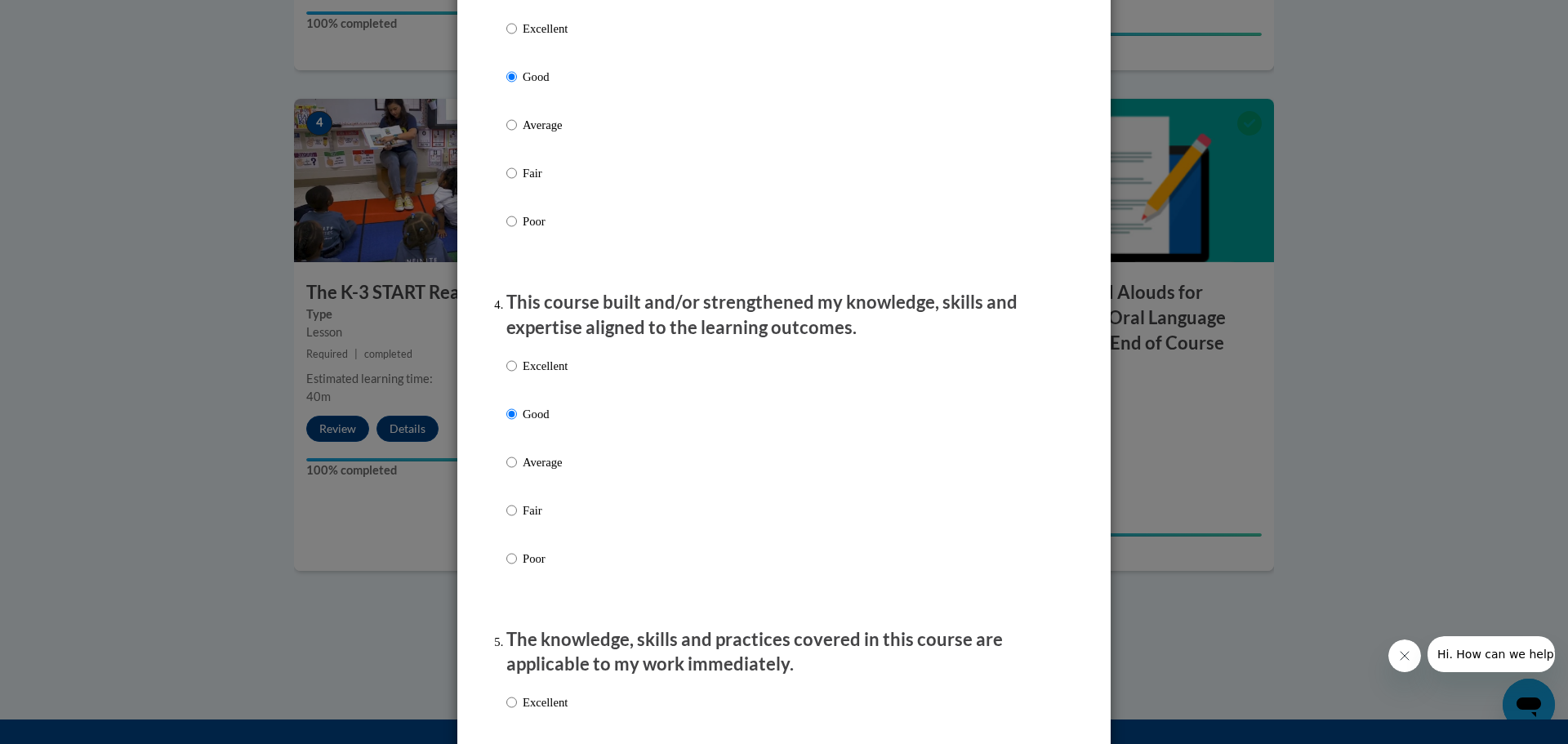
scroll to position [1143, 0]
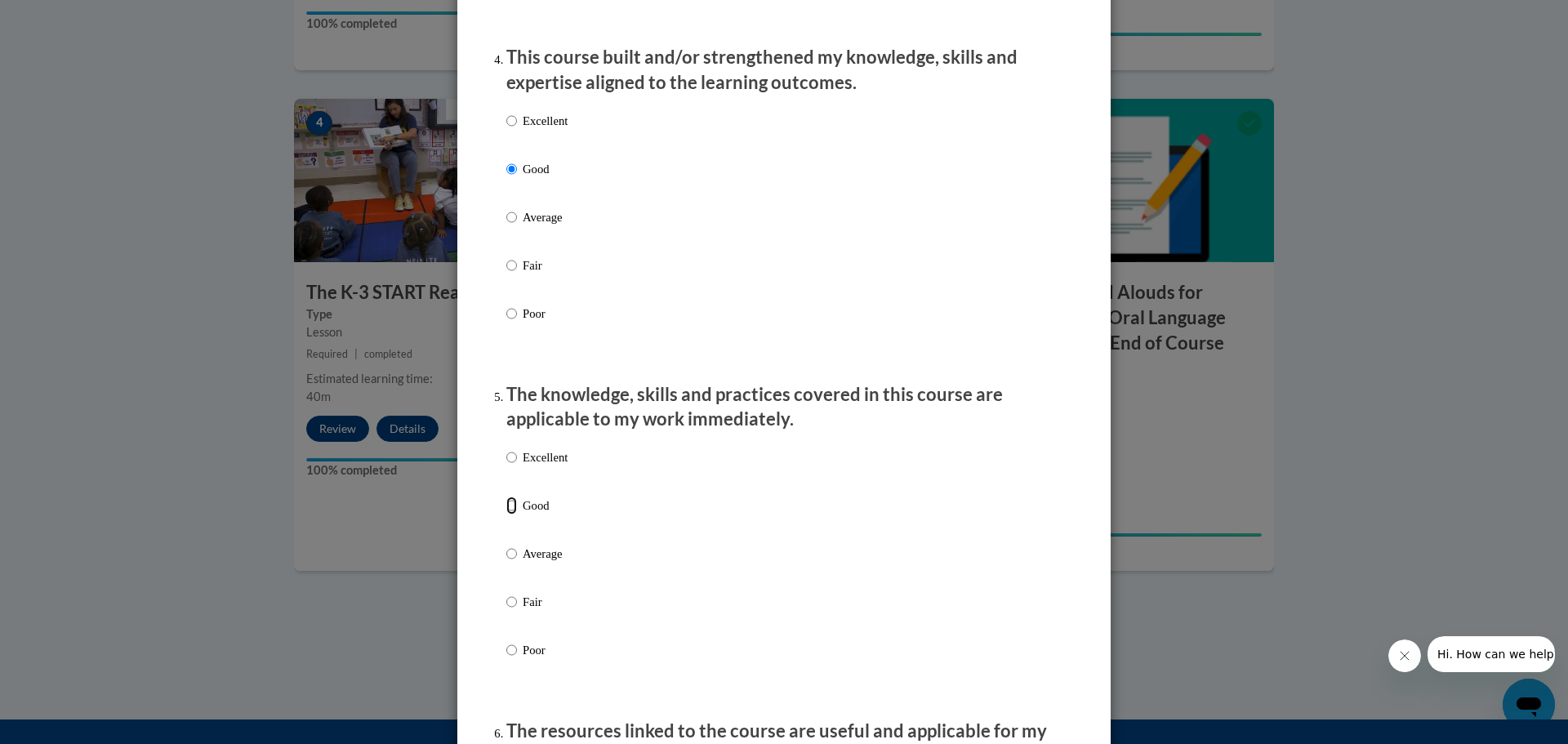
click at [509, 515] on input "Good" at bounding box center [511, 506] width 11 height 18
radio input "true"
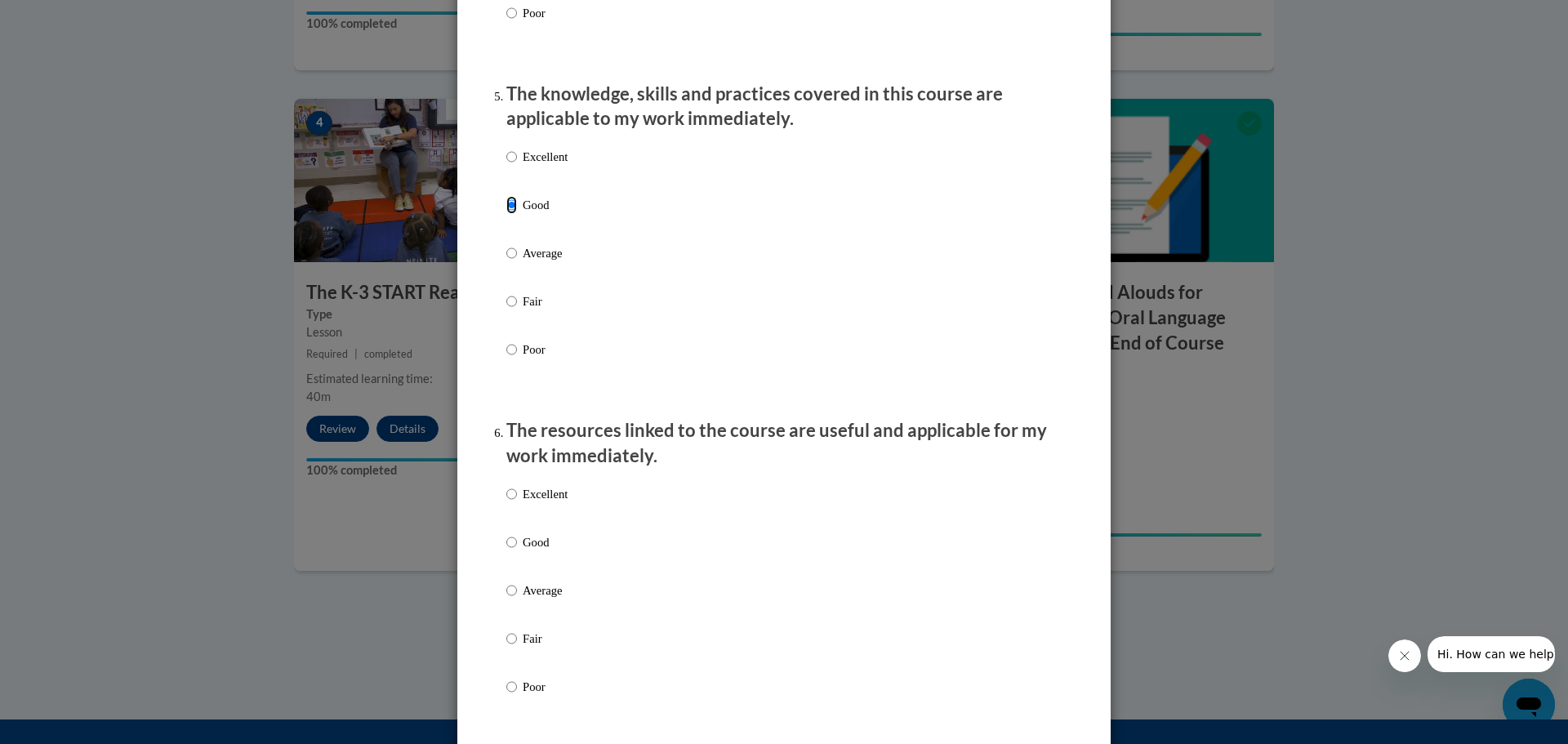
scroll to position [1470, 0]
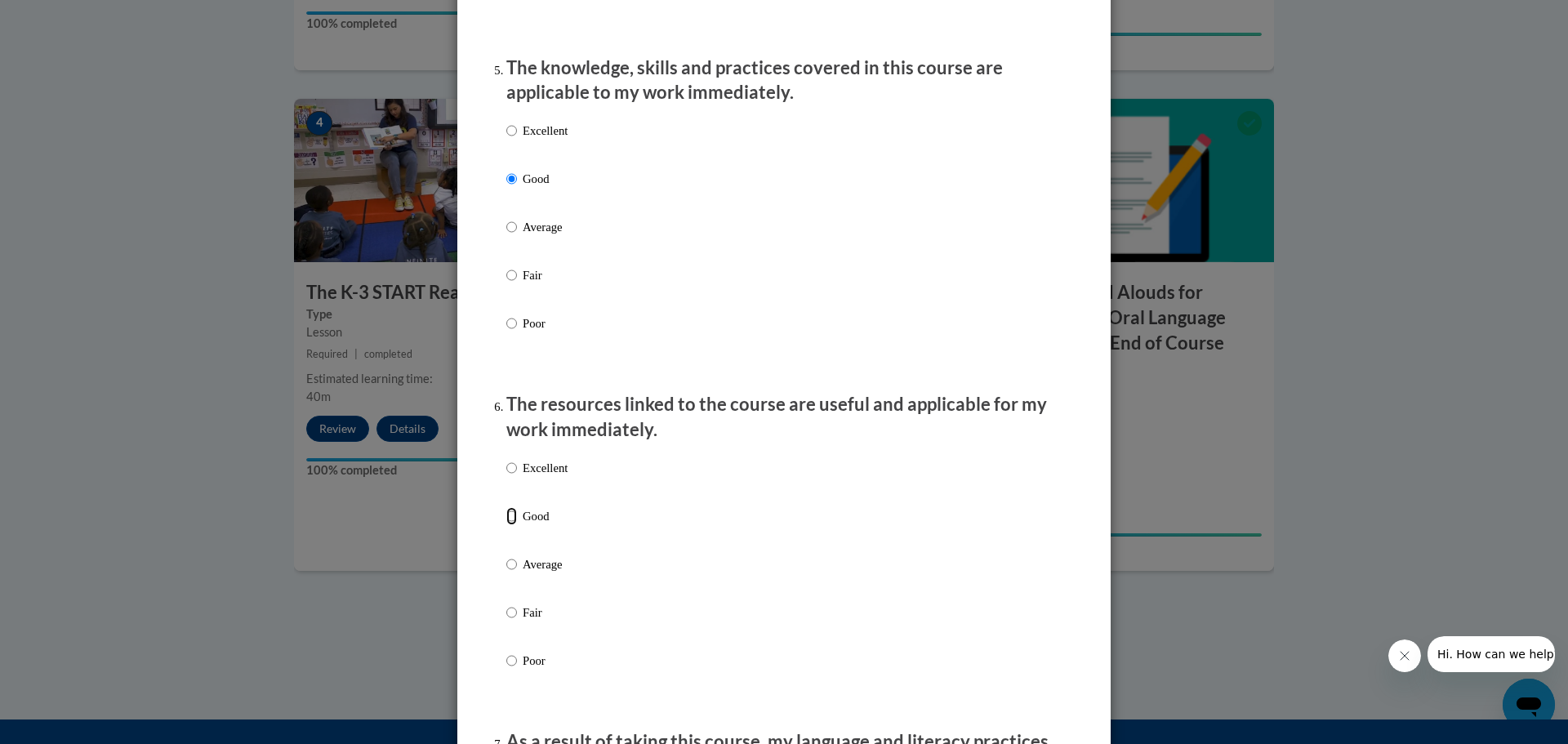
click at [507, 525] on input "Good" at bounding box center [511, 516] width 11 height 18
radio input "true"
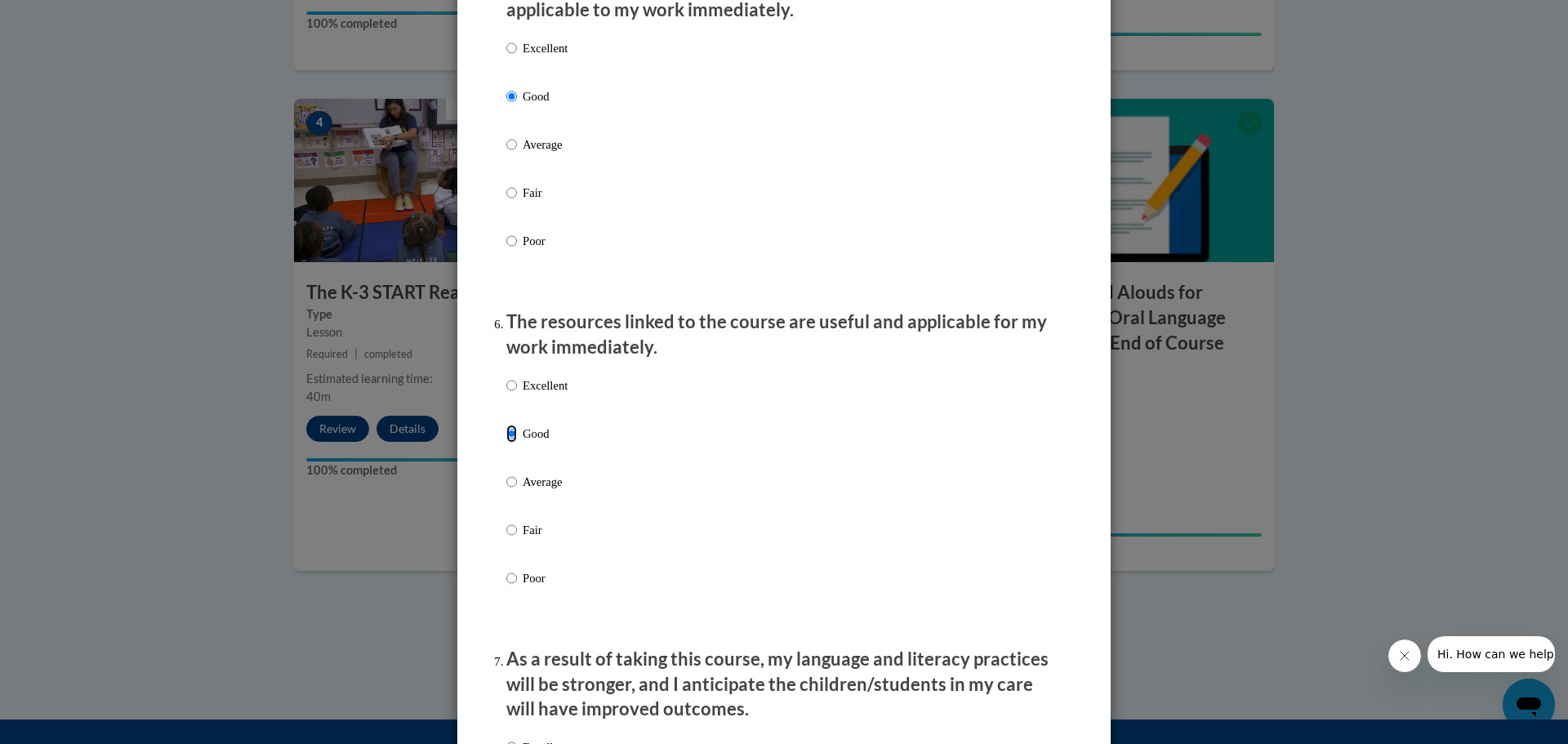
scroll to position [1796, 0]
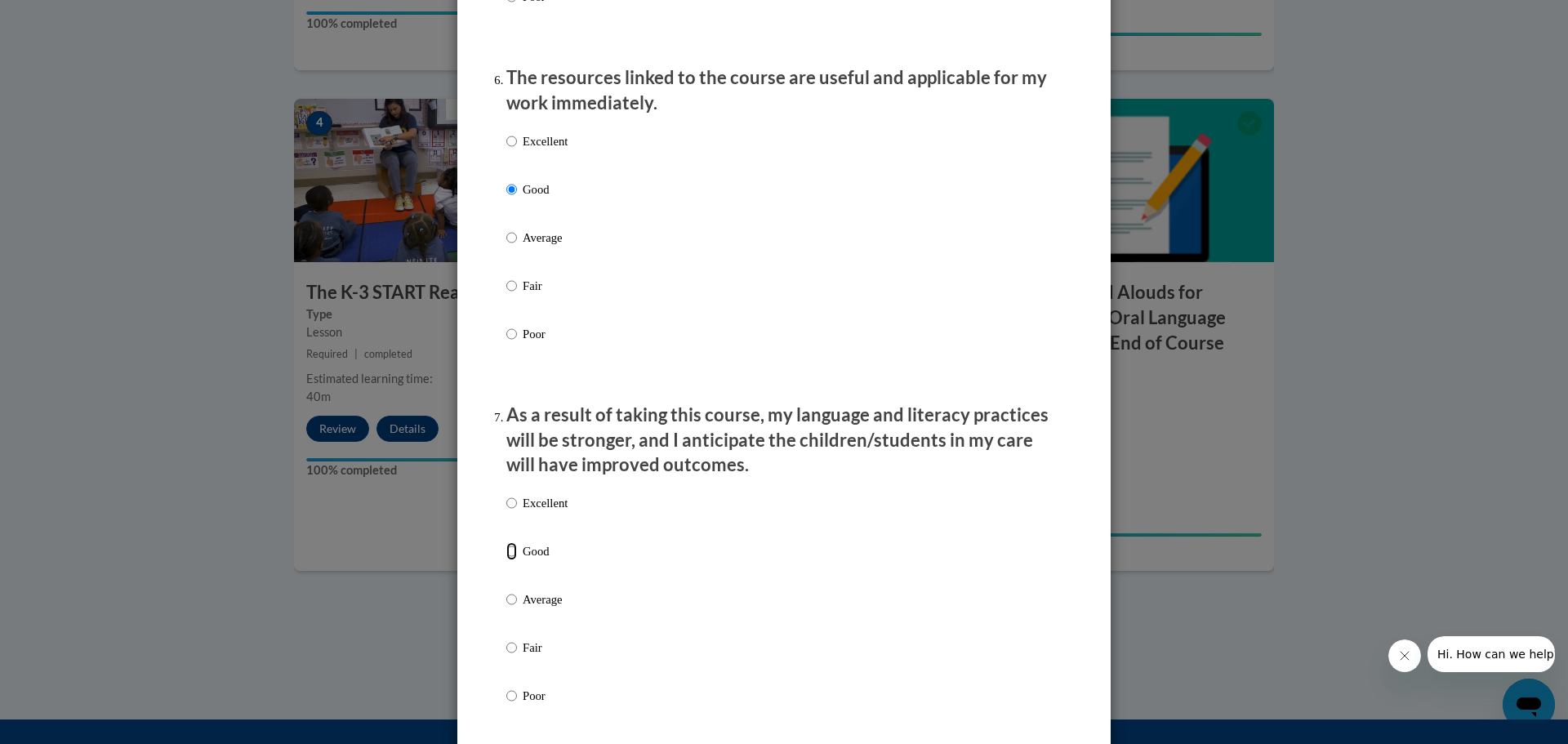
click at [506, 560] on input "Good" at bounding box center [511, 551] width 11 height 18
radio input "true"
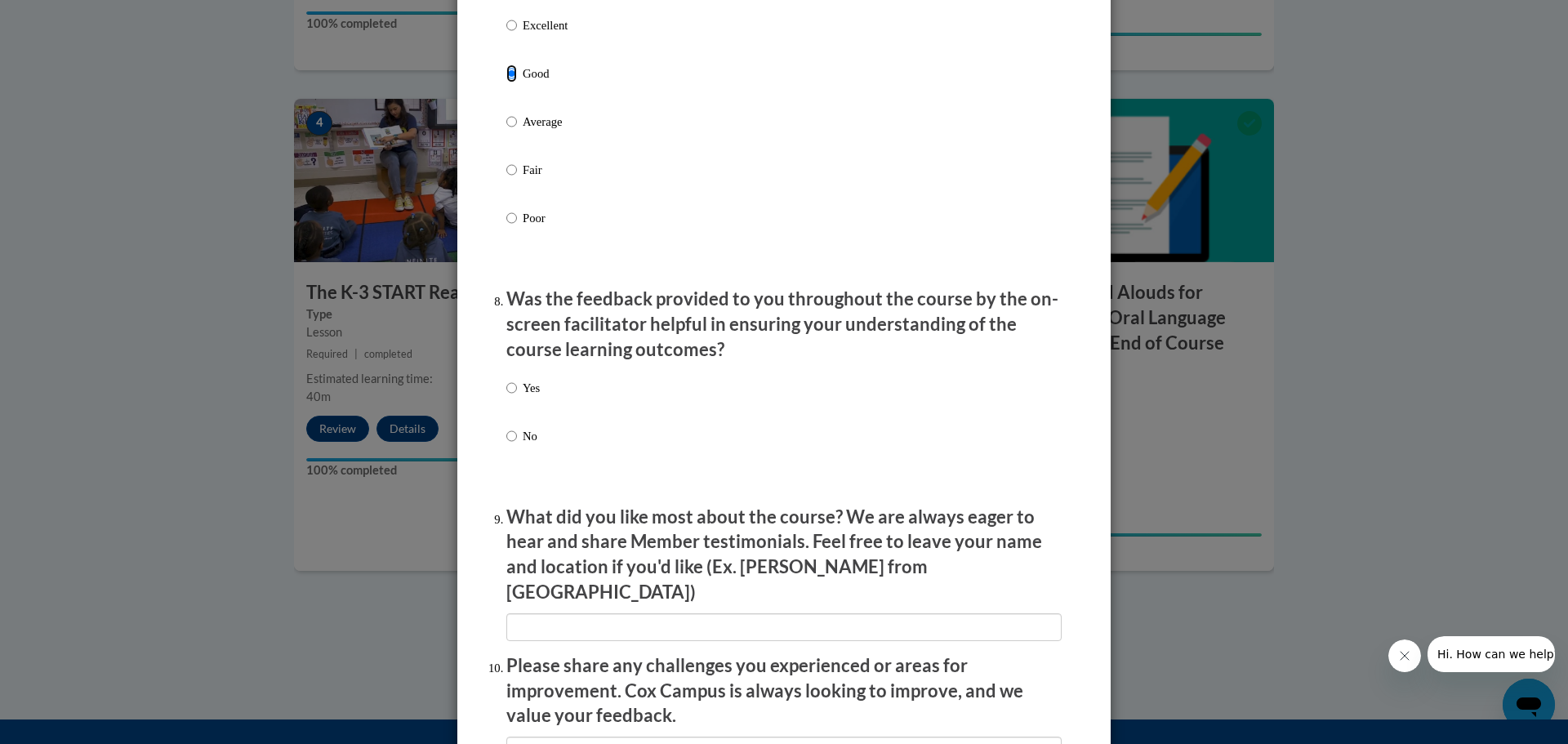
scroll to position [2286, 0]
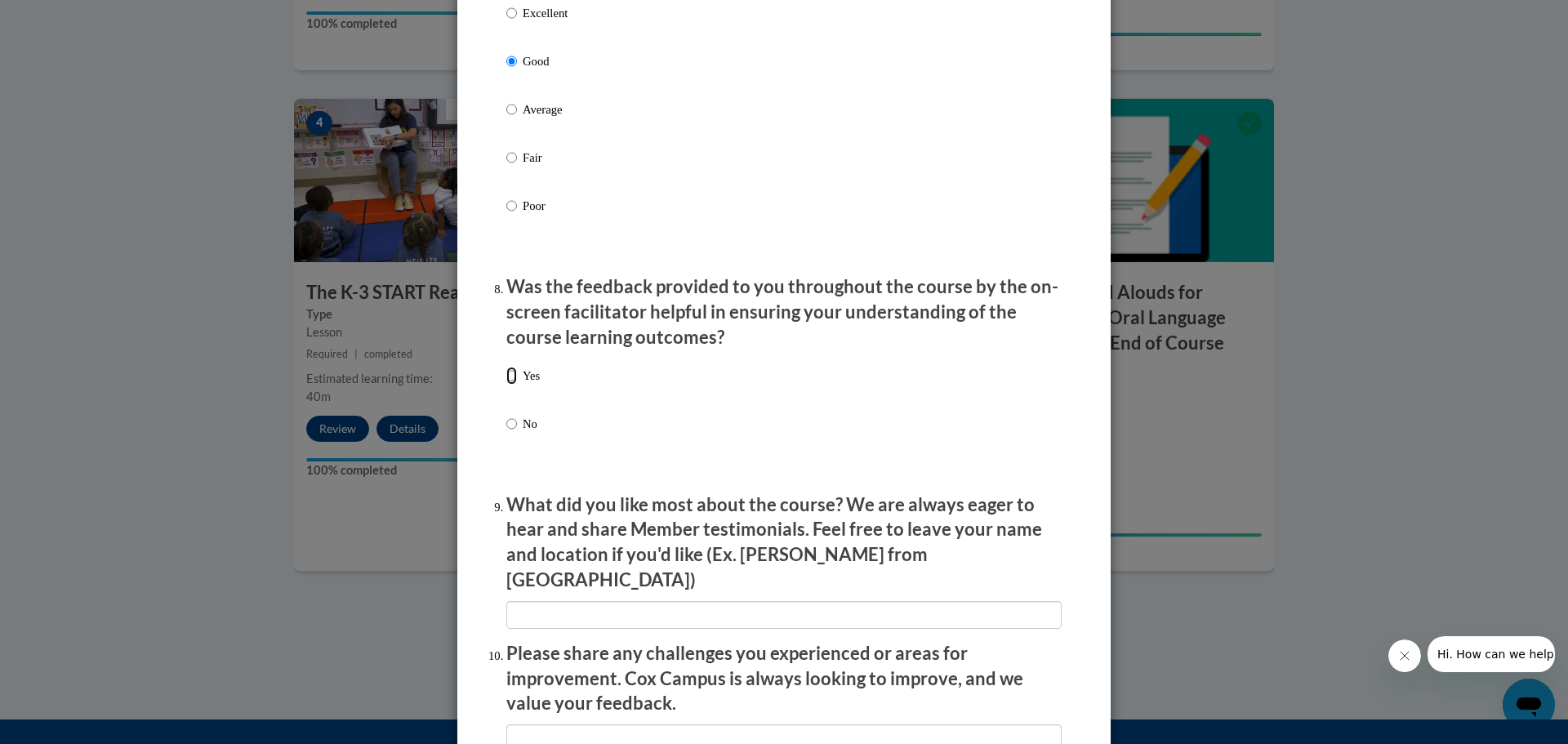
click at [506, 385] on input "Yes" at bounding box center [511, 376] width 11 height 18
radio input "true"
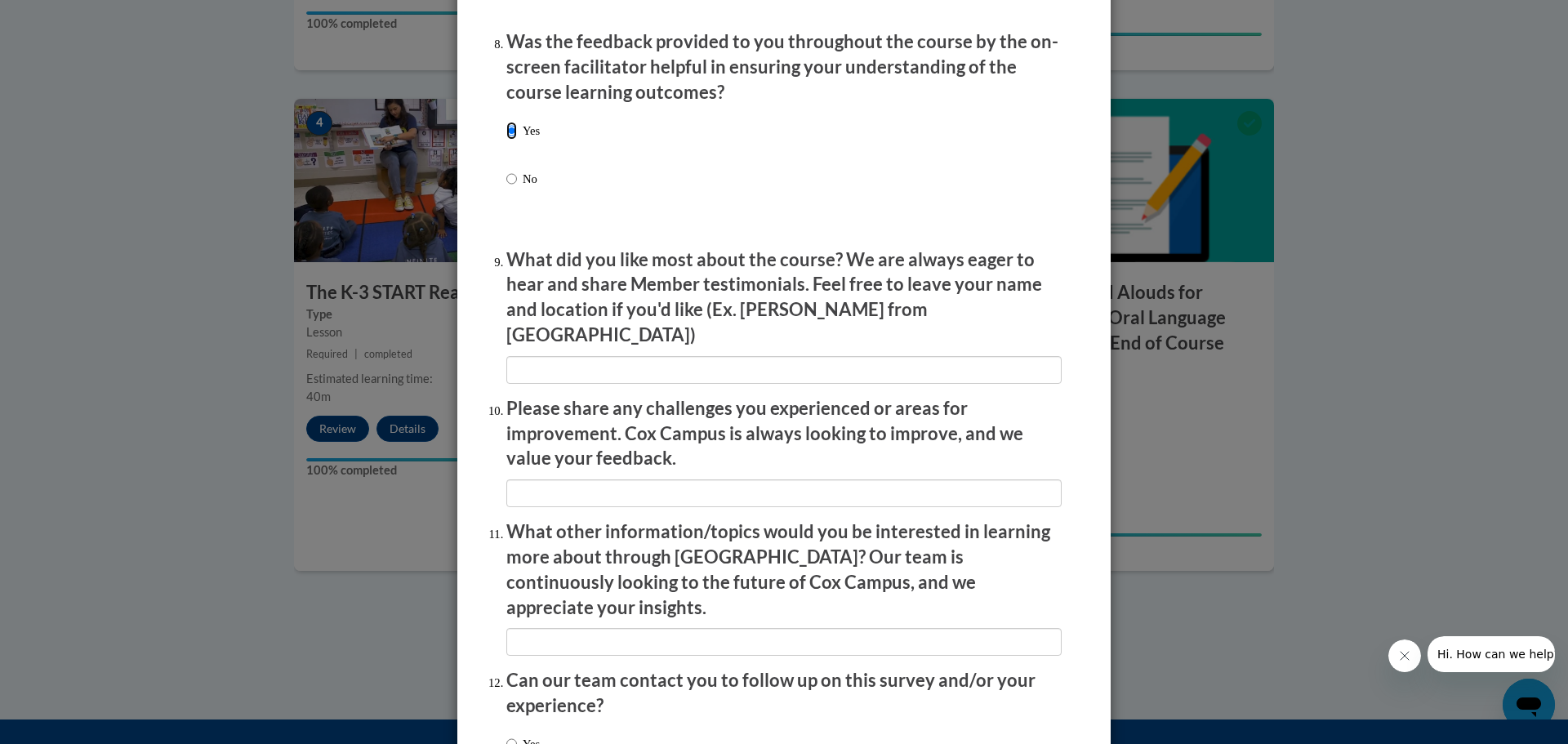
scroll to position [2649, 0]
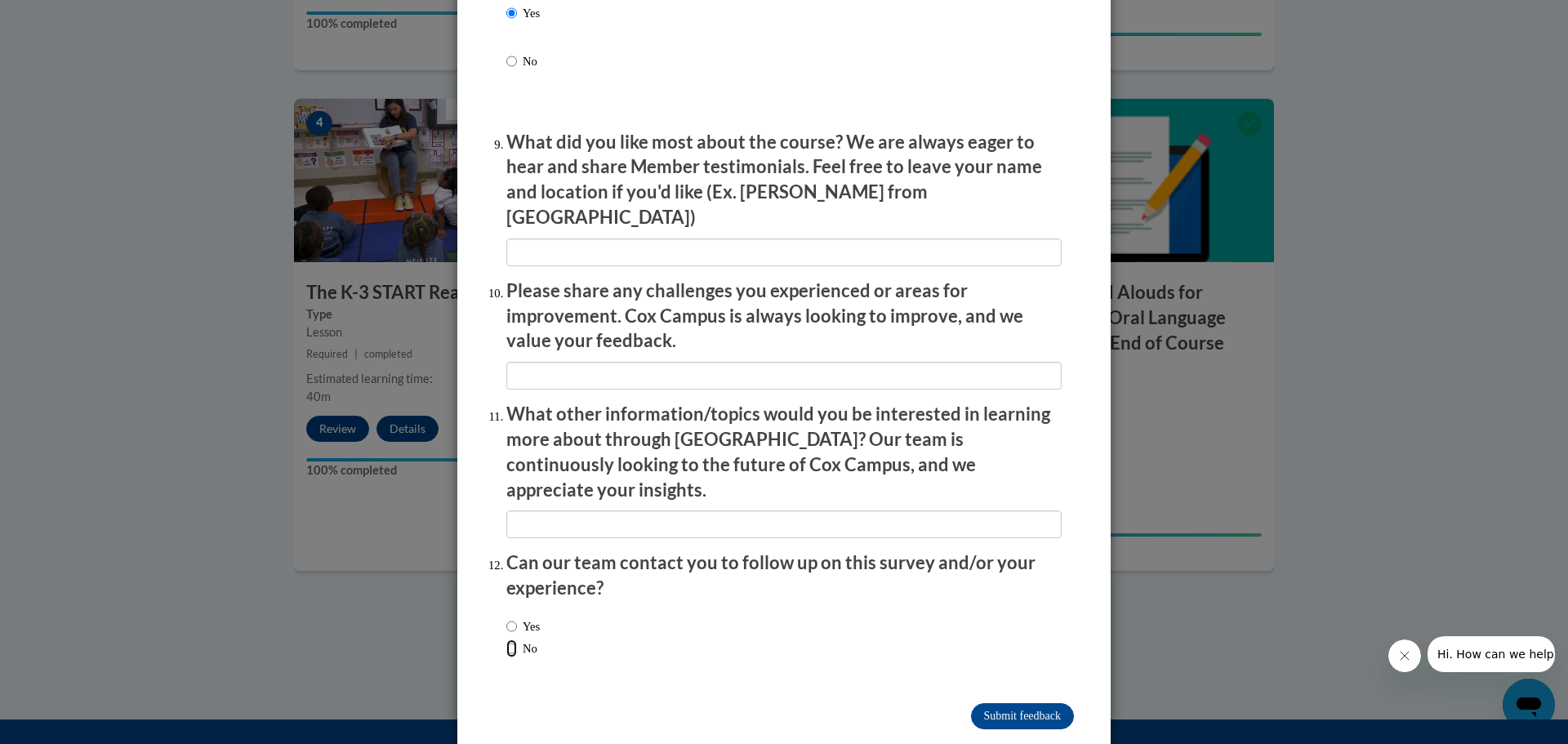
click at [507, 640] on input "No" at bounding box center [511, 649] width 11 height 18
radio input "true"
click at [1006, 703] on input "Submit feedback" at bounding box center [1022, 715] width 103 height 26
